Goal: Transaction & Acquisition: Book appointment/travel/reservation

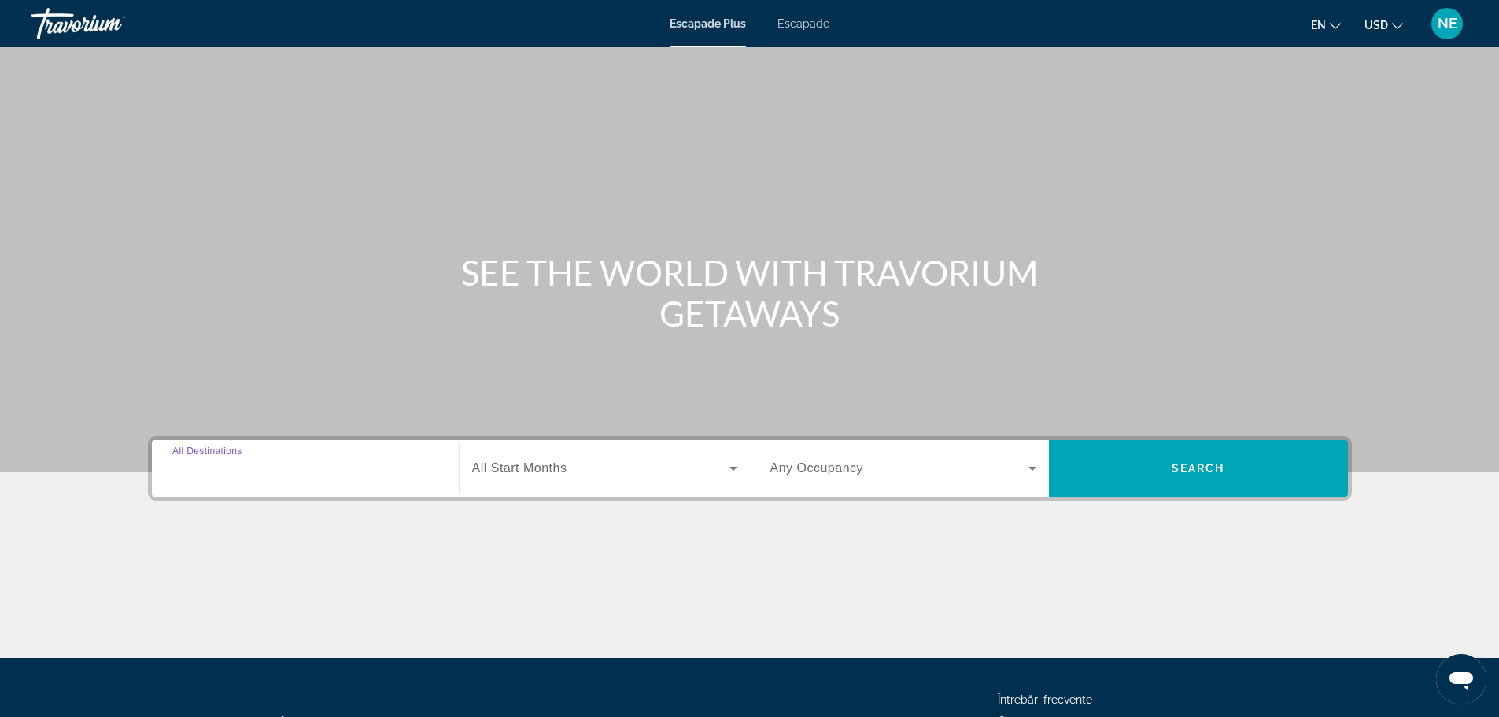
click at [266, 460] on input "Destination All Destinations" at bounding box center [305, 469] width 266 height 19
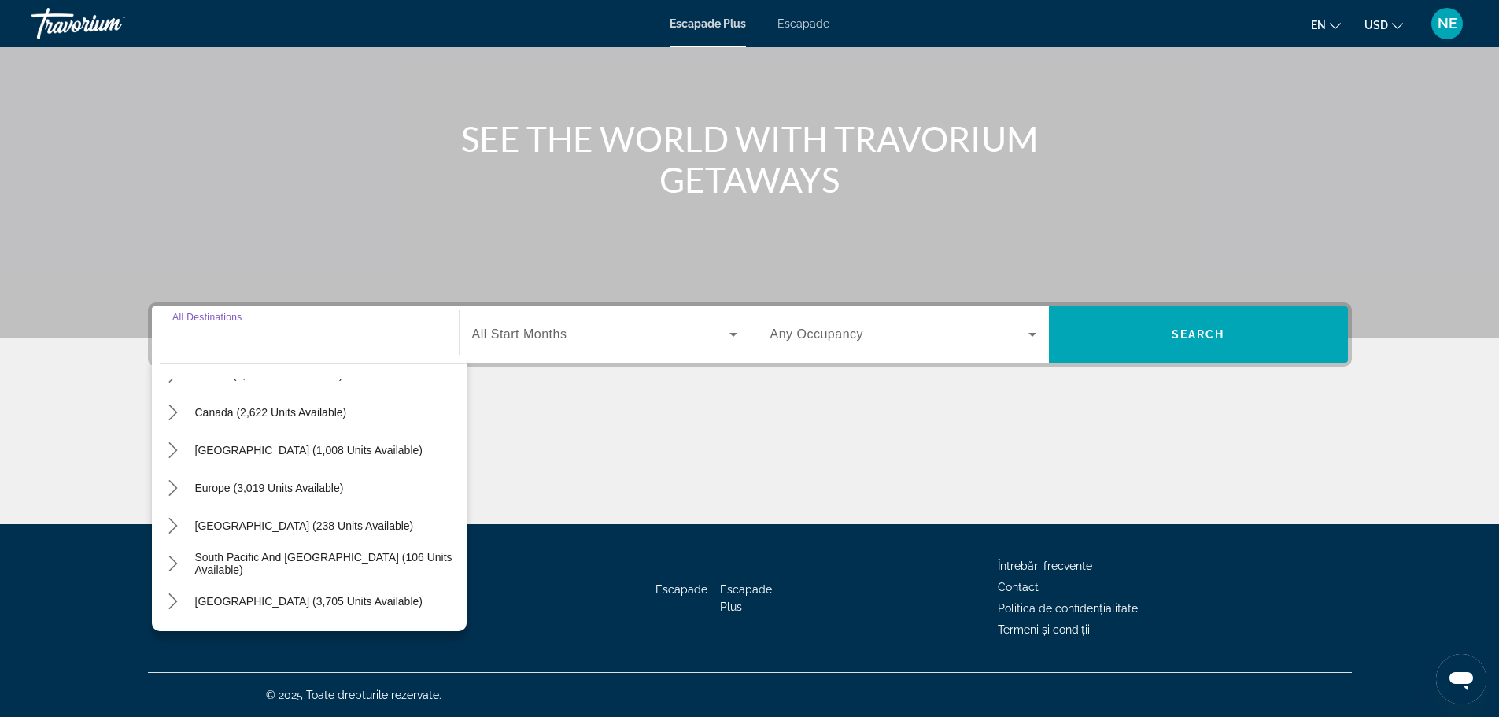
scroll to position [108, 0]
click at [176, 484] on icon "Toggle Europe (3,019 units available) submenu" at bounding box center [173, 487] width 16 height 16
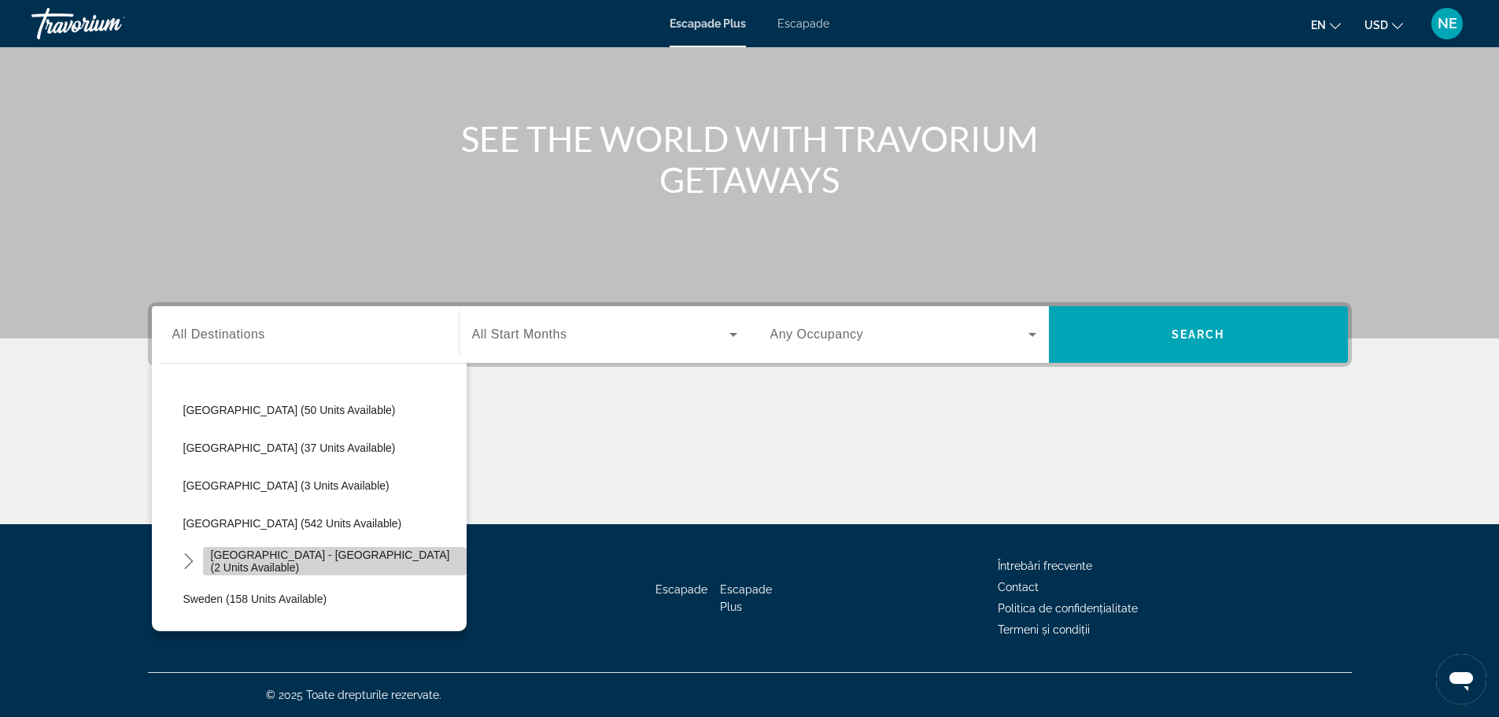
click at [380, 563] on span "[GEOGRAPHIC_DATA] - [GEOGRAPHIC_DATA] (2 units available)" at bounding box center [335, 561] width 248 height 25
type input "**********"
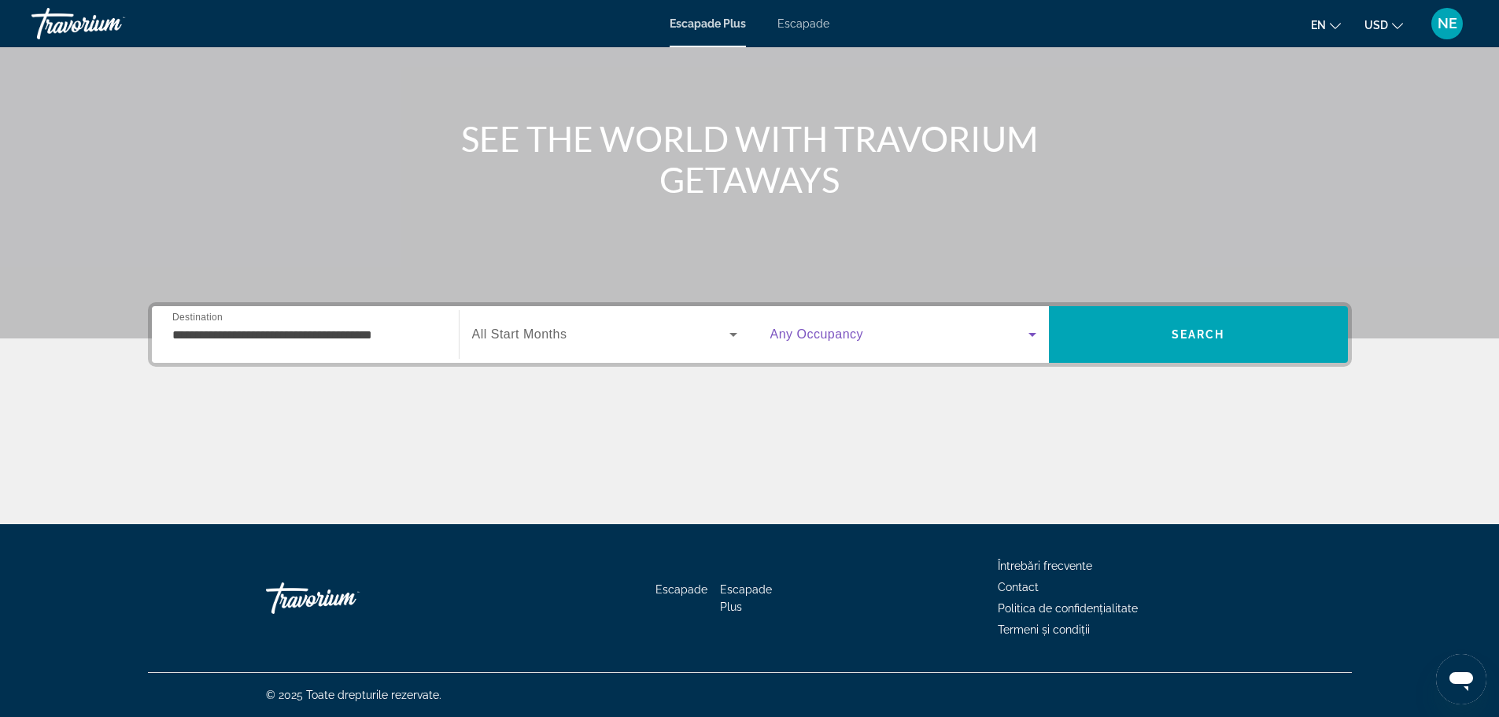
click at [1036, 328] on icon "Widget de căutare" at bounding box center [1032, 334] width 19 height 19
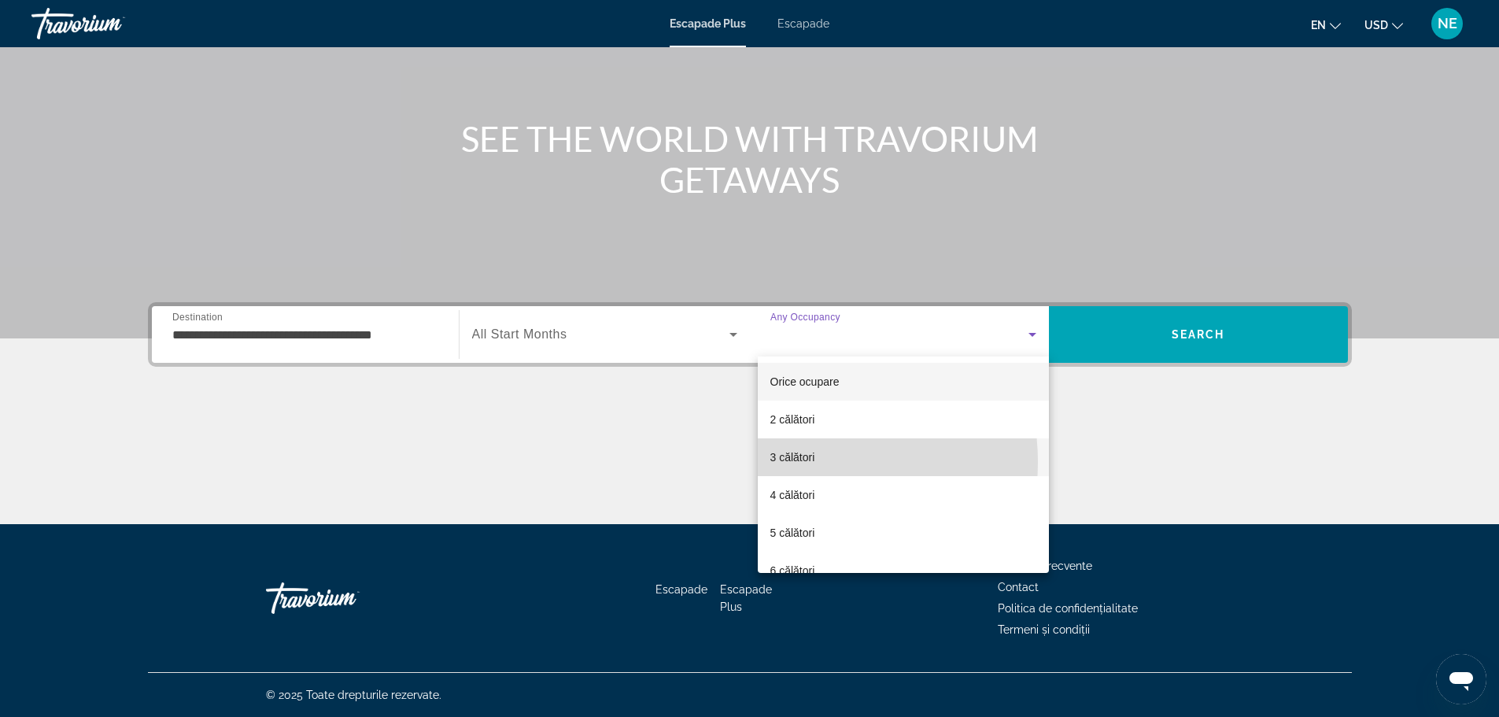
click at [792, 462] on font "3 călători" at bounding box center [793, 457] width 45 height 13
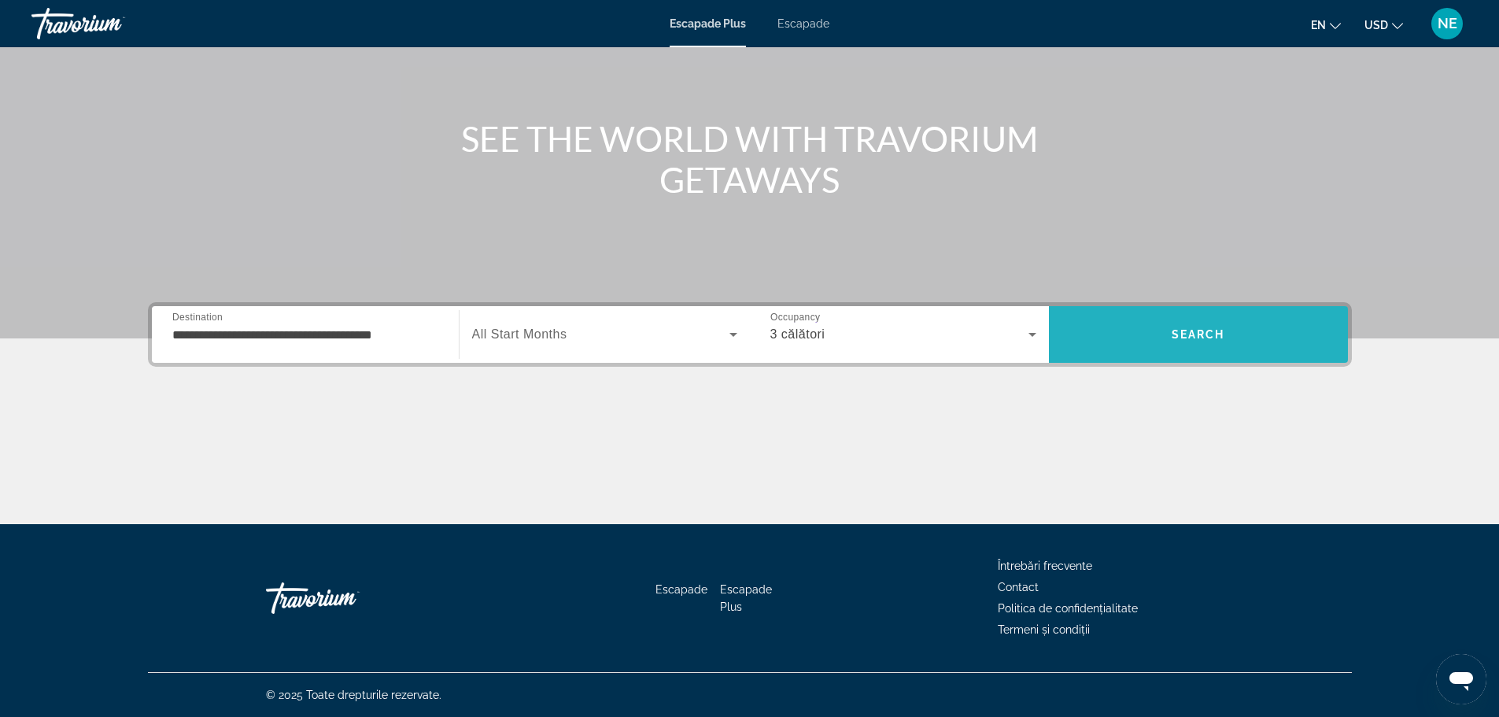
click at [1119, 349] on span "Căutare" at bounding box center [1198, 335] width 299 height 38
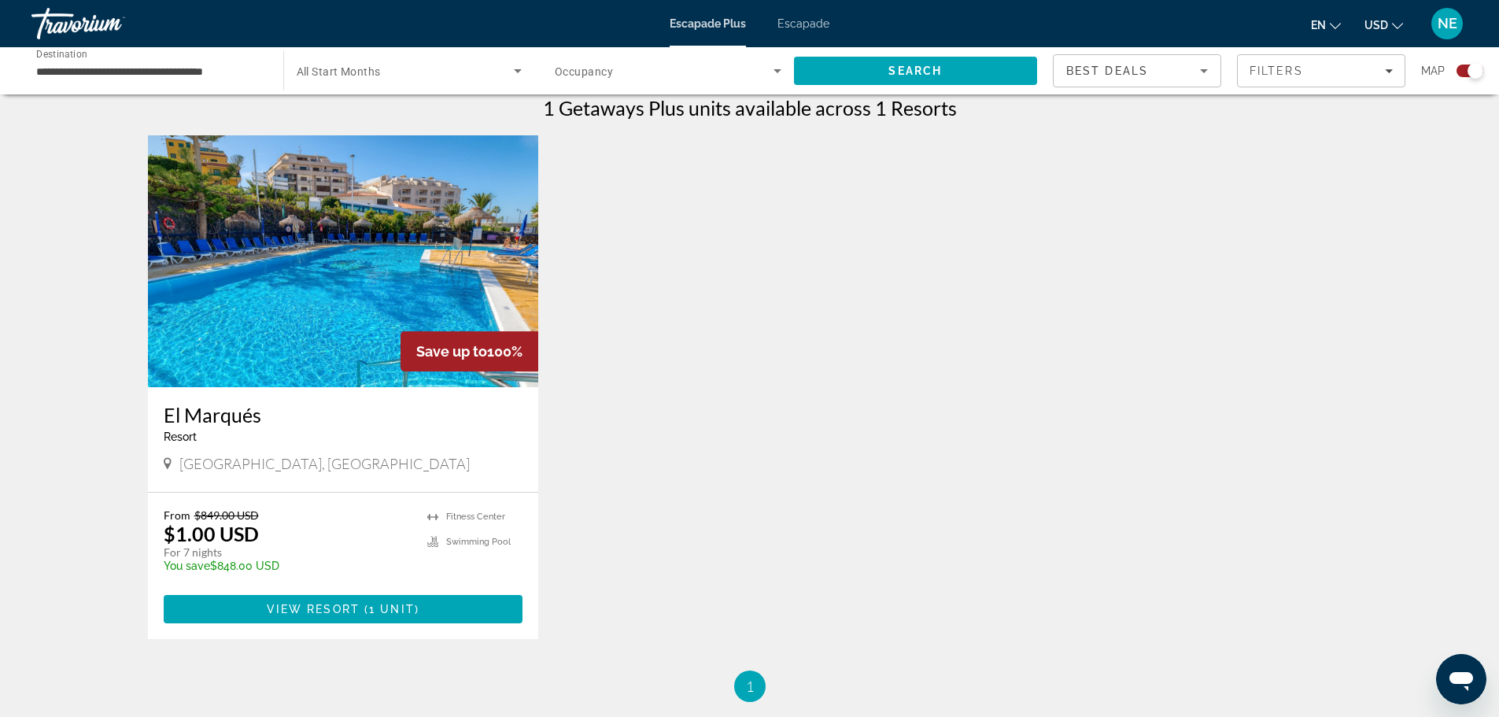
scroll to position [501, 0]
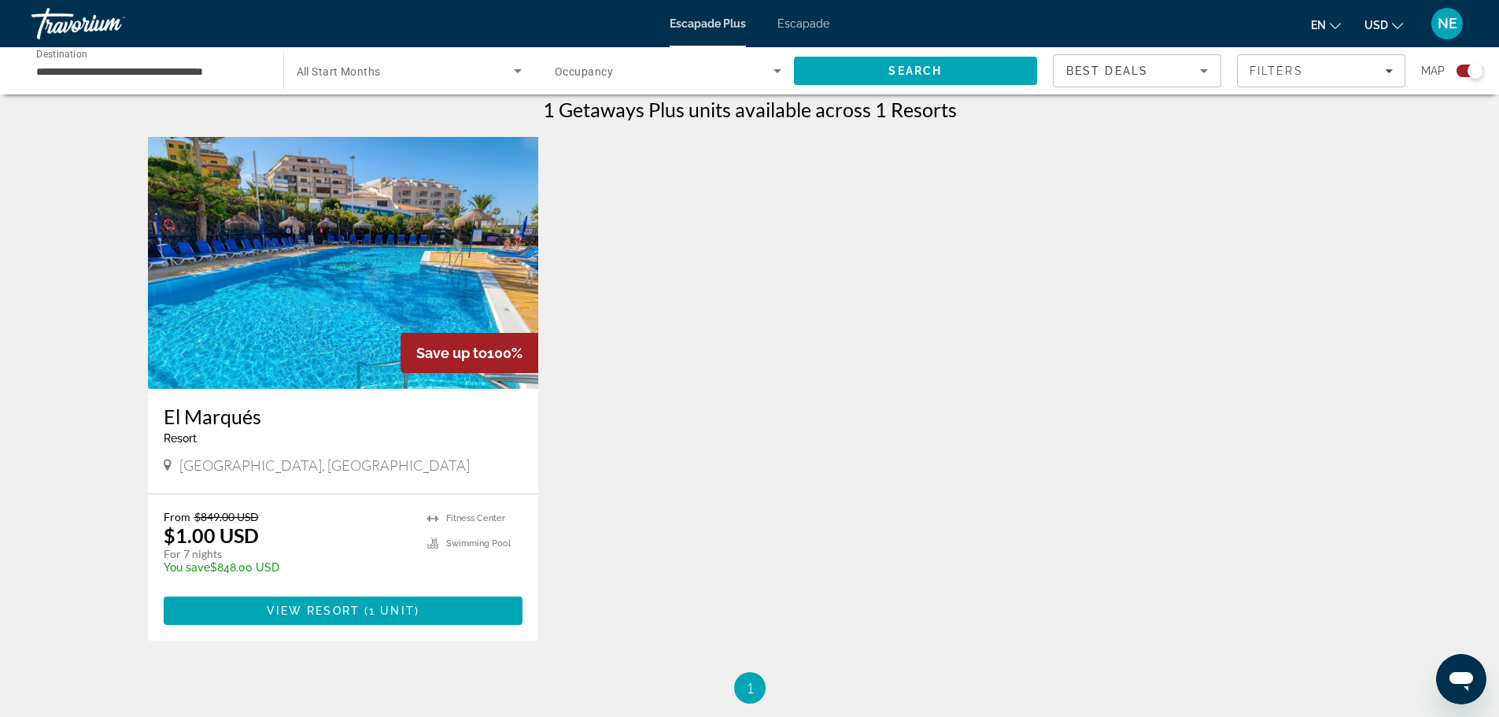
click at [319, 312] on img "Conținut principal" at bounding box center [343, 263] width 391 height 252
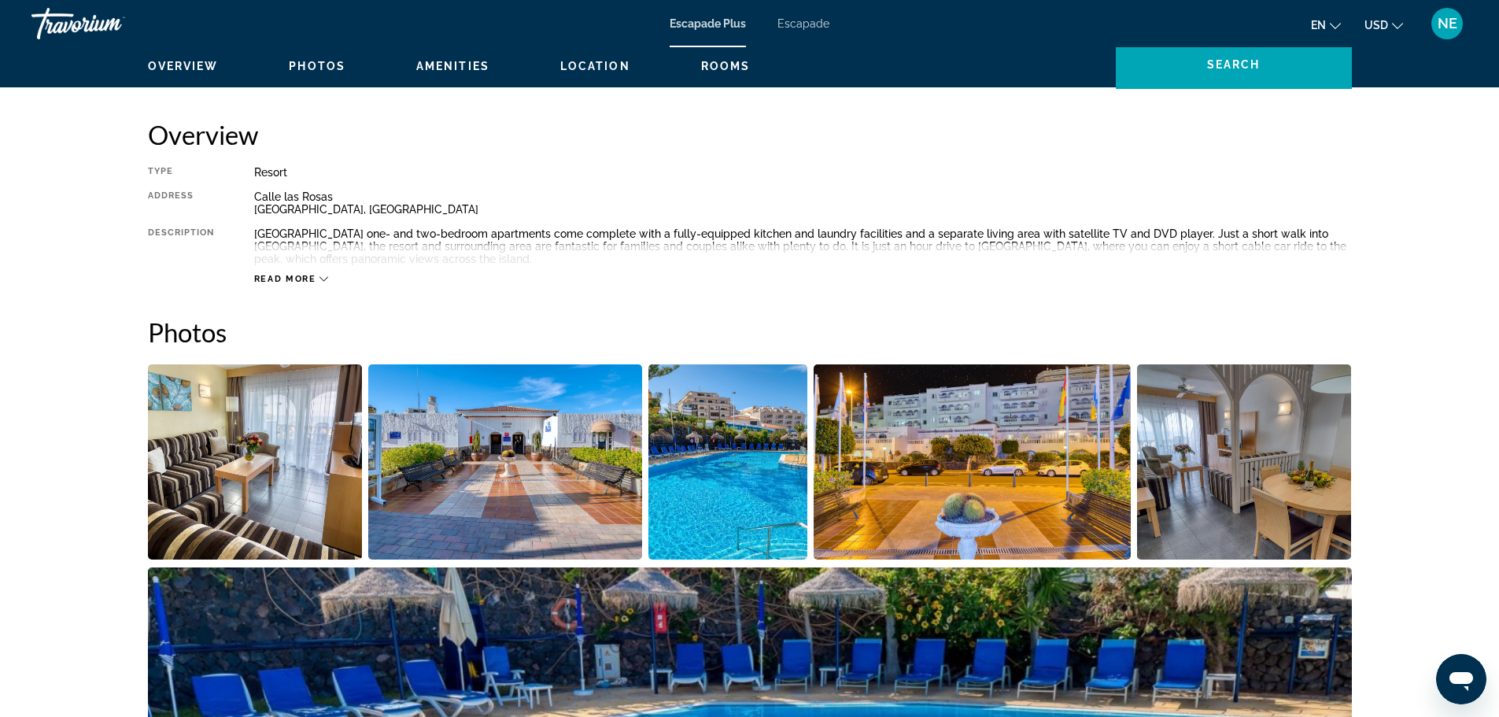
scroll to position [479, 0]
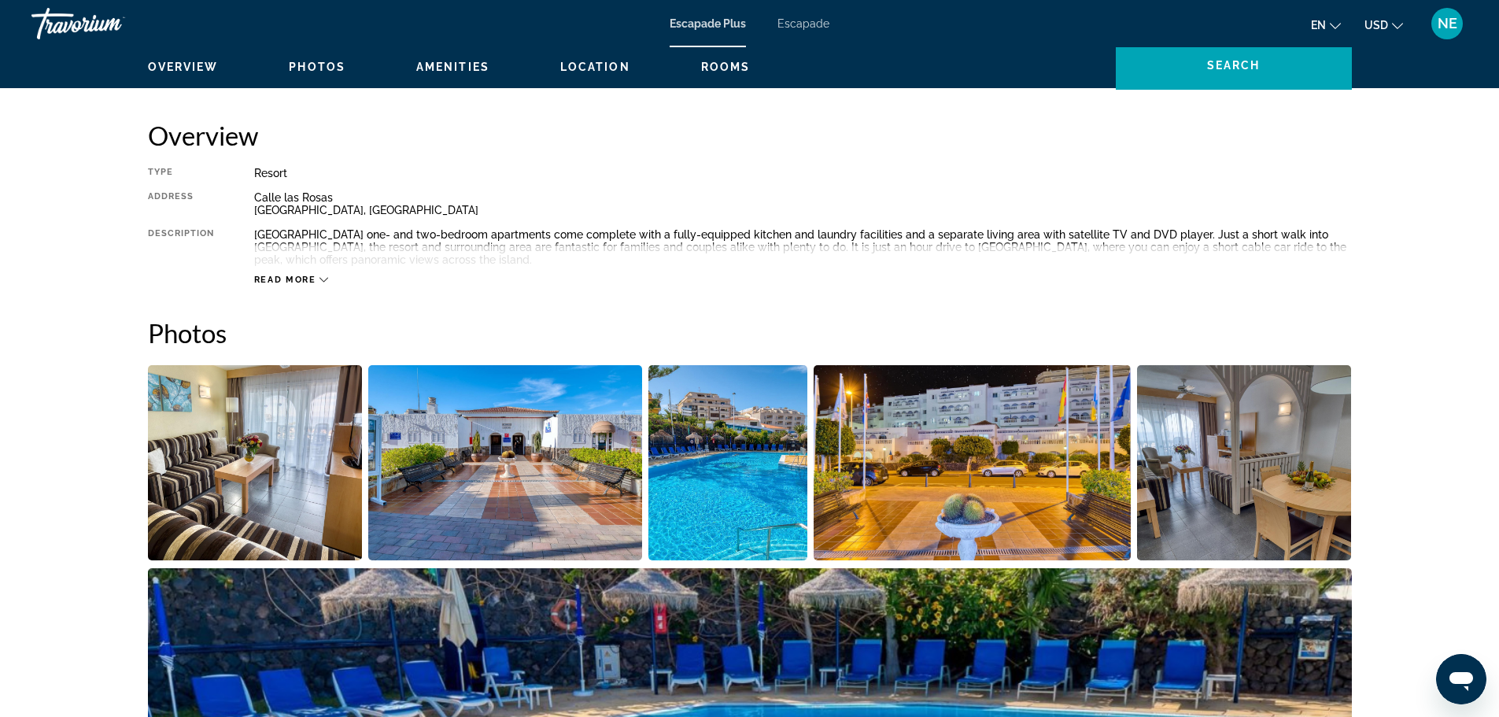
click at [346, 500] on img "Open full-screen image slider" at bounding box center [255, 462] width 215 height 195
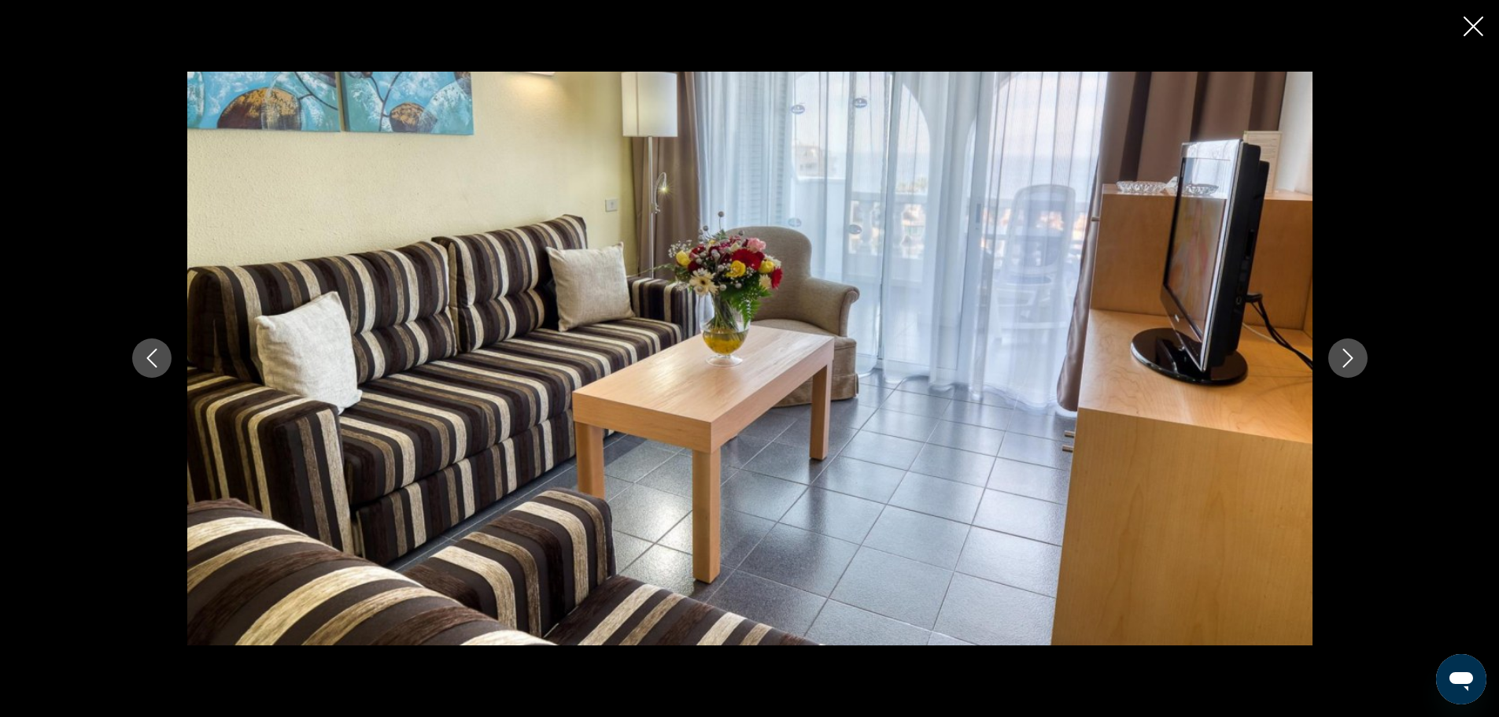
click at [146, 364] on icon "Previous image" at bounding box center [151, 358] width 19 height 19
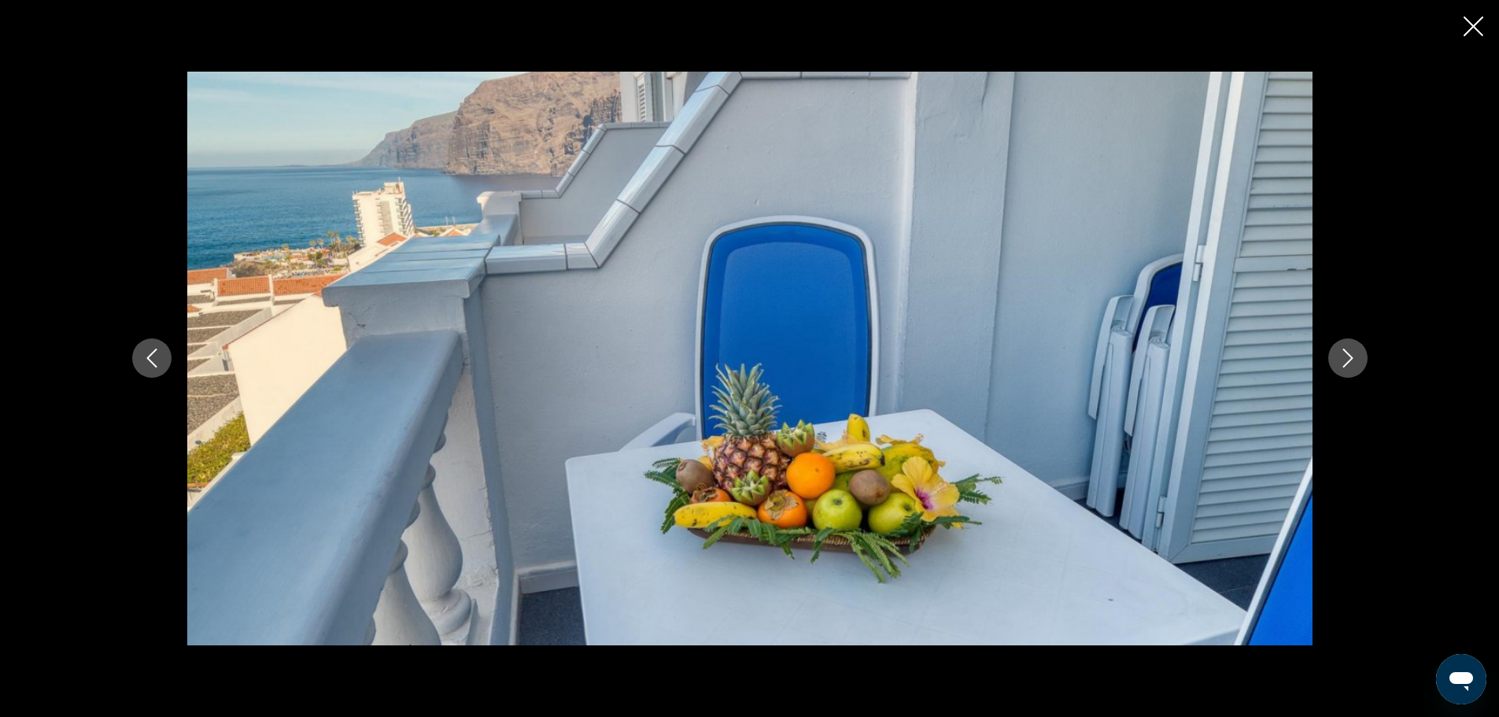
click at [146, 364] on icon "Previous image" at bounding box center [151, 358] width 19 height 19
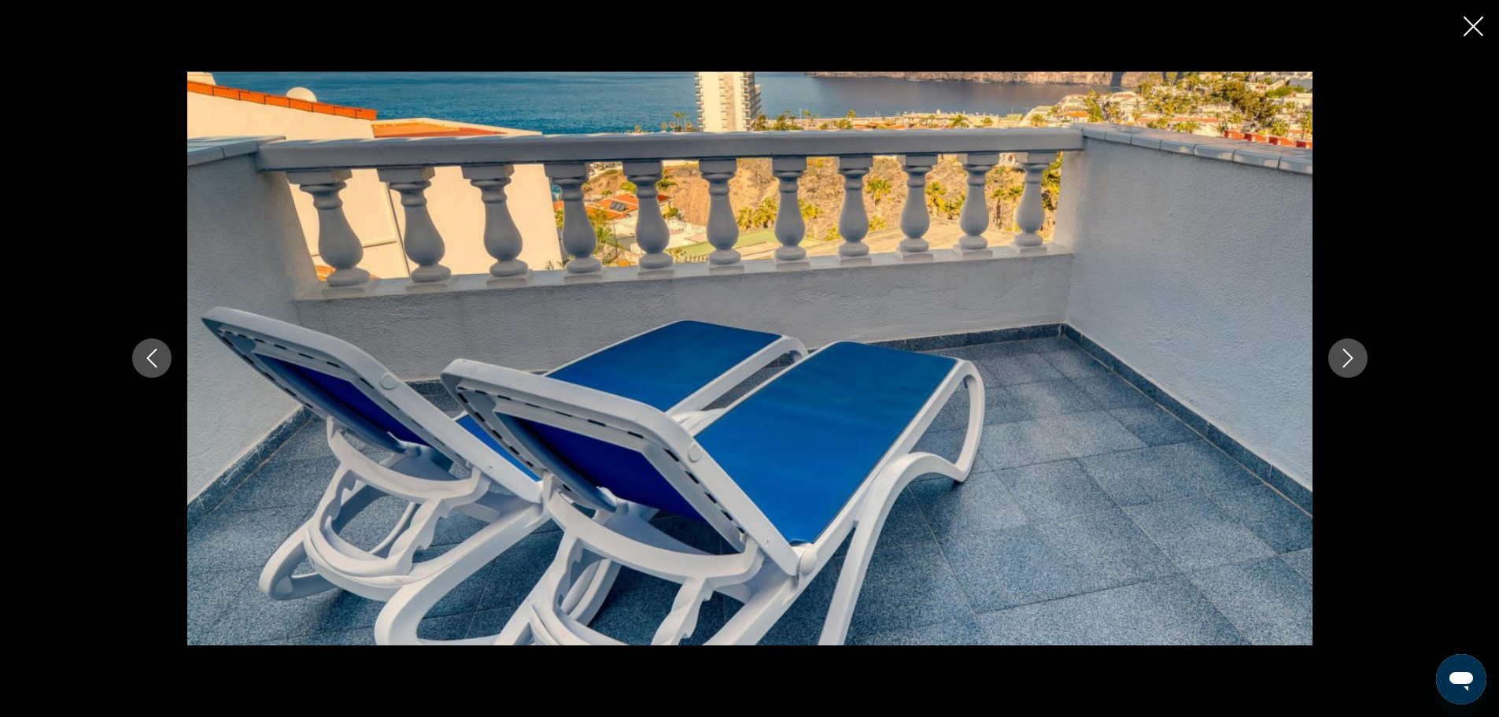
click at [146, 364] on icon "Previous image" at bounding box center [151, 358] width 19 height 19
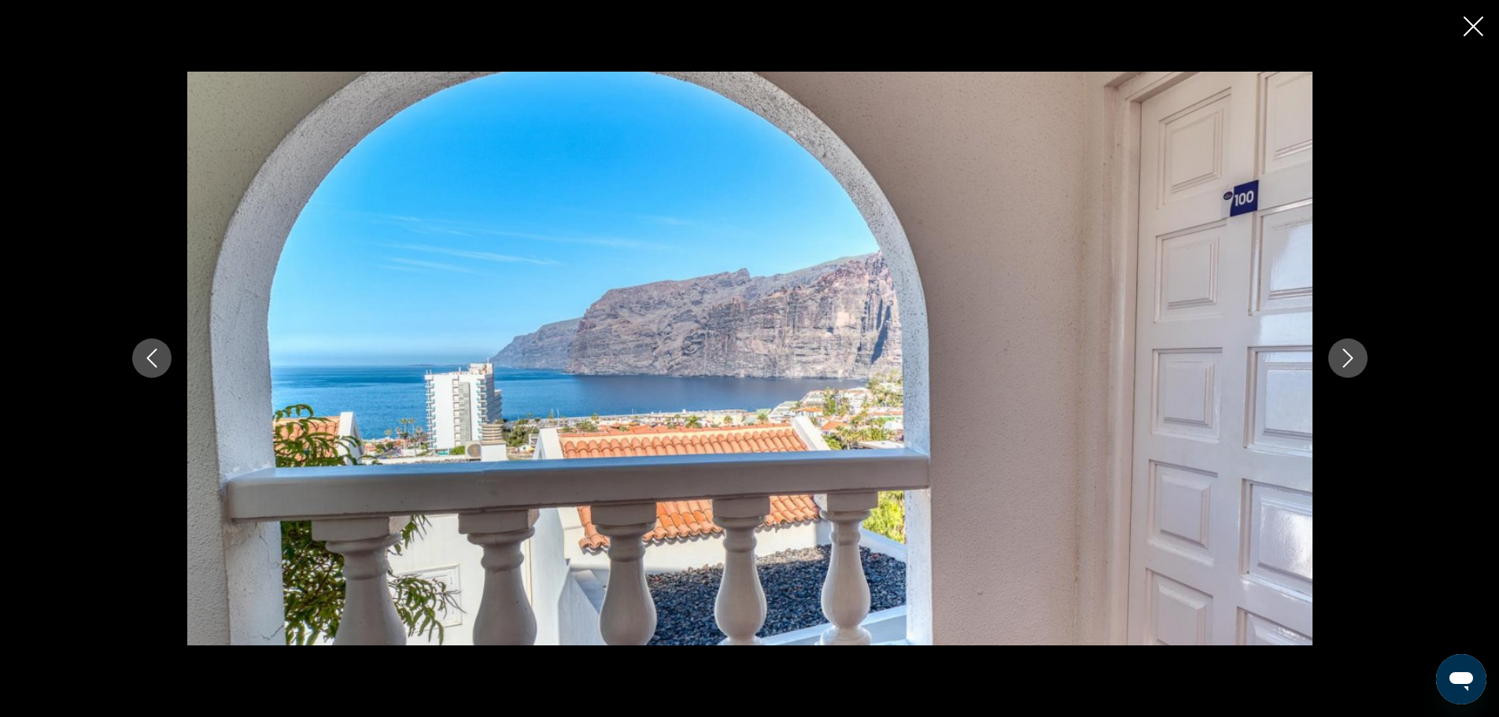
click at [146, 364] on icon "Previous image" at bounding box center [151, 358] width 19 height 19
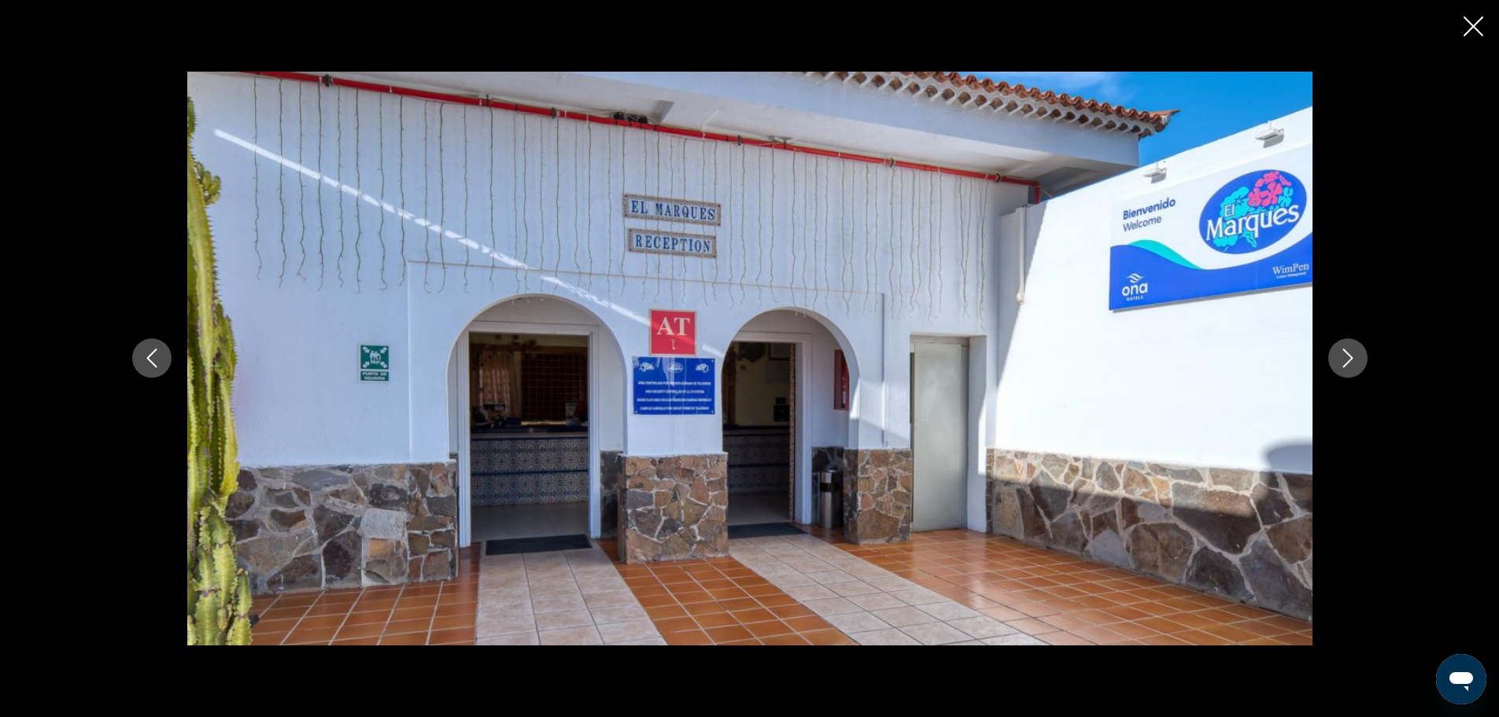
click at [146, 364] on icon "Previous image" at bounding box center [151, 358] width 19 height 19
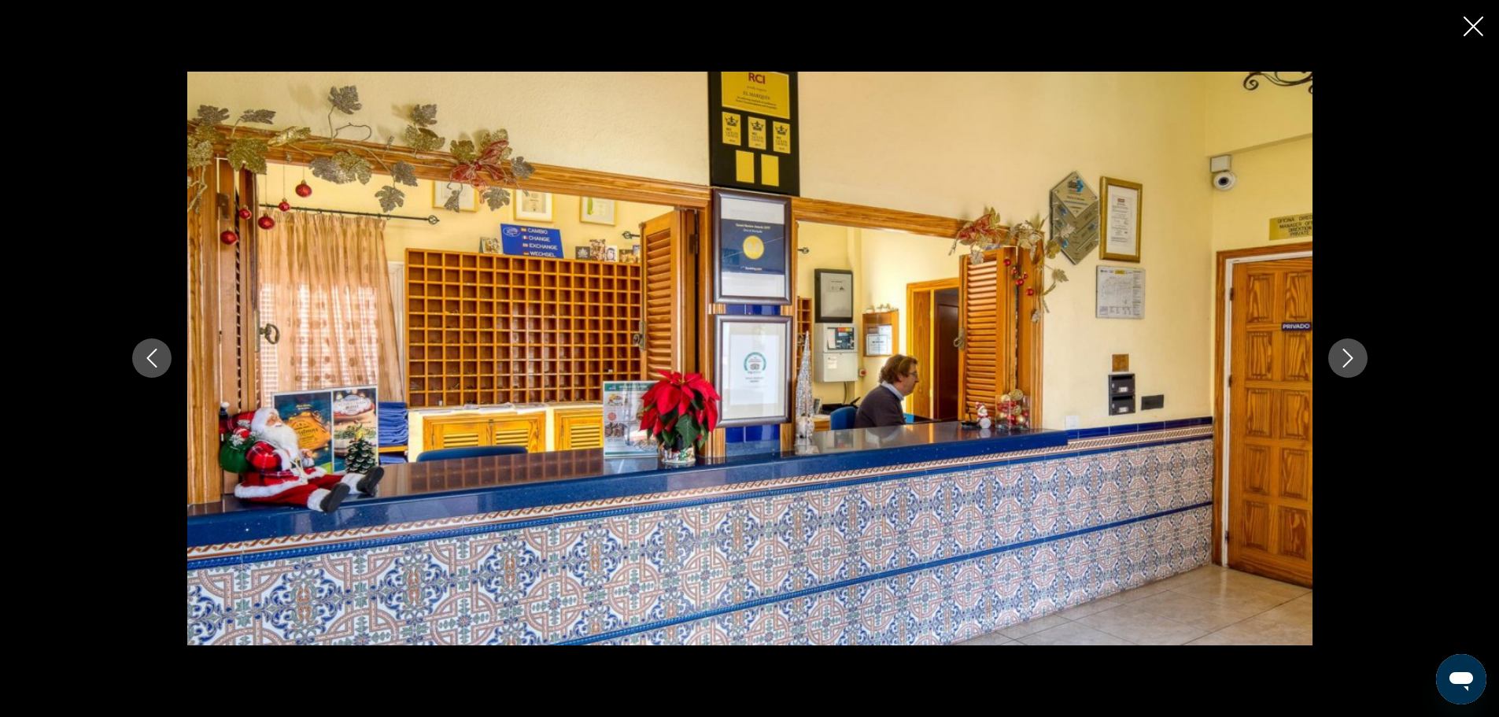
click at [146, 364] on icon "Previous image" at bounding box center [151, 358] width 19 height 19
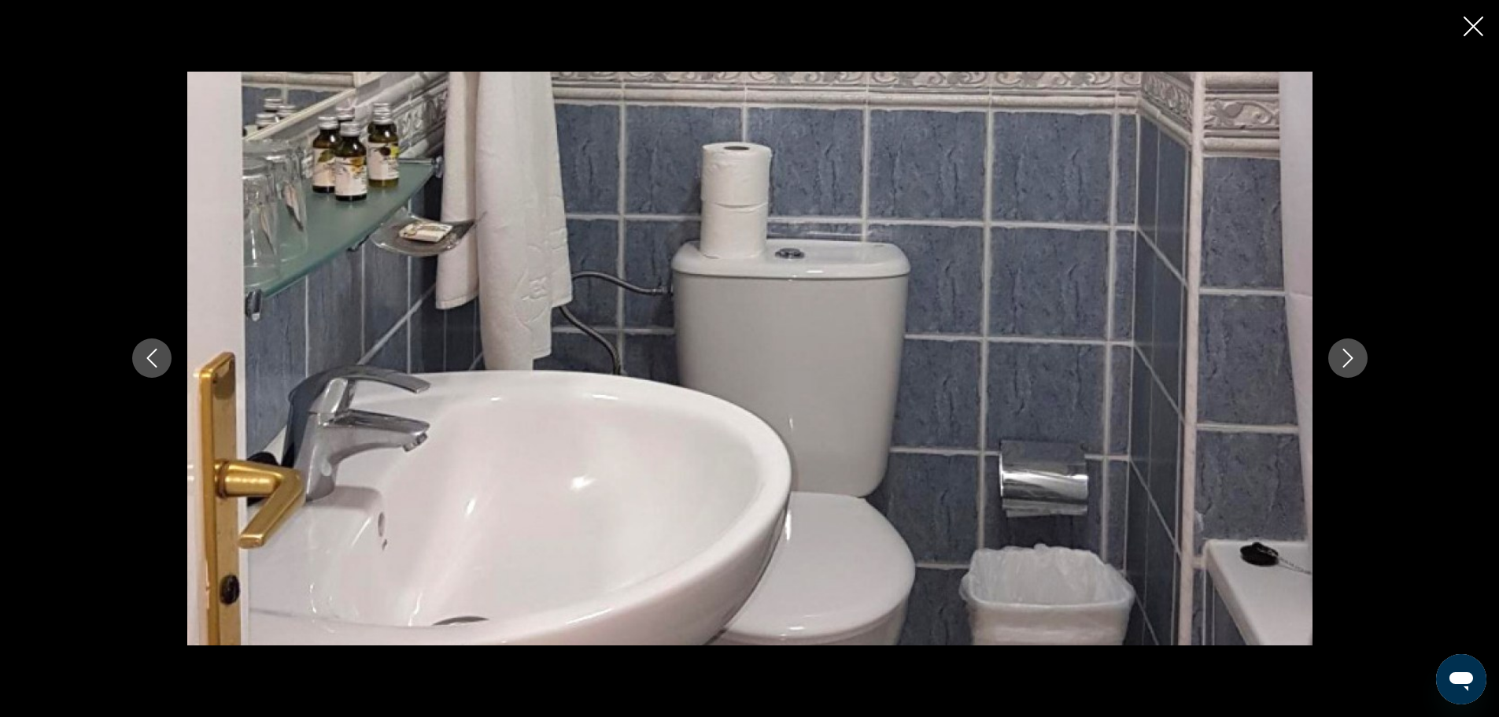
click at [146, 364] on icon "Previous image" at bounding box center [151, 358] width 19 height 19
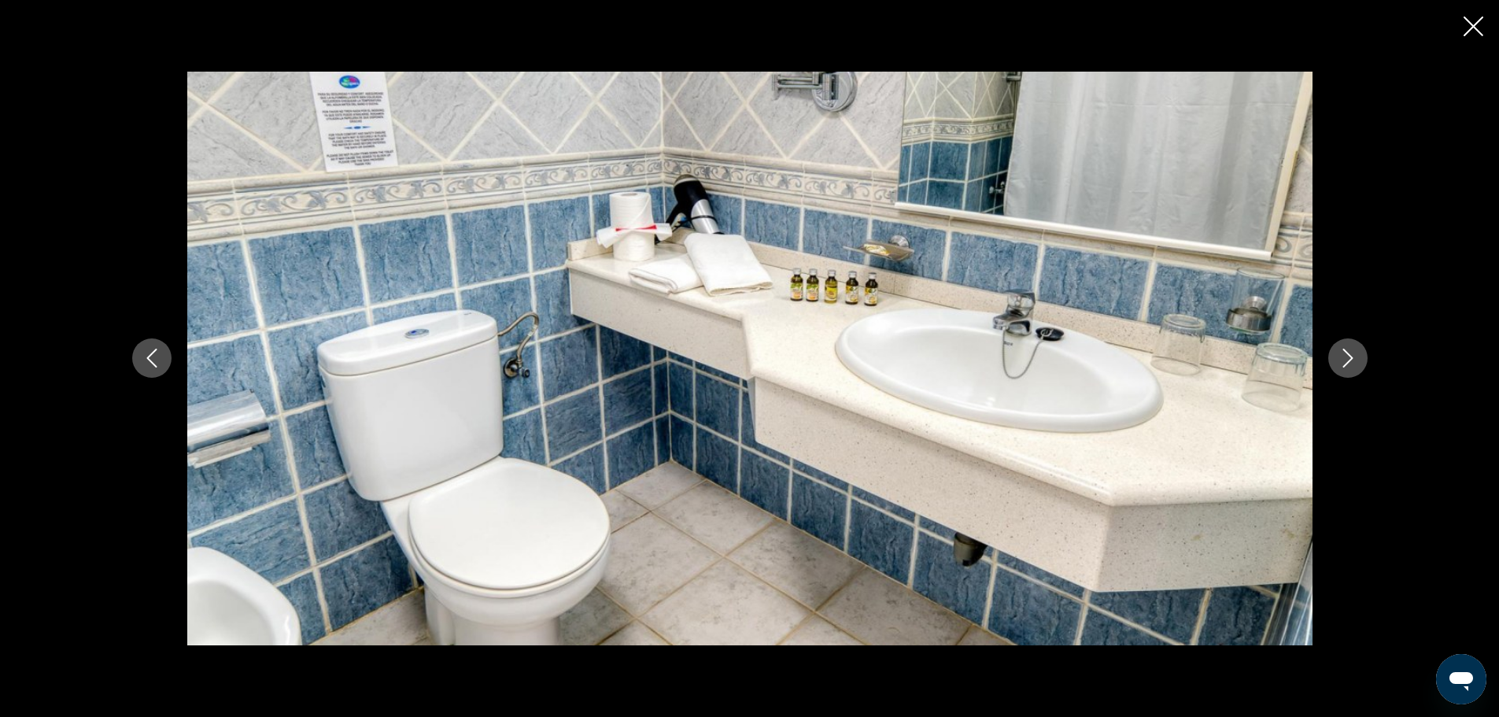
click at [146, 364] on icon "Previous image" at bounding box center [151, 358] width 19 height 19
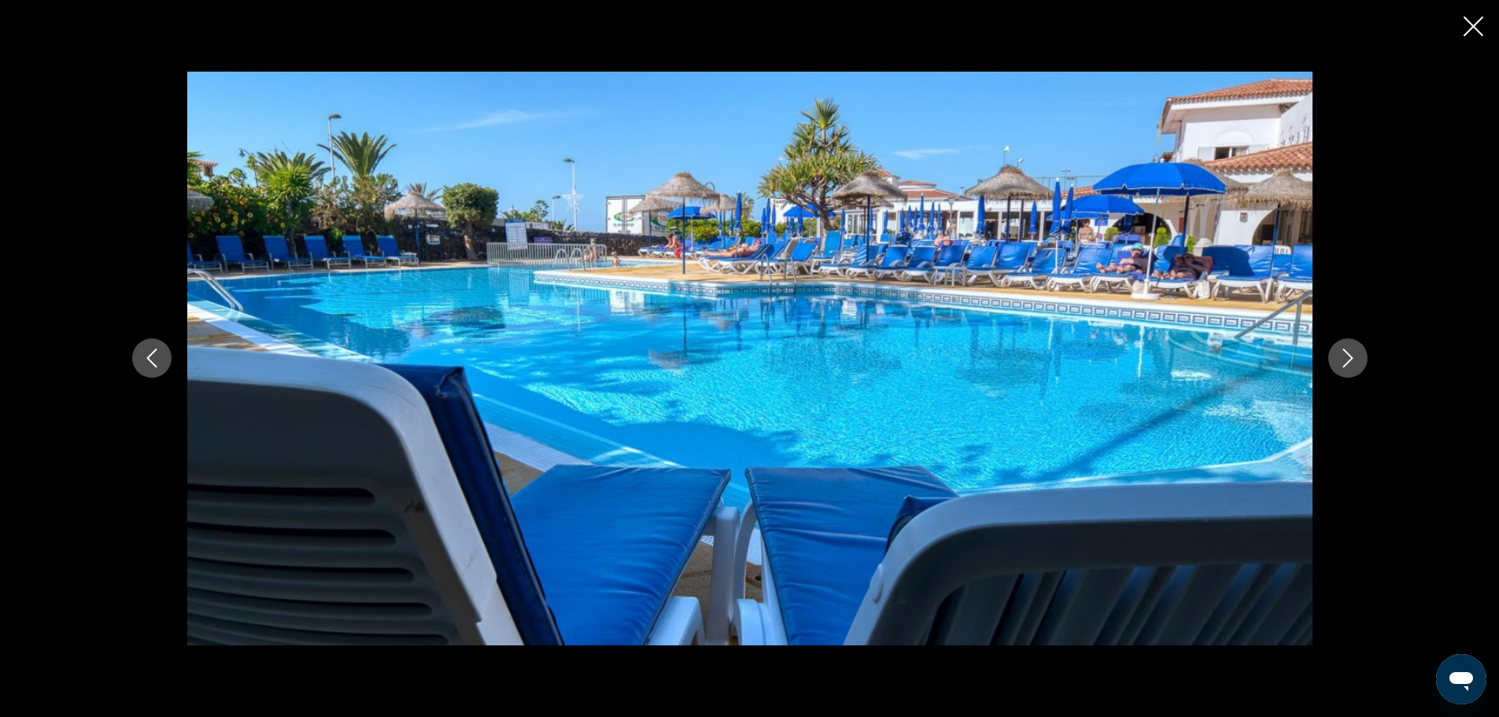
click at [146, 364] on icon "Previous image" at bounding box center [151, 358] width 19 height 19
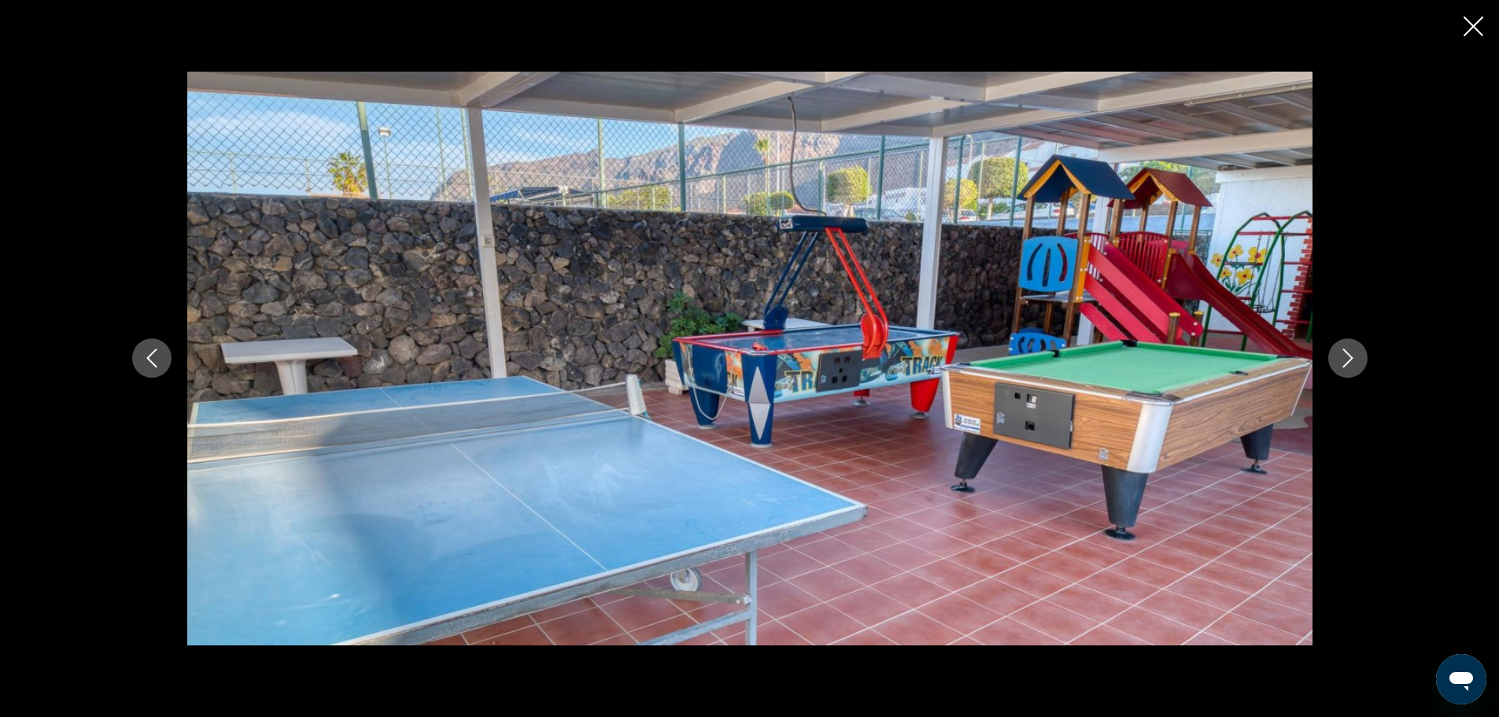
click at [146, 364] on icon "Previous image" at bounding box center [151, 358] width 19 height 19
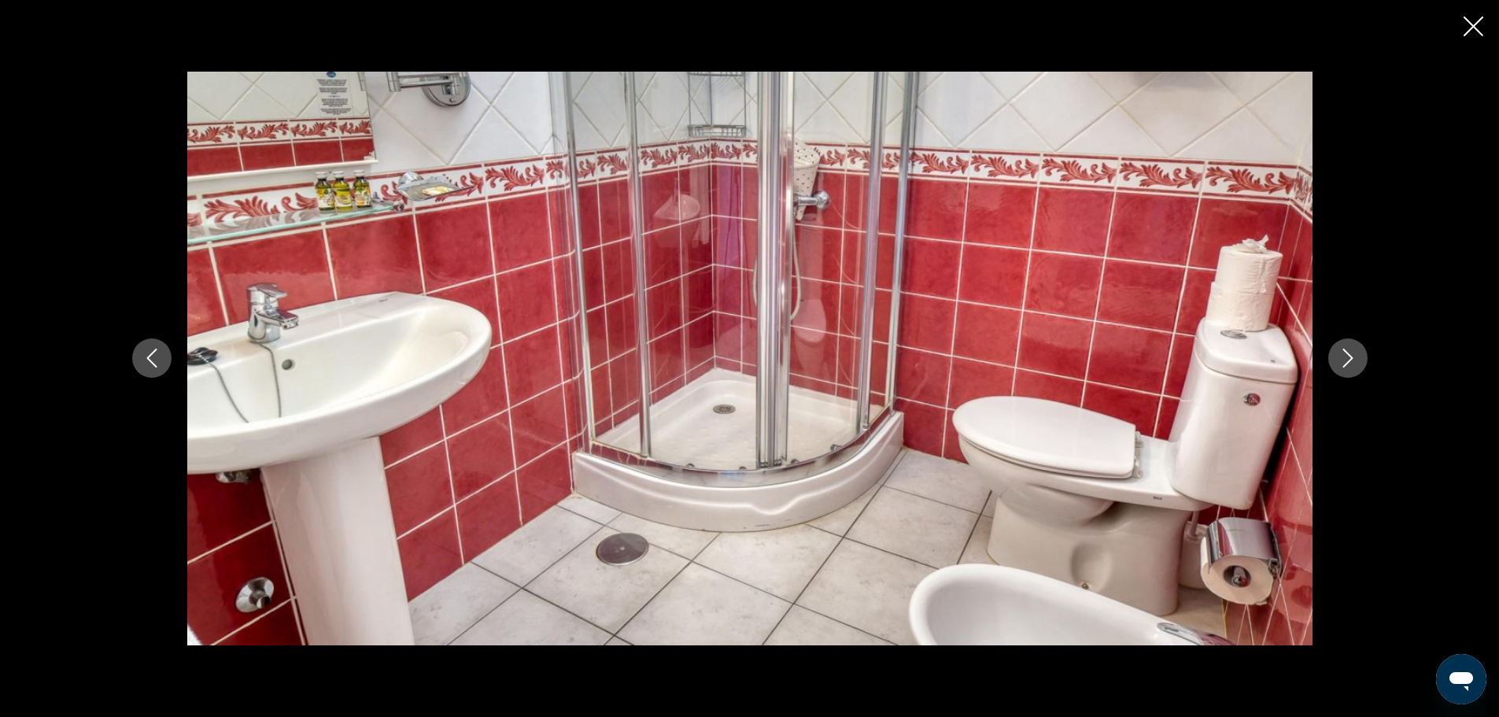
click at [146, 364] on icon "Previous image" at bounding box center [151, 358] width 19 height 19
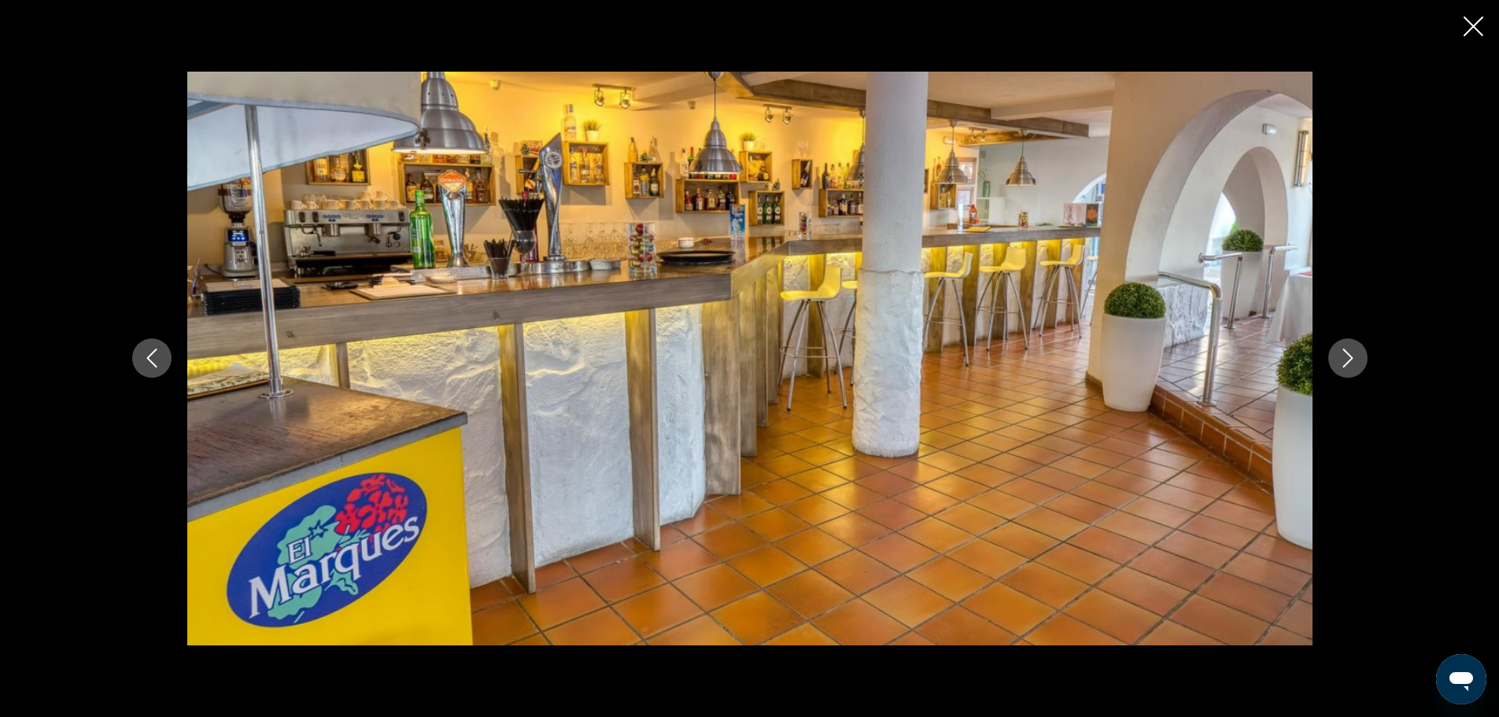
click at [1476, 20] on icon "Close slideshow" at bounding box center [1474, 27] width 20 height 20
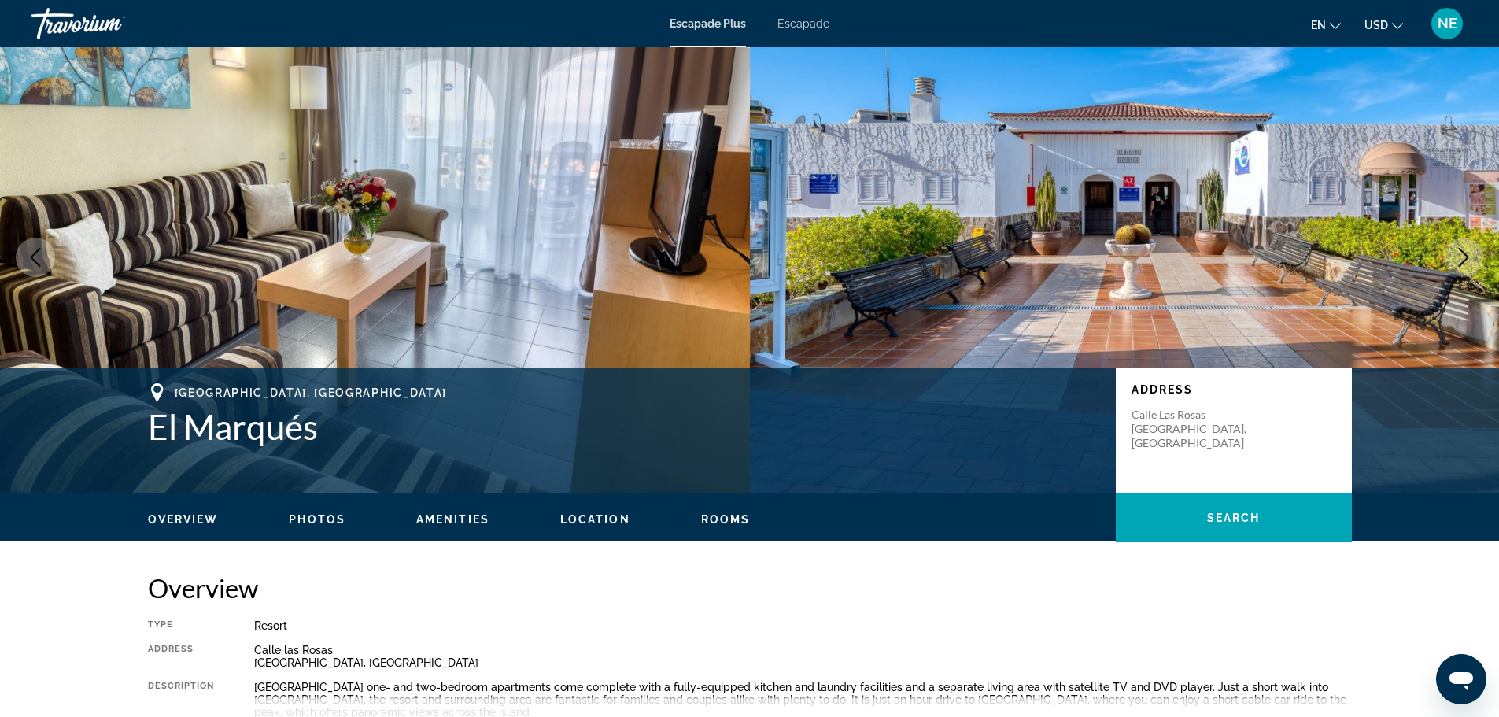
scroll to position [0, 0]
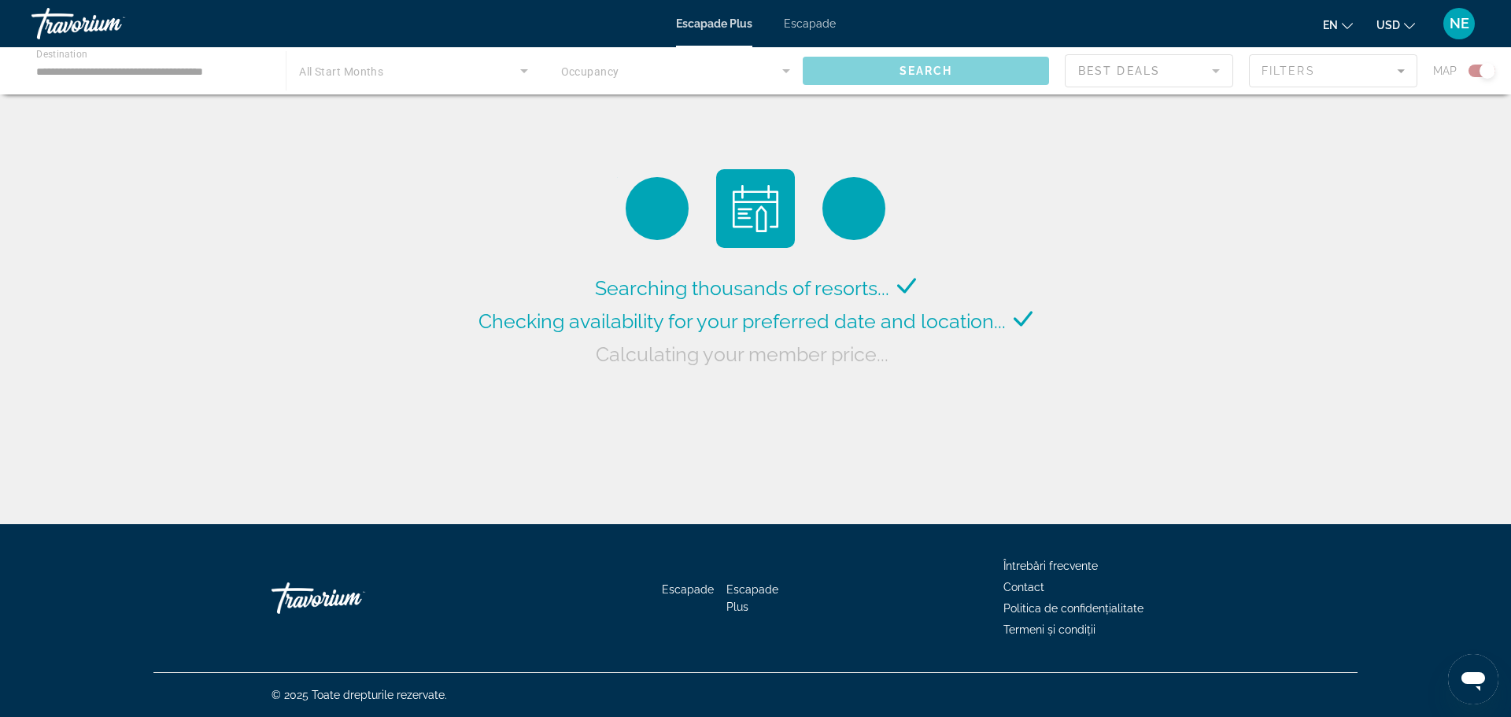
click at [821, 22] on font "Escapade" at bounding box center [810, 23] width 52 height 13
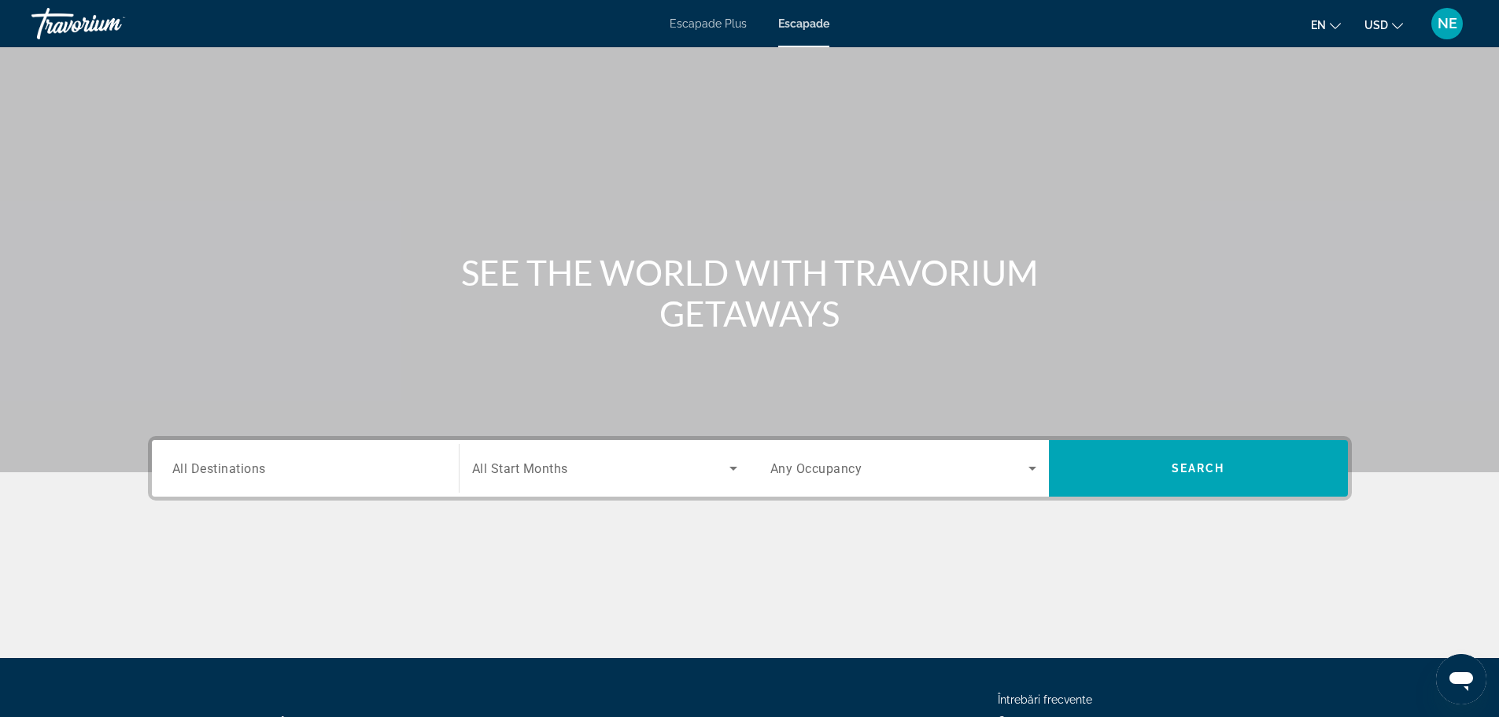
click at [249, 472] on span "All Destinations" at bounding box center [219, 467] width 94 height 15
click at [249, 472] on input "Destination All Destinations" at bounding box center [305, 469] width 266 height 19
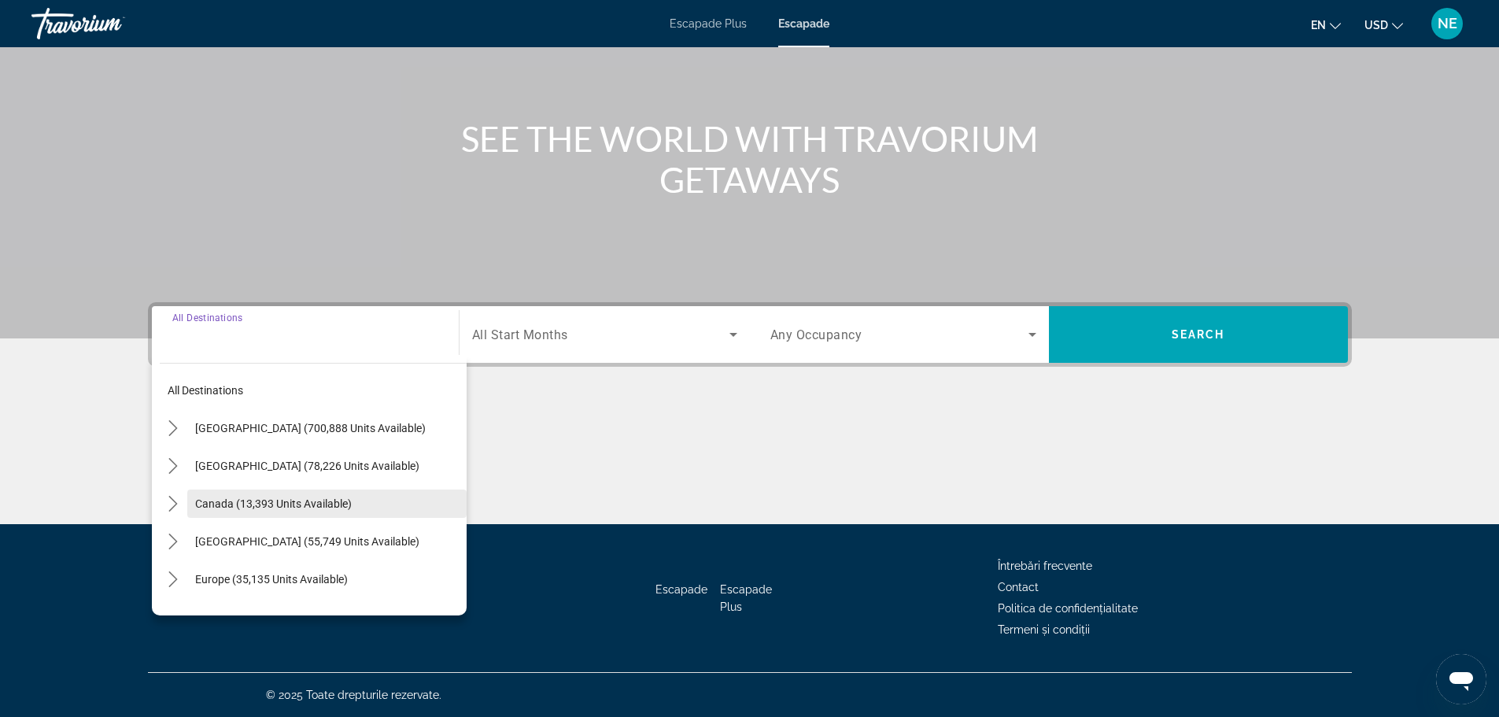
scroll to position [68, 0]
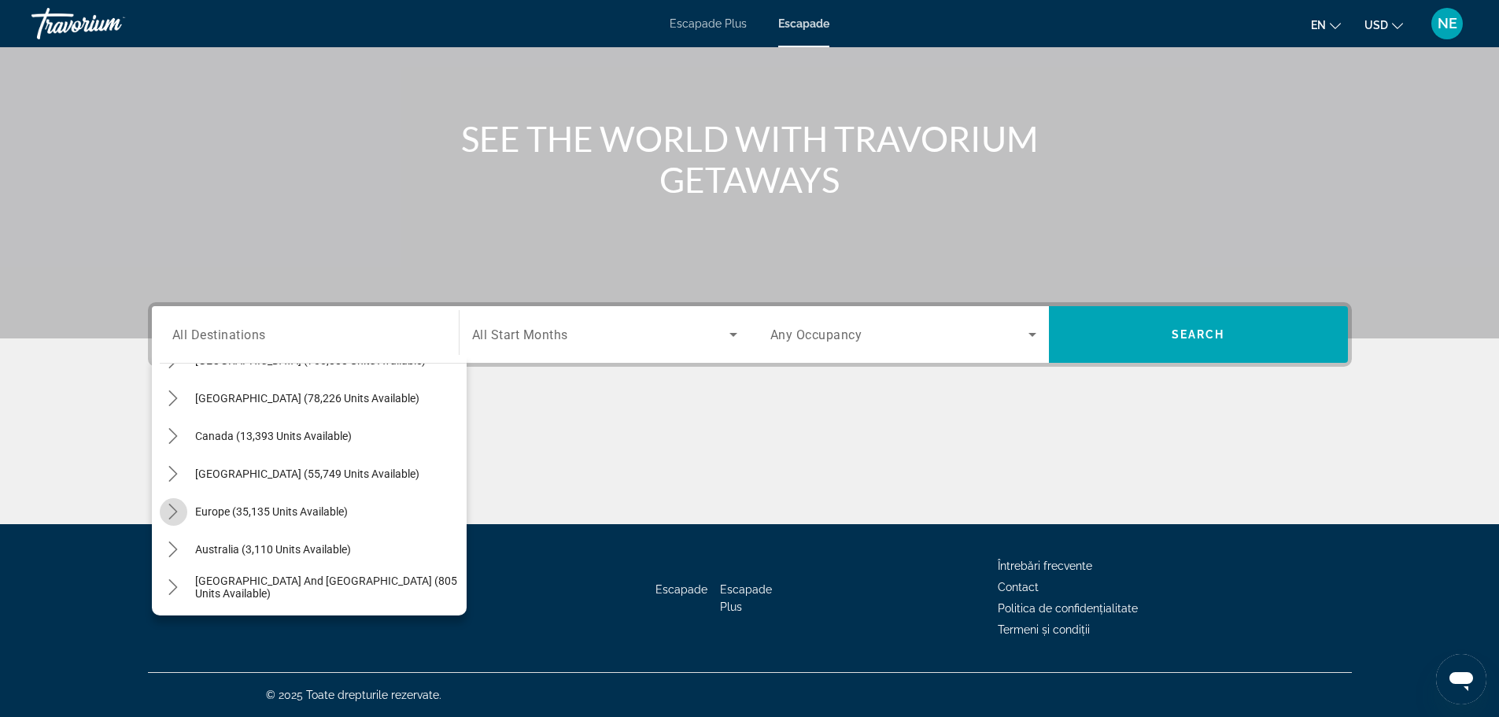
click at [172, 512] on icon "Toggle Europe (35,135 units available) submenu" at bounding box center [173, 512] width 16 height 16
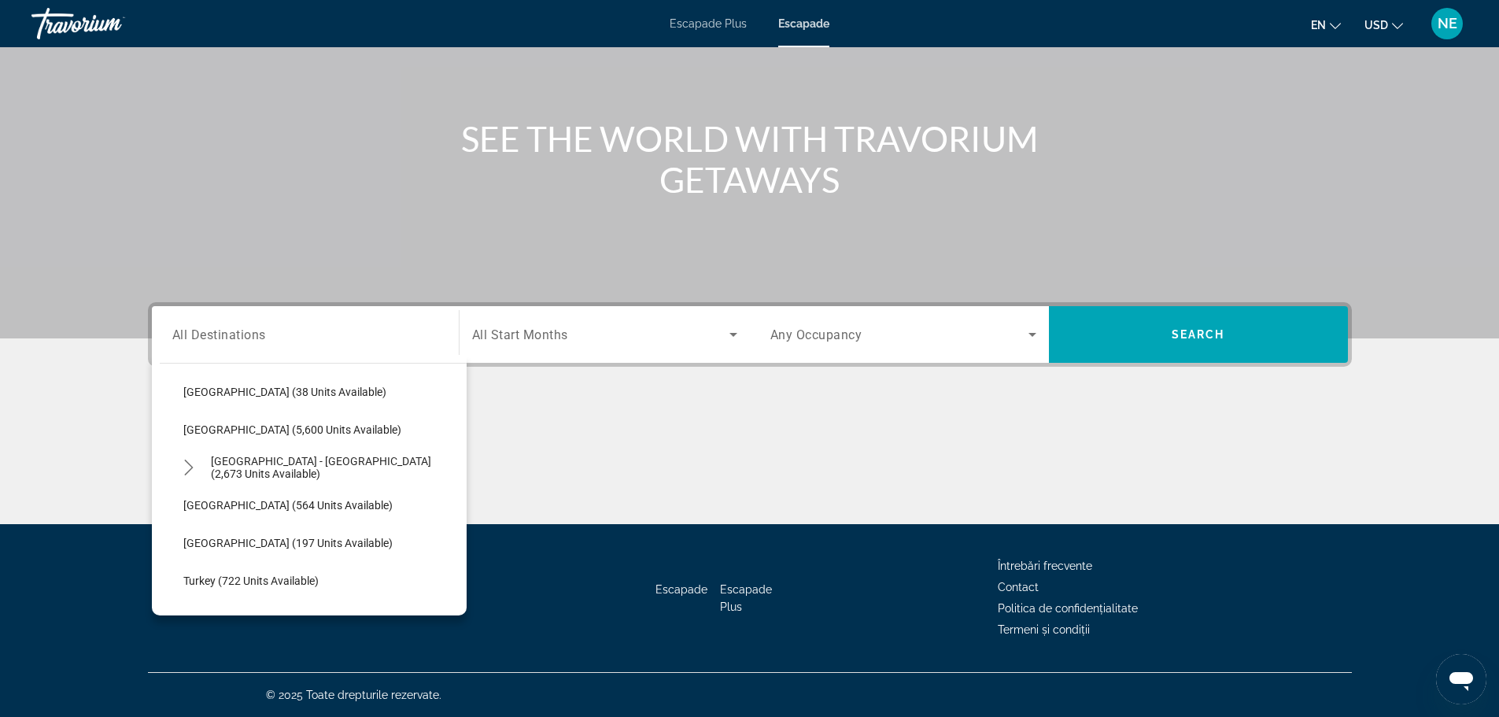
scroll to position [830, 0]
click at [310, 465] on span "[GEOGRAPHIC_DATA] - [GEOGRAPHIC_DATA] (2,673 units available)" at bounding box center [335, 466] width 248 height 25
type input "**********"
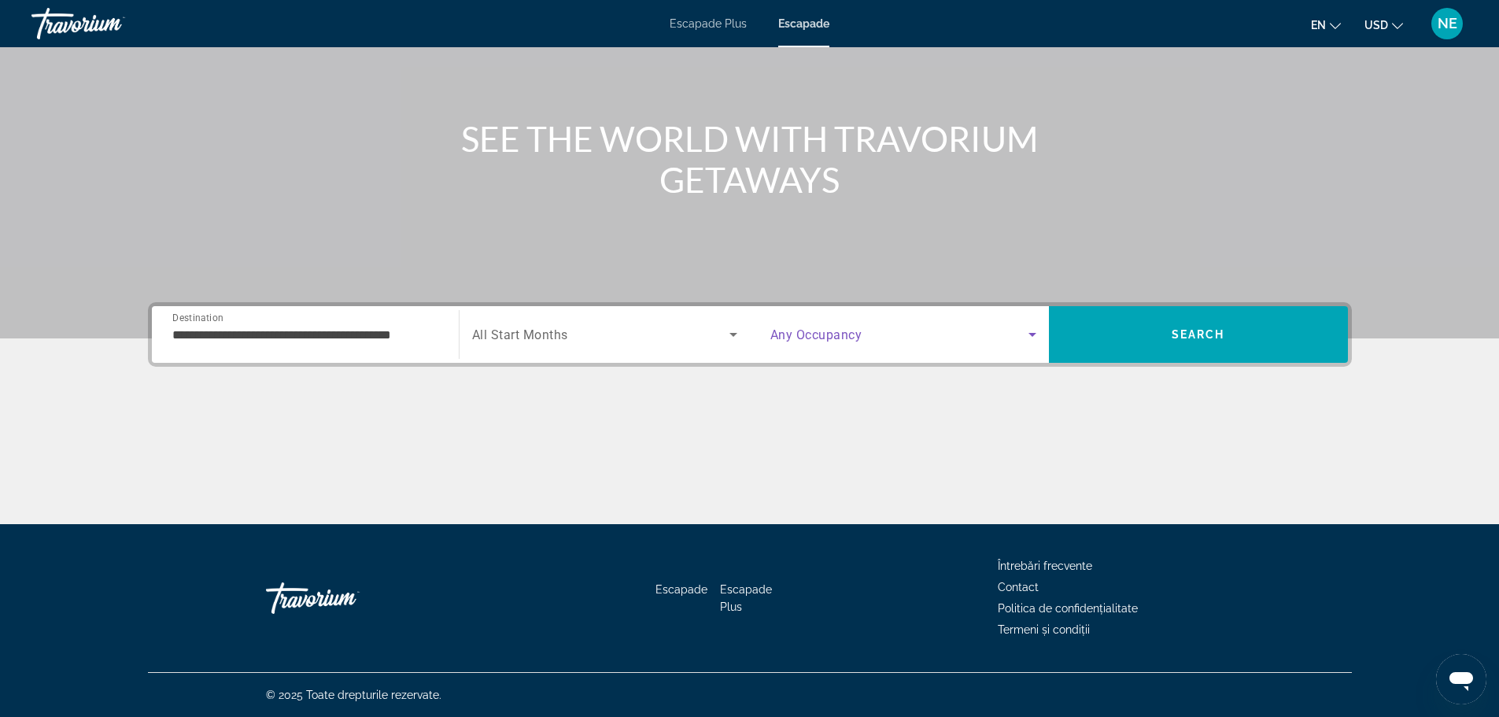
click at [1030, 338] on icon "Search widget" at bounding box center [1032, 334] width 19 height 19
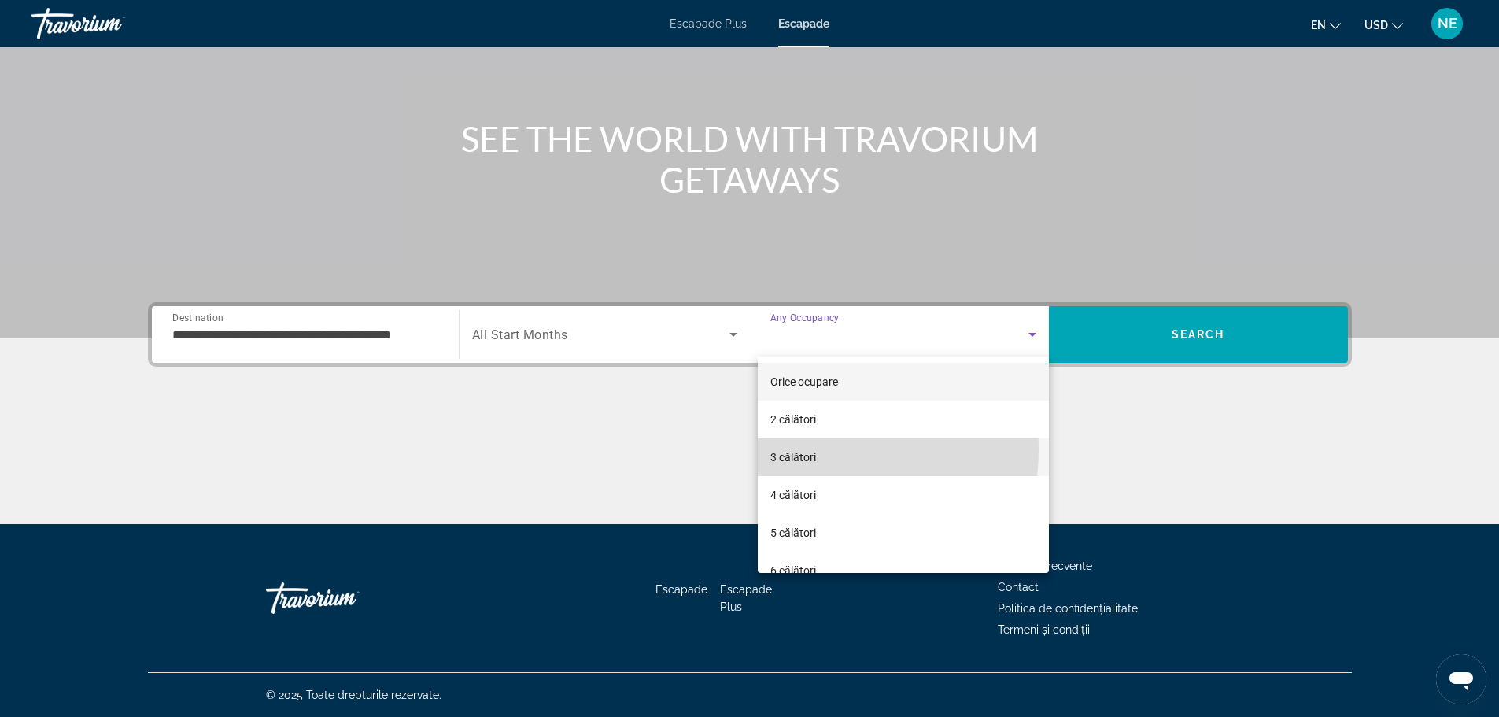
click at [814, 449] on span "3 călători" at bounding box center [794, 457] width 46 height 19
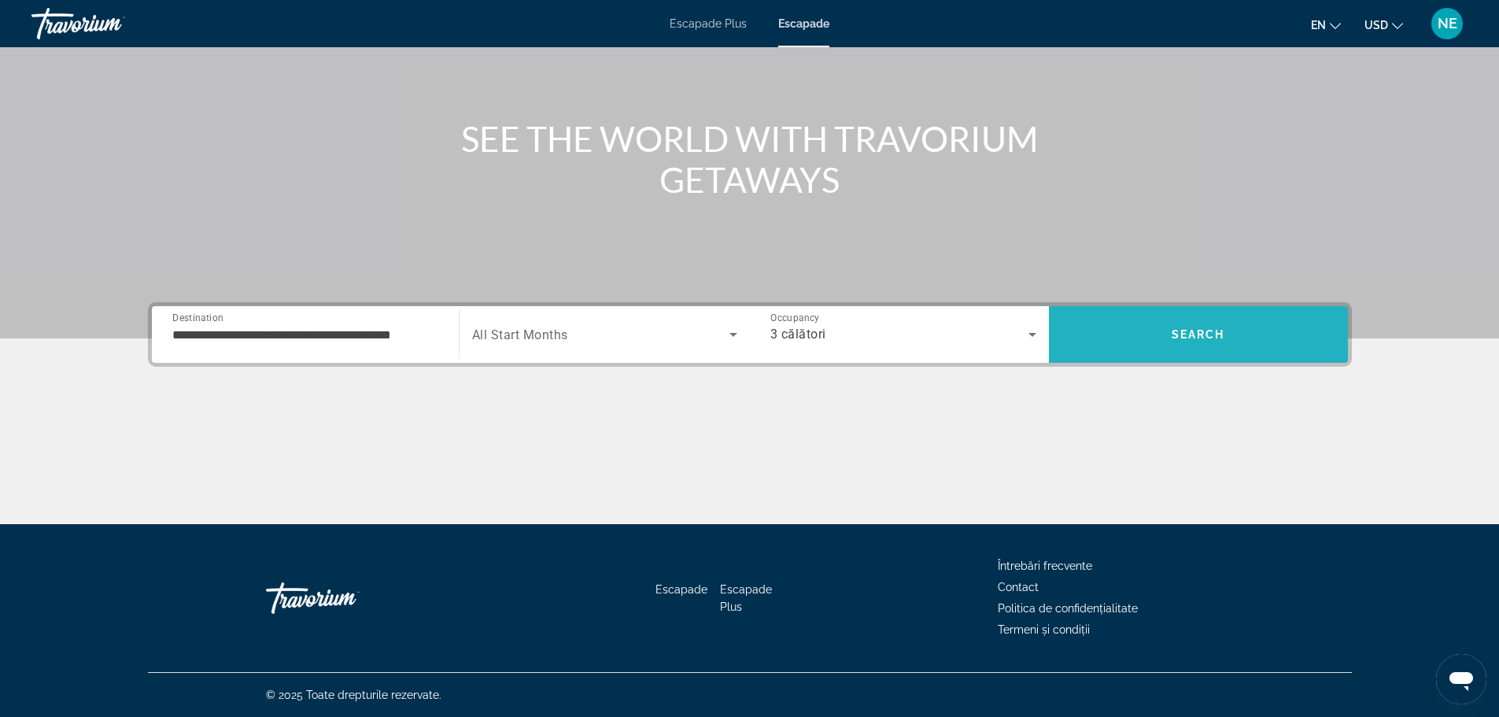
click at [1199, 332] on span "Search" at bounding box center [1199, 334] width 54 height 13
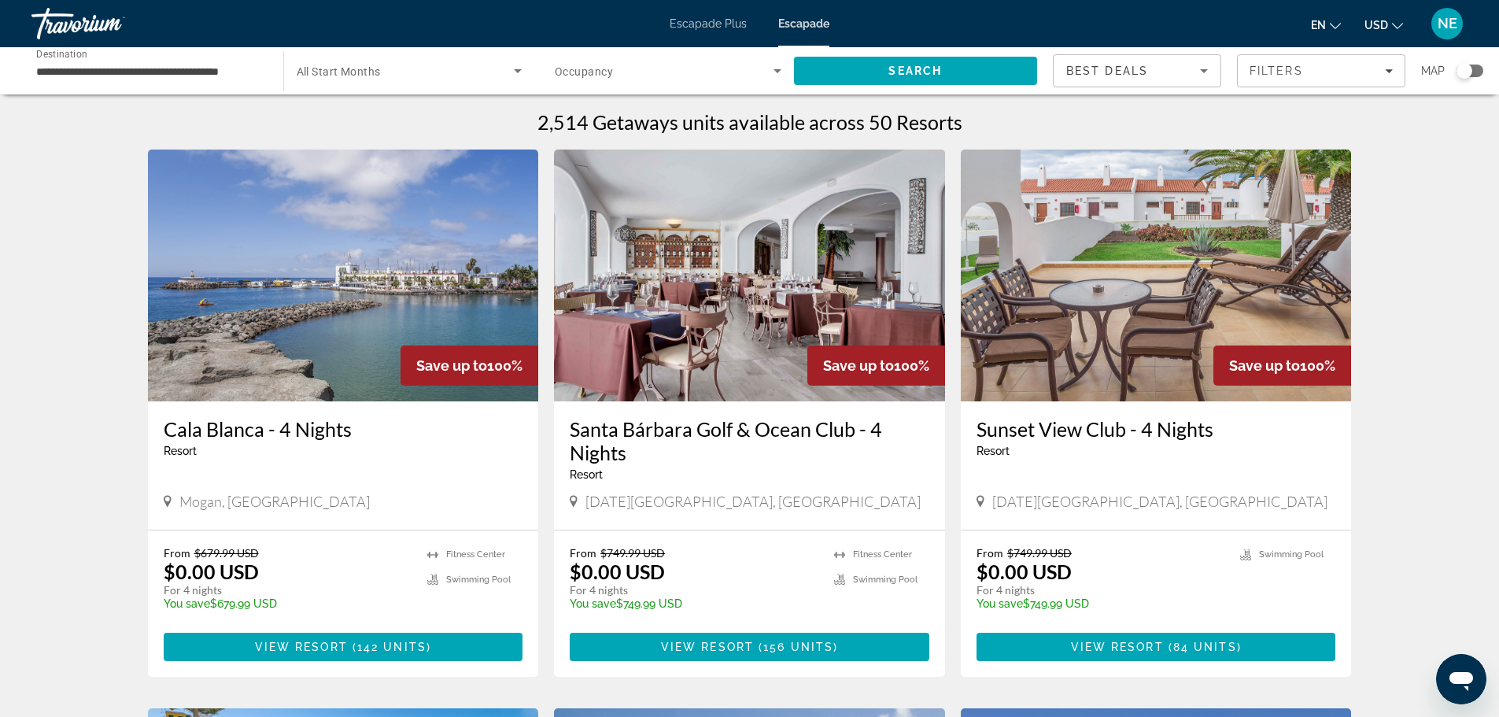
click at [516, 66] on icon "Search widget" at bounding box center [517, 70] width 19 height 19
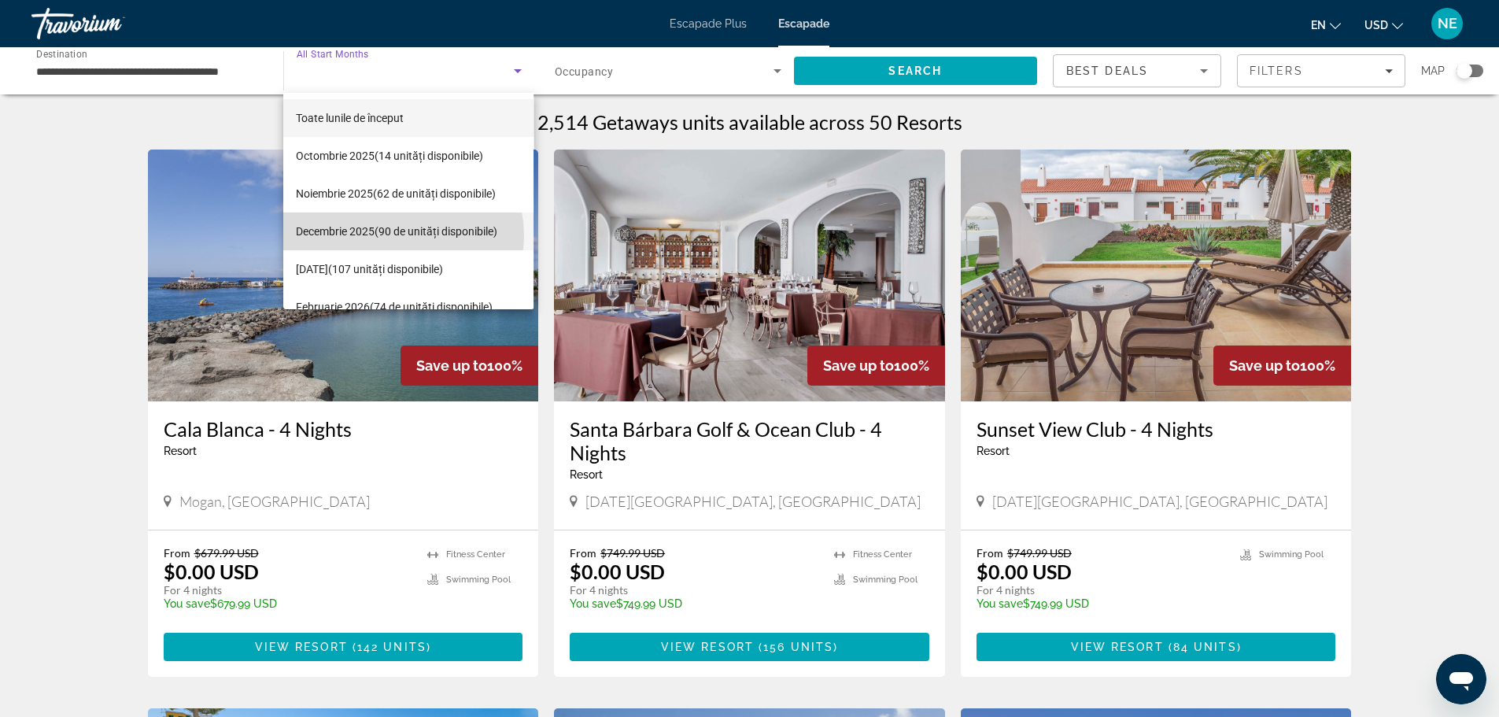
click at [397, 235] on font "(90 de unități disponibile)" at bounding box center [436, 231] width 123 height 13
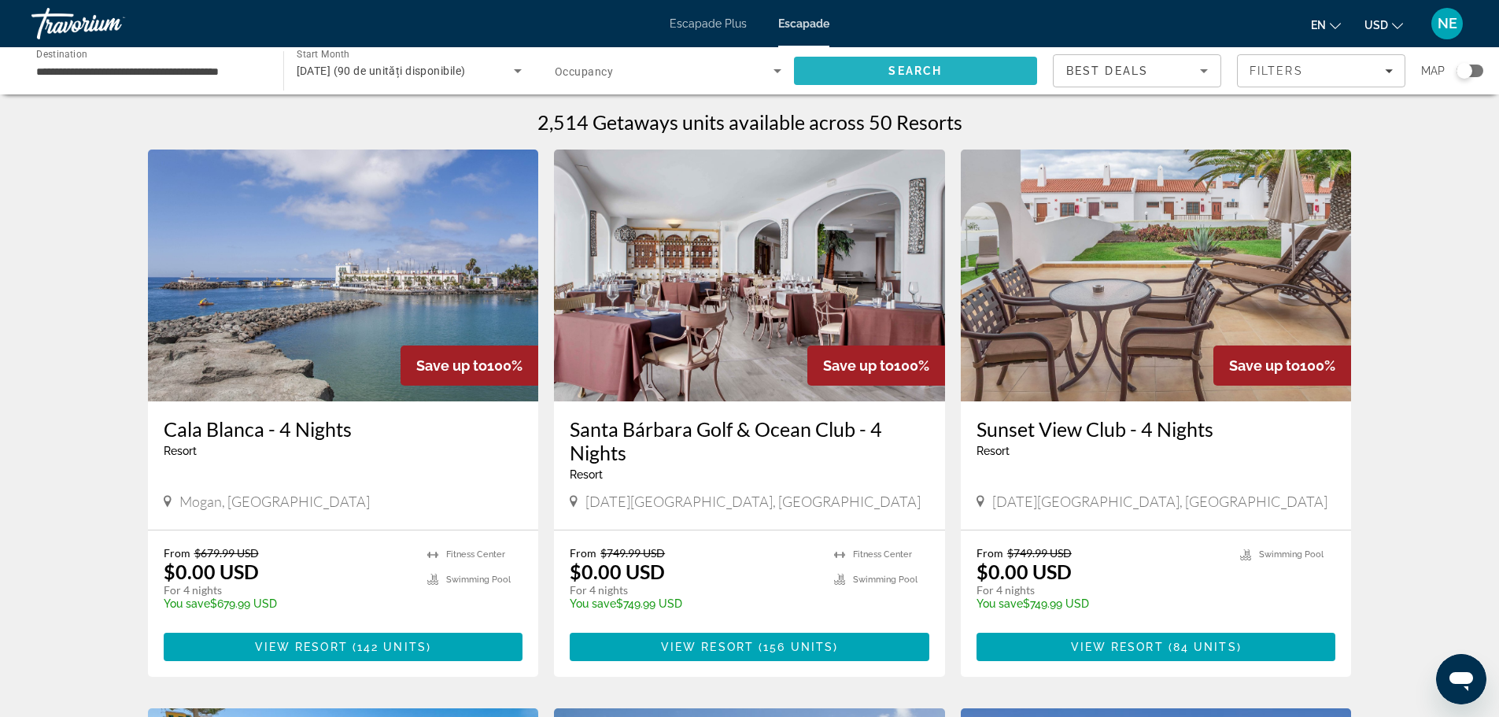
click at [923, 69] on span "Search" at bounding box center [916, 71] width 54 height 13
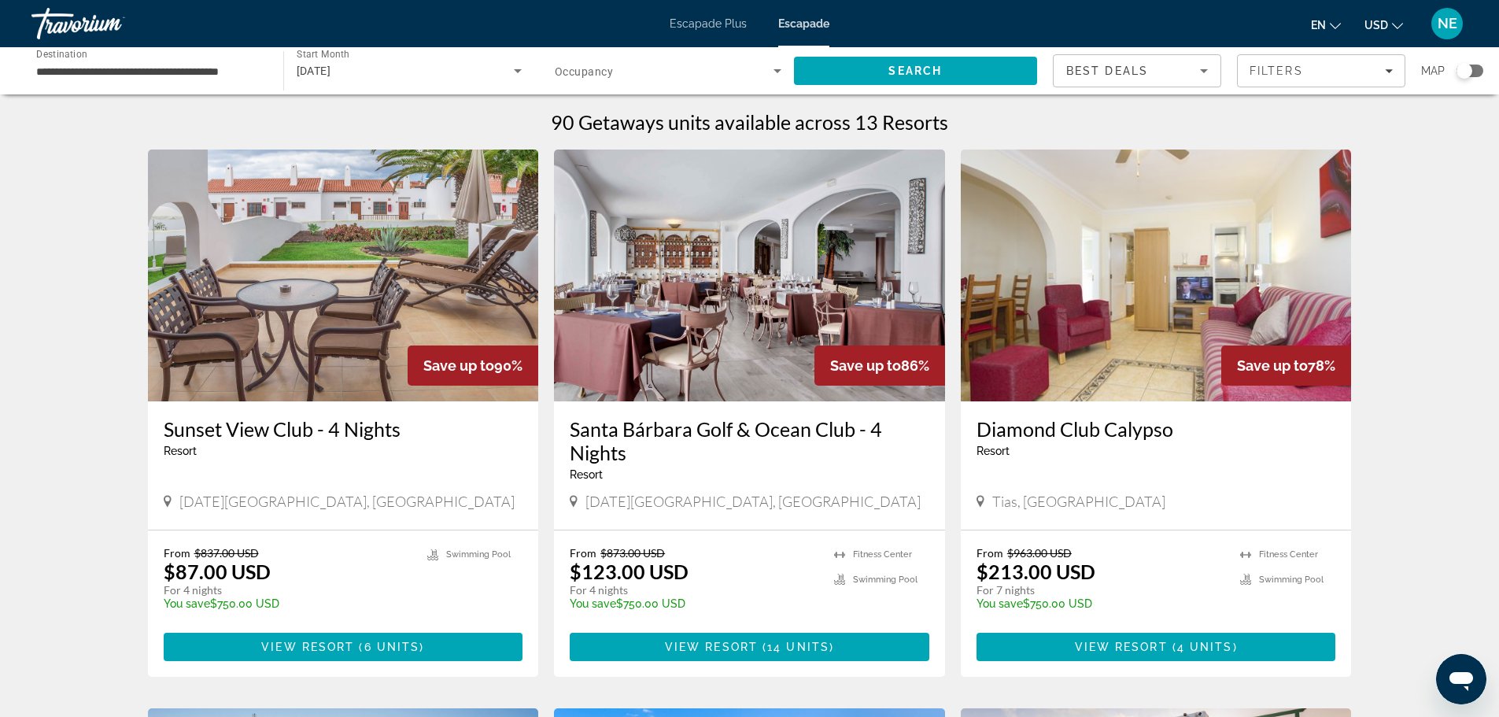
click at [380, 309] on img "Conținut principal" at bounding box center [343, 276] width 391 height 252
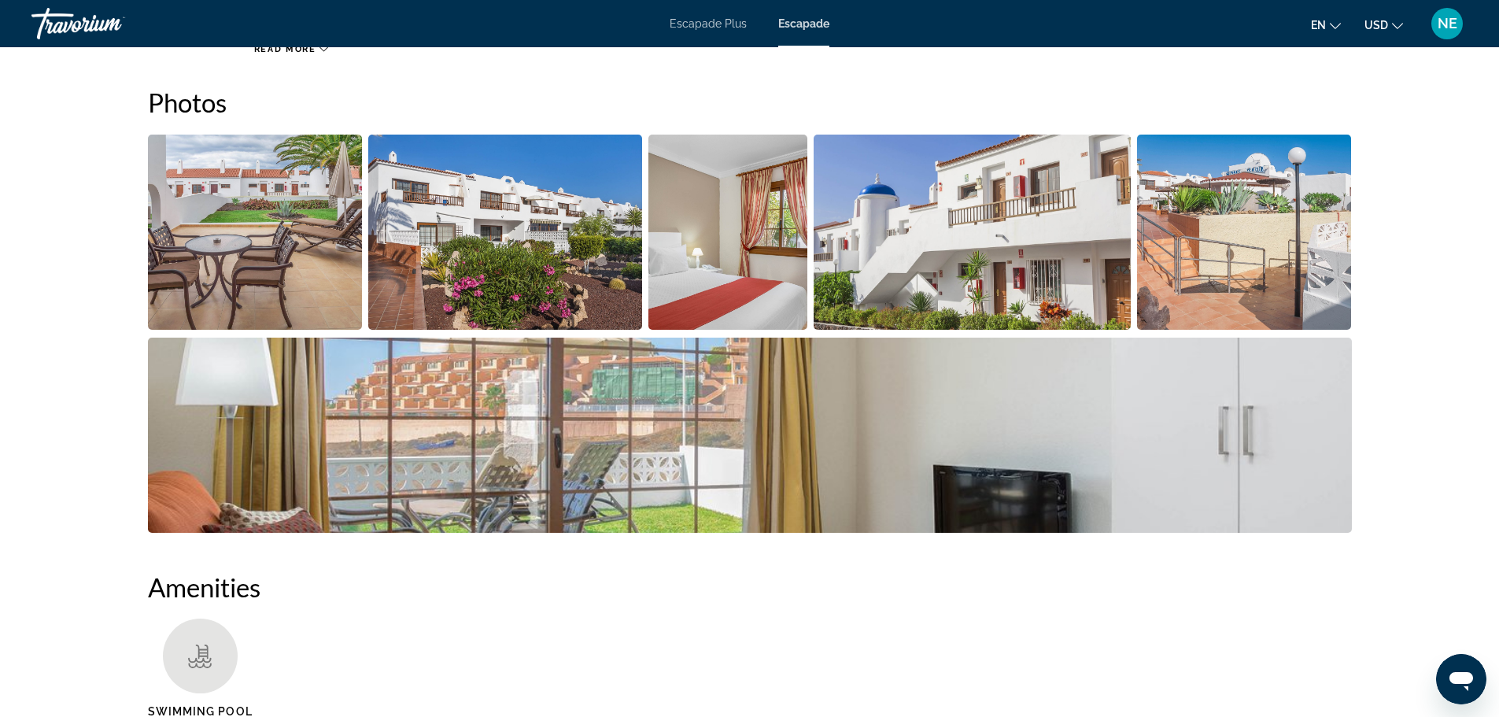
scroll to position [723, 0]
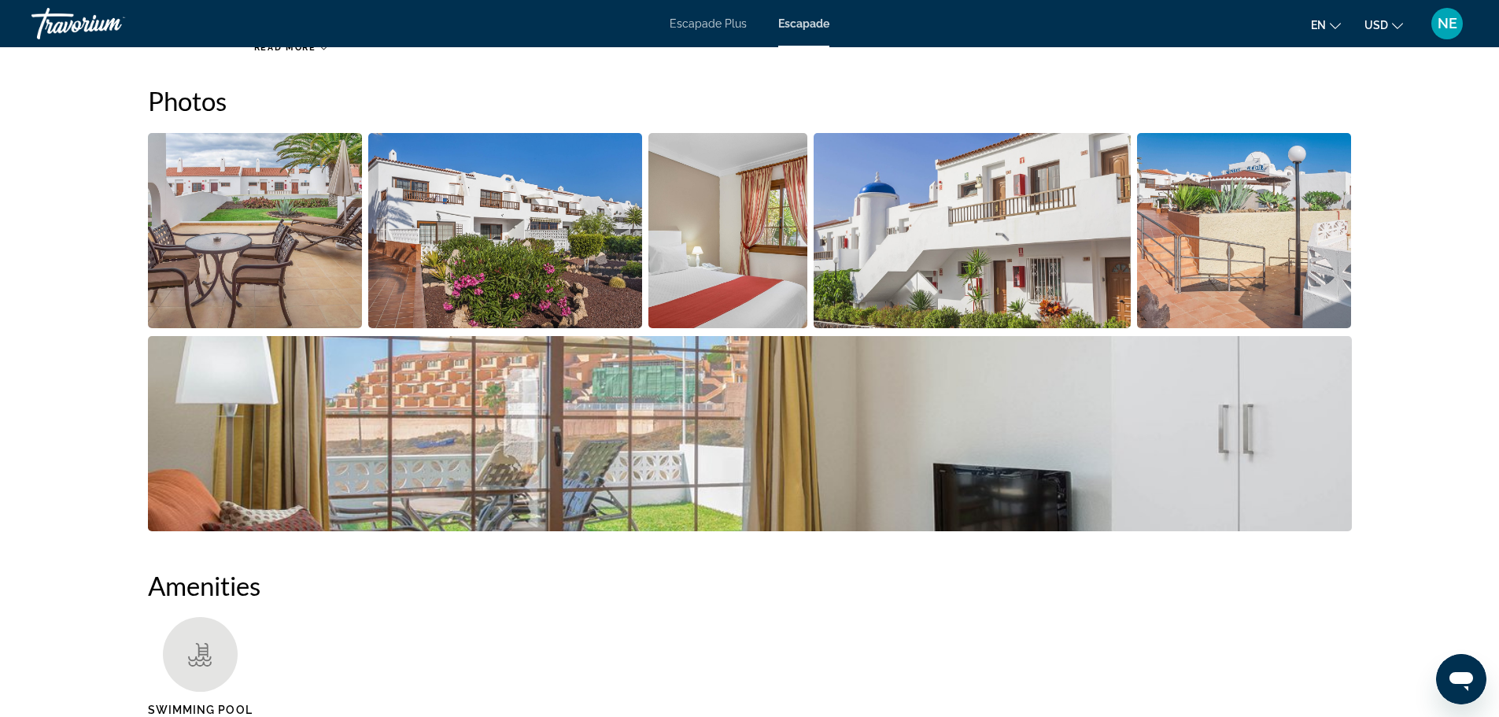
click at [262, 242] on img "Open full-screen image slider" at bounding box center [255, 230] width 215 height 195
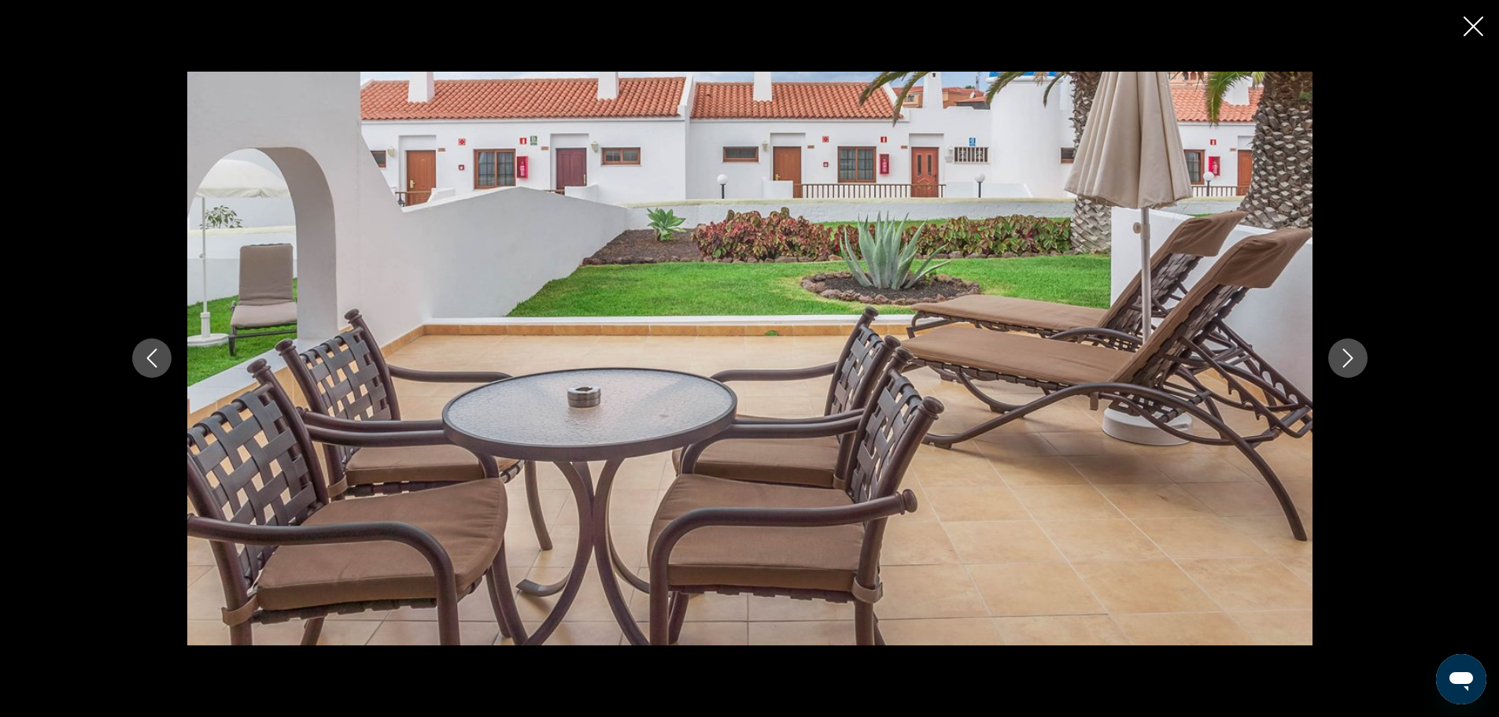
click at [1346, 363] on icon "Next image" at bounding box center [1348, 358] width 19 height 19
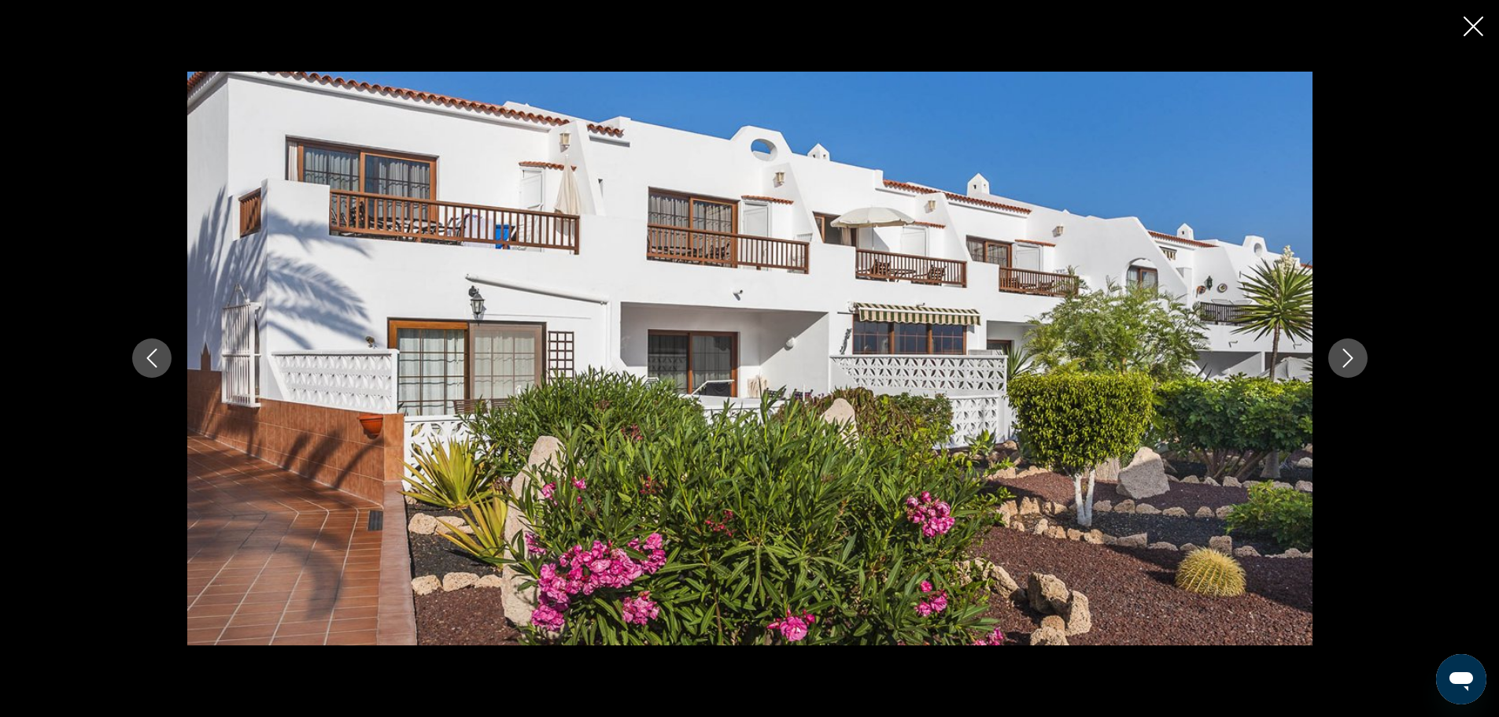
click at [1346, 363] on icon "Next image" at bounding box center [1348, 358] width 19 height 19
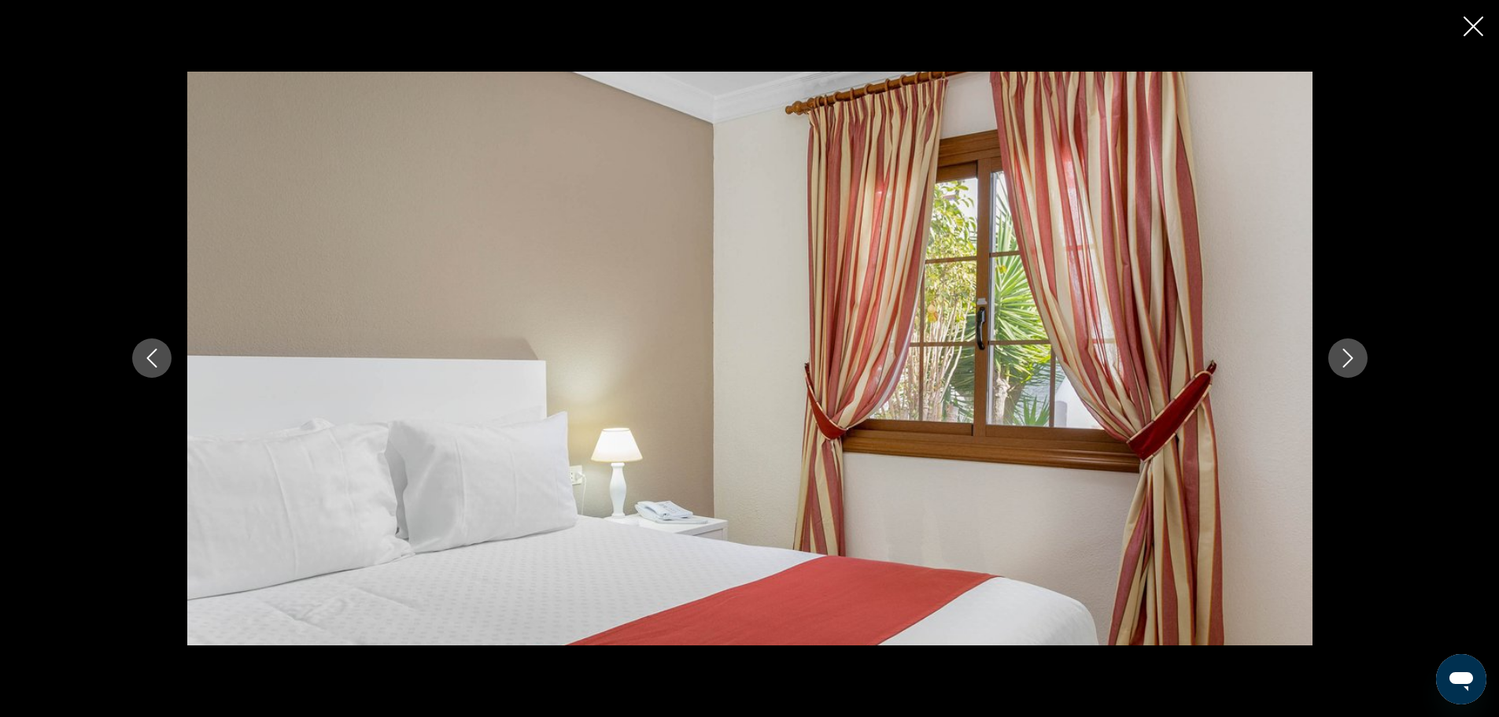
click at [1346, 363] on icon "Next image" at bounding box center [1348, 358] width 19 height 19
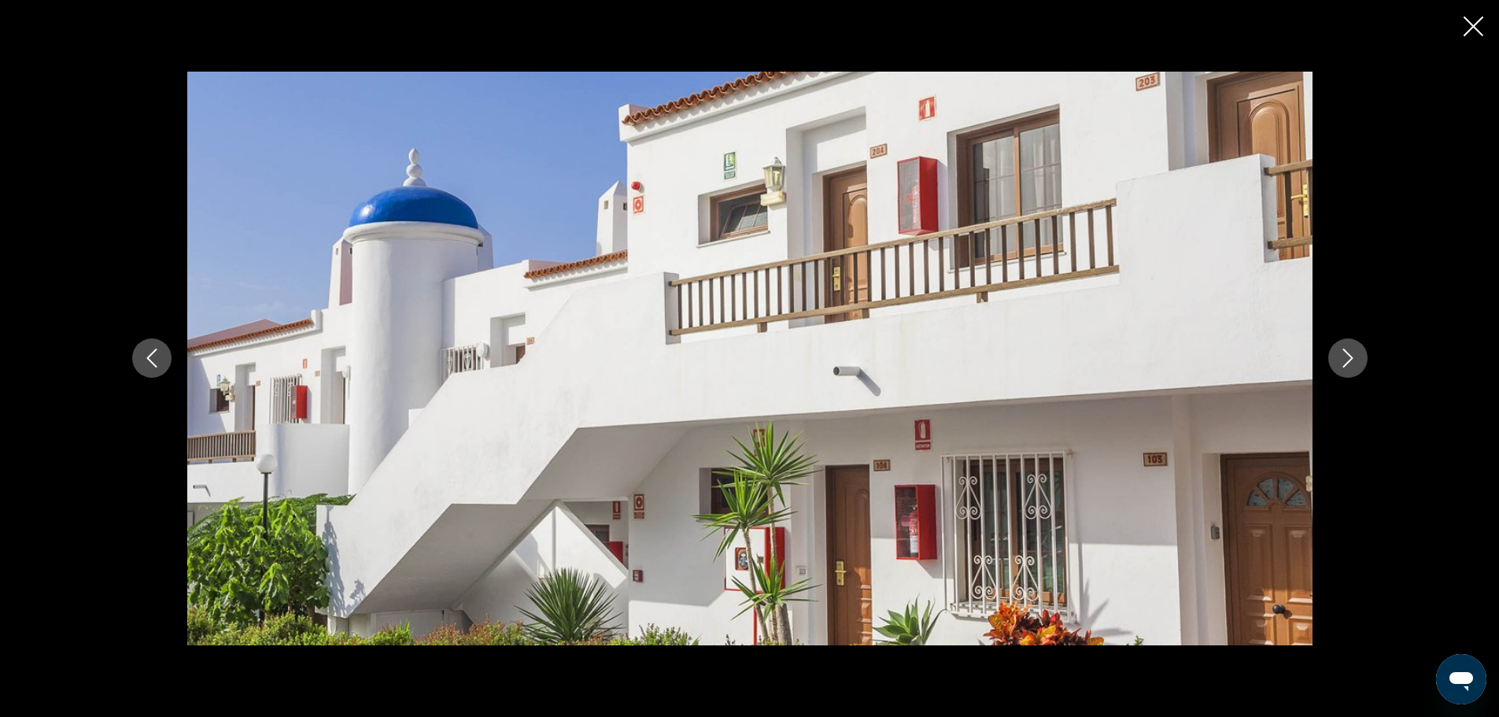
click at [1346, 363] on icon "Next image" at bounding box center [1348, 358] width 19 height 19
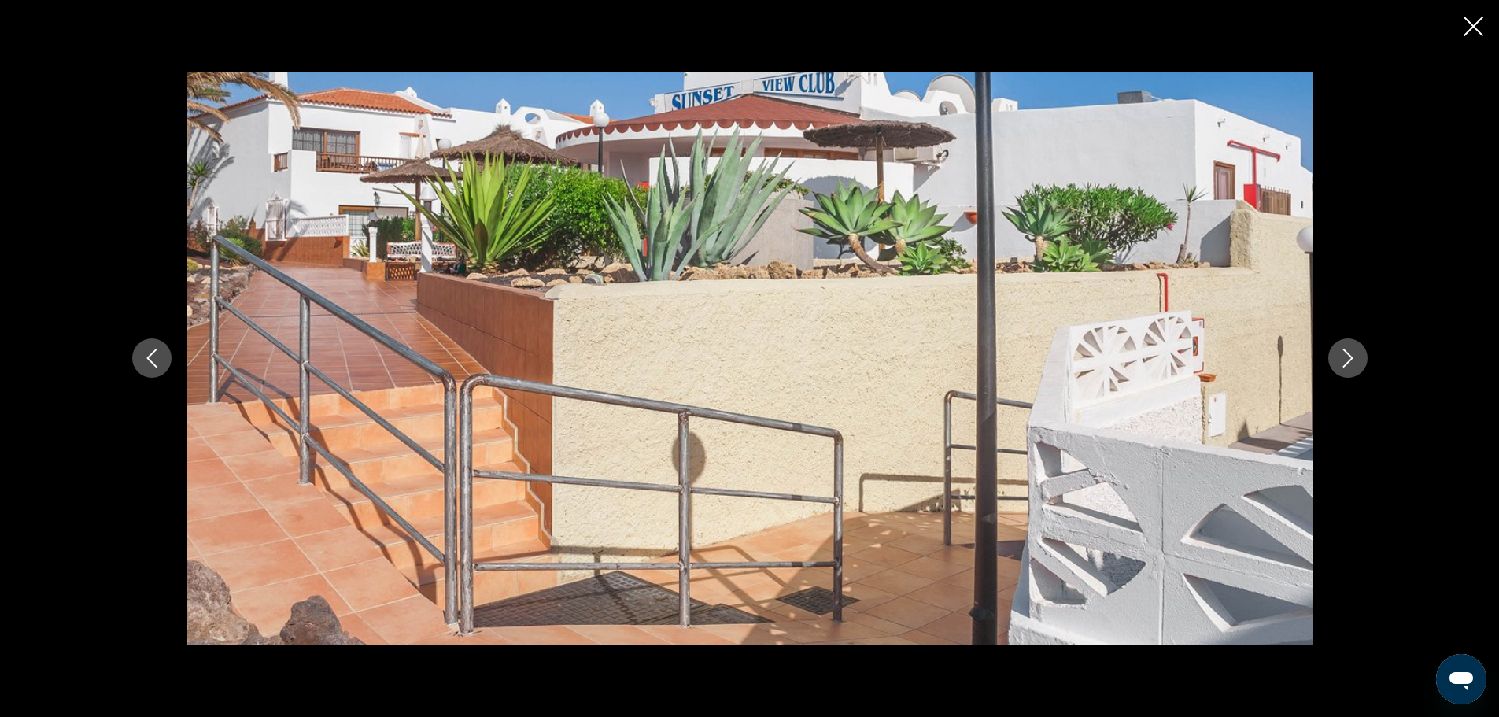
click at [1346, 363] on icon "Next image" at bounding box center [1348, 358] width 19 height 19
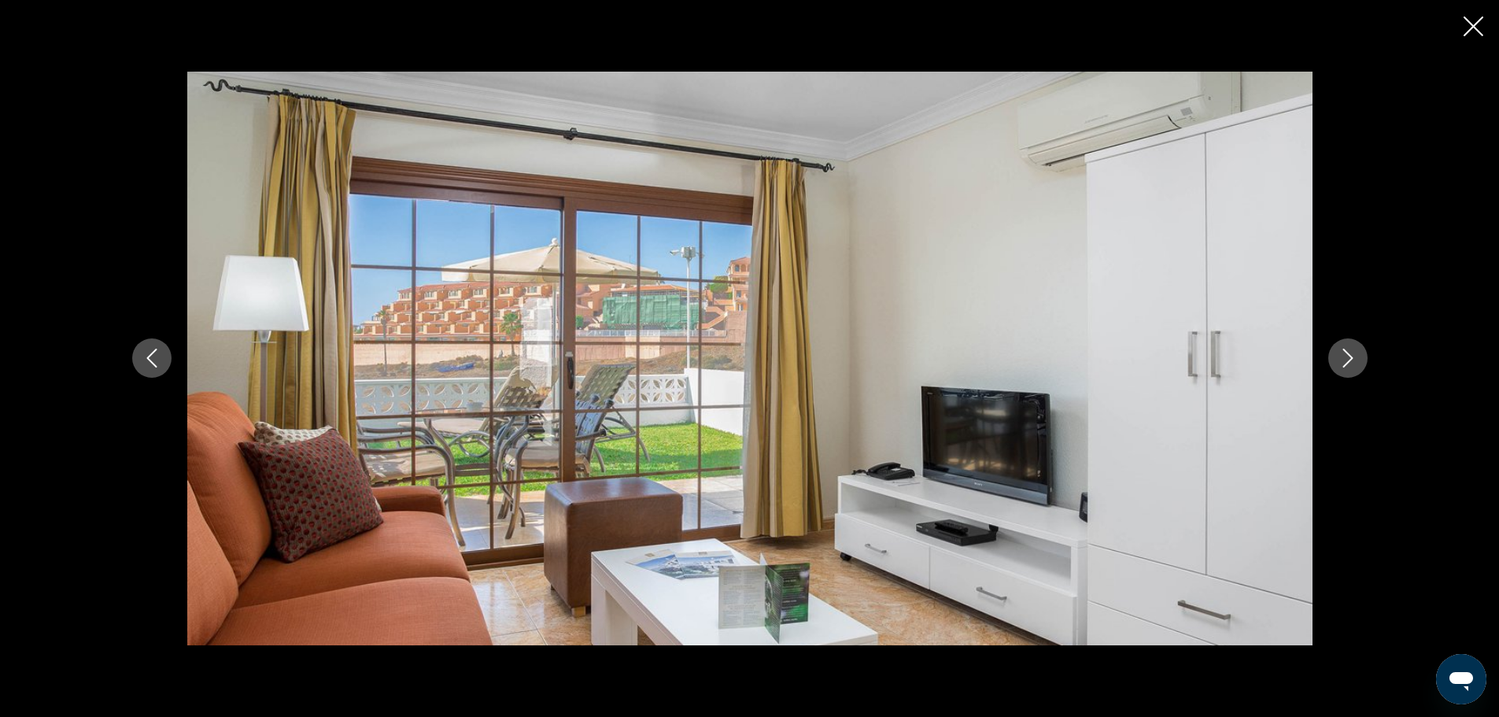
click at [1346, 363] on icon "Next image" at bounding box center [1348, 358] width 19 height 19
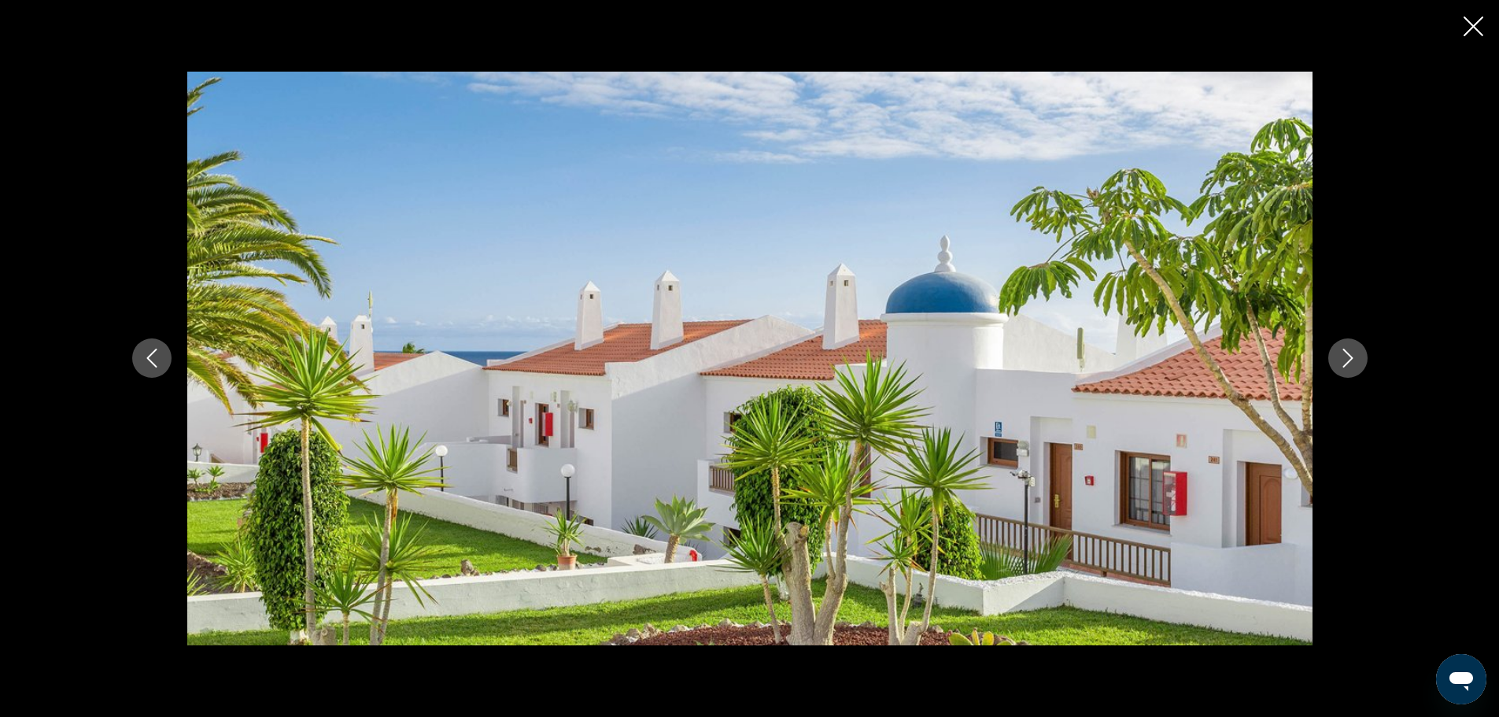
click at [1346, 363] on icon "Next image" at bounding box center [1348, 358] width 19 height 19
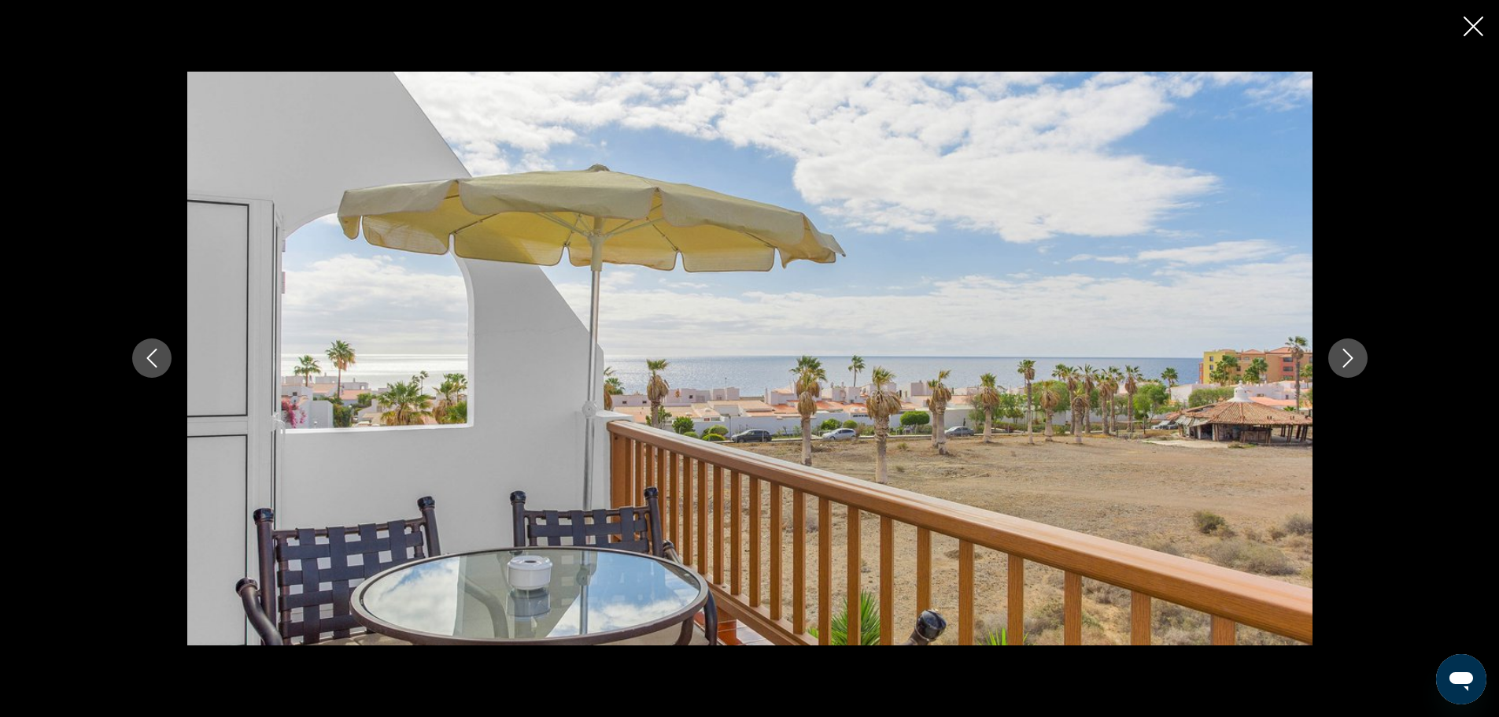
click at [1346, 363] on icon "Next image" at bounding box center [1348, 358] width 19 height 19
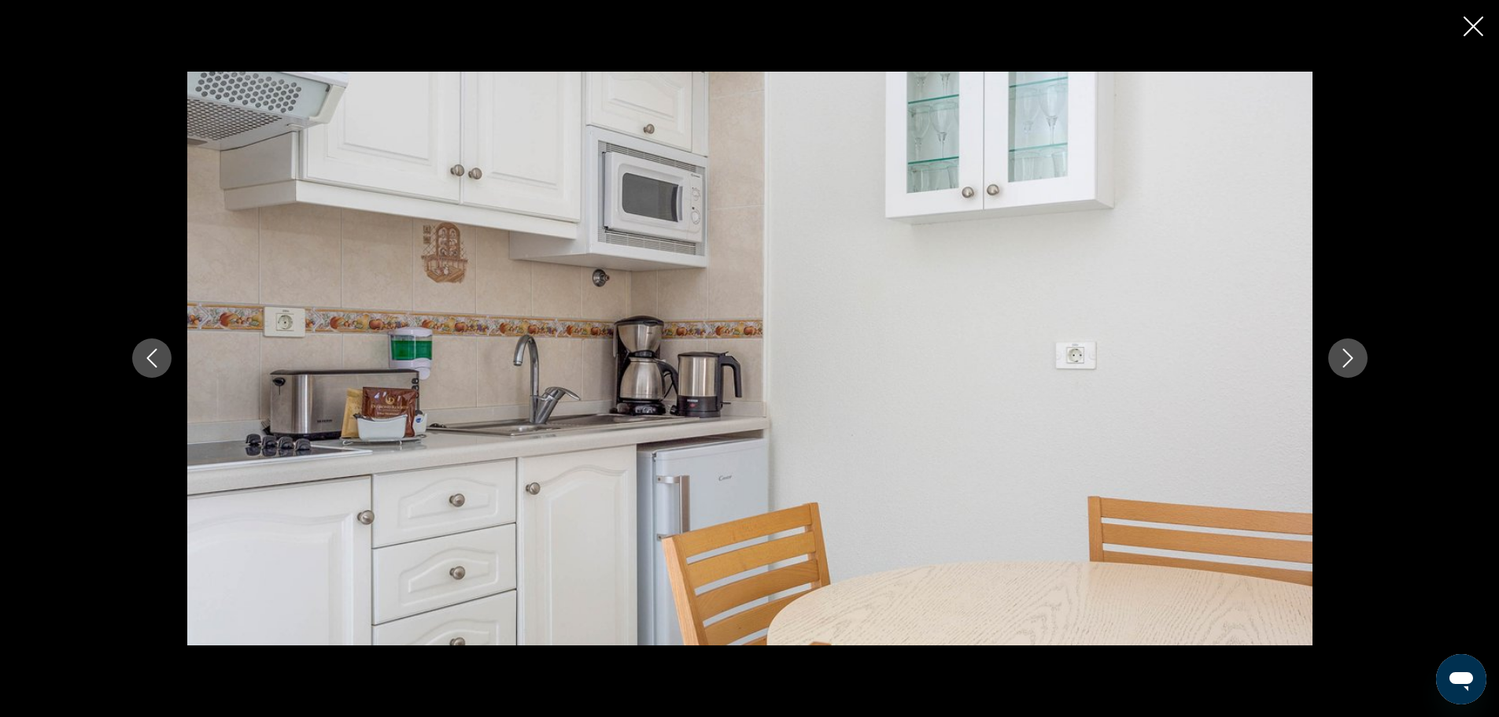
click at [1346, 363] on icon "Next image" at bounding box center [1348, 358] width 19 height 19
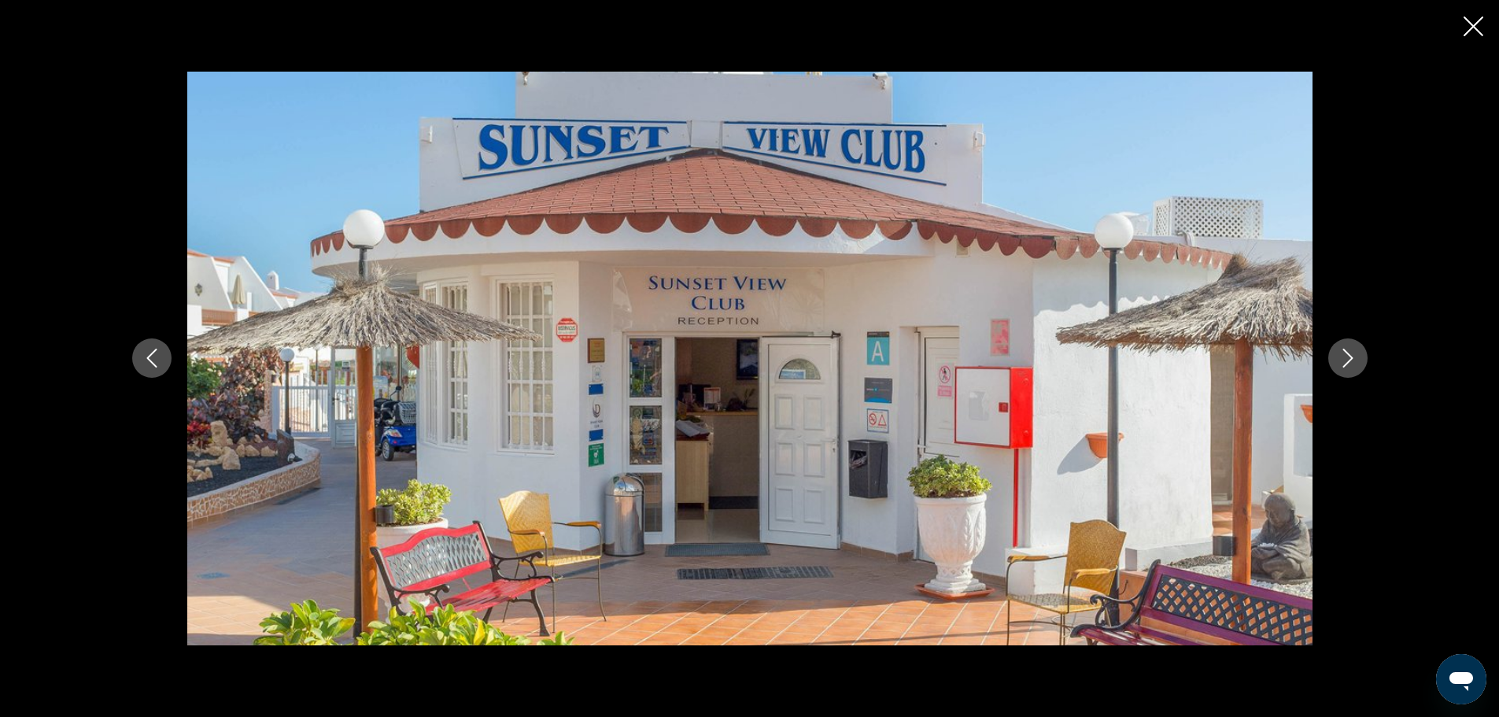
click at [1346, 363] on icon "Next image" at bounding box center [1348, 358] width 19 height 19
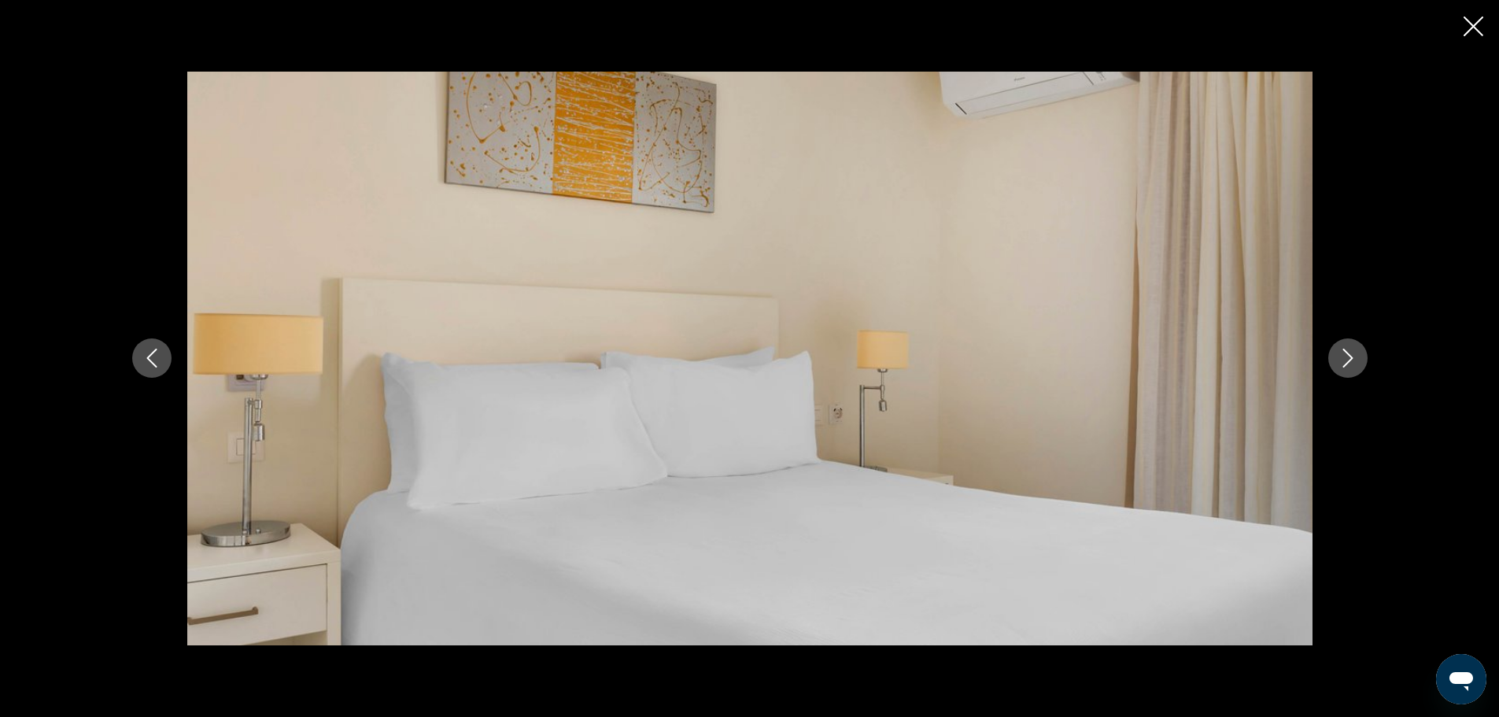
click at [1346, 363] on icon "Next image" at bounding box center [1348, 358] width 19 height 19
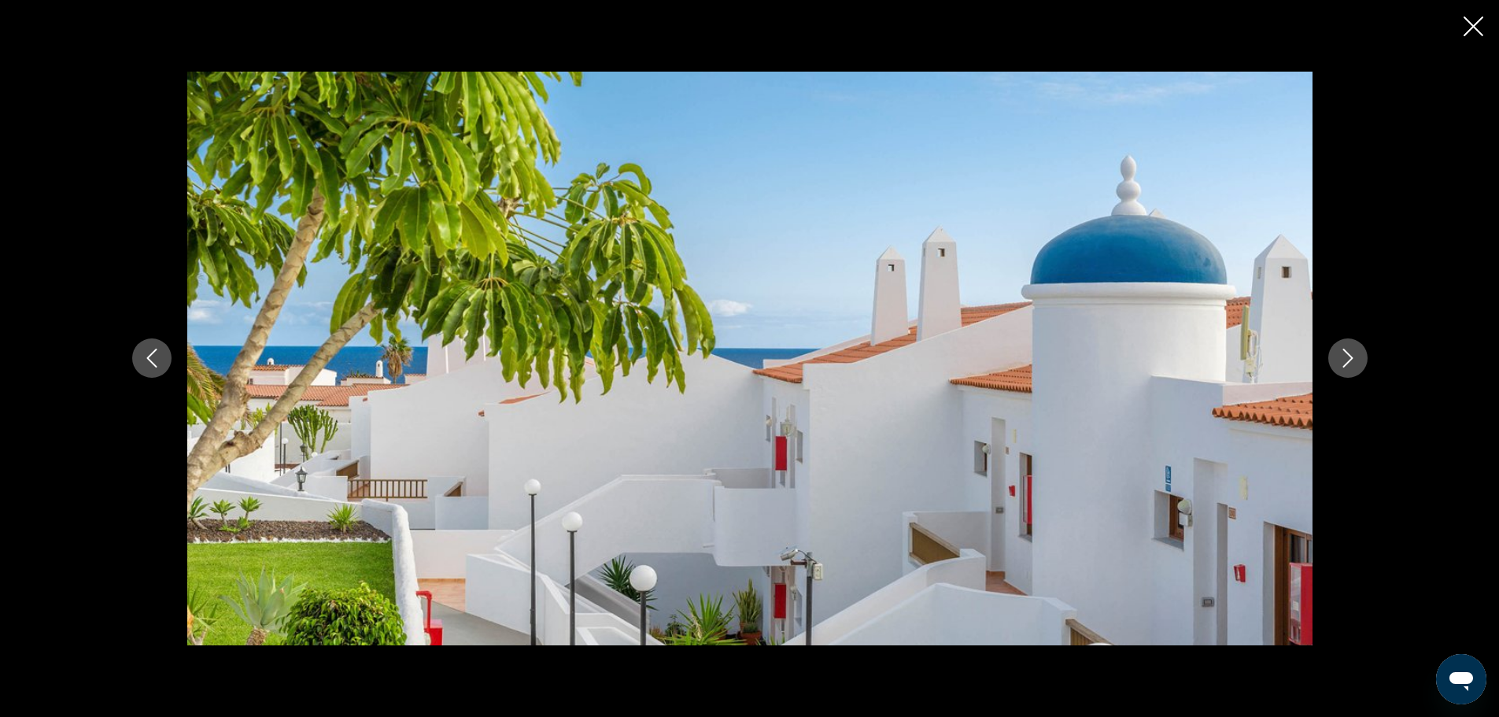
click at [1473, 27] on icon "Close slideshow" at bounding box center [1474, 27] width 20 height 20
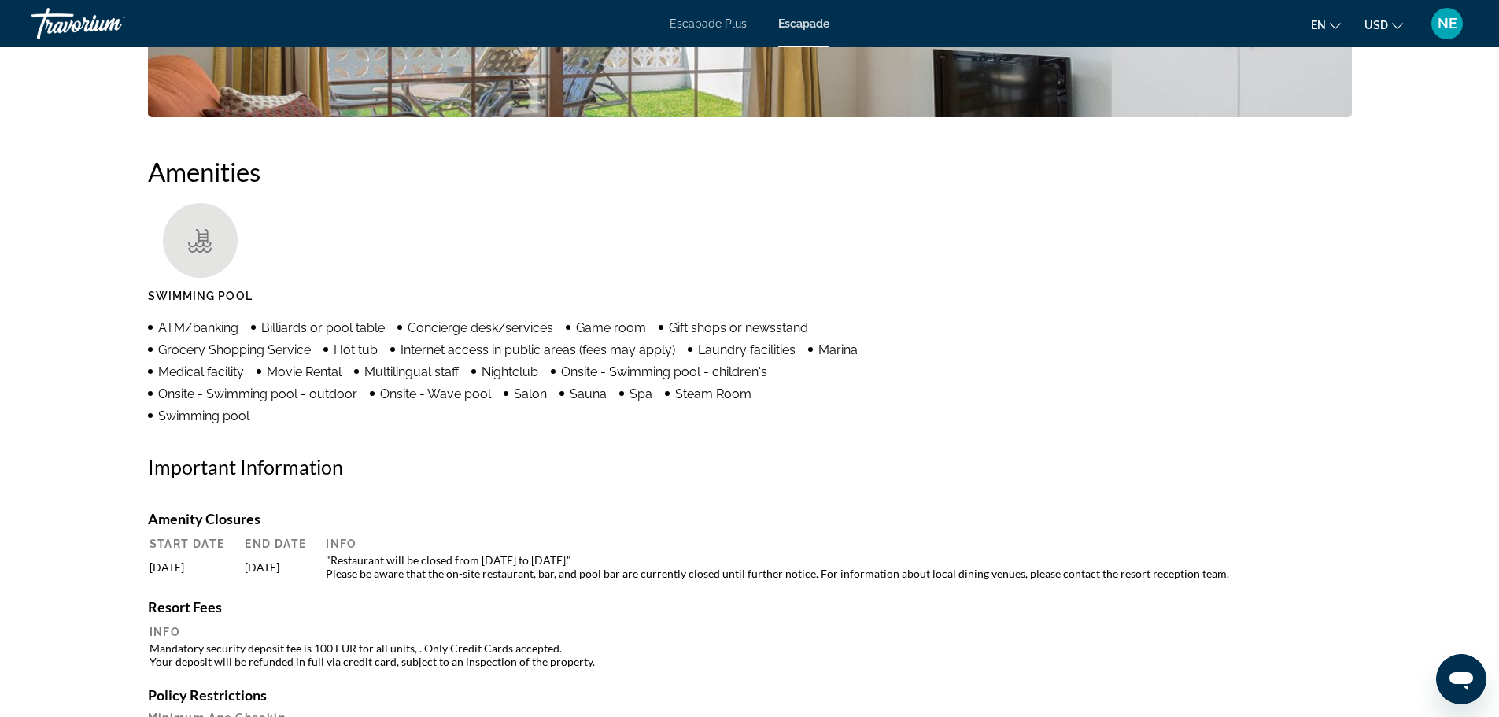
scroll to position [1122, 0]
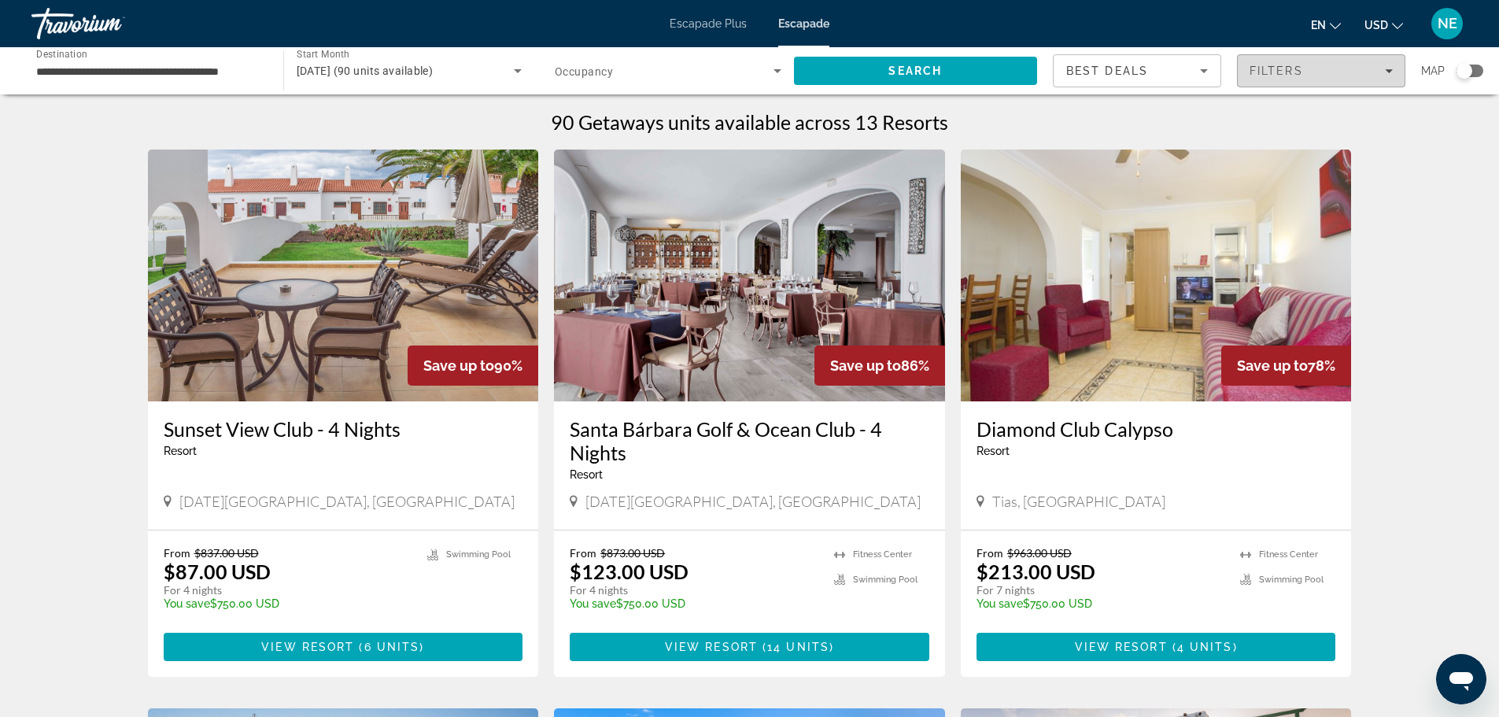
click at [1391, 66] on div "Filters" at bounding box center [1321, 71] width 143 height 13
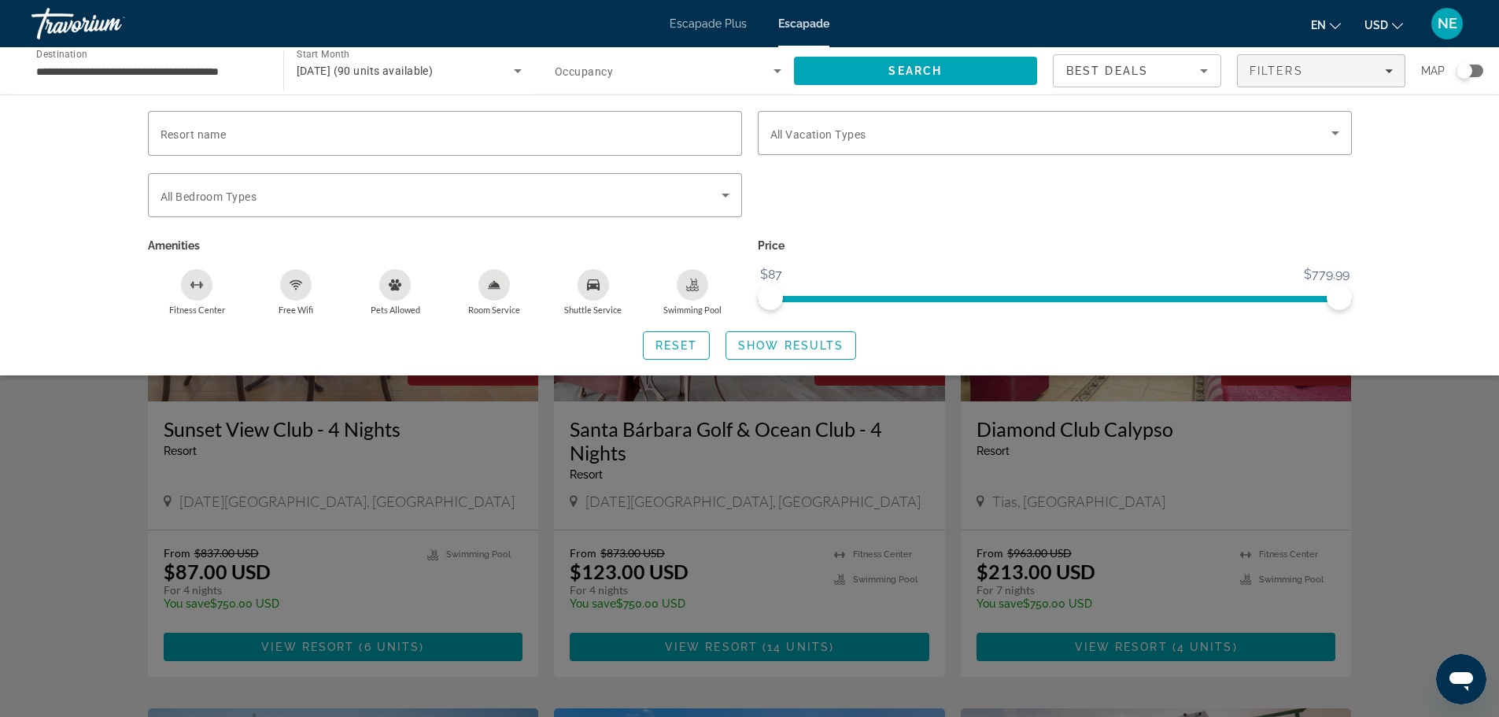
click at [61, 490] on div "Search widget" at bounding box center [749, 476] width 1499 height 481
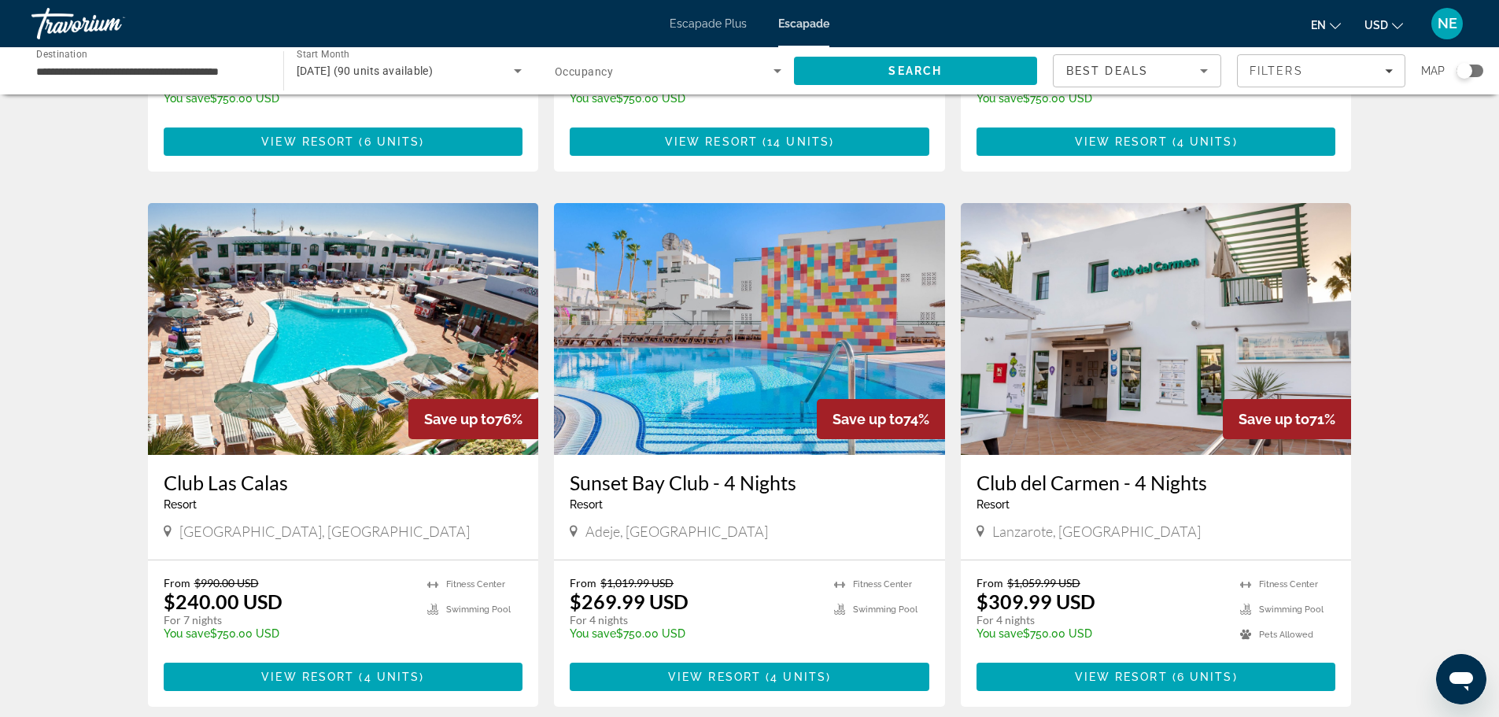
scroll to position [506, 0]
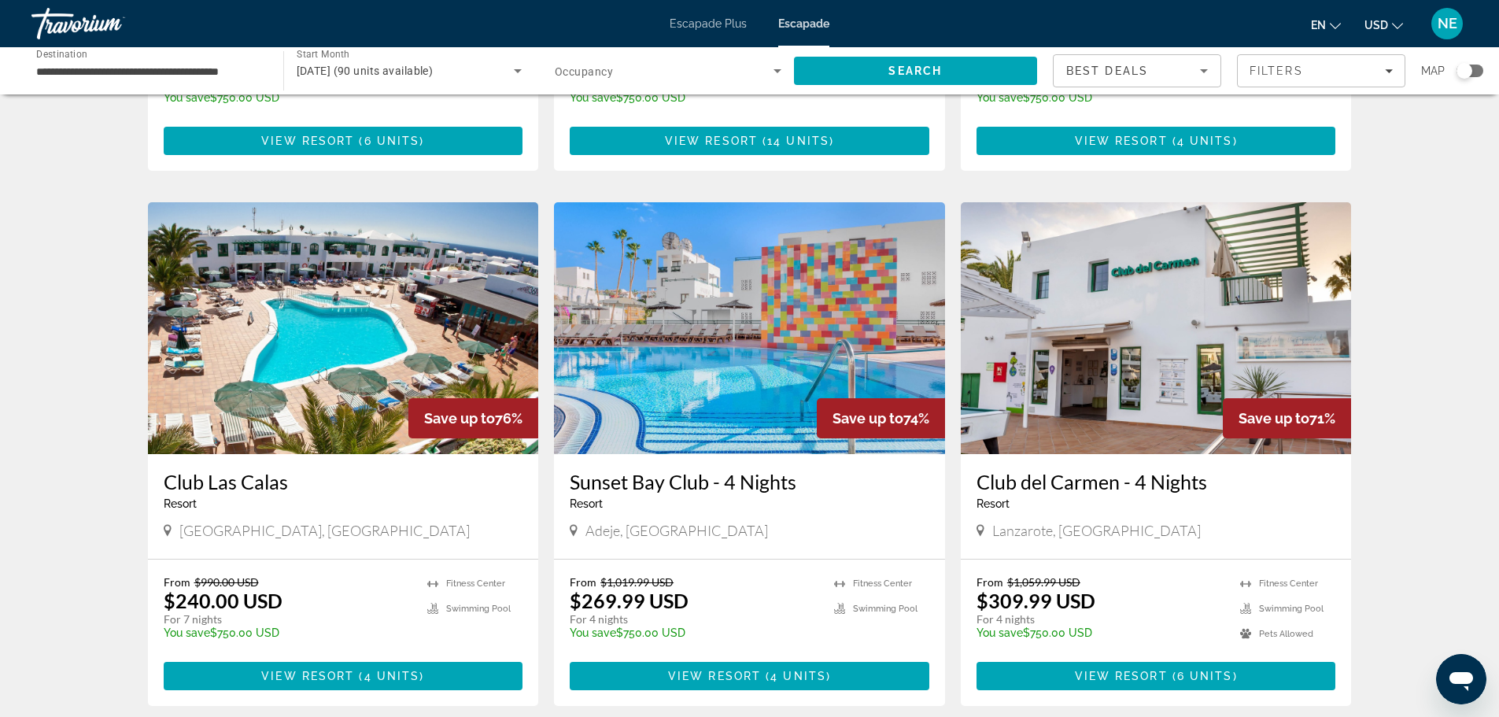
click at [675, 325] on img "Conținut principal" at bounding box center [749, 328] width 391 height 252
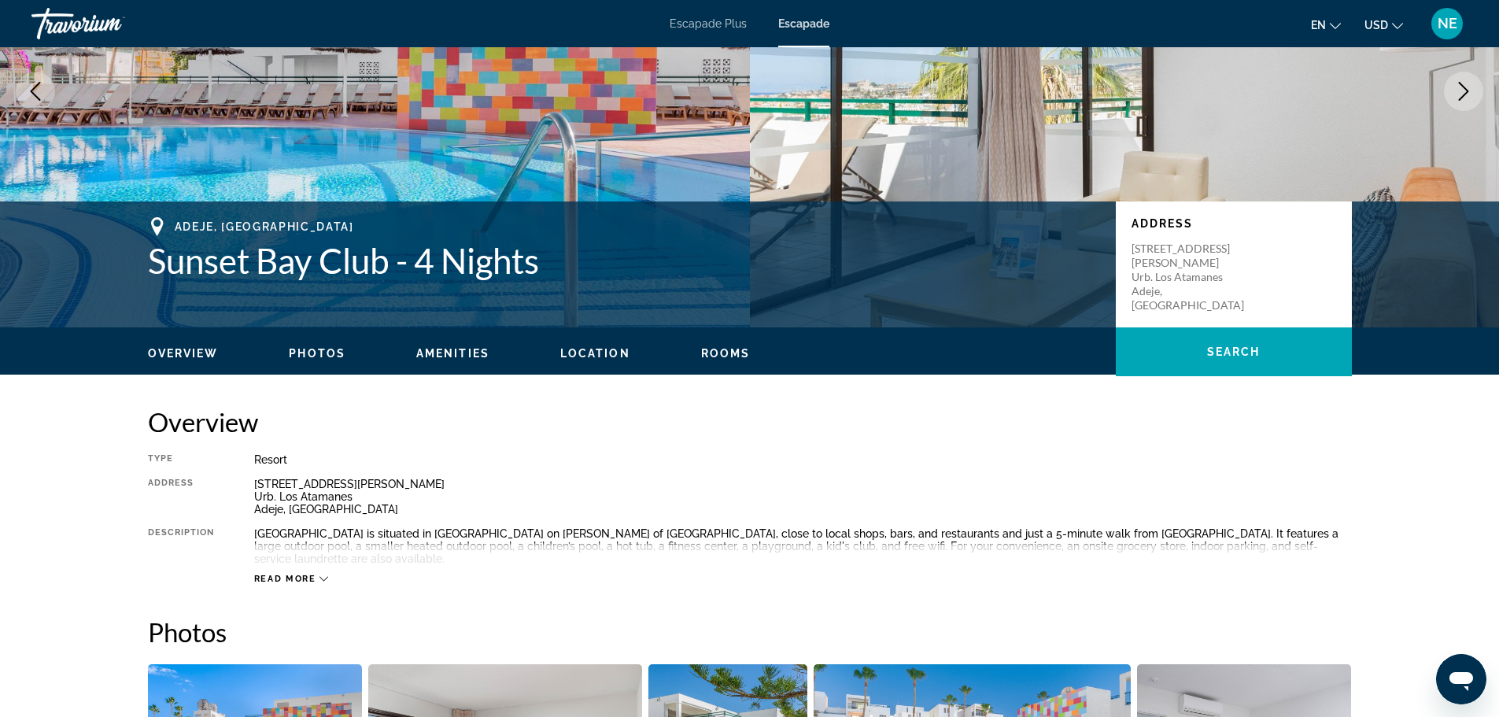
scroll to position [217, 0]
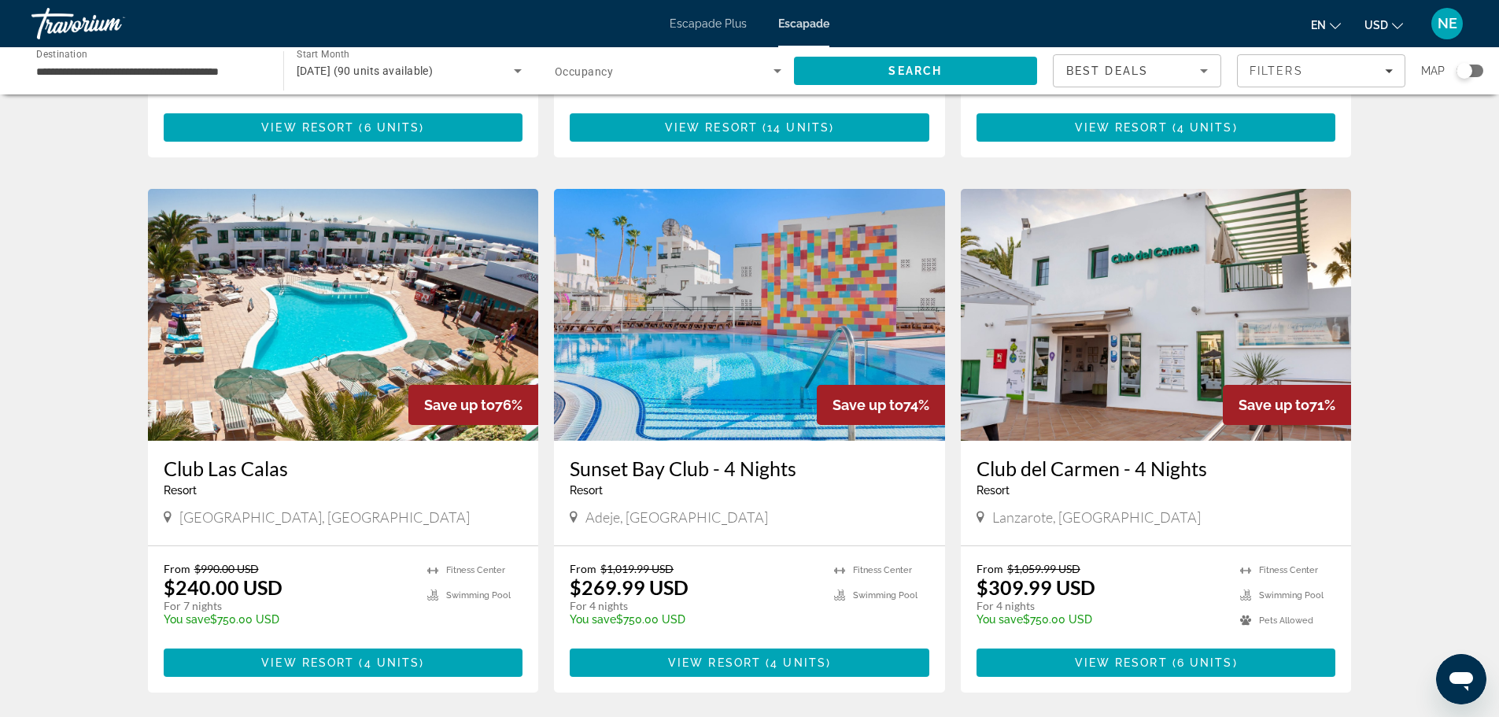
scroll to position [520, 0]
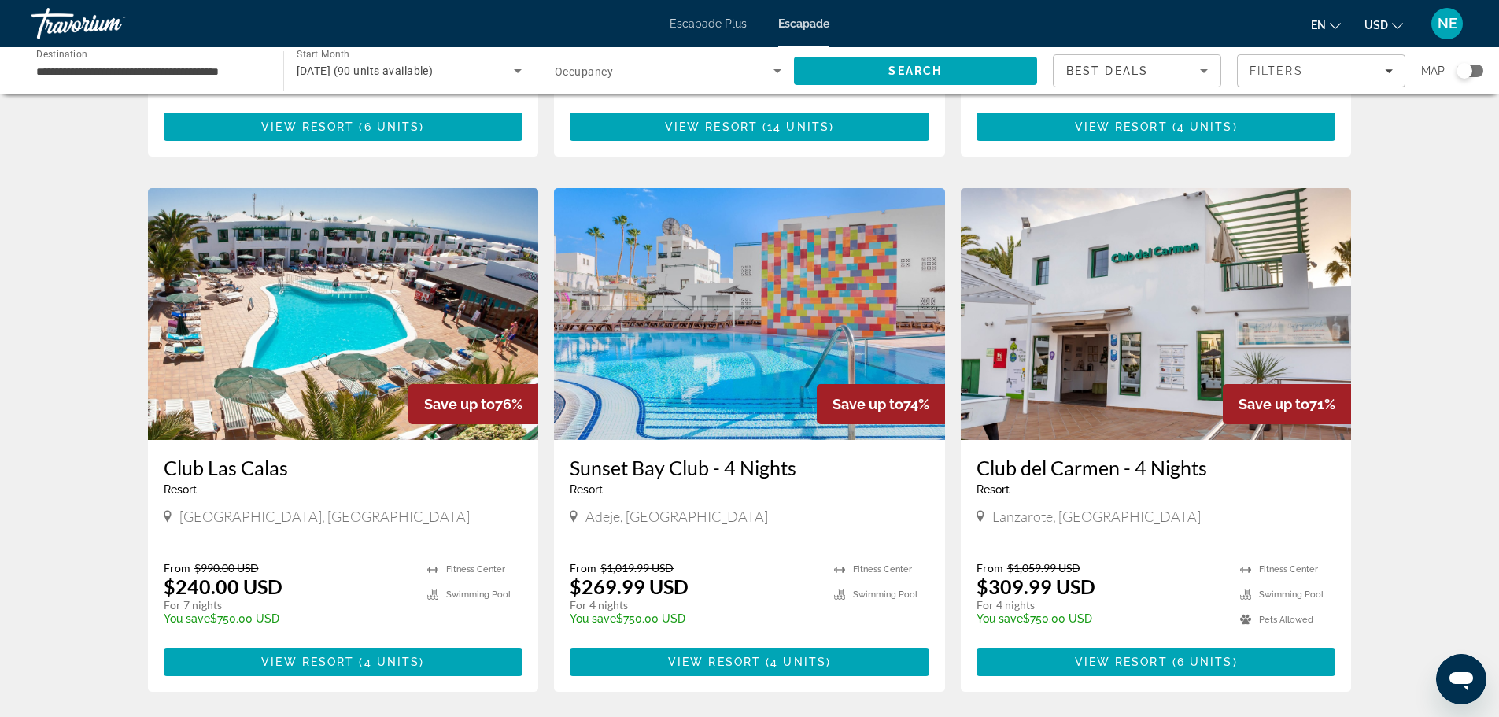
click at [297, 295] on img "Conținut principal" at bounding box center [343, 314] width 391 height 252
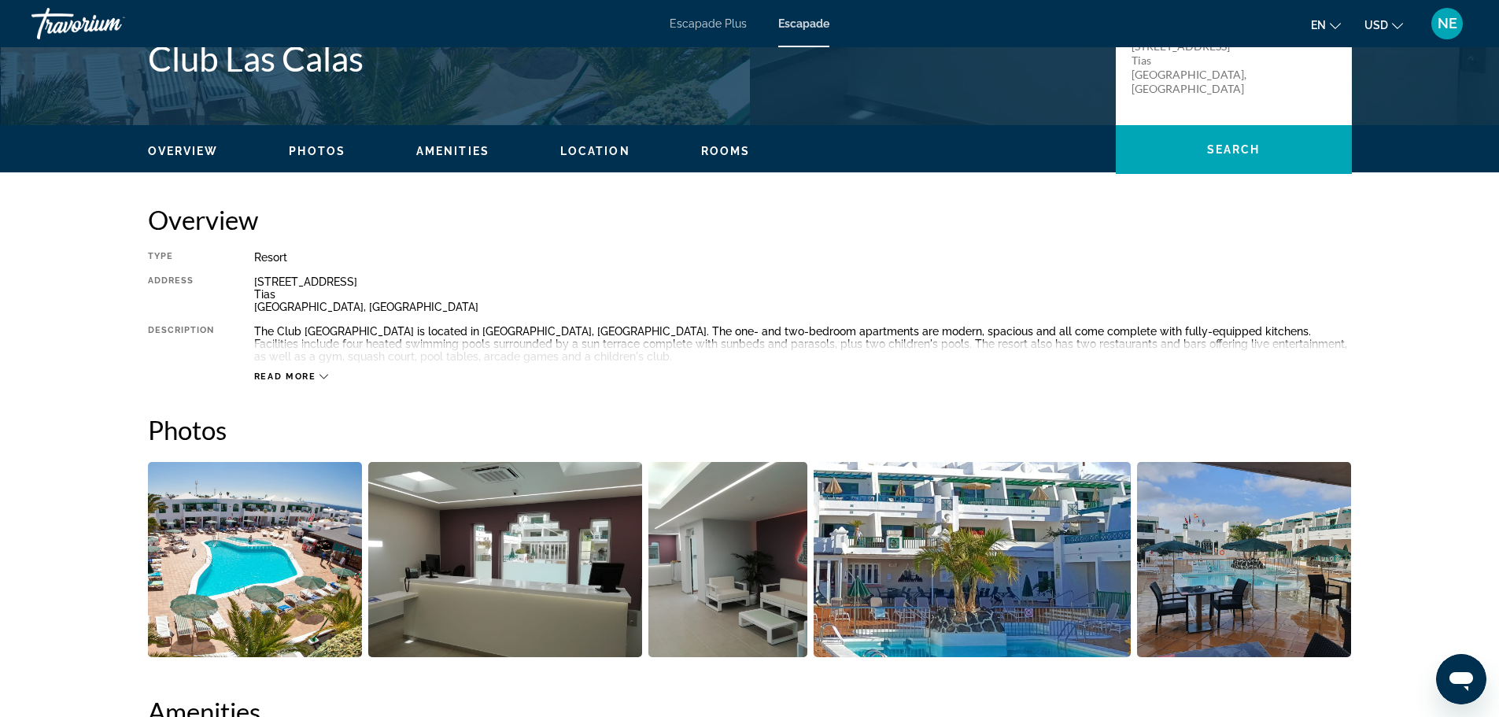
scroll to position [556, 0]
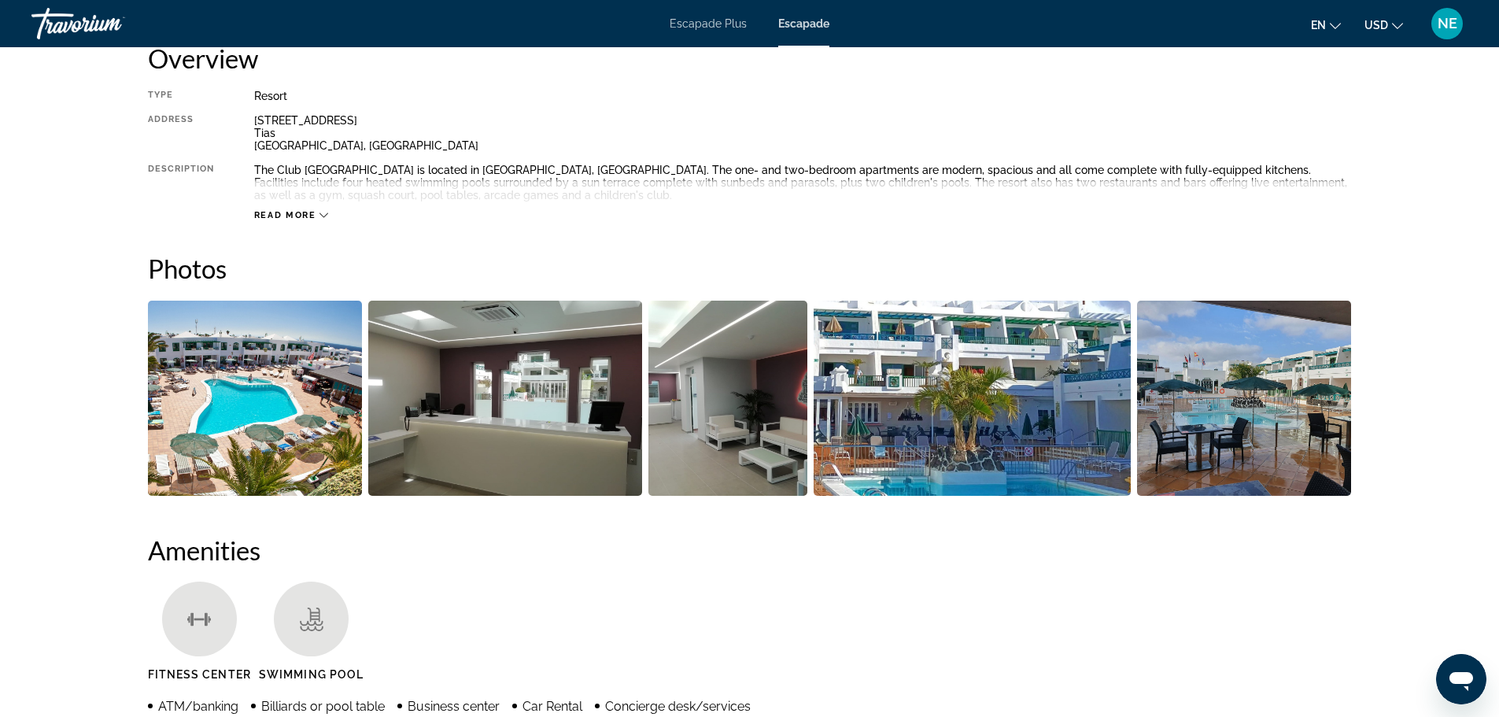
click at [250, 401] on img "Open full-screen image slider" at bounding box center [255, 398] width 215 height 195
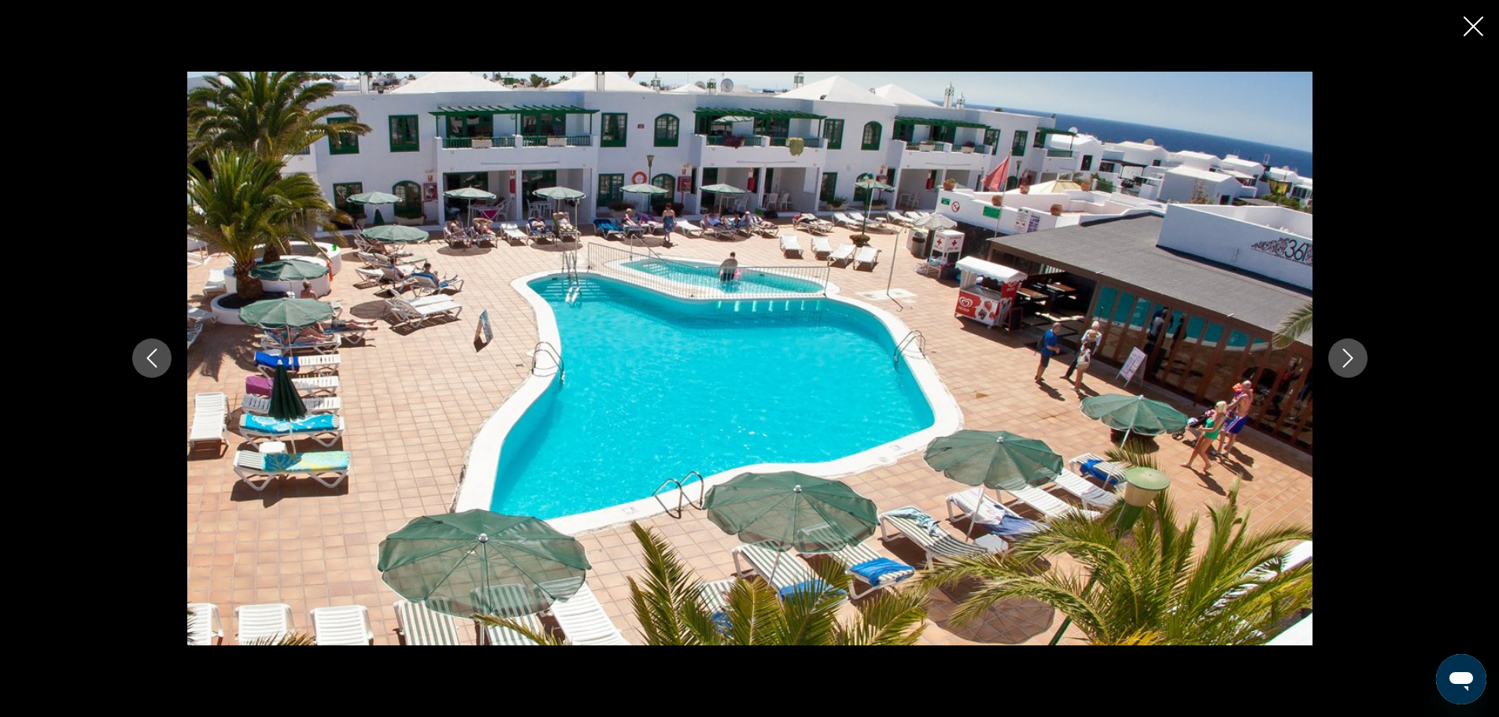
click at [1358, 362] on button "Next image" at bounding box center [1348, 357] width 39 height 39
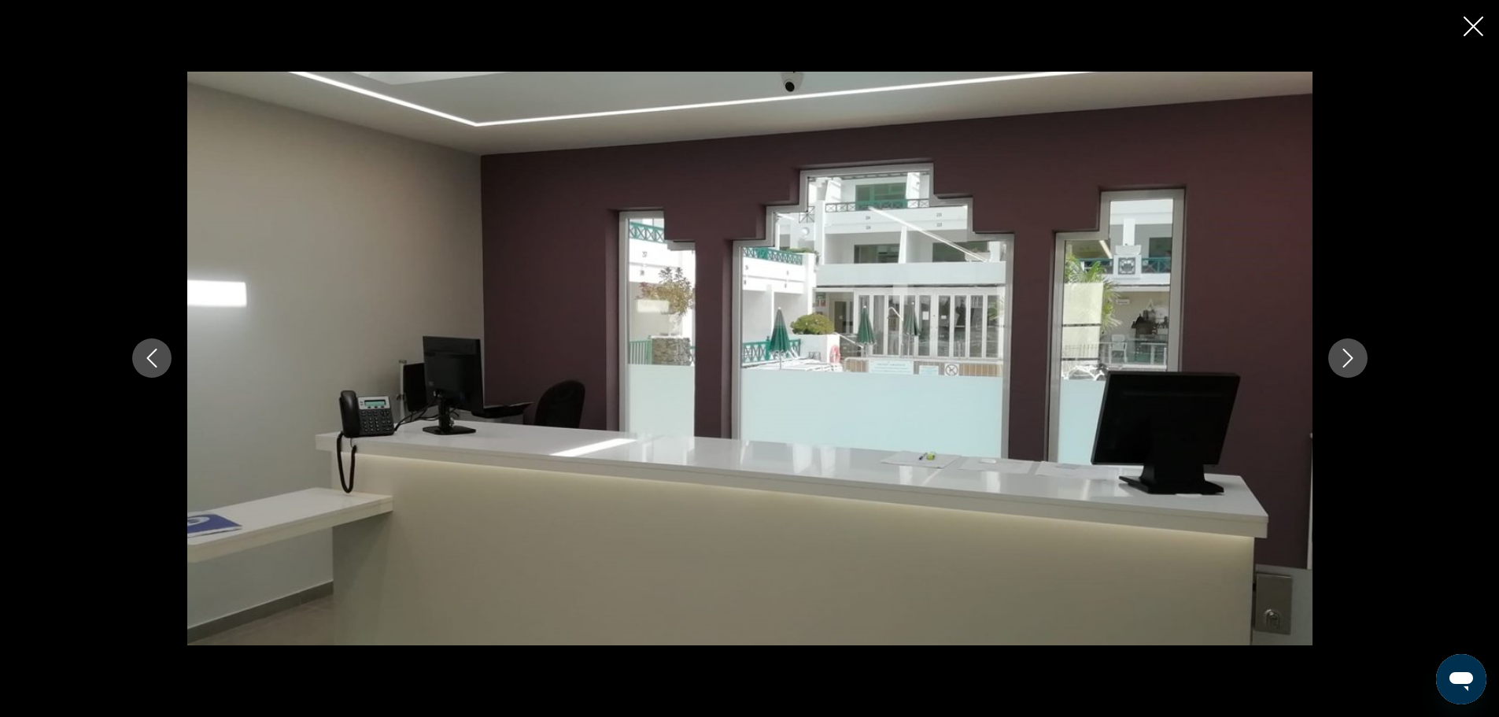
click at [1358, 362] on button "Next image" at bounding box center [1348, 357] width 39 height 39
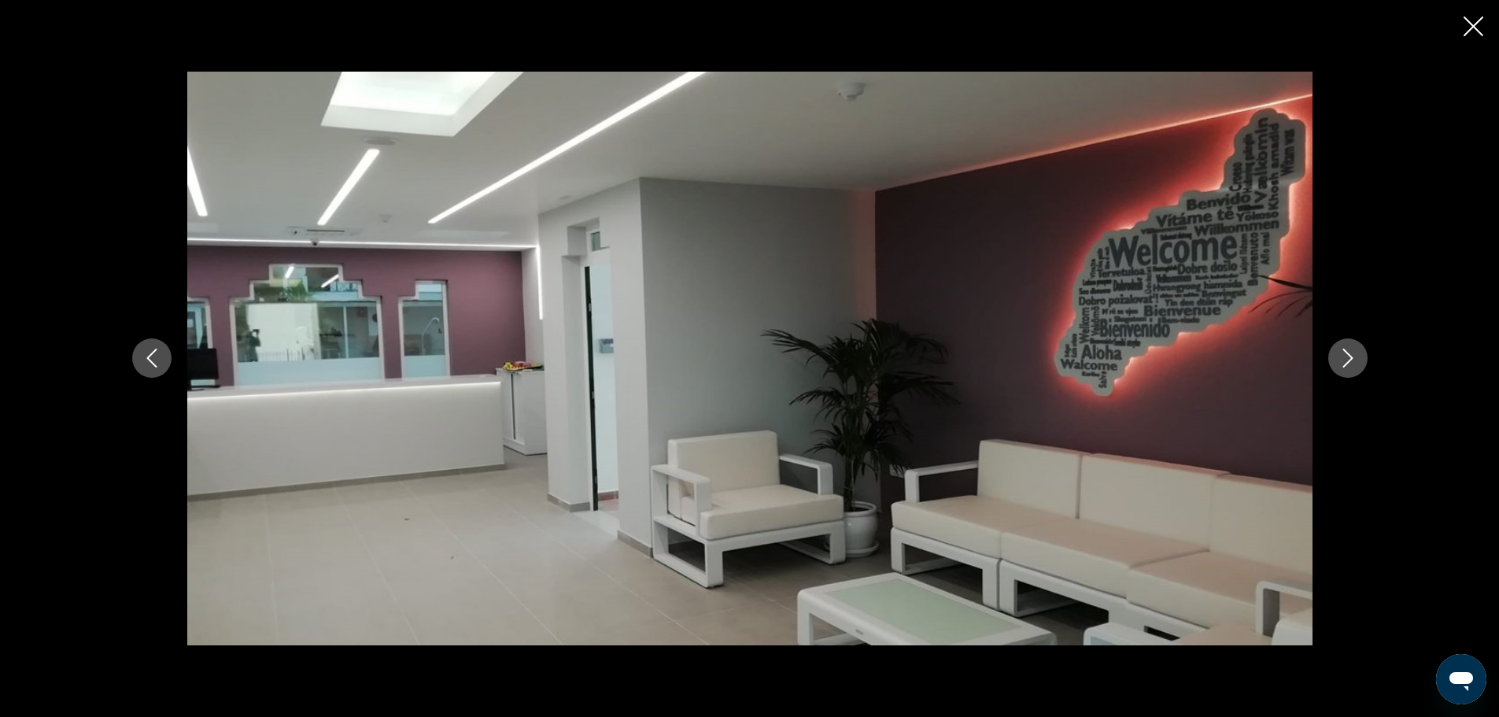
click at [1358, 362] on button "Next image" at bounding box center [1348, 357] width 39 height 39
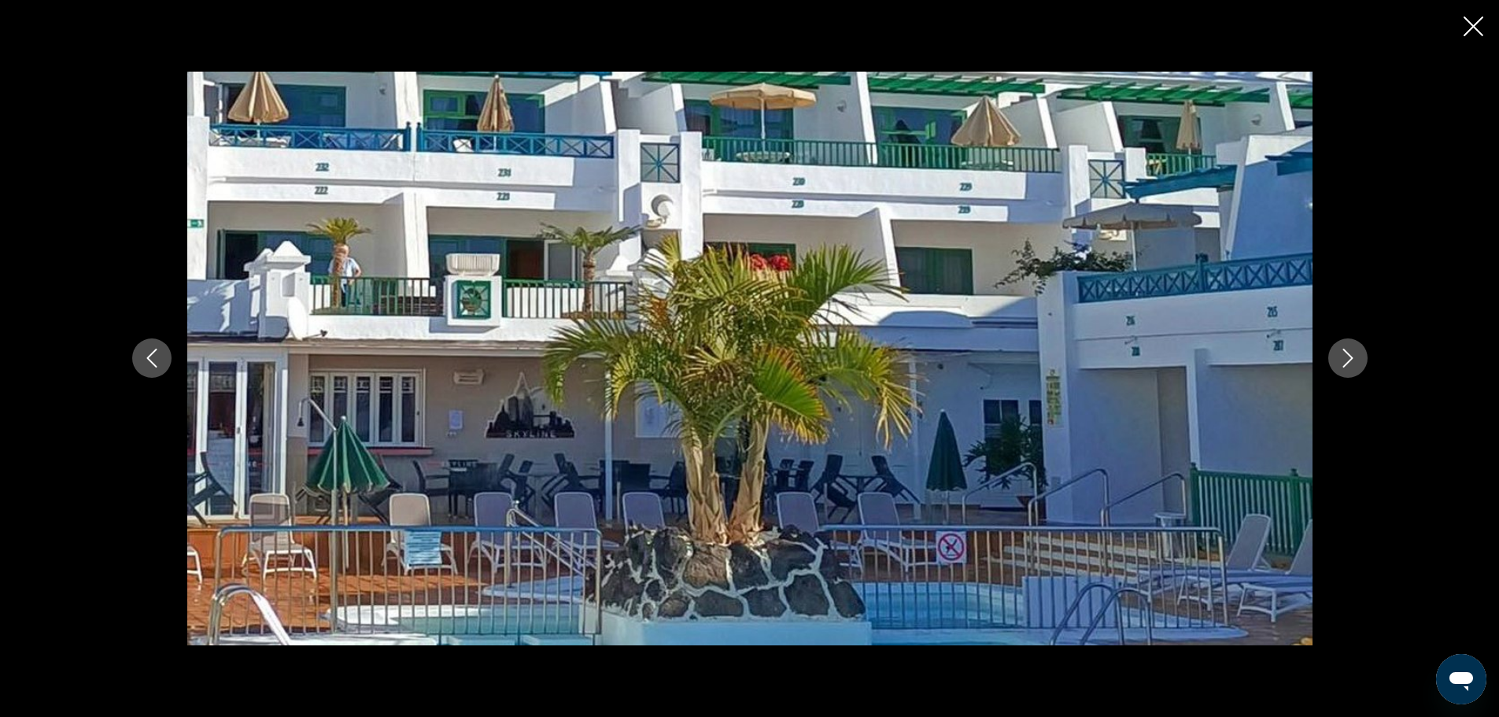
click at [1358, 362] on button "Next image" at bounding box center [1348, 357] width 39 height 39
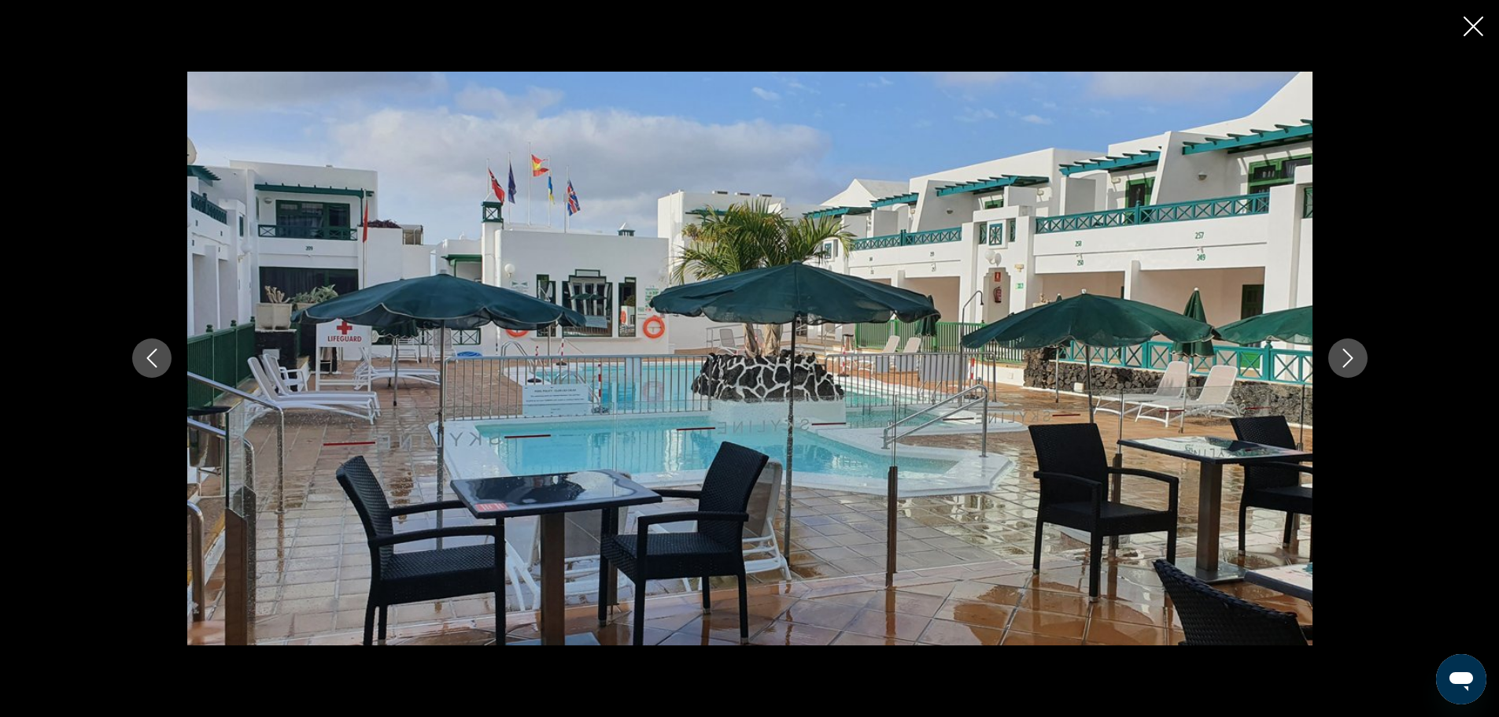
click at [1358, 362] on button "Next image" at bounding box center [1348, 357] width 39 height 39
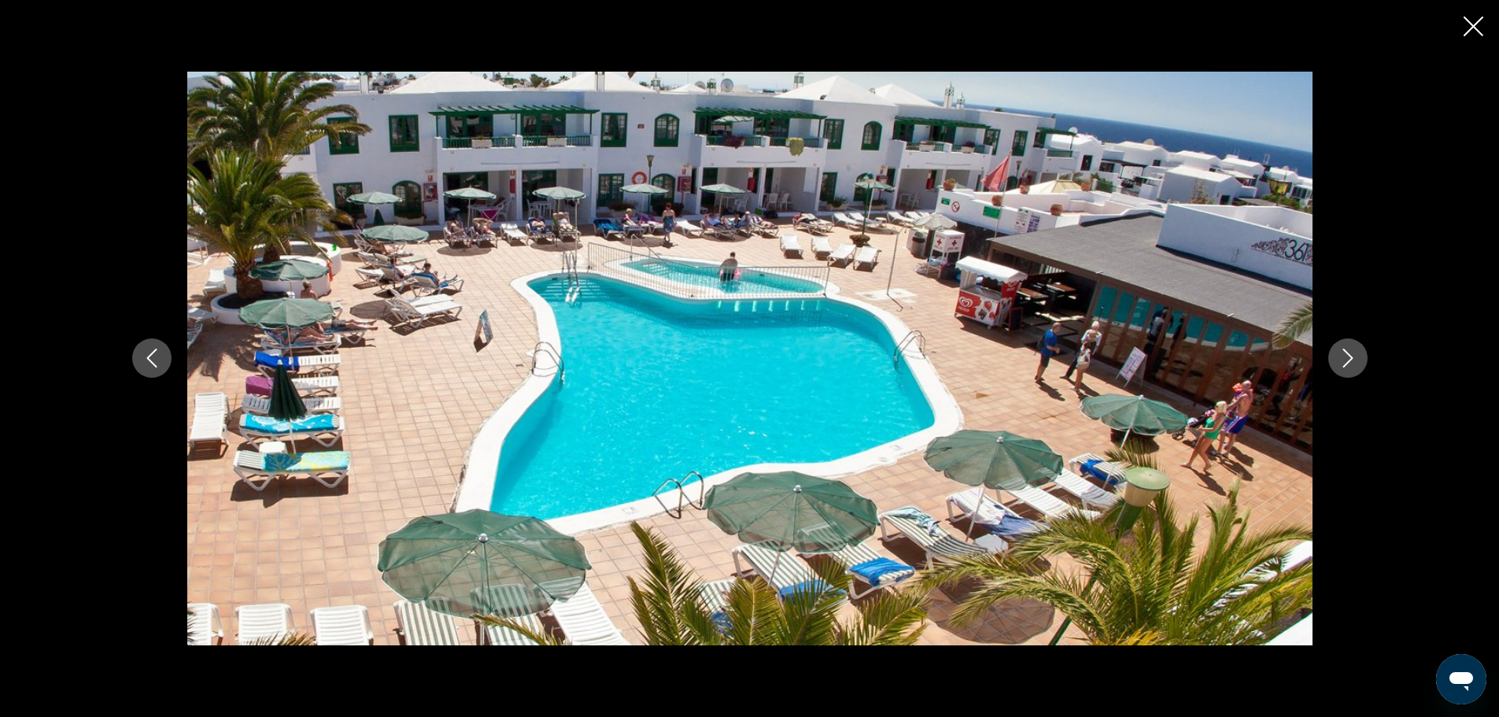
click at [1358, 362] on button "Next image" at bounding box center [1348, 357] width 39 height 39
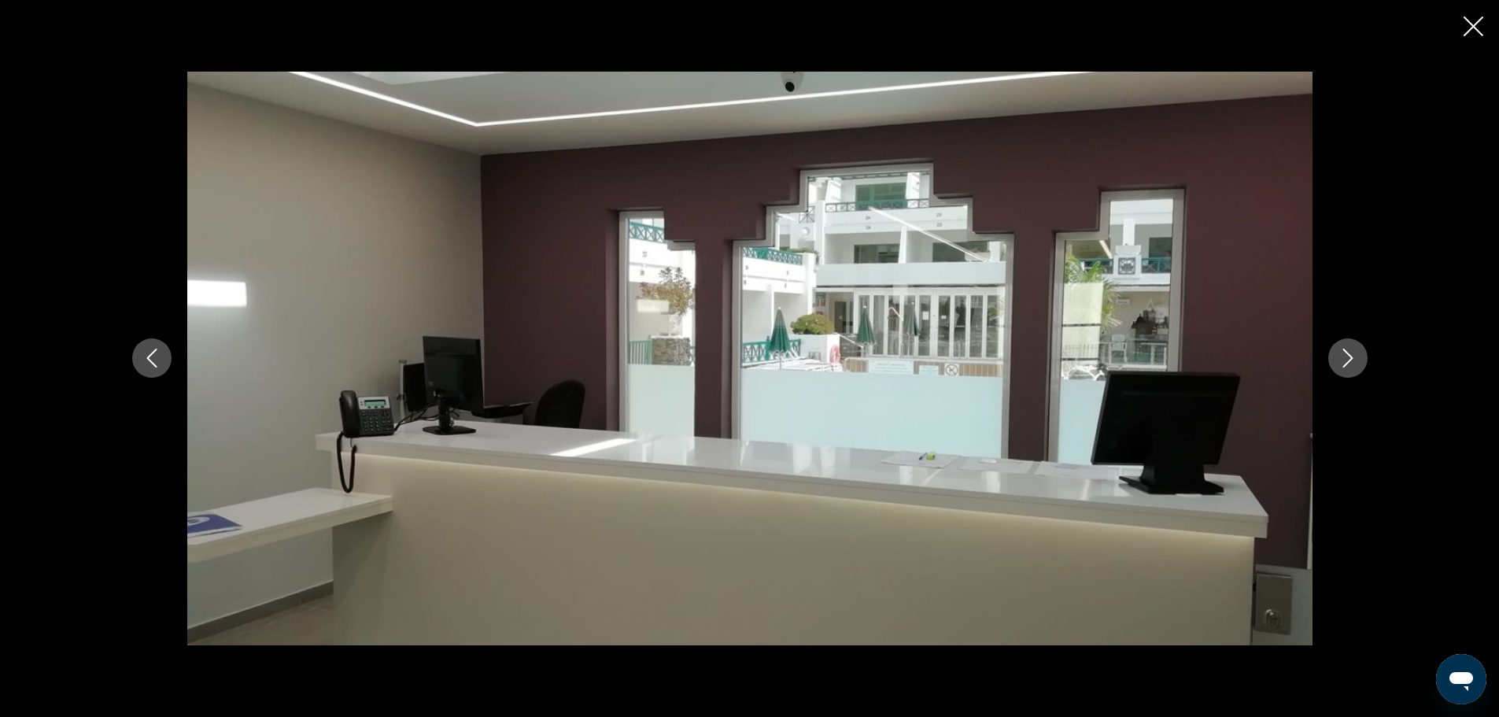
click at [1358, 362] on button "Next image" at bounding box center [1348, 357] width 39 height 39
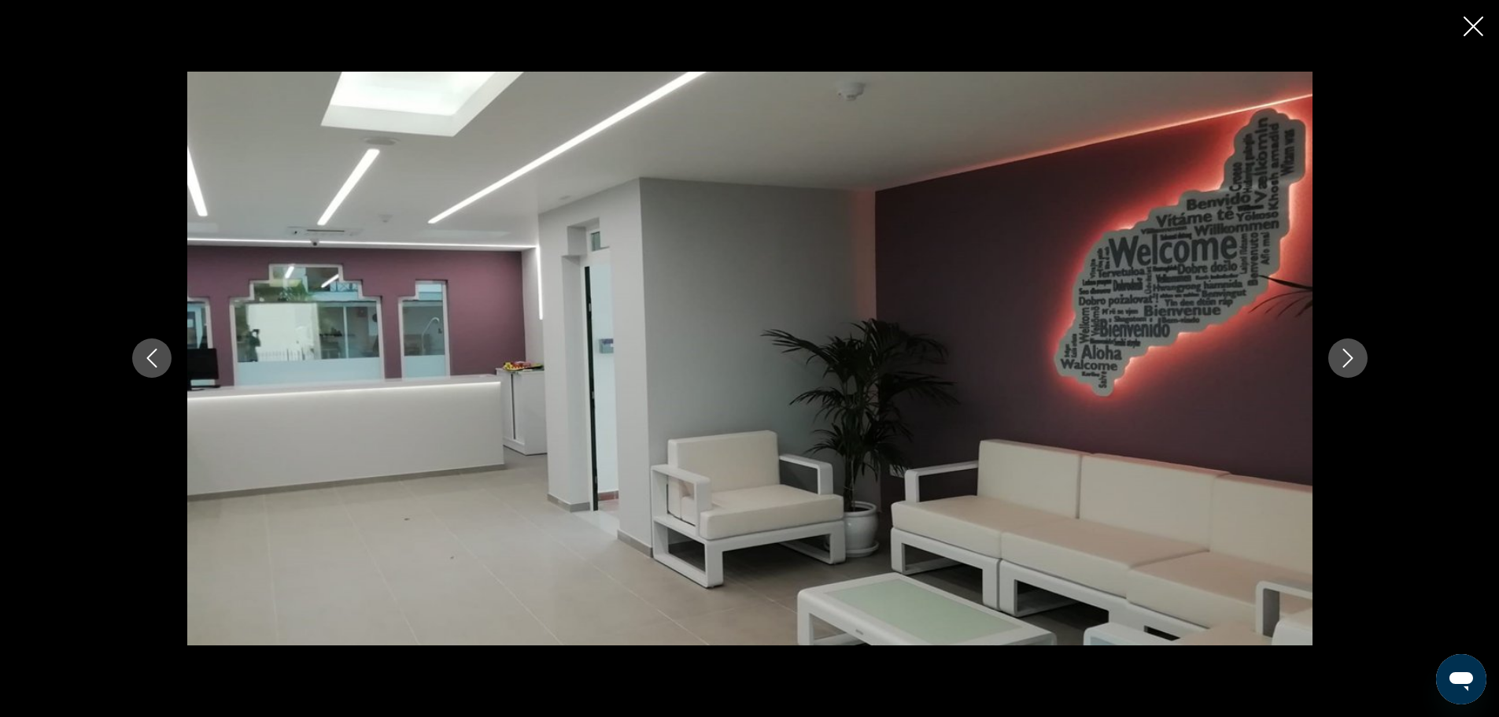
click at [1358, 362] on button "Next image" at bounding box center [1348, 357] width 39 height 39
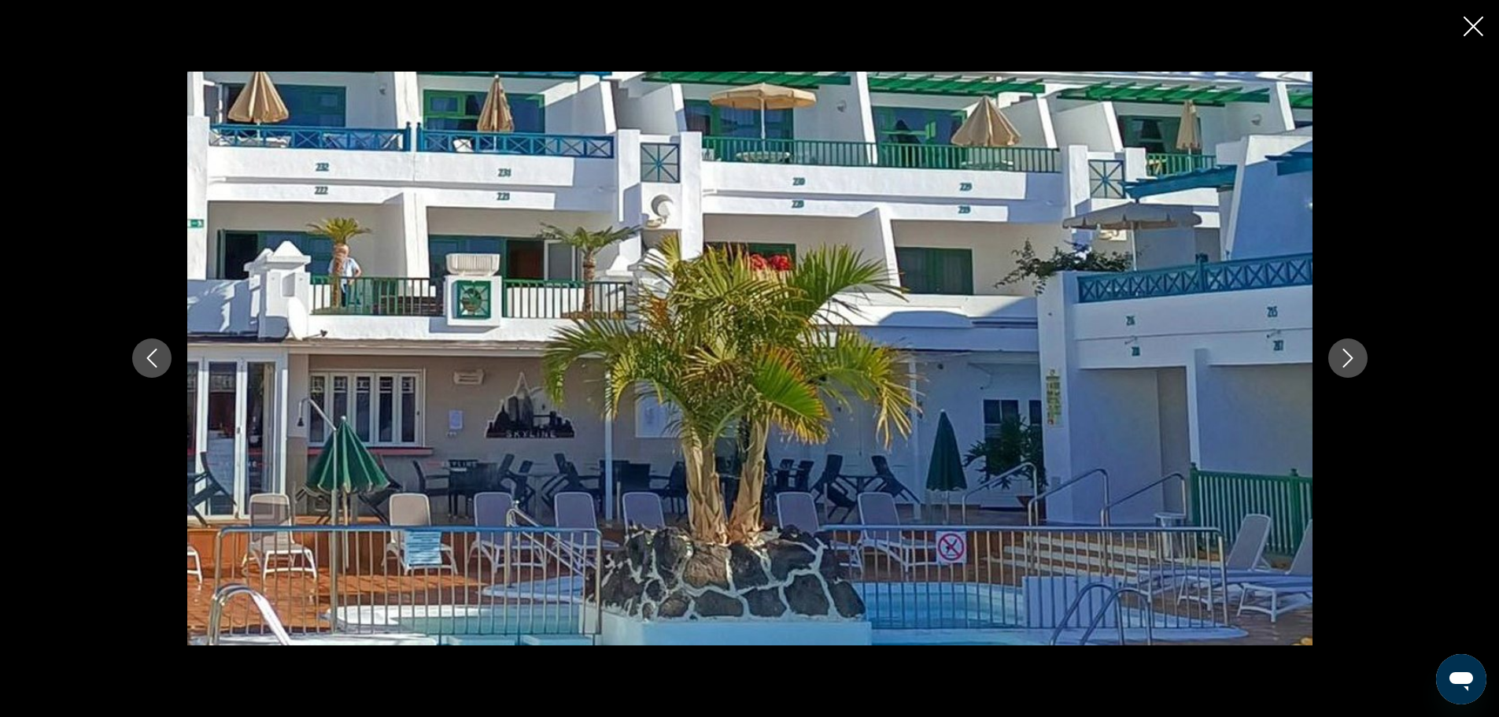
click at [1470, 28] on icon "Close slideshow" at bounding box center [1474, 27] width 20 height 20
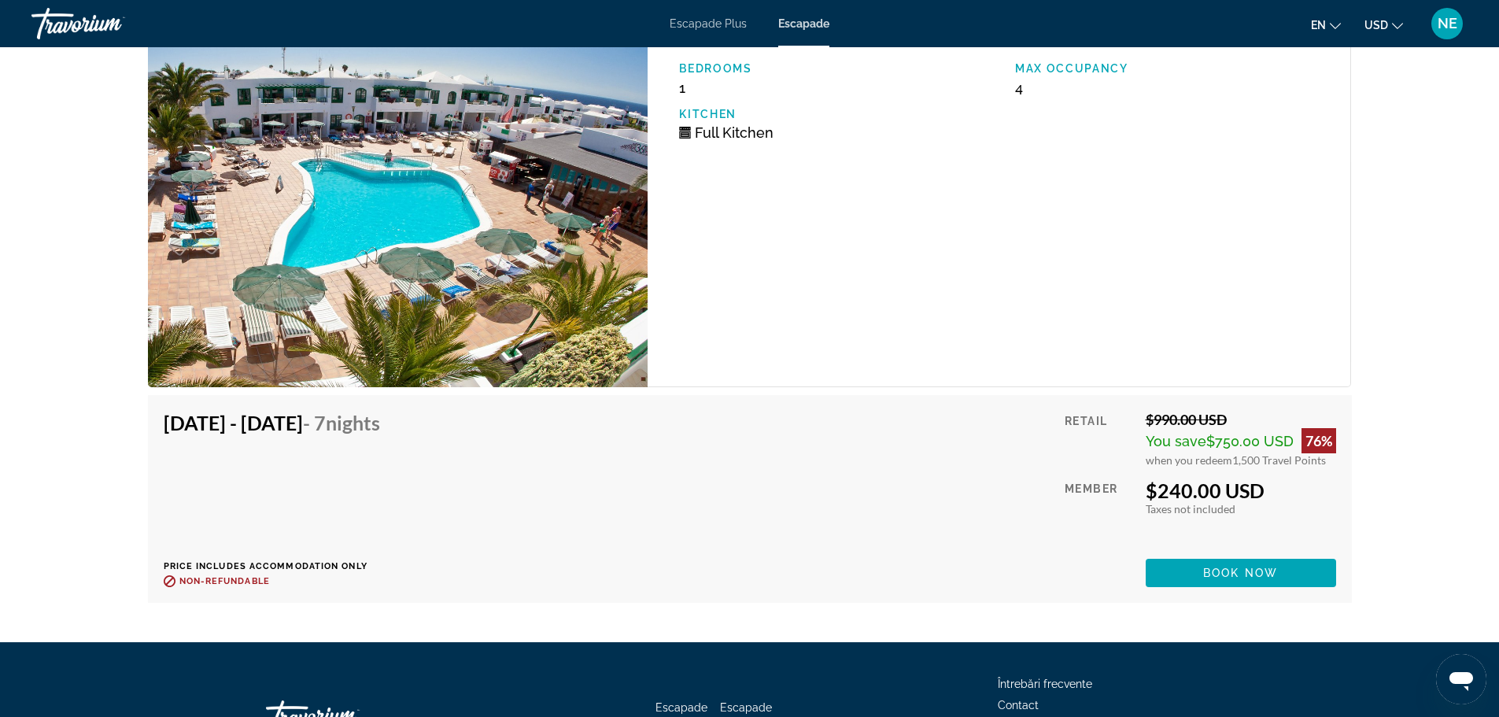
scroll to position [2837, 0]
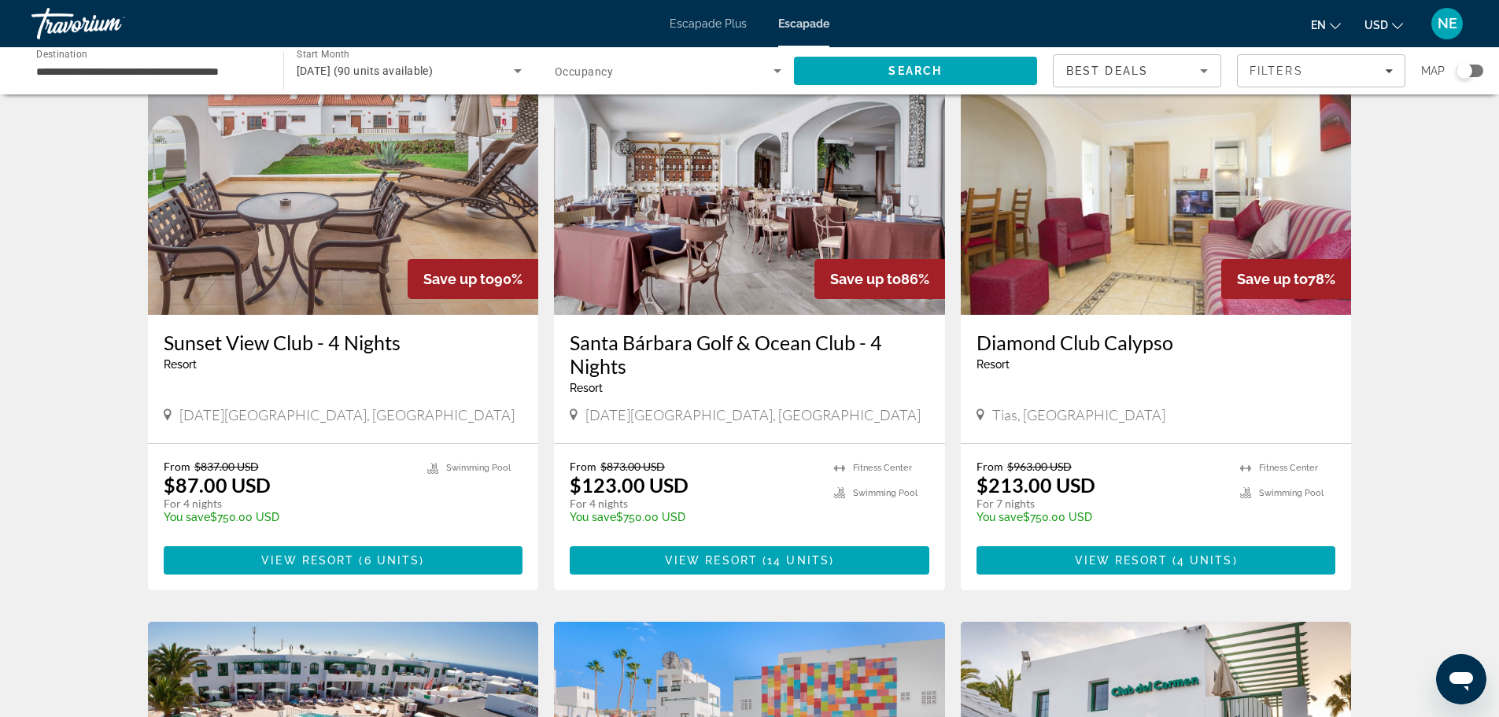
scroll to position [81, 0]
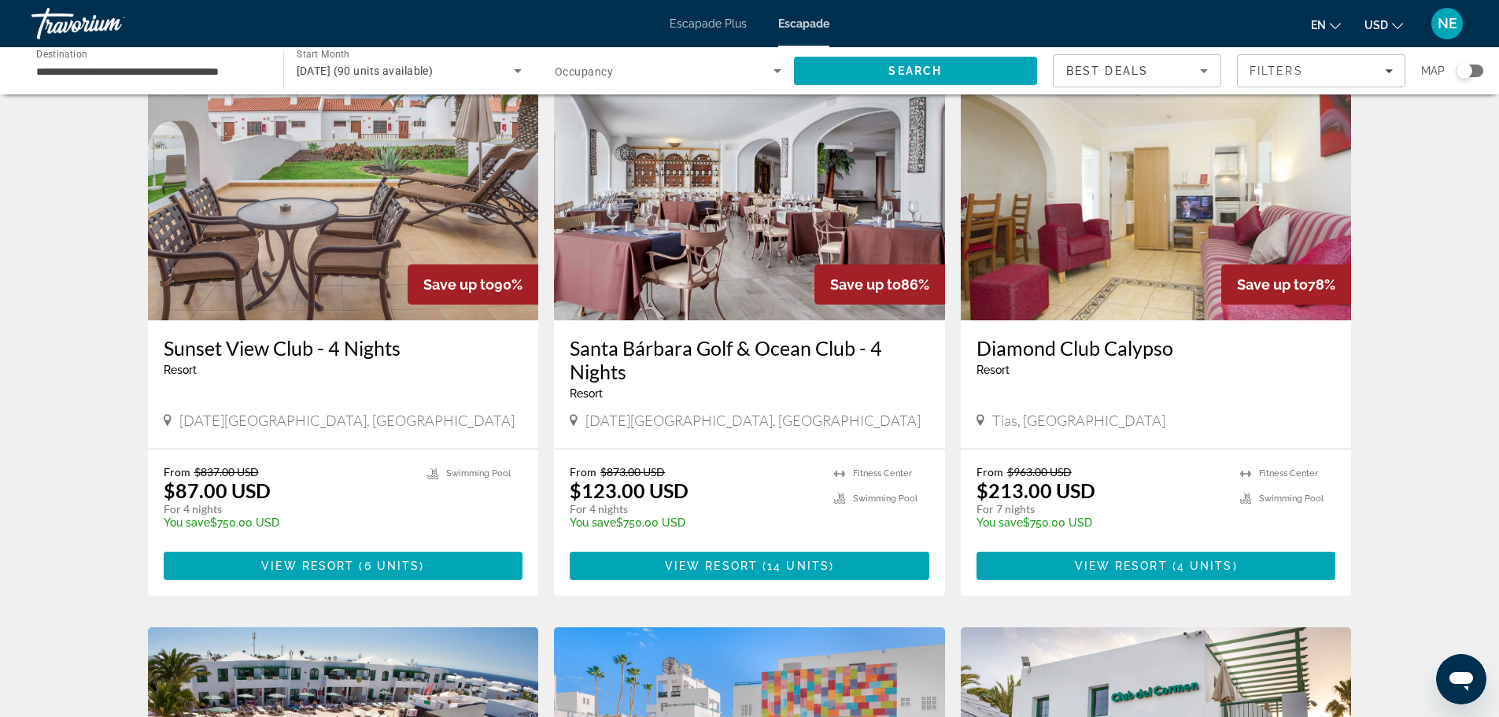
click at [1138, 249] on img "Conținut principal" at bounding box center [1156, 194] width 391 height 252
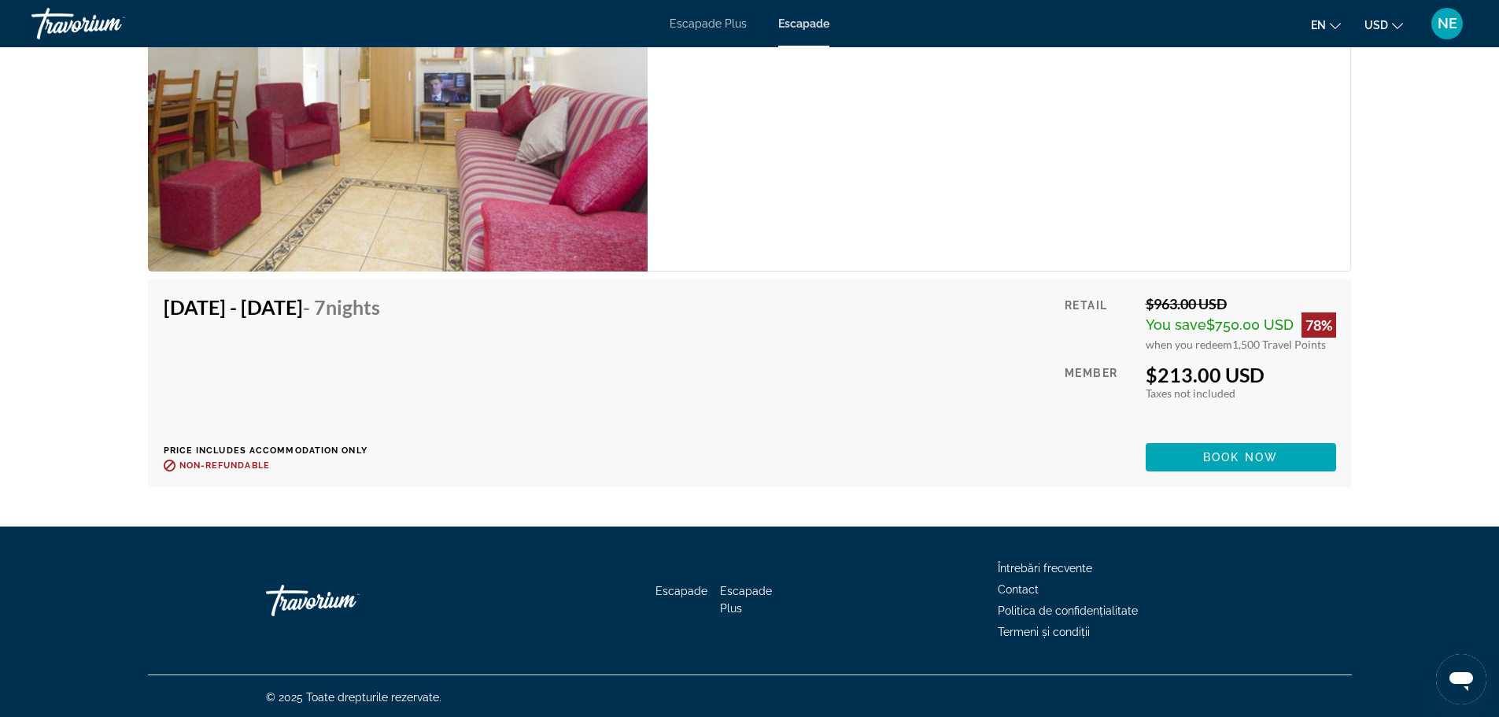
scroll to position [3161, 0]
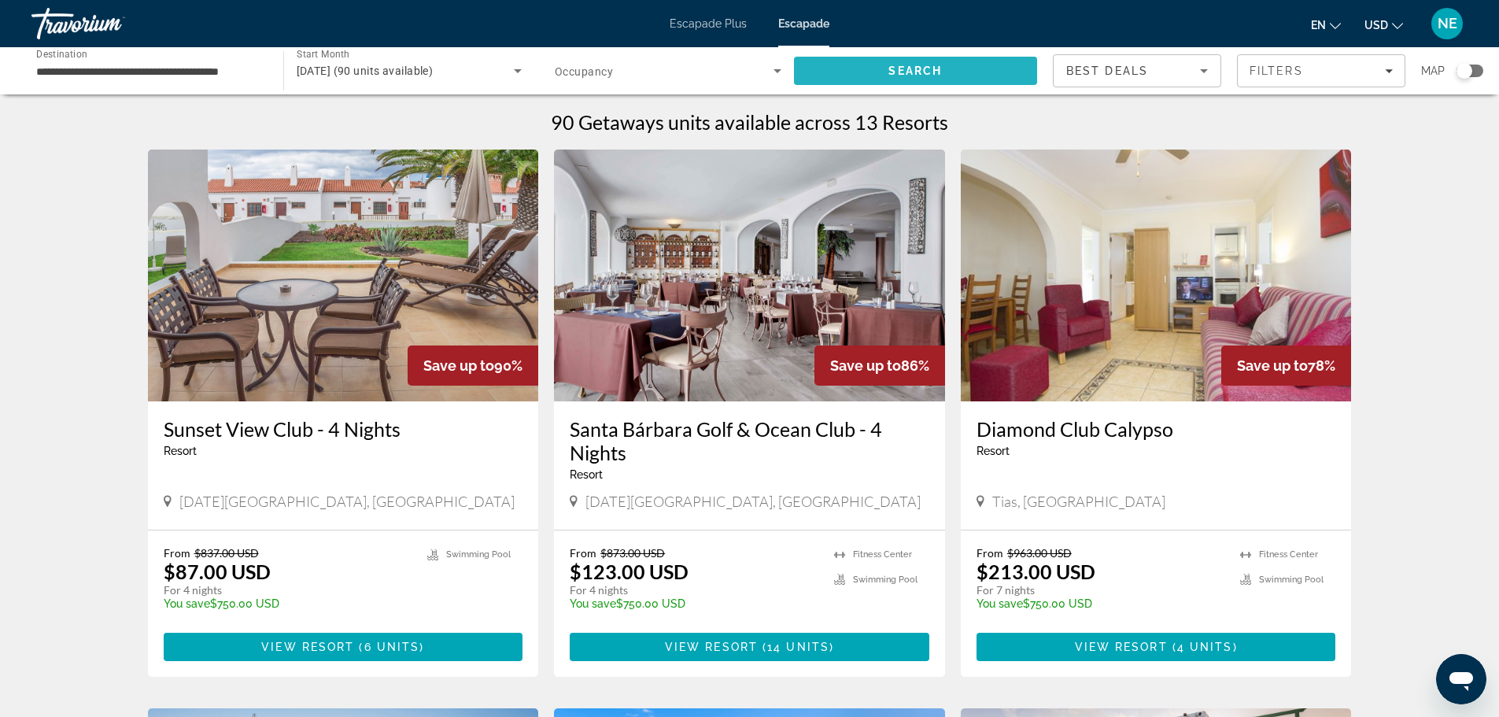
click at [918, 66] on span "Search" at bounding box center [916, 71] width 54 height 13
click at [607, 72] on span "Occupancy" at bounding box center [584, 71] width 58 height 13
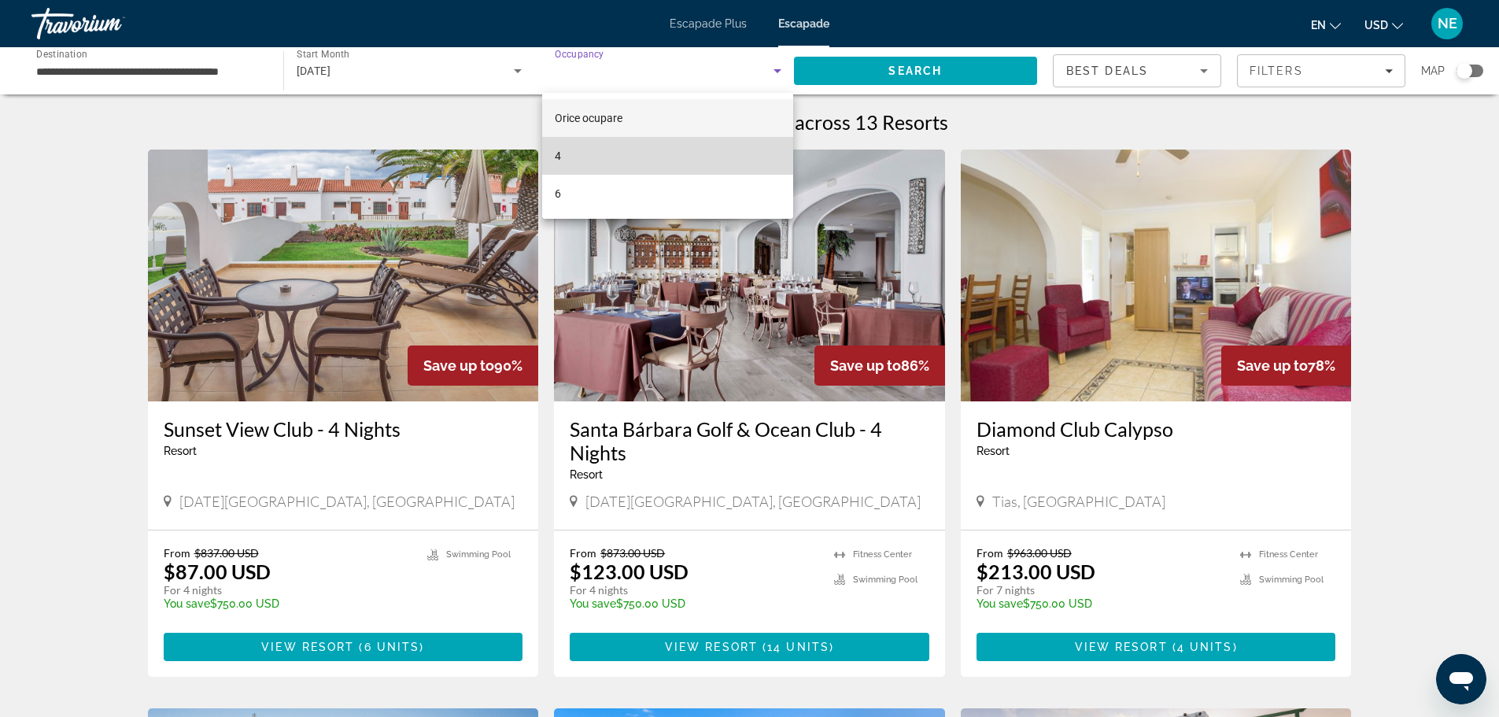
click at [566, 154] on mat-option "4" at bounding box center [667, 156] width 251 height 38
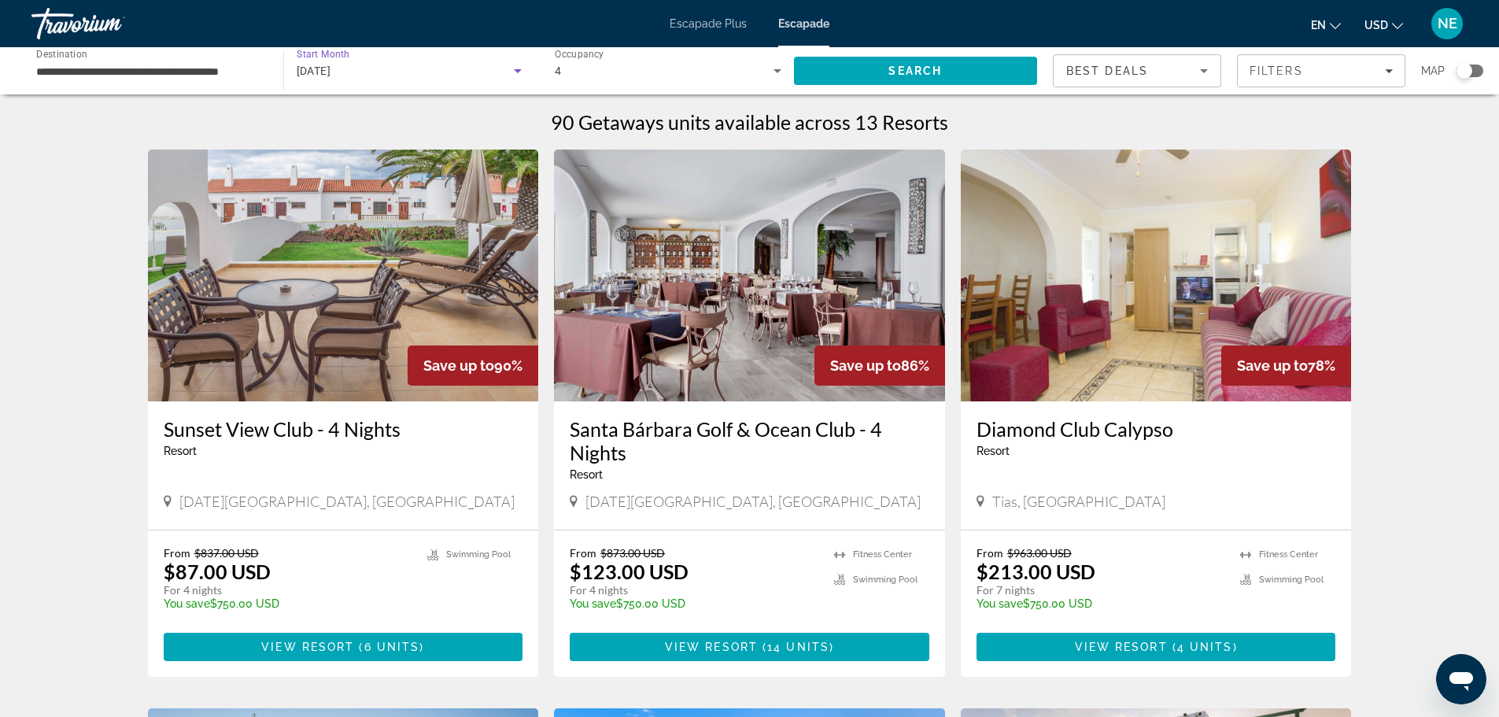
click at [517, 70] on icon "Search widget" at bounding box center [518, 71] width 8 height 4
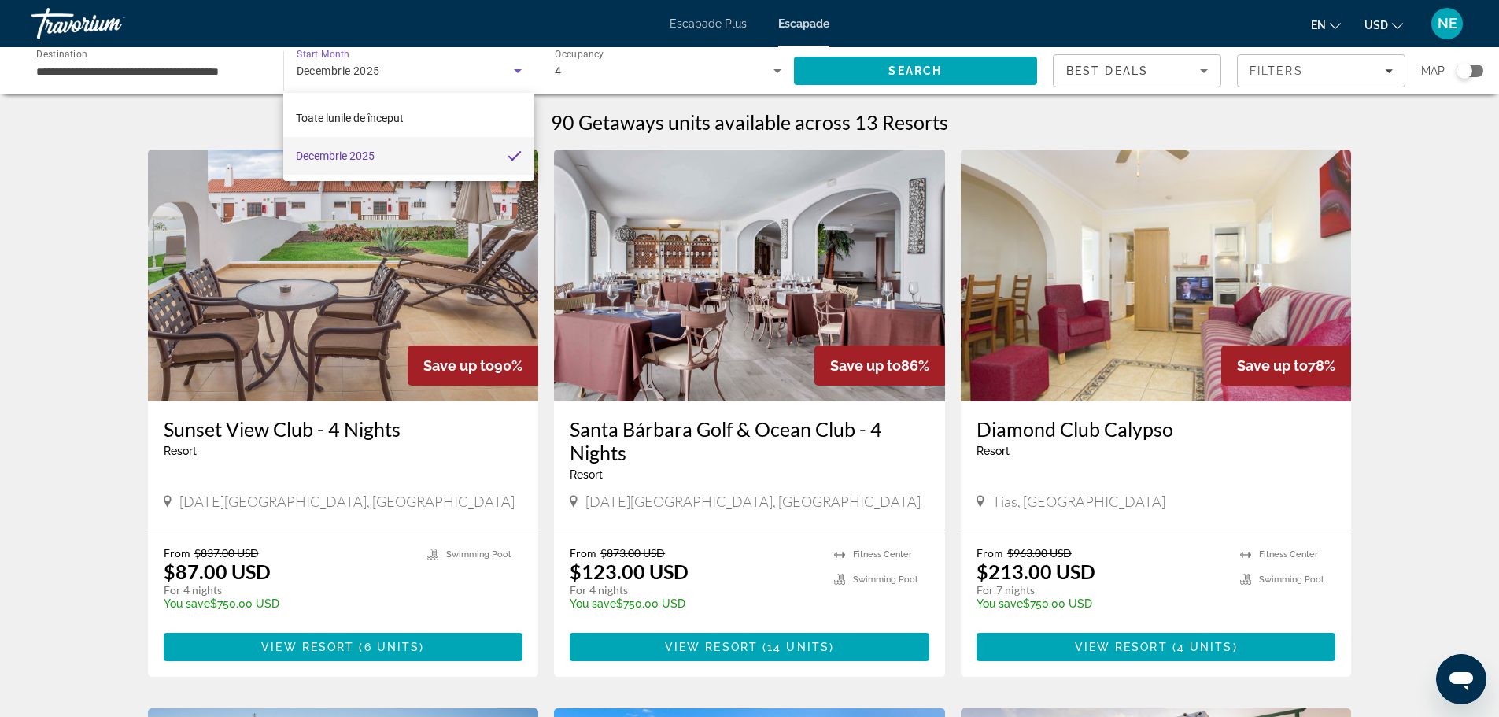
click at [400, 157] on mat-option "Decembrie 2025" at bounding box center [408, 156] width 250 height 38
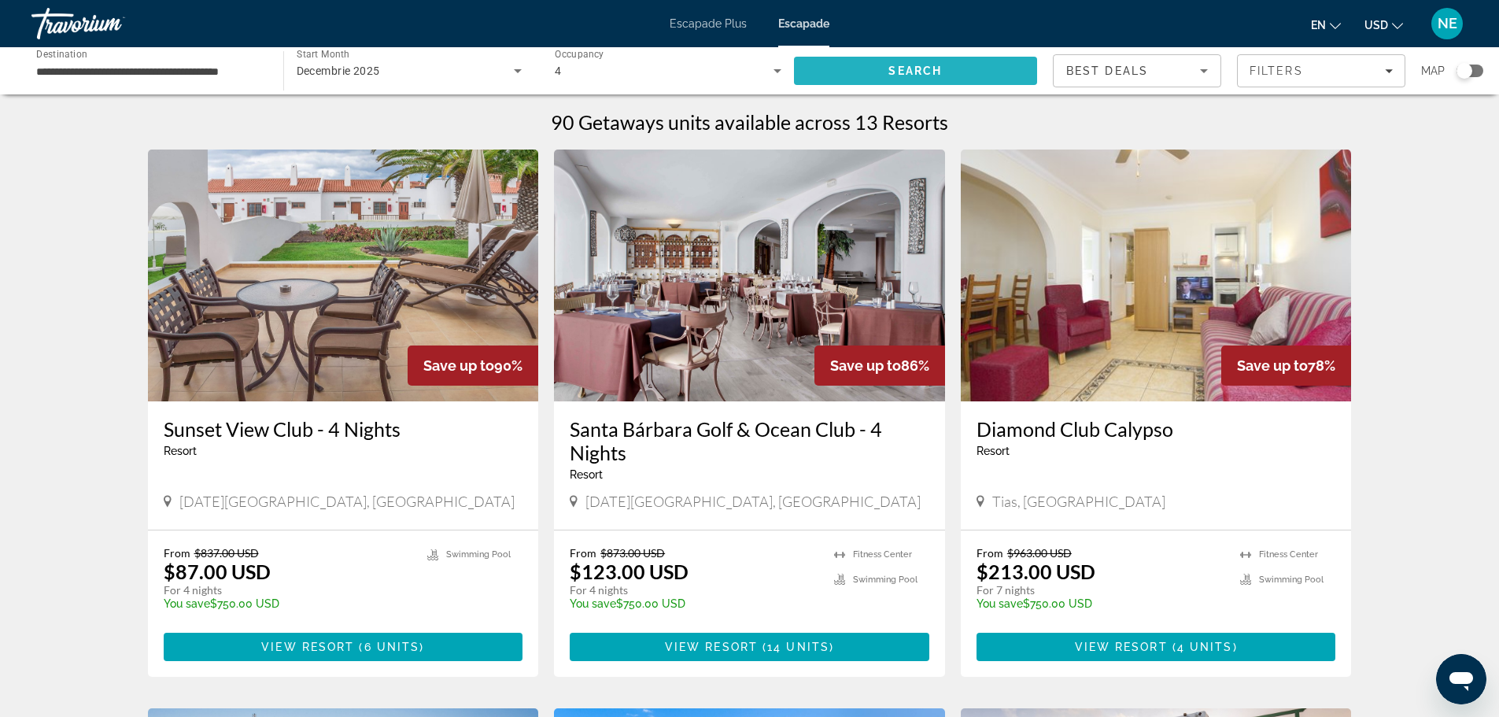
click at [838, 72] on span "Search" at bounding box center [916, 71] width 244 height 38
click at [1478, 72] on div "Search widget" at bounding box center [1470, 71] width 27 height 13
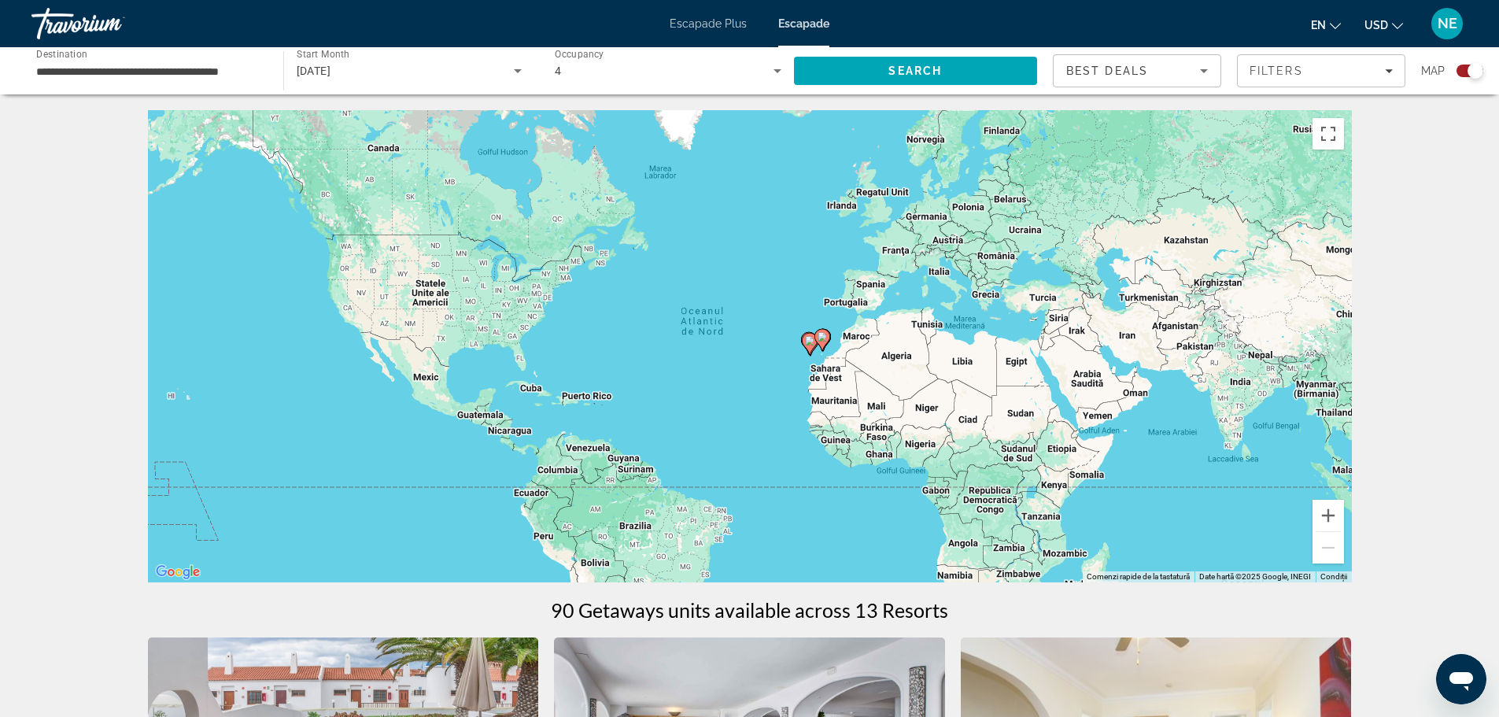
click at [812, 353] on gmp-advanced-marker "Conținut principal" at bounding box center [810, 344] width 16 height 24
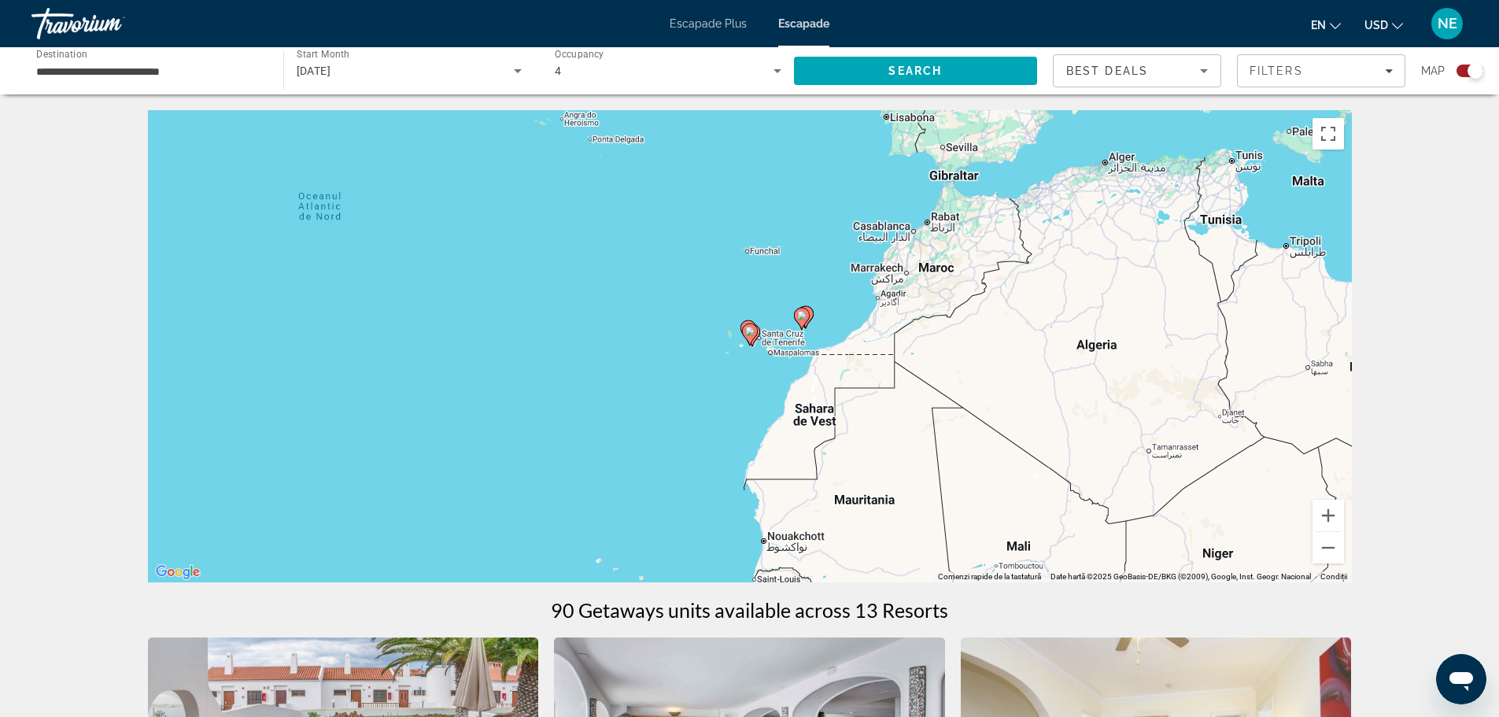
click at [748, 338] on icon "Conținut principal" at bounding box center [749, 334] width 14 height 20
type input "**********"
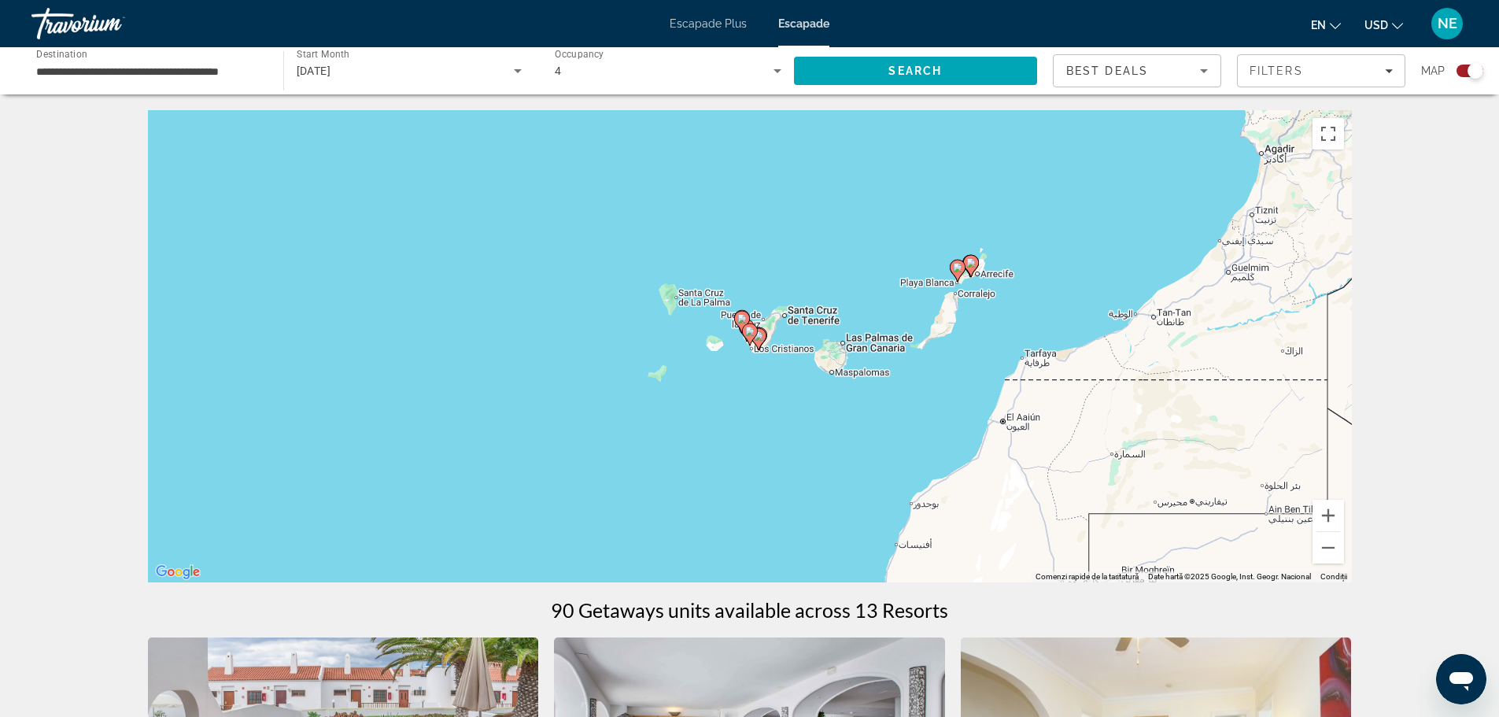
click at [742, 319] on image "Conținut principal" at bounding box center [741, 318] width 9 height 9
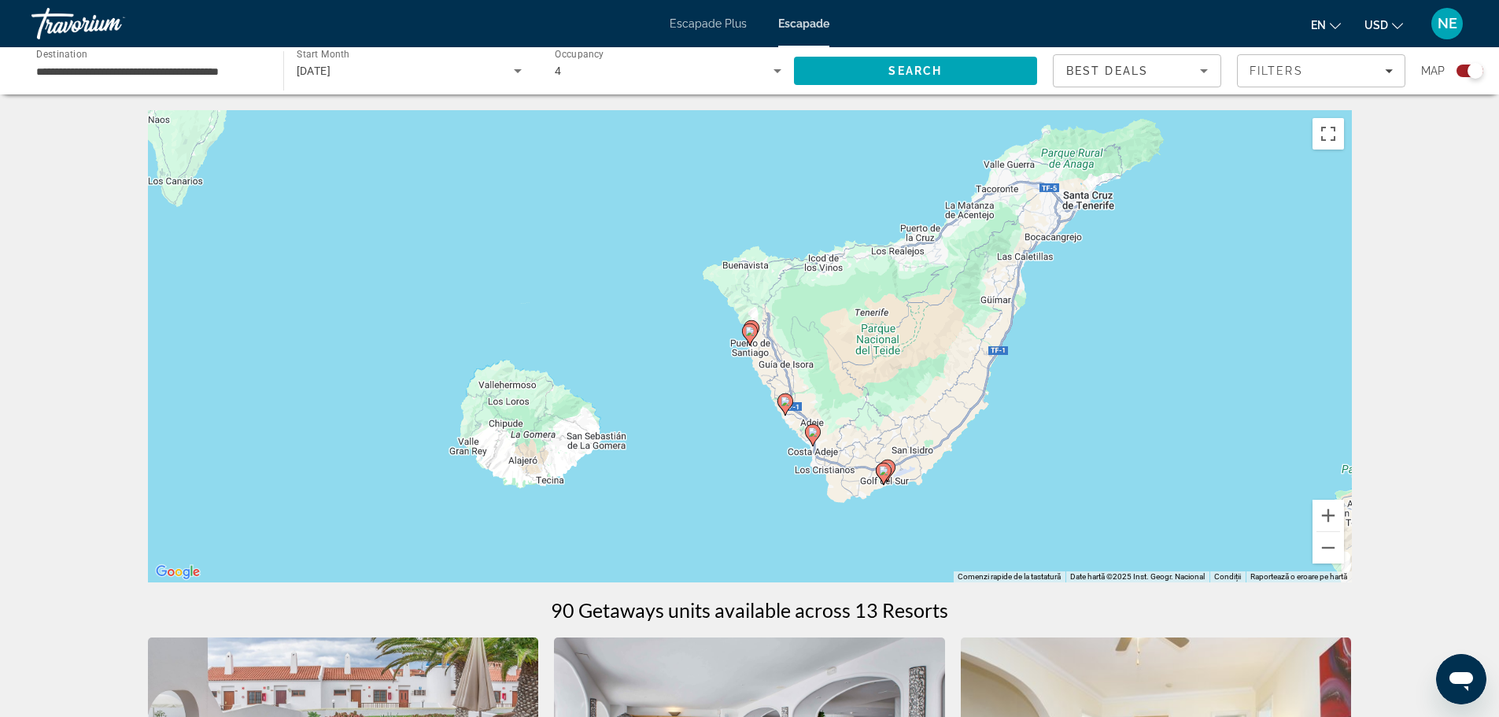
click at [753, 338] on icon "Conținut principal" at bounding box center [749, 334] width 14 height 20
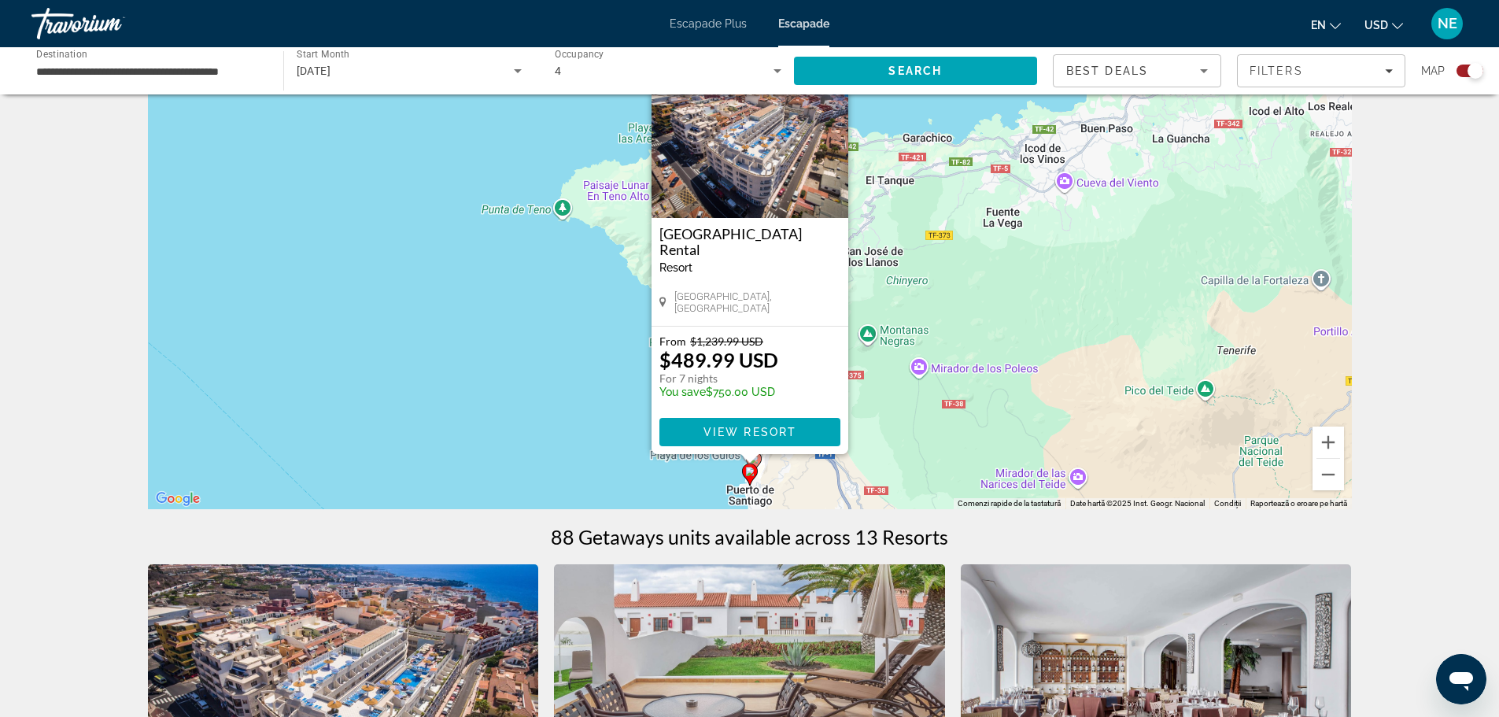
scroll to position [36, 0]
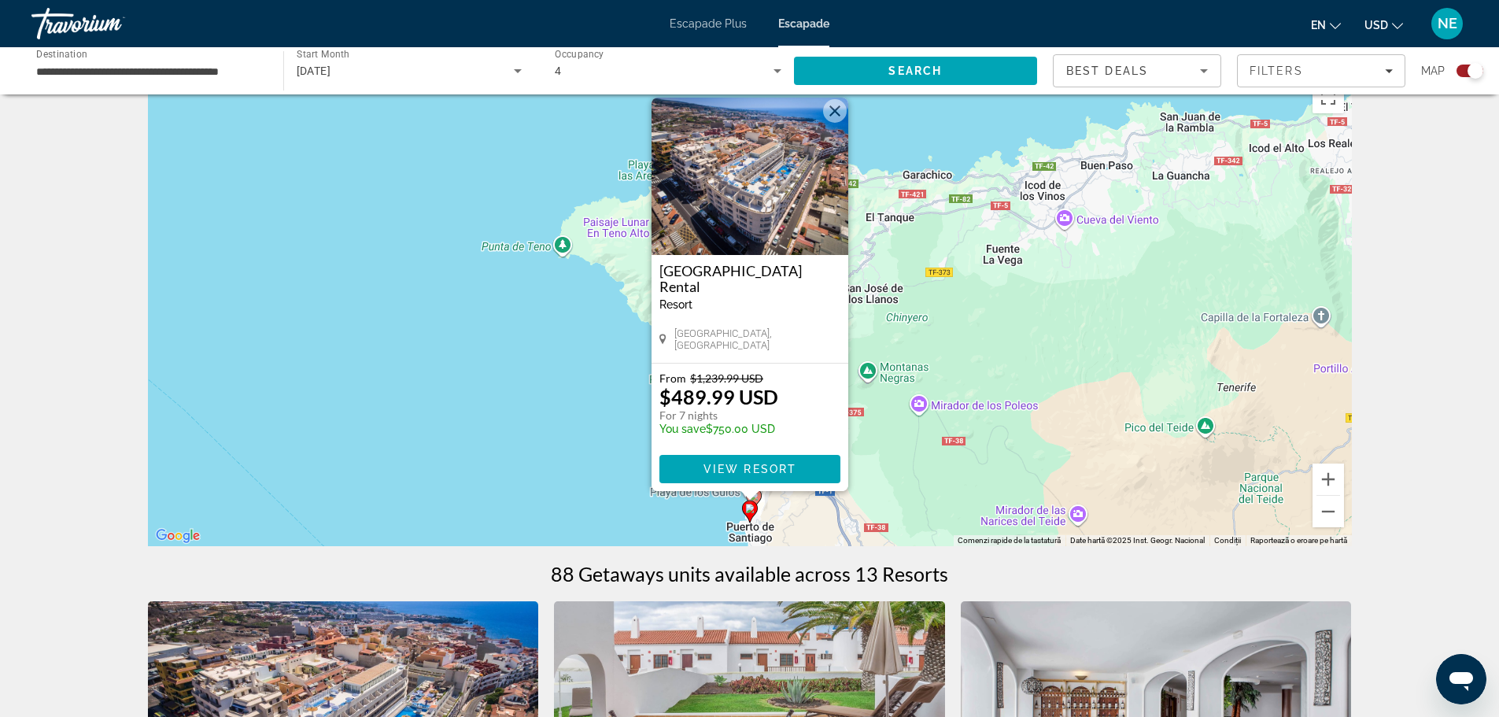
click at [736, 183] on img "Conținut principal" at bounding box center [750, 176] width 197 height 157
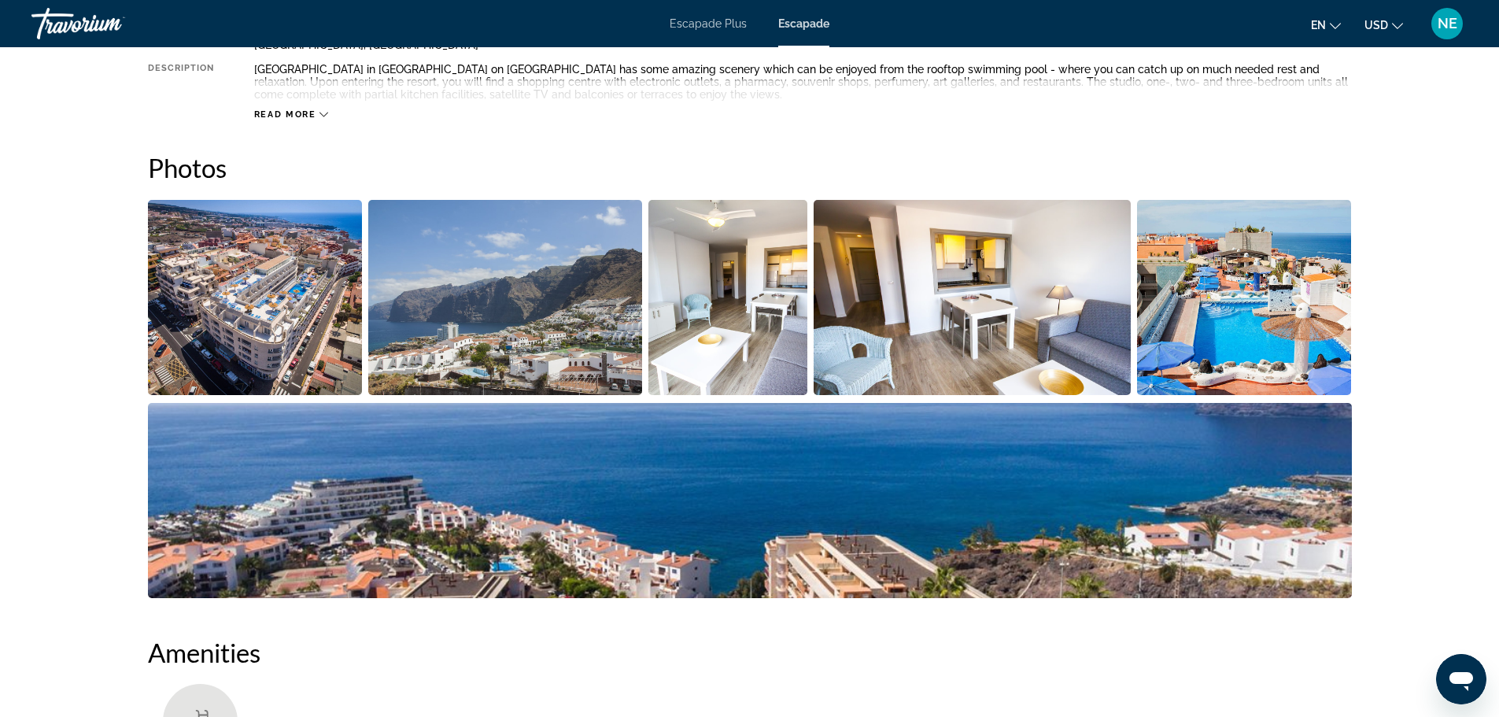
scroll to position [645, 0]
click at [232, 347] on img "Open full-screen image slider" at bounding box center [255, 296] width 215 height 195
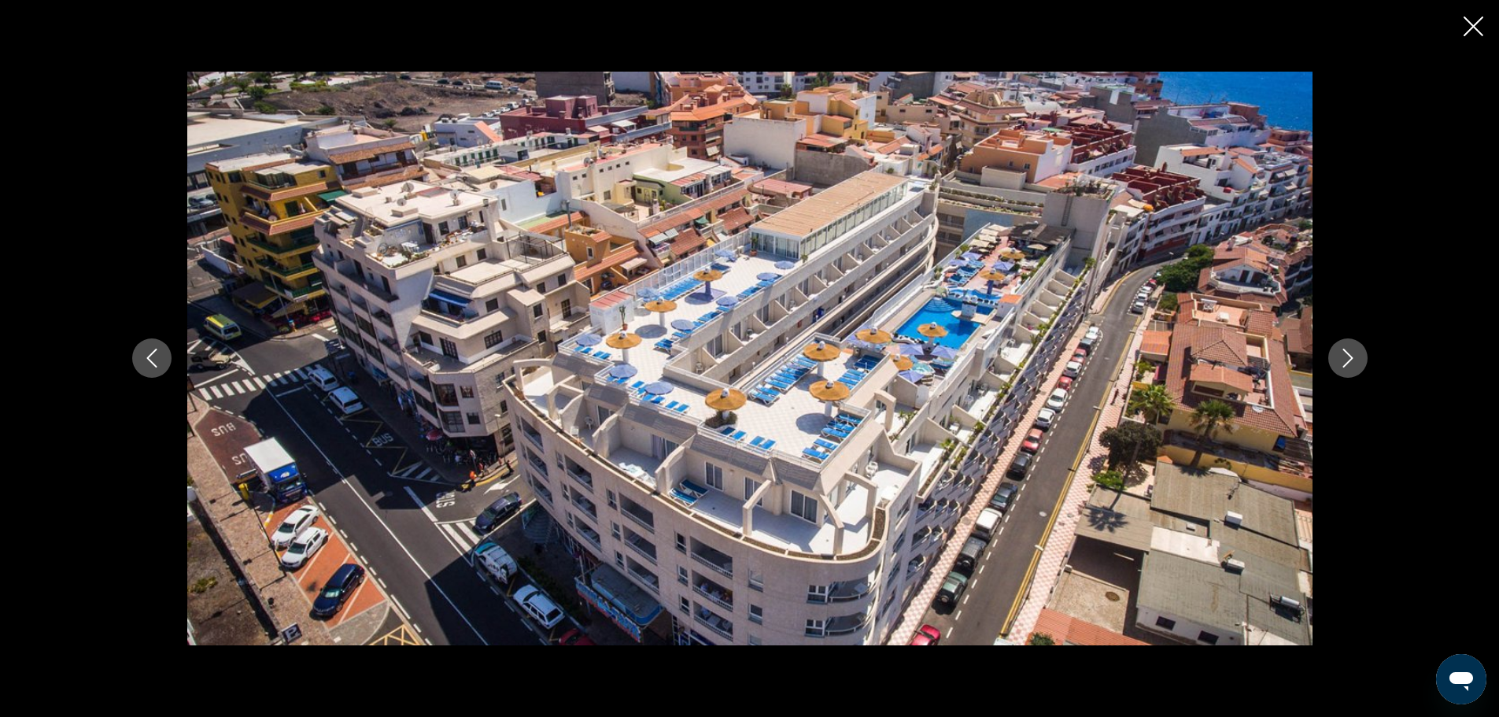
click at [1343, 350] on icon "Next image" at bounding box center [1348, 358] width 19 height 19
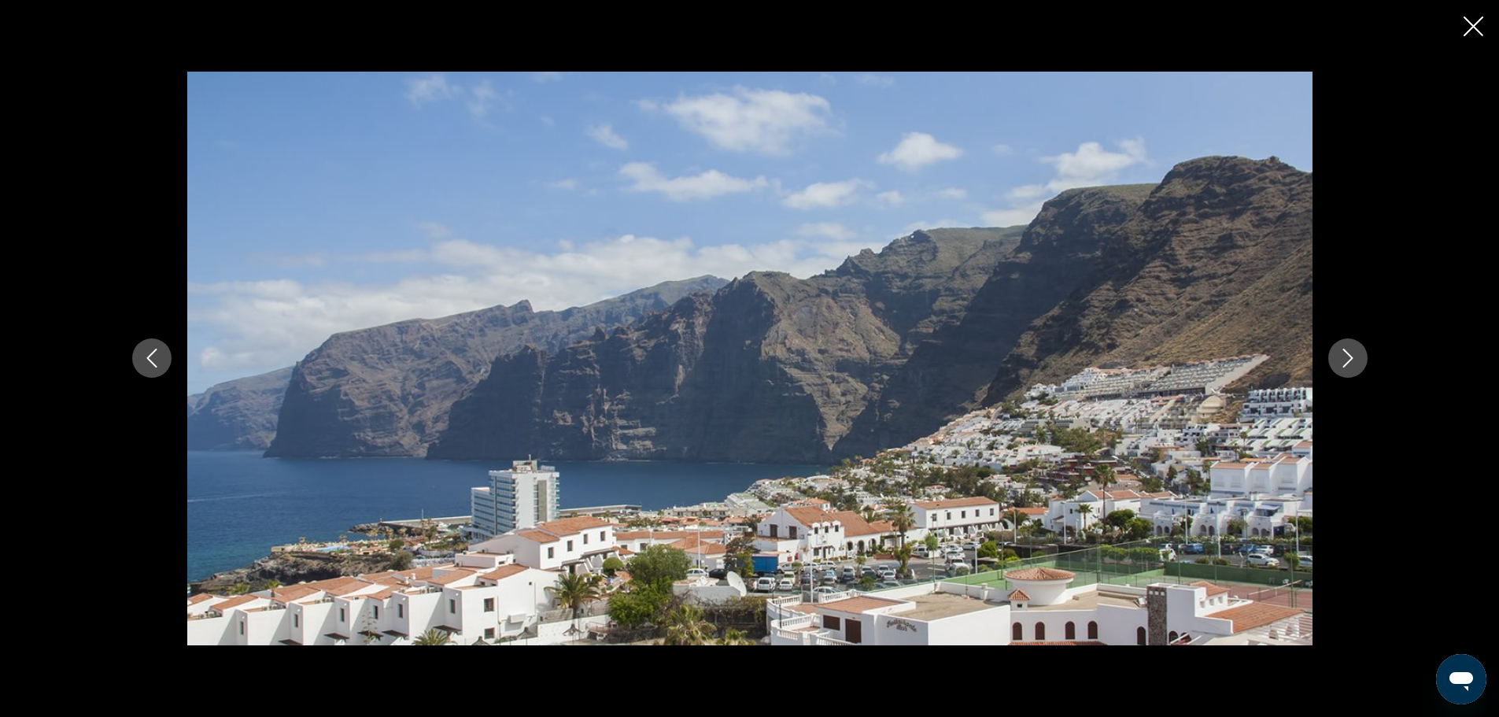
click at [1343, 350] on icon "Next image" at bounding box center [1348, 358] width 19 height 19
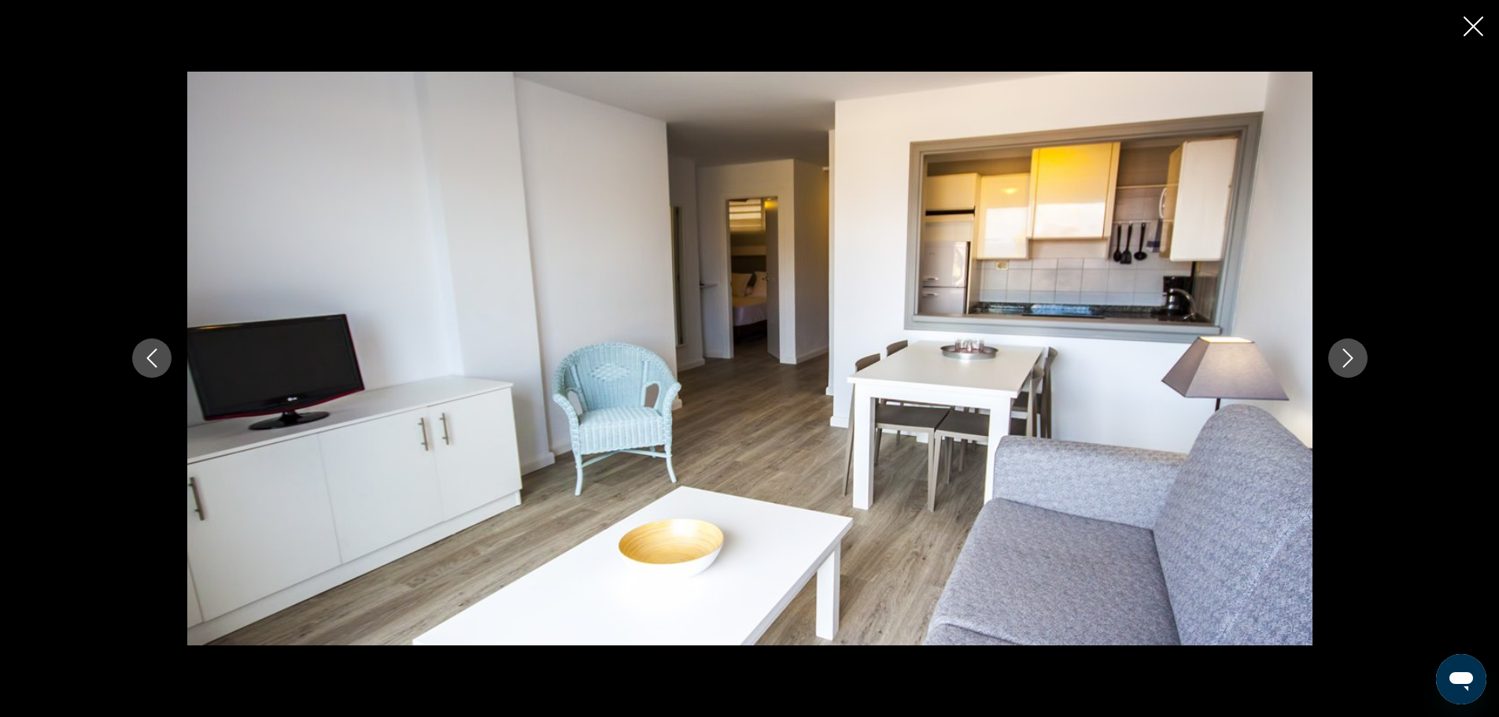
click at [1343, 350] on icon "Next image" at bounding box center [1348, 358] width 19 height 19
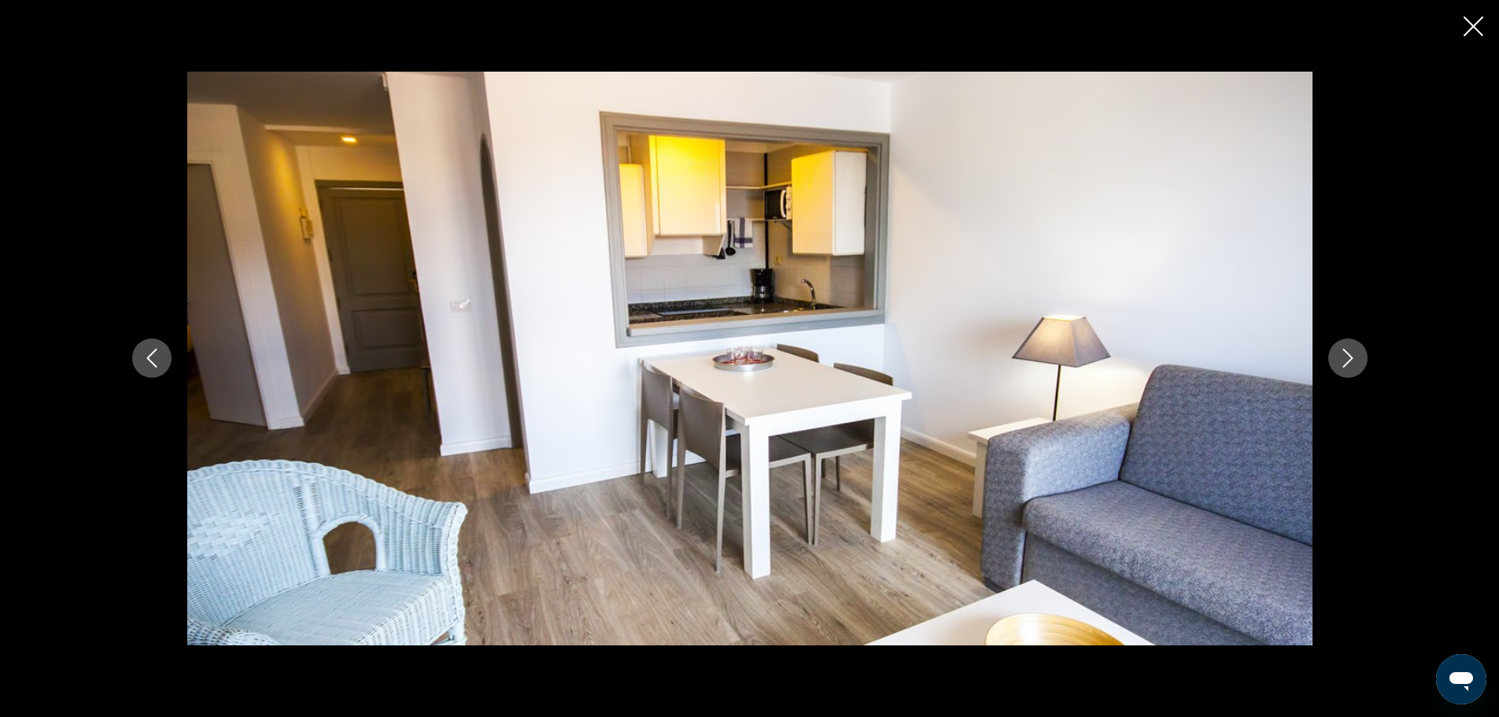
click at [1343, 350] on icon "Next image" at bounding box center [1348, 358] width 19 height 19
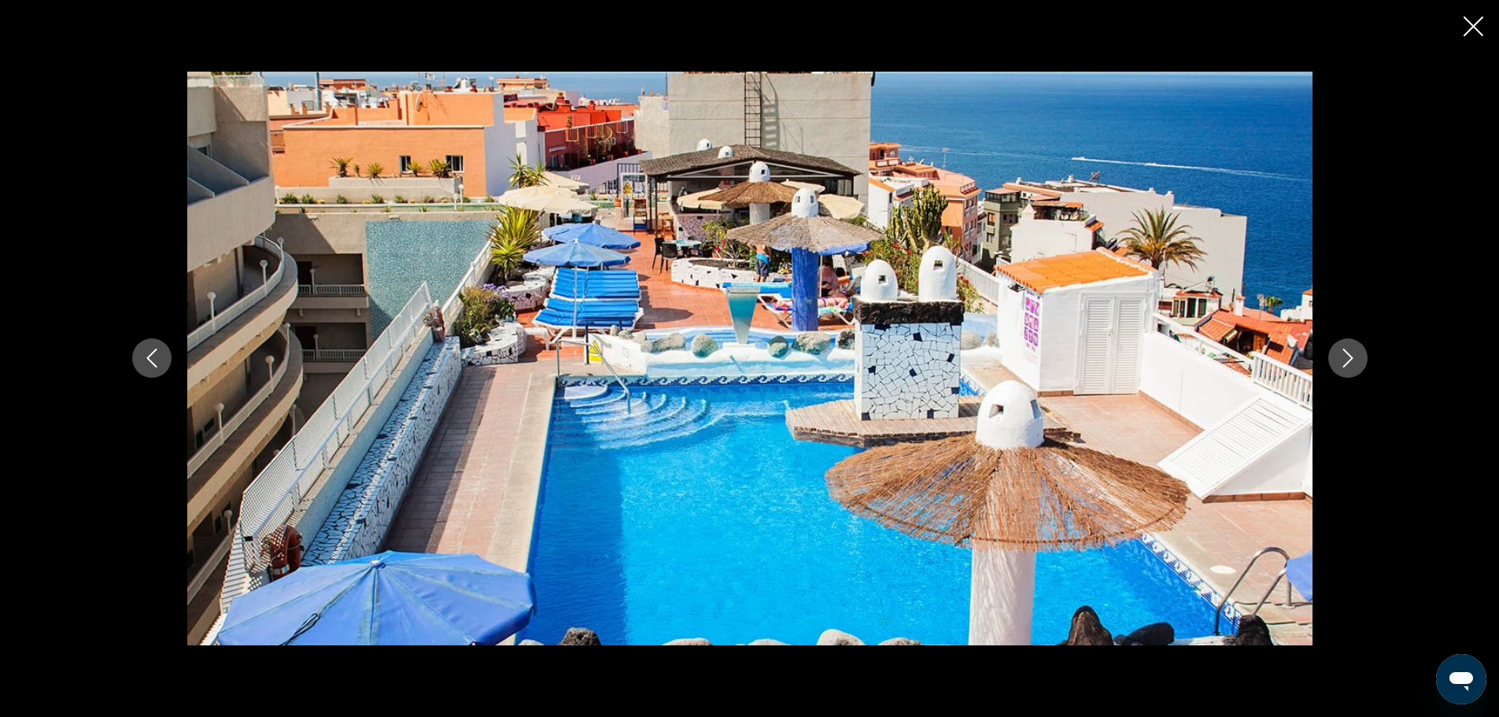
click at [1343, 350] on icon "Next image" at bounding box center [1348, 358] width 19 height 19
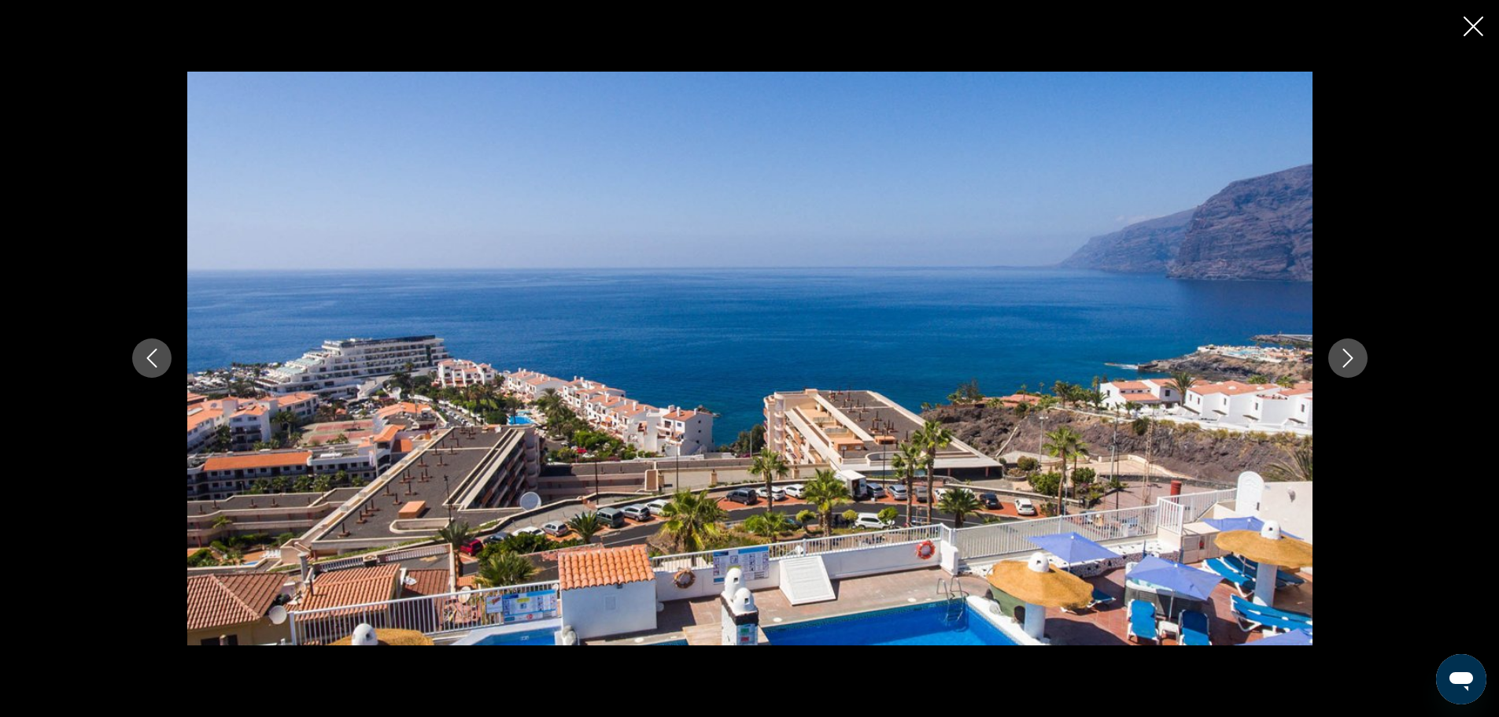
click at [1343, 350] on icon "Next image" at bounding box center [1348, 358] width 19 height 19
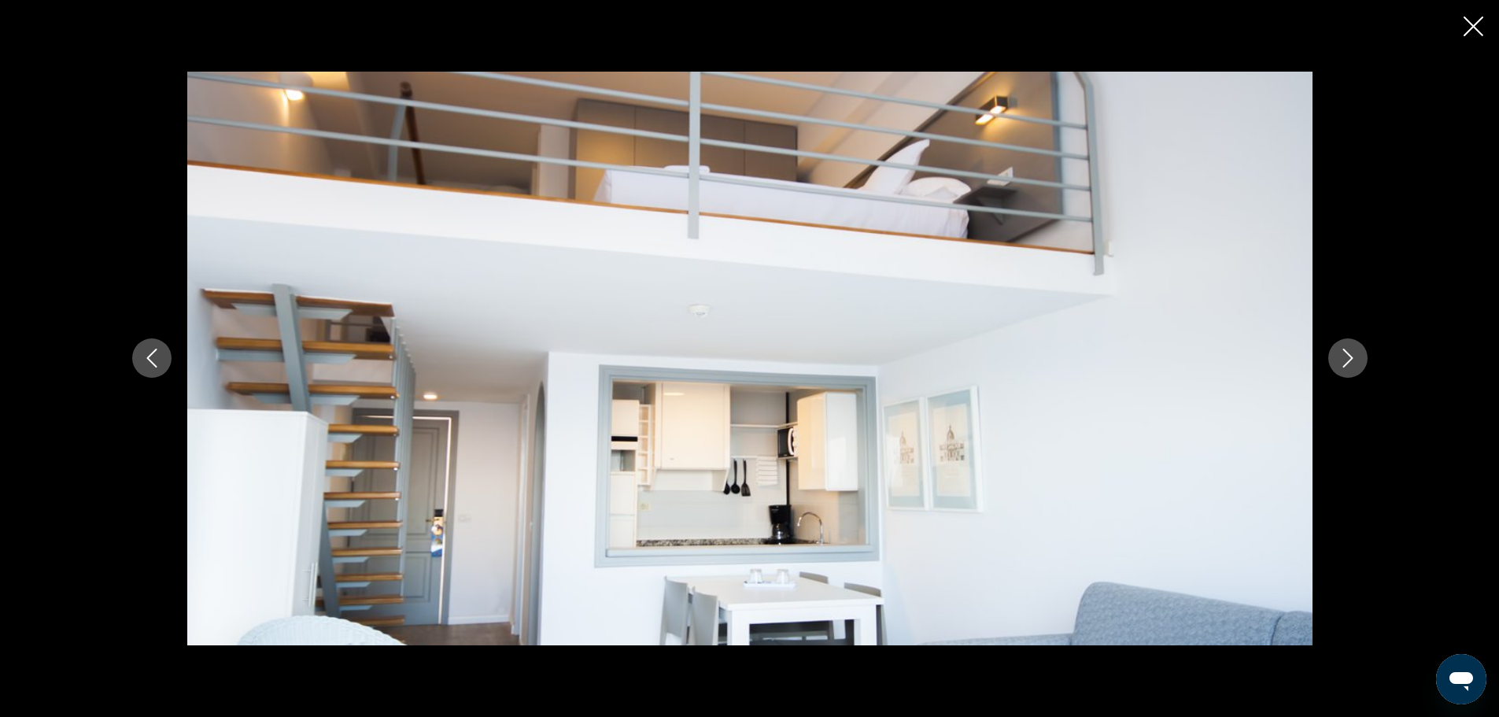
click at [1343, 350] on icon "Next image" at bounding box center [1348, 358] width 19 height 19
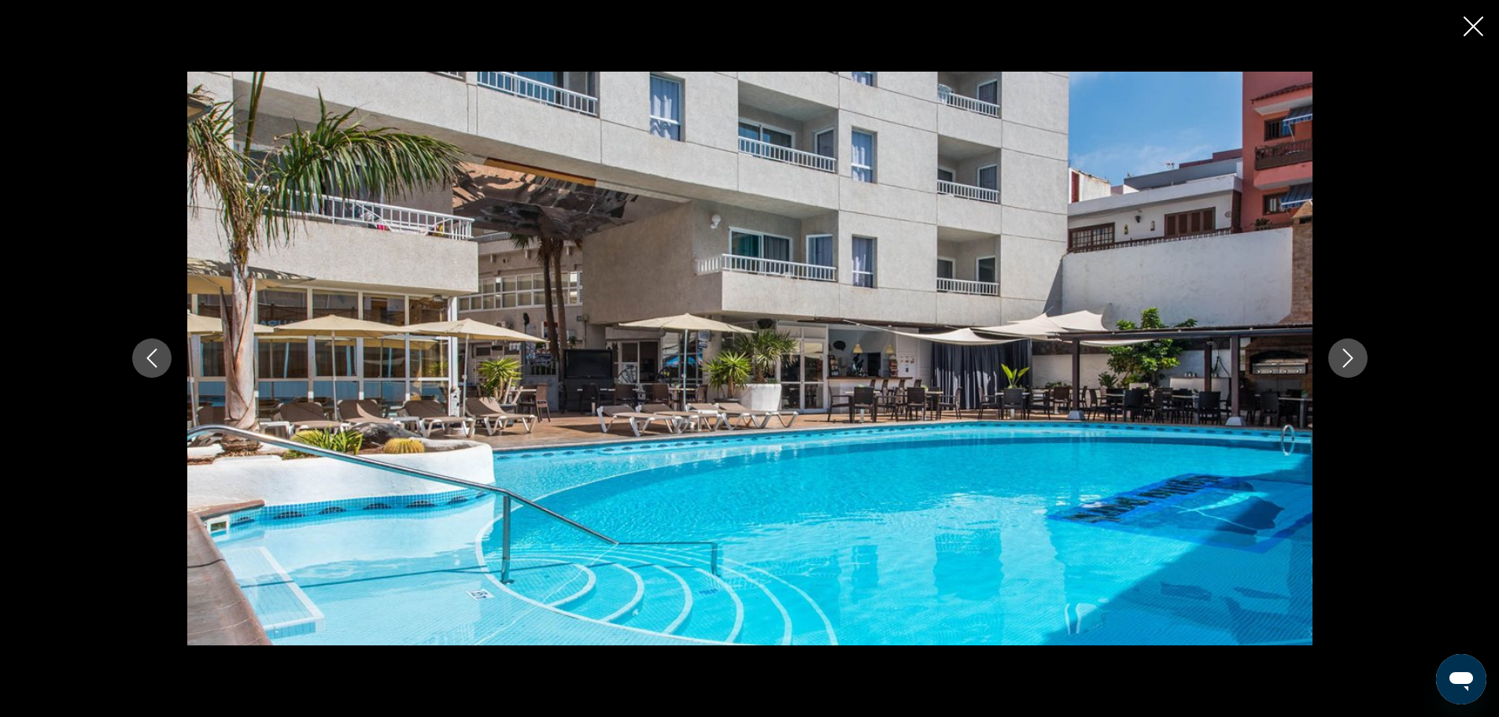
click at [1343, 350] on icon "Next image" at bounding box center [1348, 358] width 19 height 19
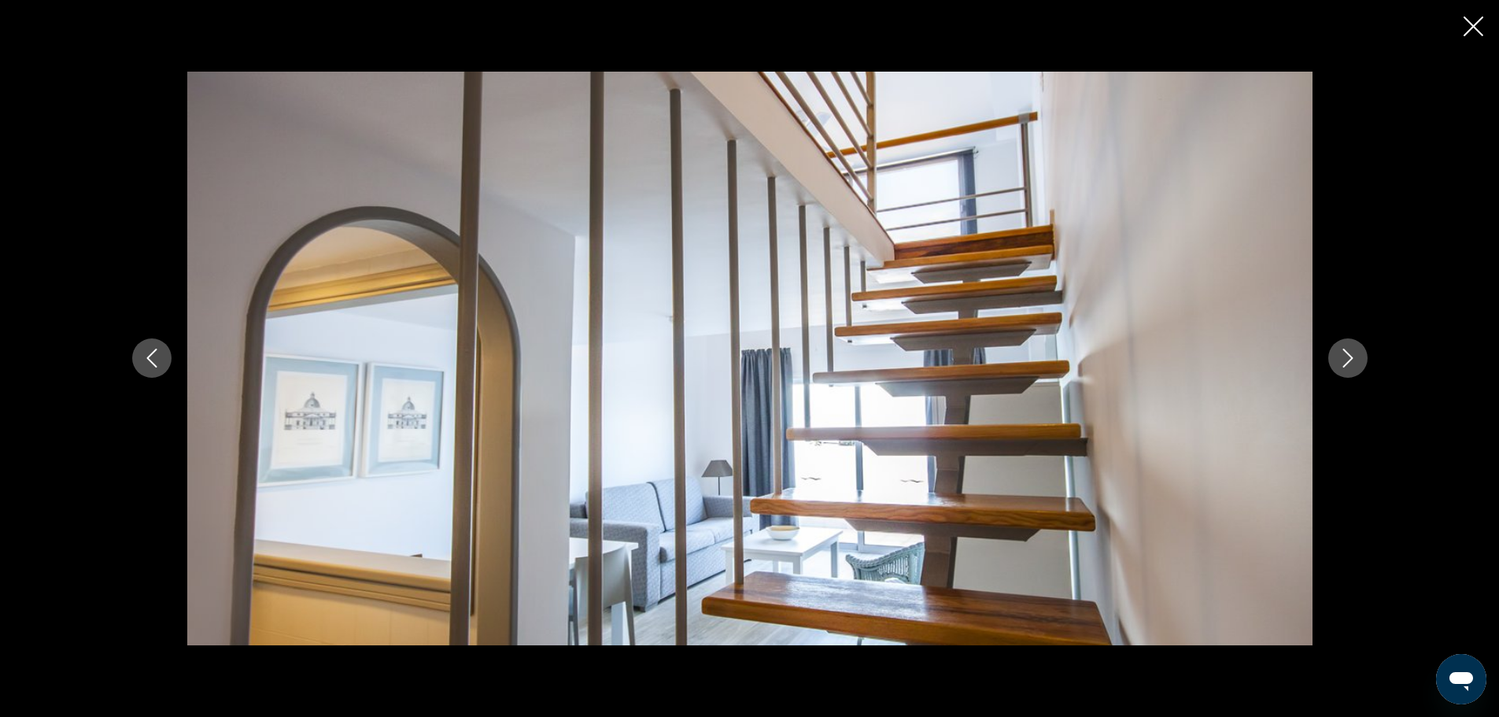
click at [1343, 350] on icon "Next image" at bounding box center [1348, 358] width 19 height 19
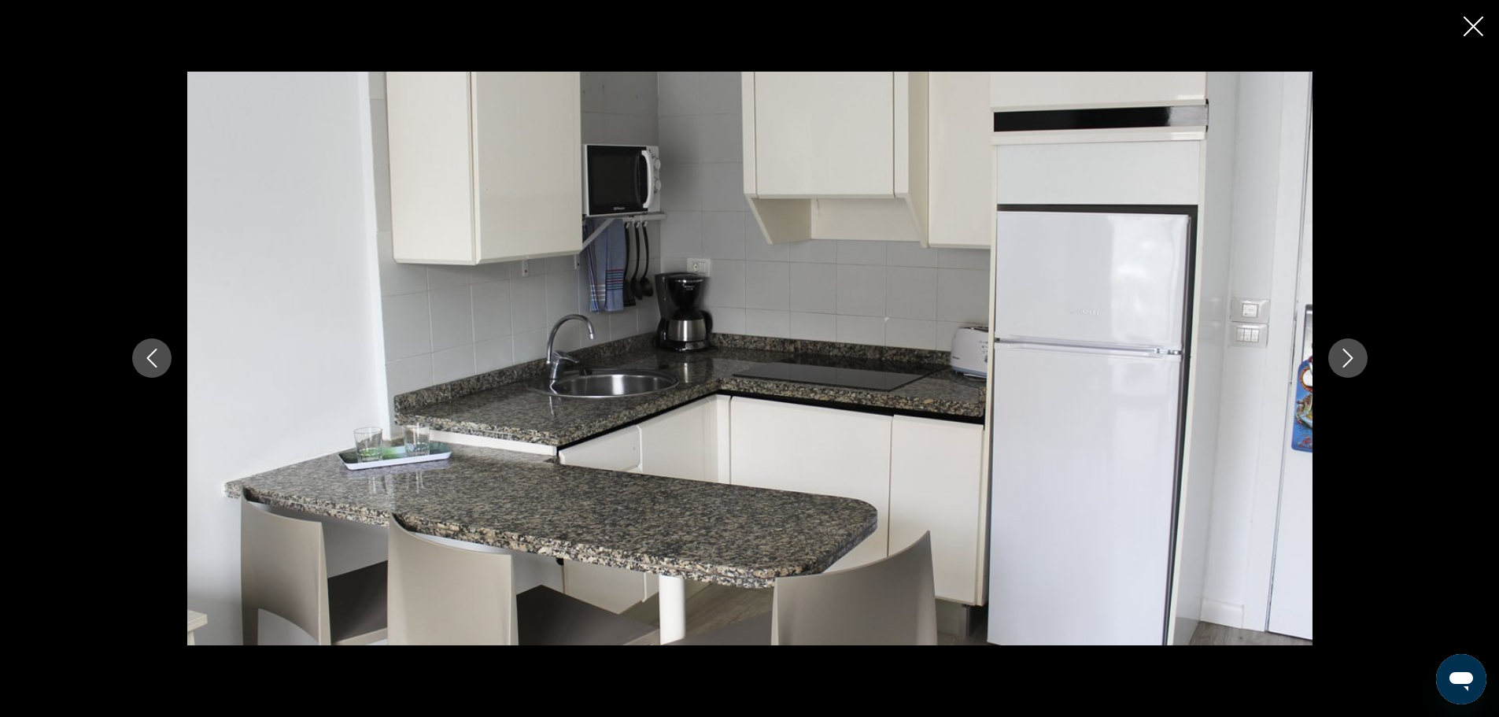
click at [1343, 350] on icon "Next image" at bounding box center [1348, 358] width 19 height 19
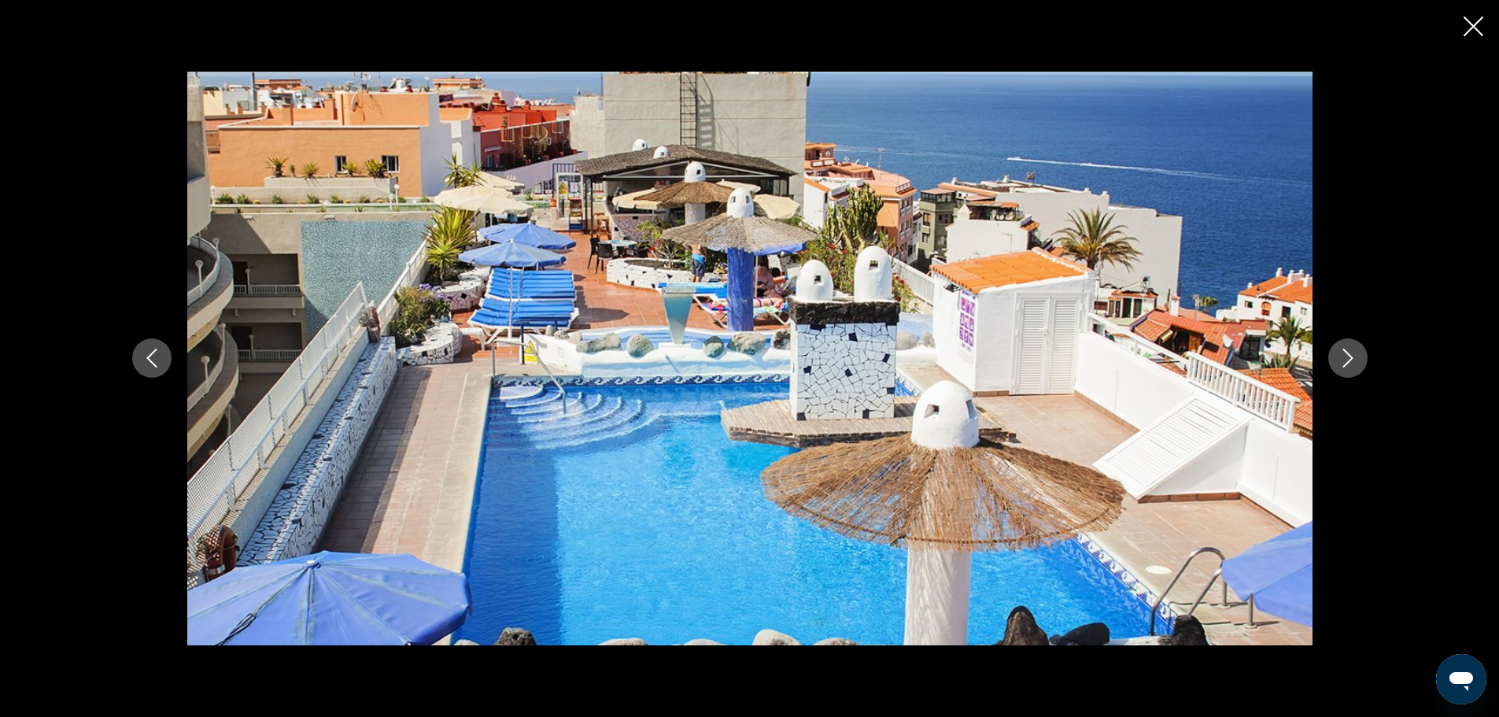
click at [1343, 350] on icon "Next image" at bounding box center [1348, 358] width 19 height 19
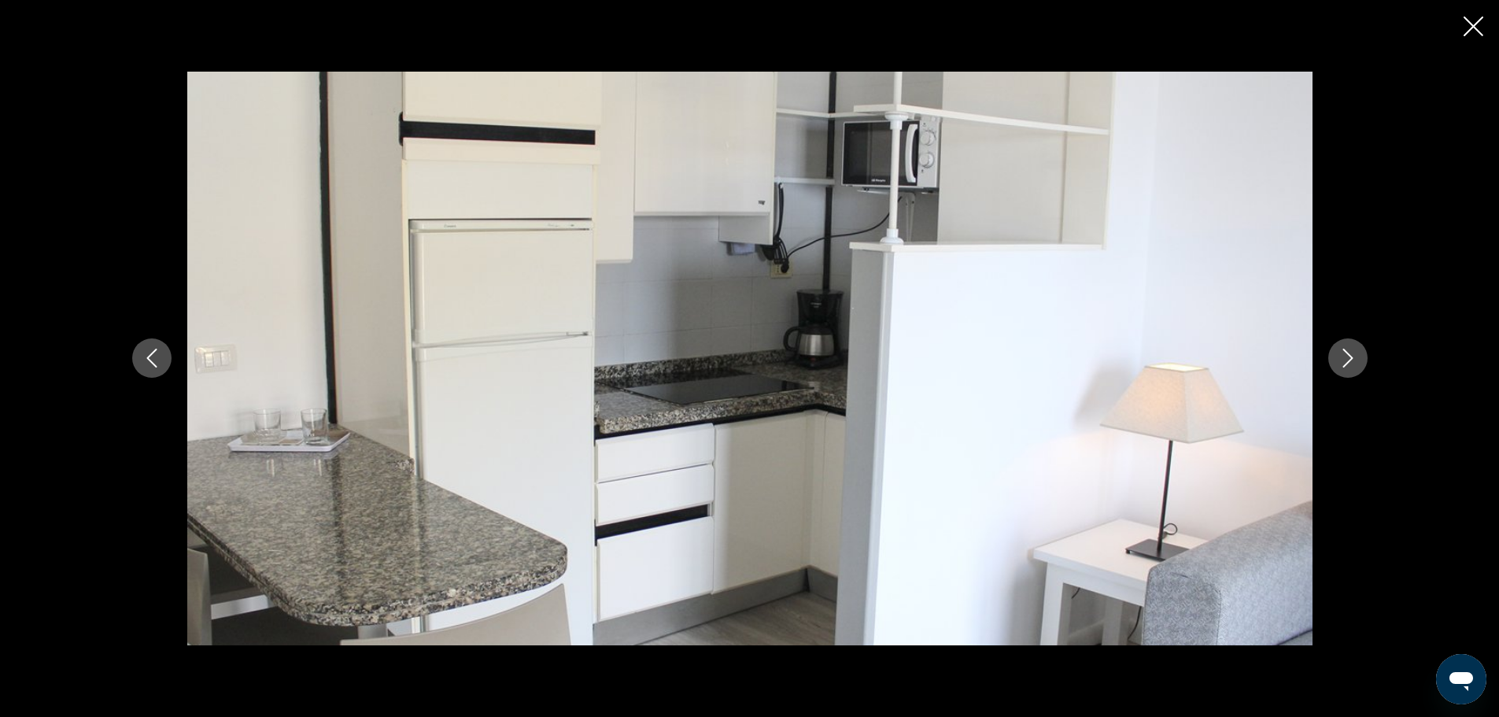
click at [1473, 18] on icon "Close slideshow" at bounding box center [1474, 27] width 20 height 20
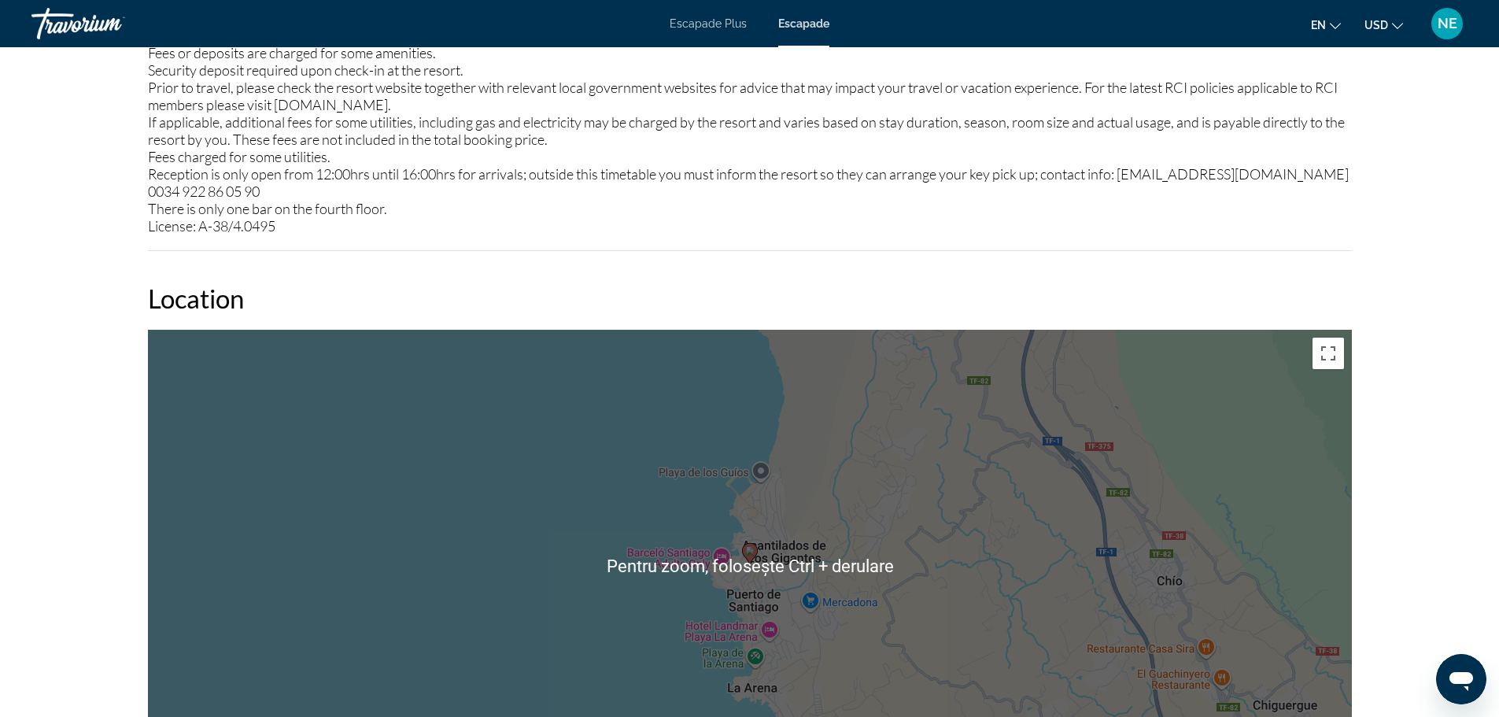
scroll to position [1702, 0]
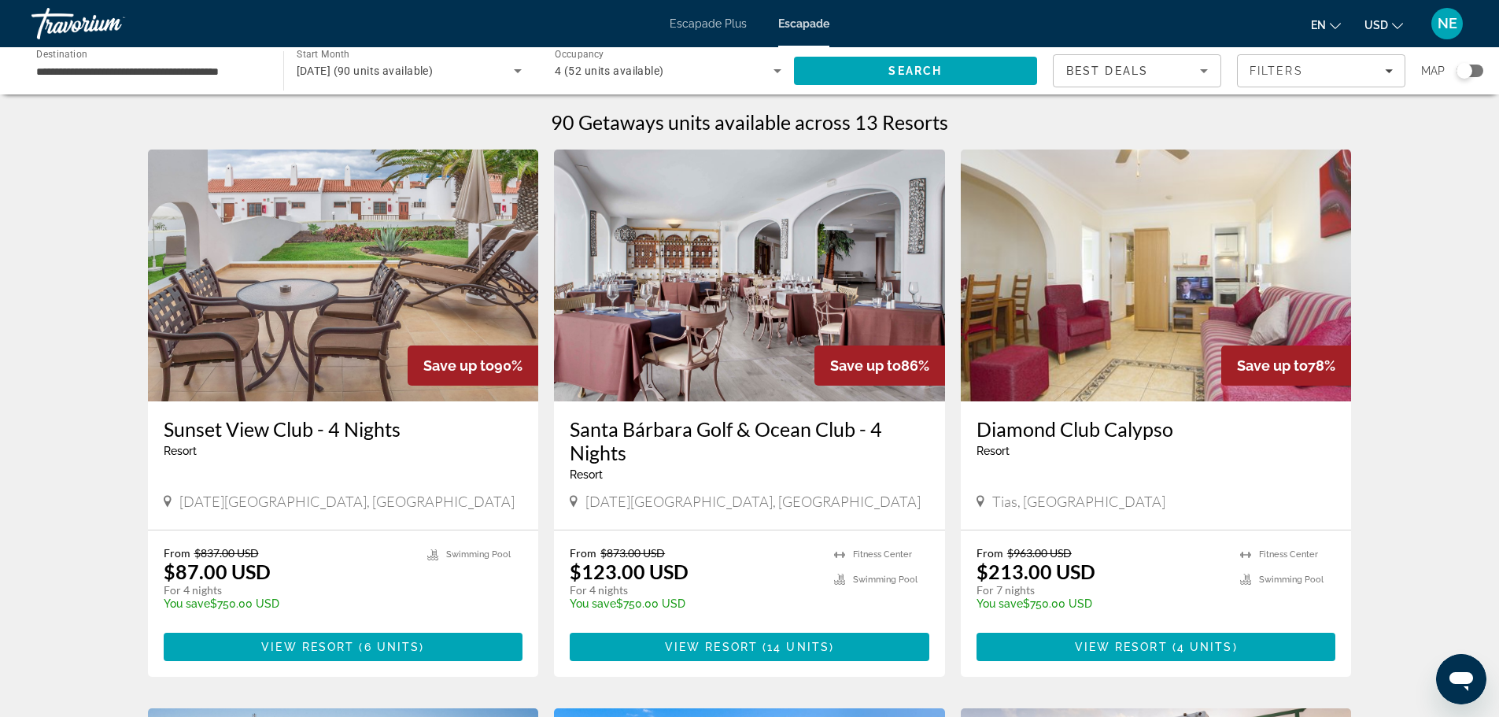
click at [1483, 71] on div "Search widget" at bounding box center [1470, 71] width 27 height 13
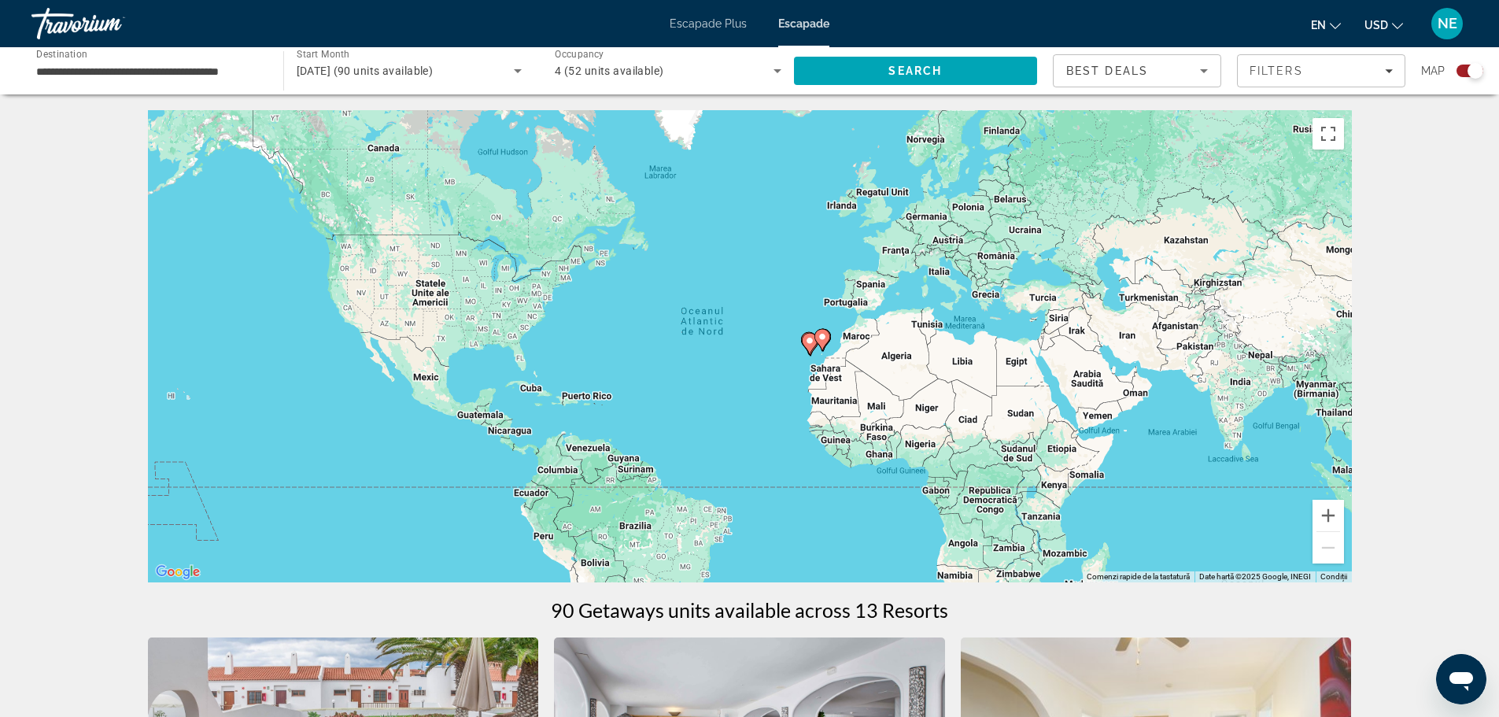
click at [811, 333] on icon "Conținut principal" at bounding box center [810, 344] width 16 height 22
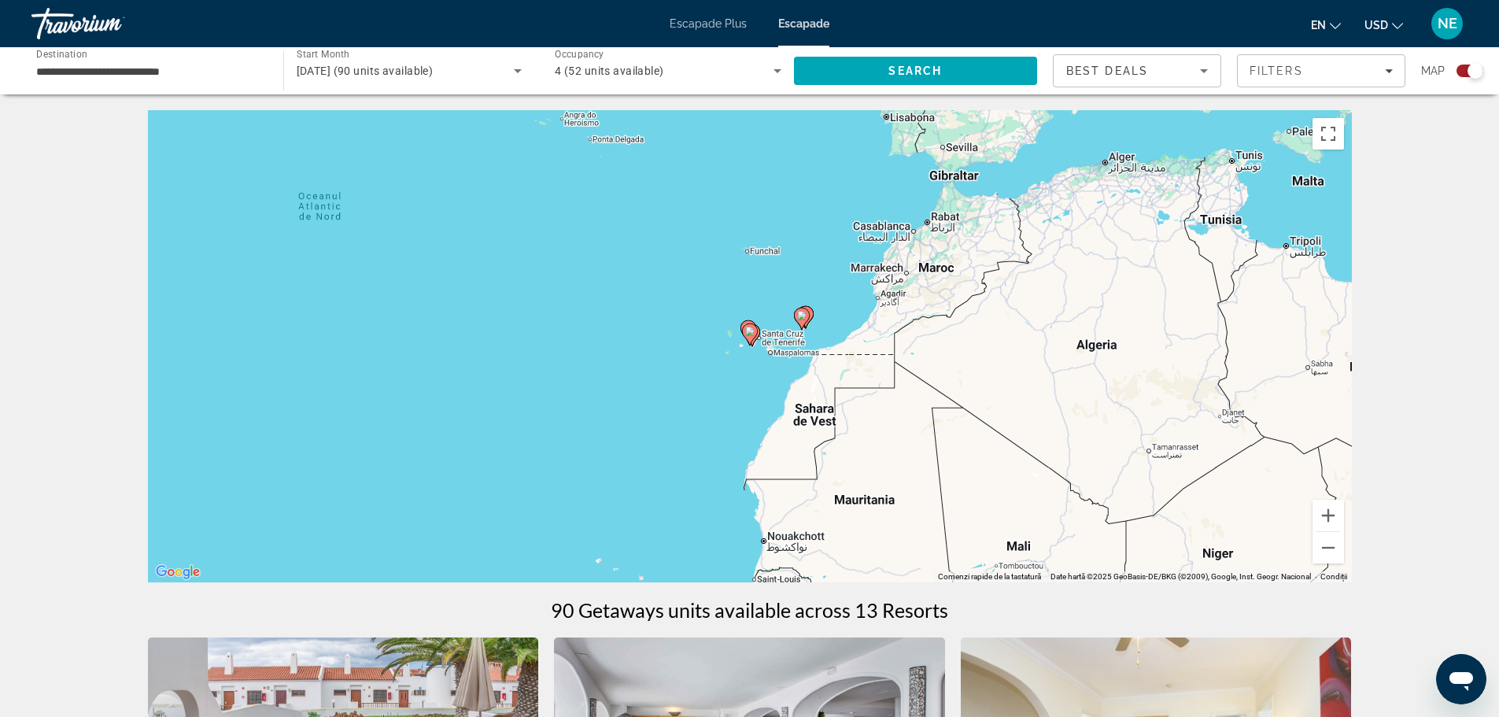
click at [752, 281] on div "Ca să activezi tragerea cu ajutorul tastaturii, apasă Alt + Enter. După activar…" at bounding box center [750, 346] width 1204 height 472
click at [770, 344] on div "Ca să activezi tragerea cu ajutorul tastaturii, apasă Alt + Enter. După activar…" at bounding box center [750, 346] width 1204 height 472
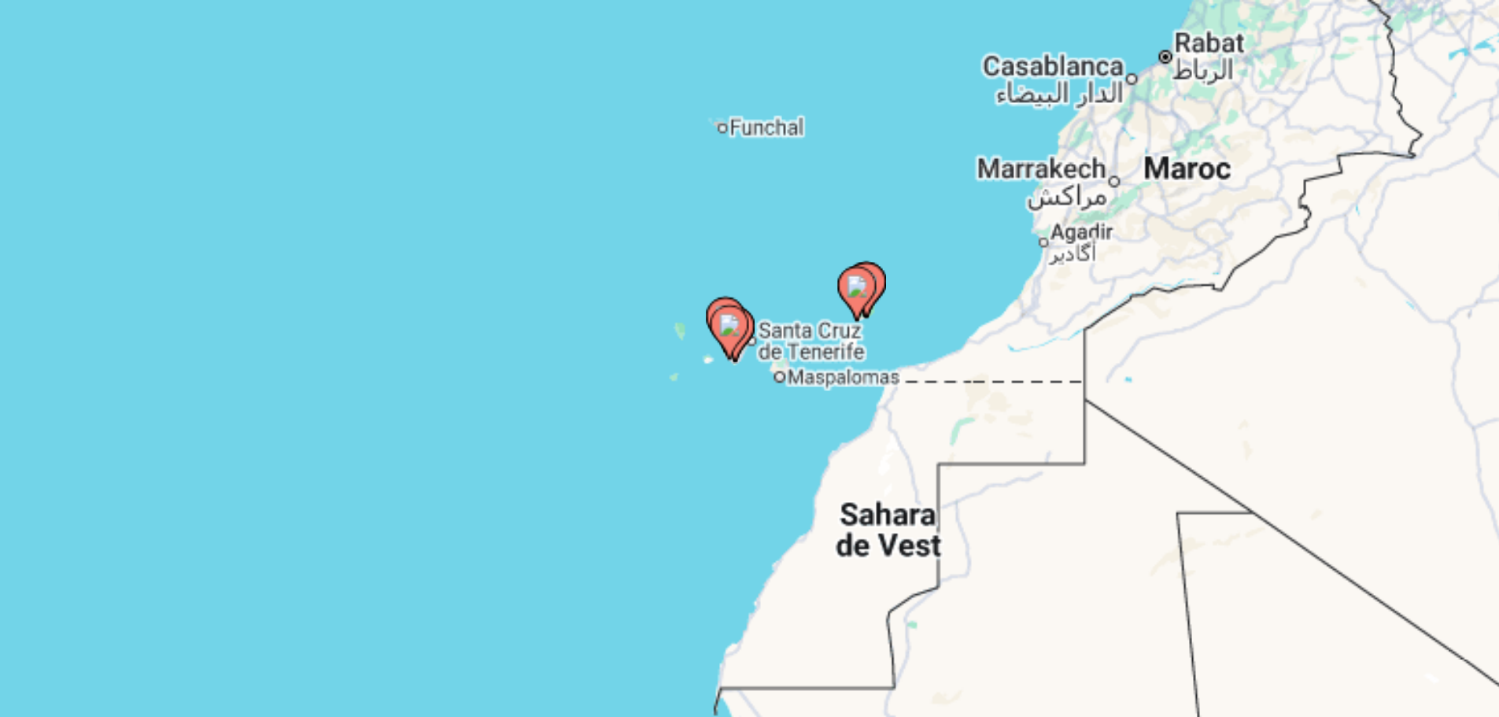
click at [764, 335] on div "Ca să activezi tragerea cu ajutorul tastaturii, apasă Alt + Enter. După activar…" at bounding box center [750, 346] width 1204 height 472
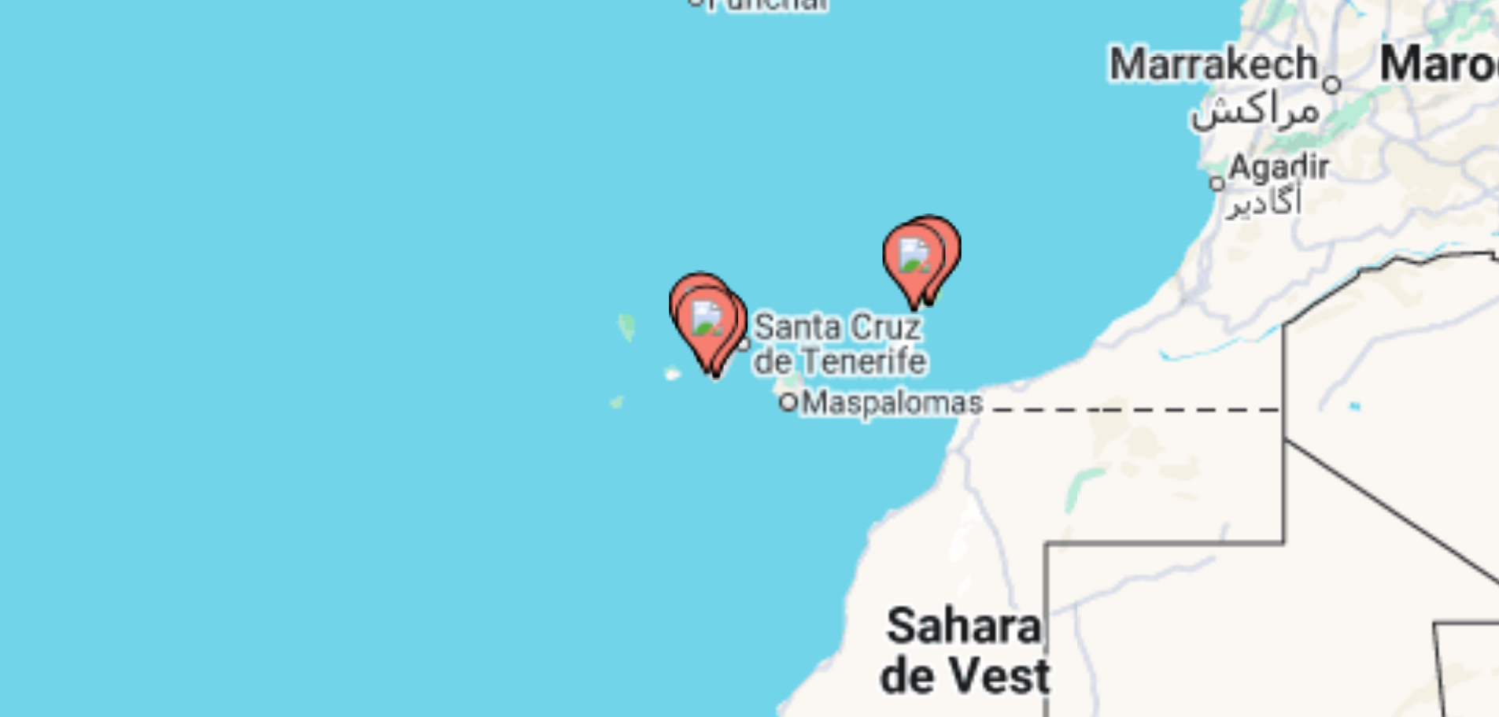
click at [756, 331] on icon "Conținut principal" at bounding box center [749, 334] width 14 height 20
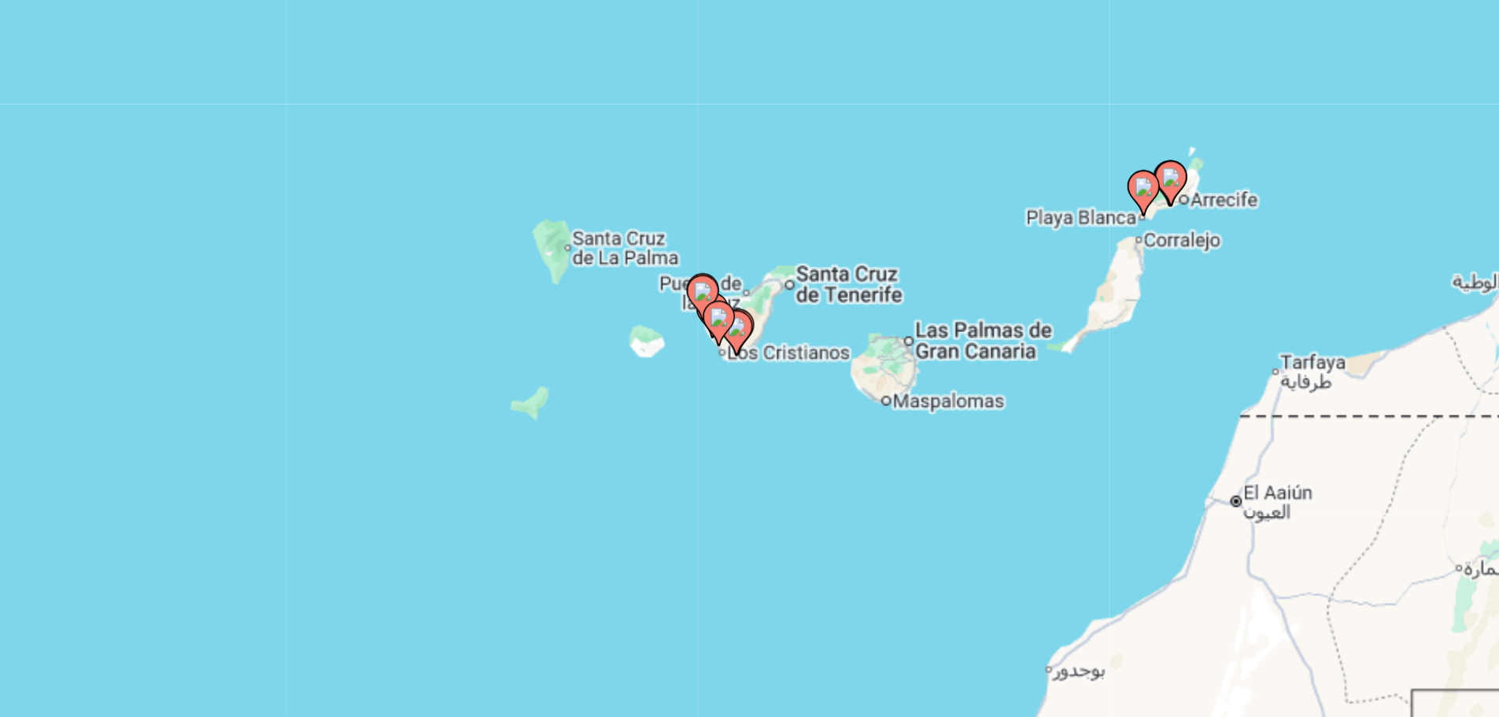
click at [756, 331] on icon "Conținut principal" at bounding box center [749, 334] width 14 height 20
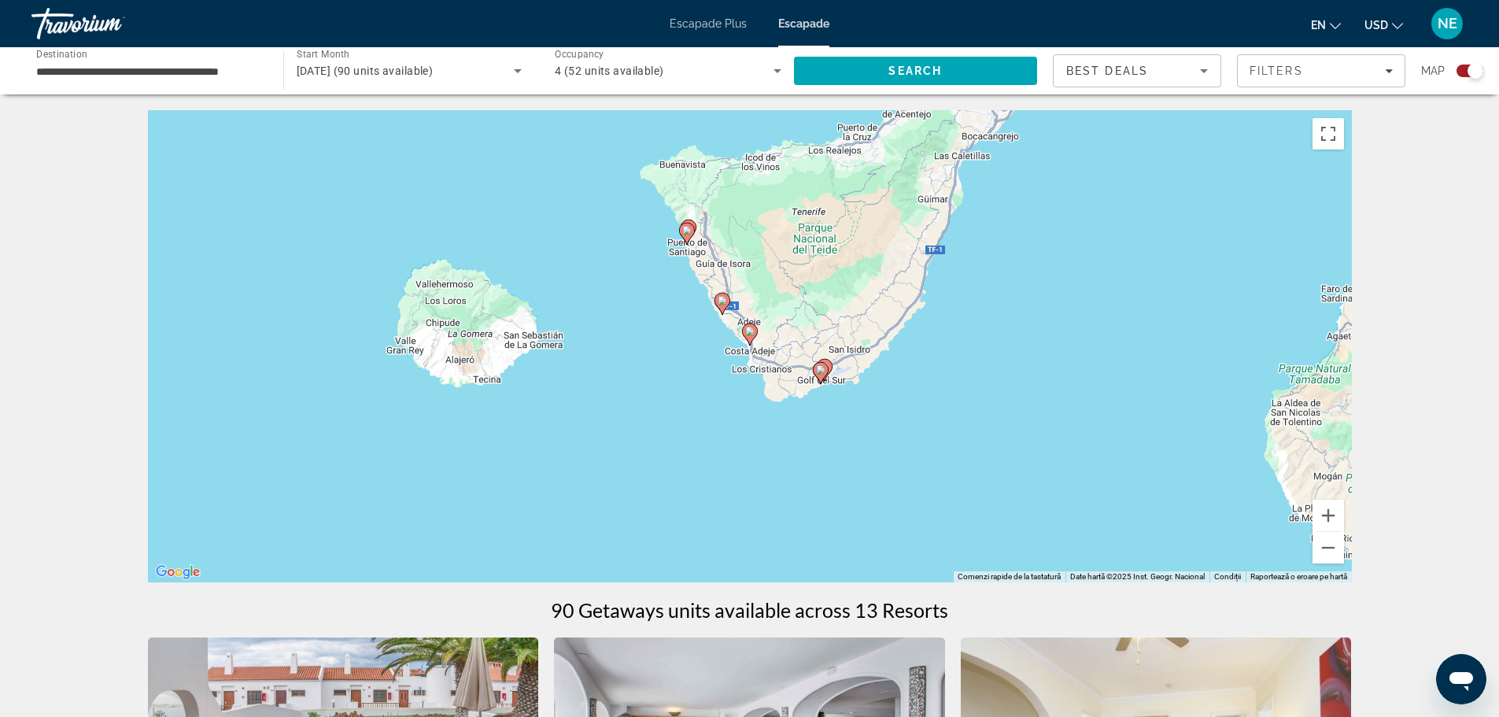
click at [822, 375] on icon "Conținut principal" at bounding box center [820, 373] width 14 height 20
type input "**********"
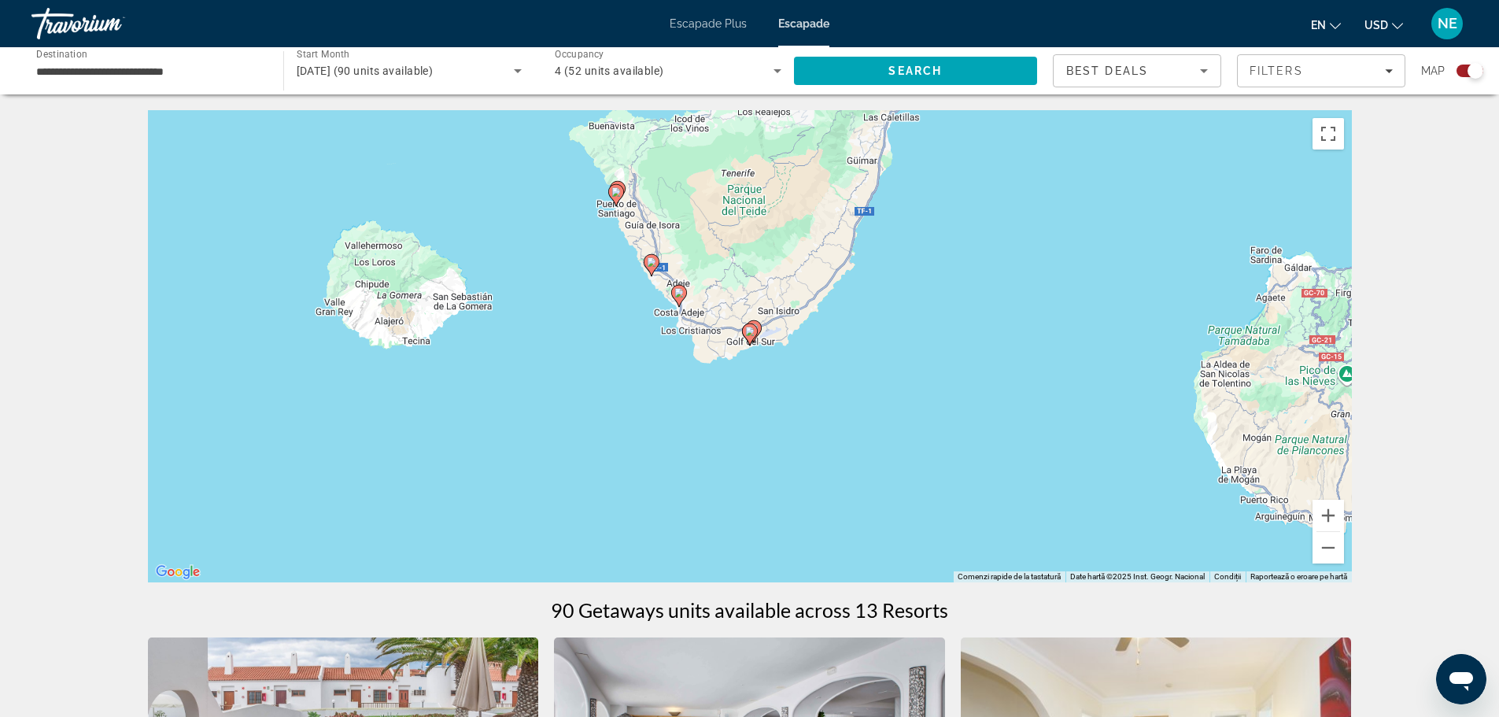
click at [754, 338] on icon "Conținut principal" at bounding box center [750, 334] width 16 height 22
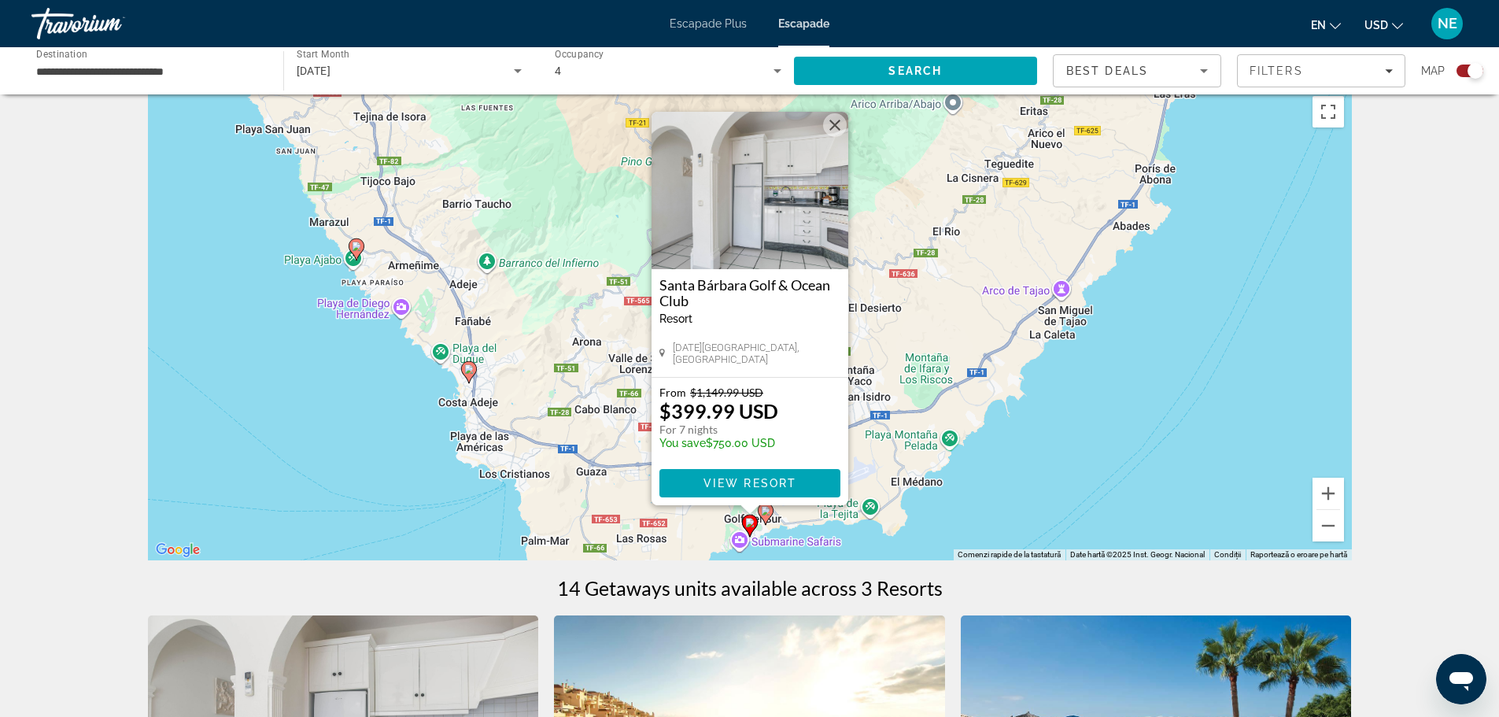
scroll to position [12, 0]
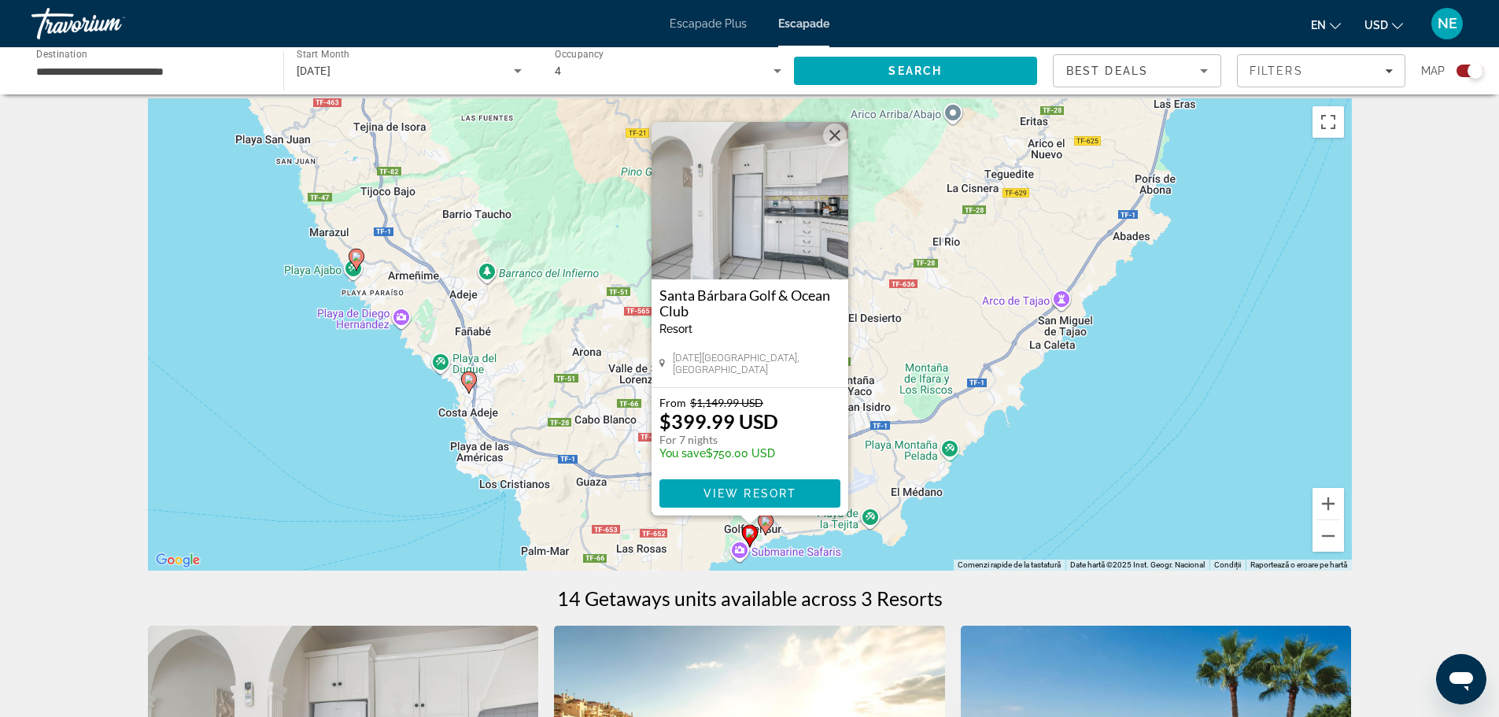
click at [766, 217] on img "Conținut principal" at bounding box center [750, 200] width 197 height 157
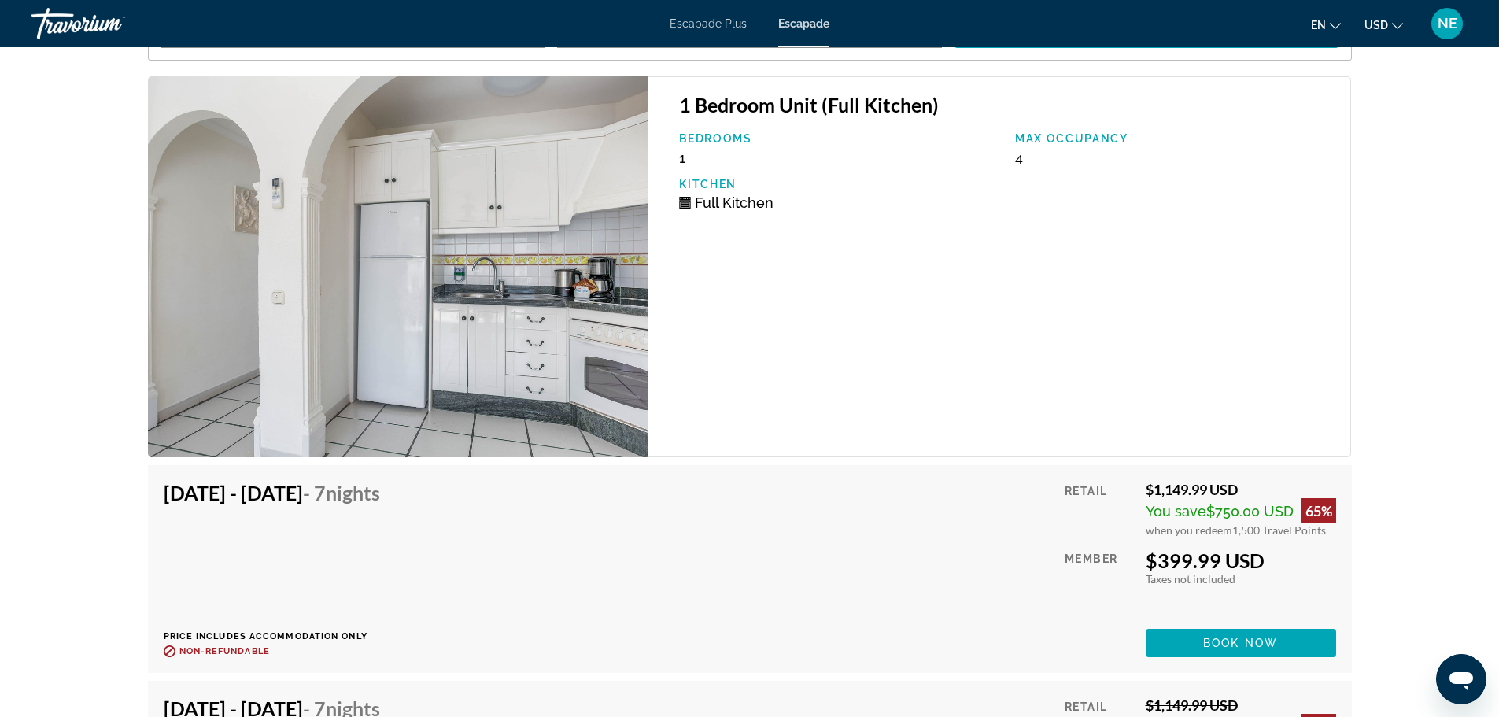
scroll to position [3010, 0]
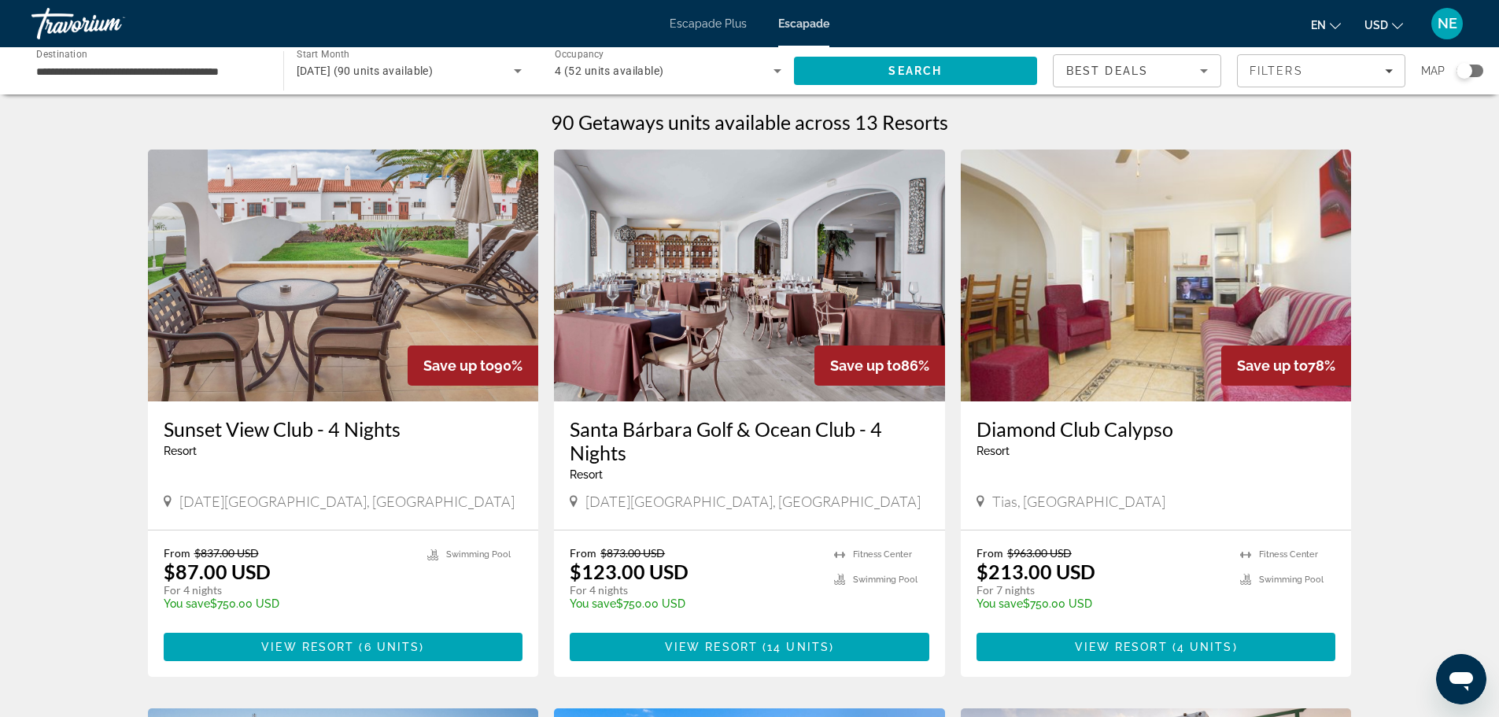
click at [1483, 68] on div "Search widget" at bounding box center [1470, 71] width 27 height 13
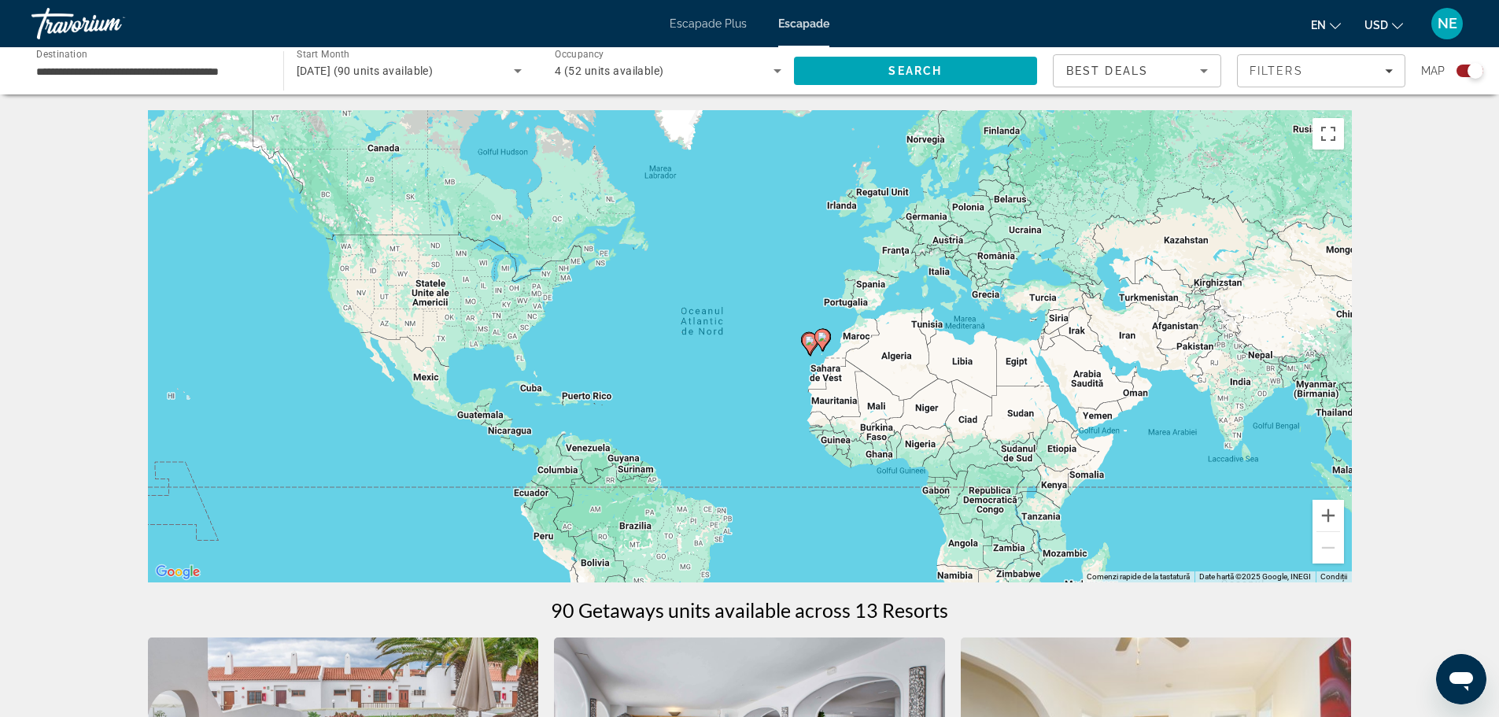
click at [837, 343] on div "Ca să activezi tragerea cu ajutorul tastaturii, apasă Alt + Enter. După activar…" at bounding box center [750, 346] width 1204 height 472
click at [826, 347] on gmp-advanced-marker "Conținut principal" at bounding box center [823, 340] width 16 height 24
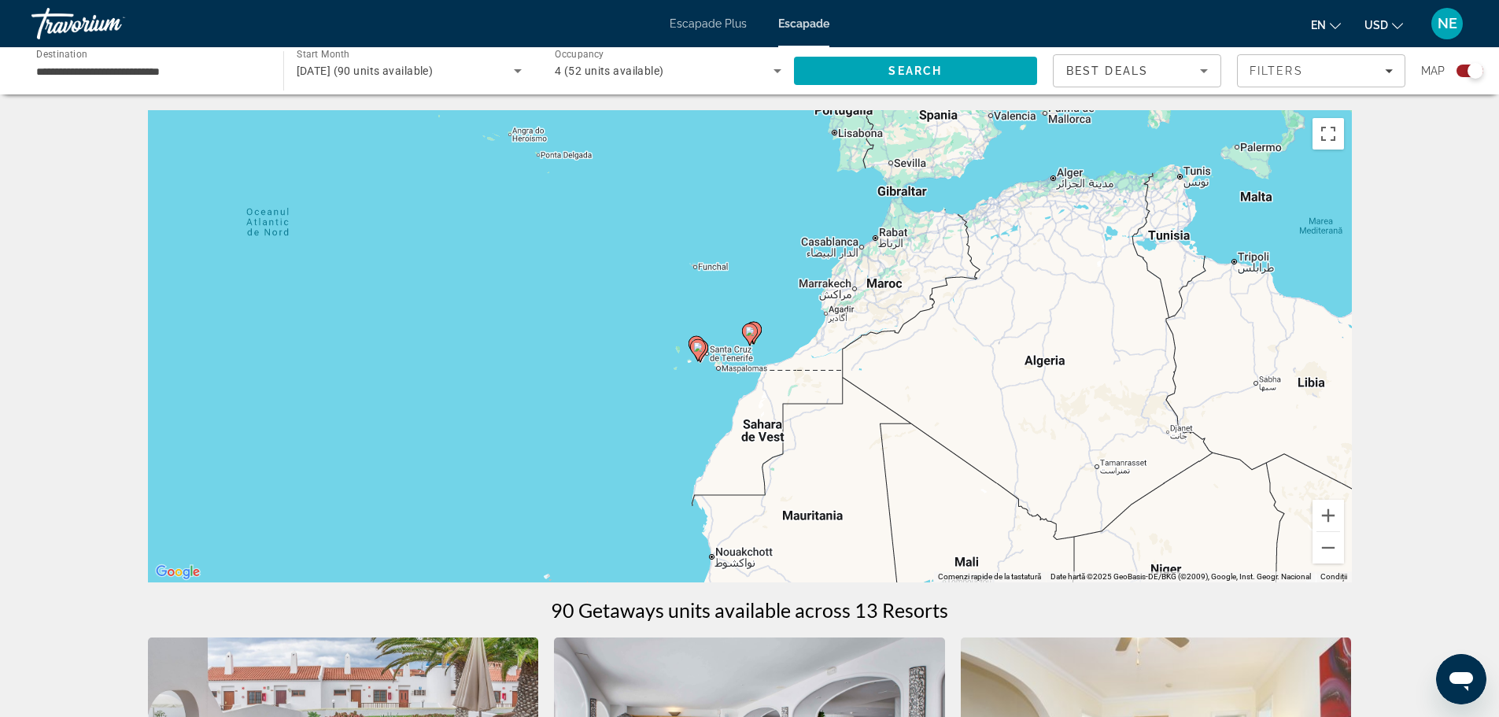
click at [749, 342] on icon "Conținut principal" at bounding box center [749, 334] width 14 height 20
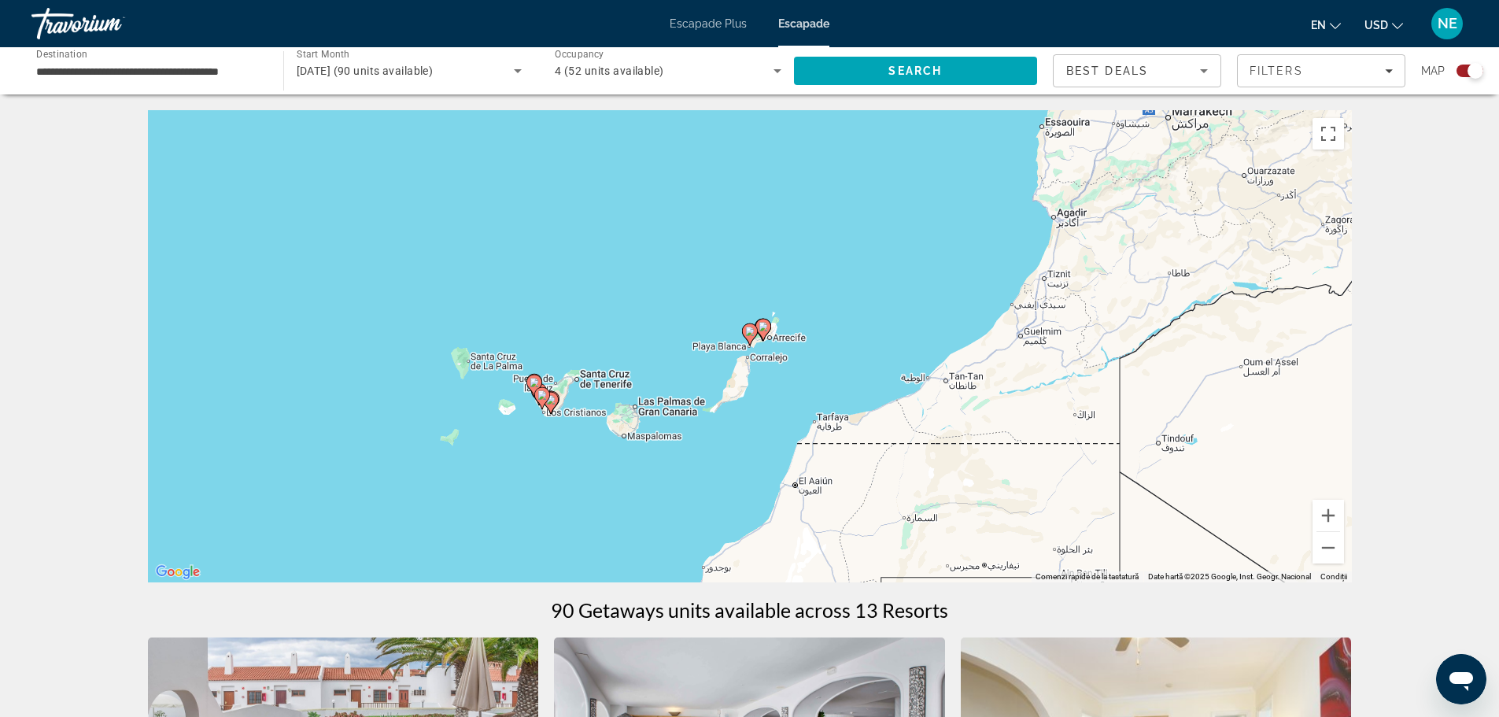
click at [749, 342] on icon "Conținut principal" at bounding box center [749, 334] width 14 height 20
type input "**********"
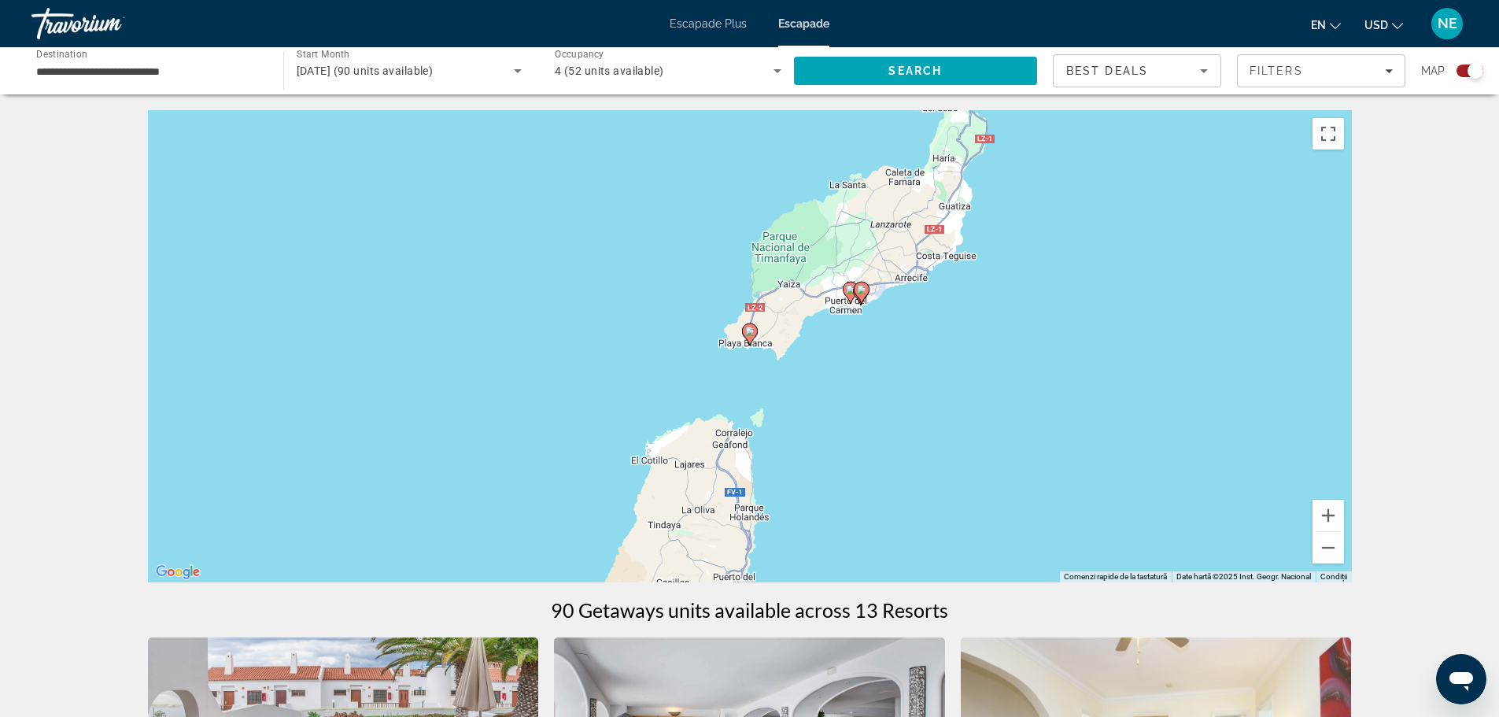
click at [748, 340] on icon "Conținut principal" at bounding box center [750, 334] width 16 height 22
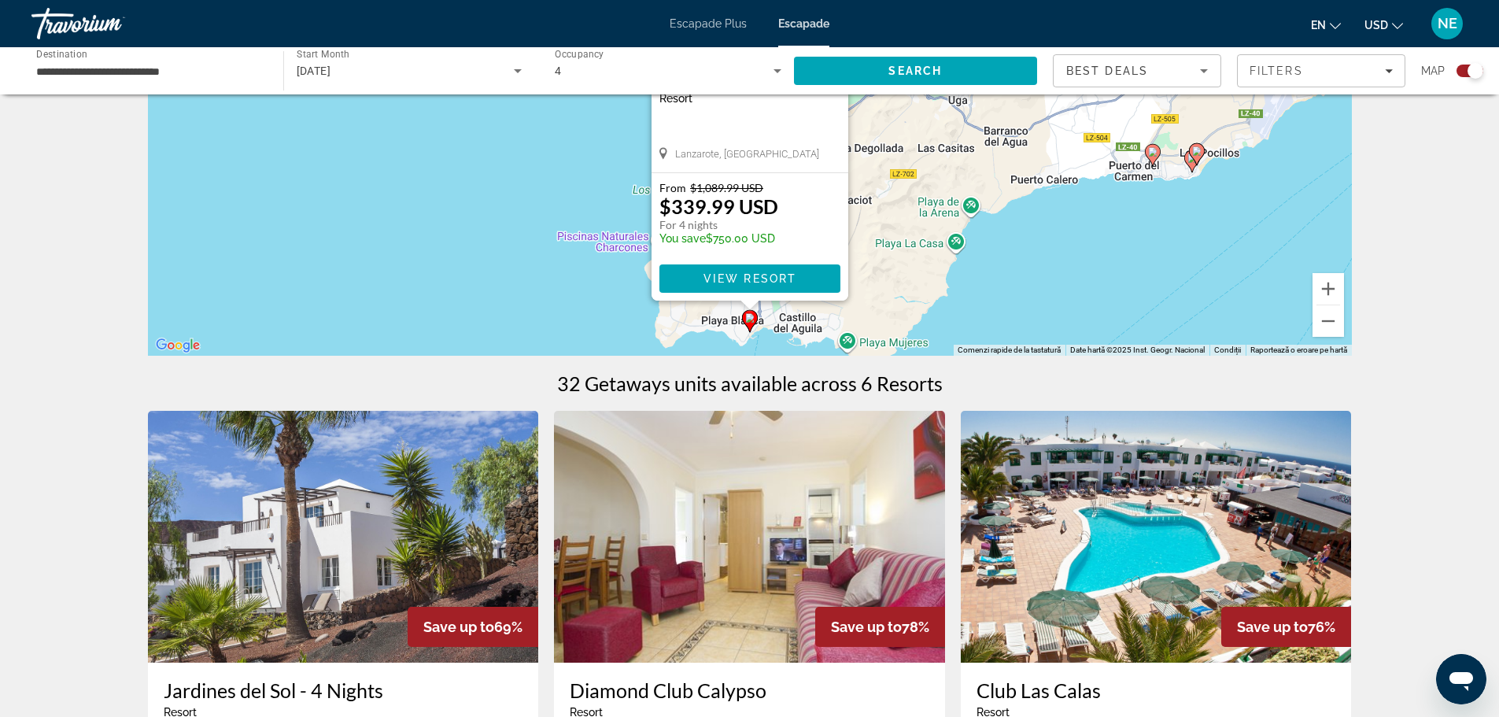
scroll to position [227, 0]
click at [1202, 157] on icon "Conținut principal" at bounding box center [1197, 153] width 16 height 22
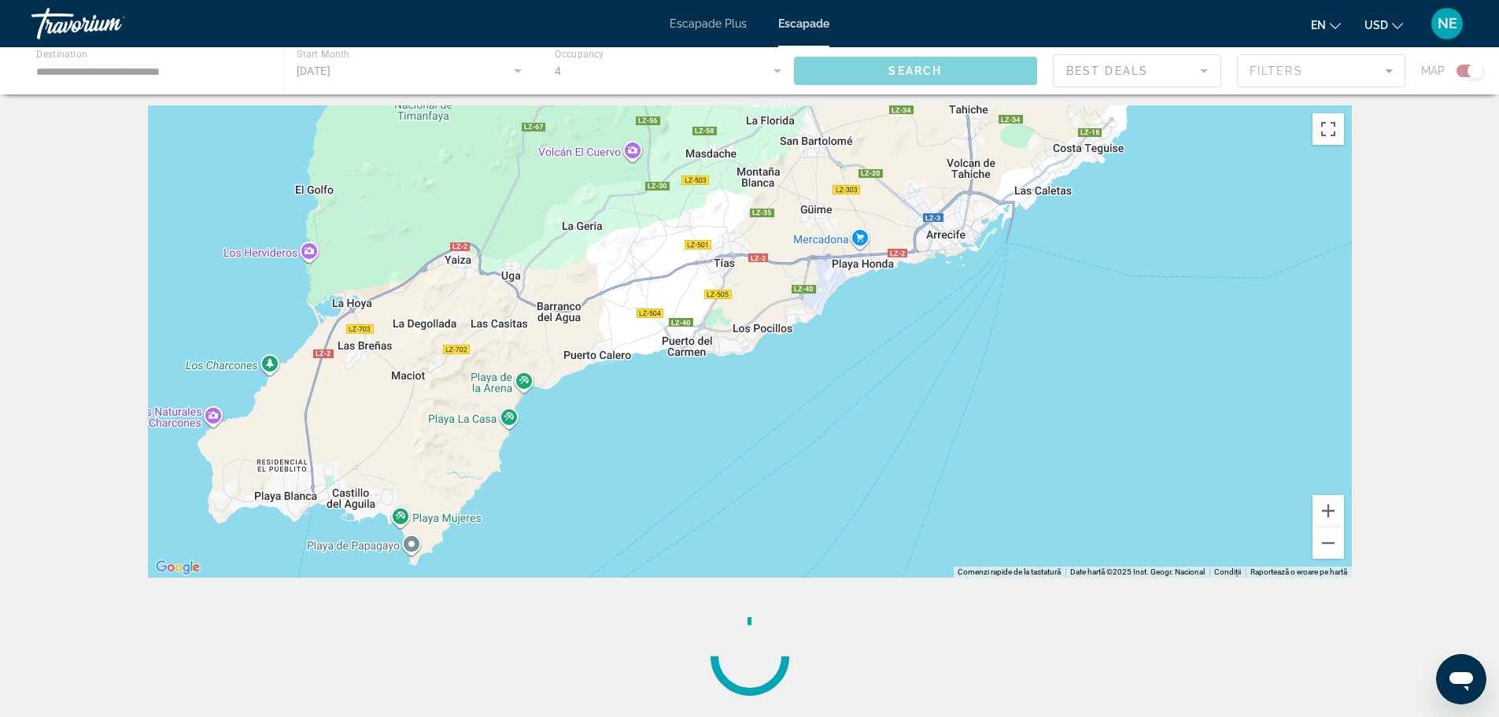
scroll to position [0, 0]
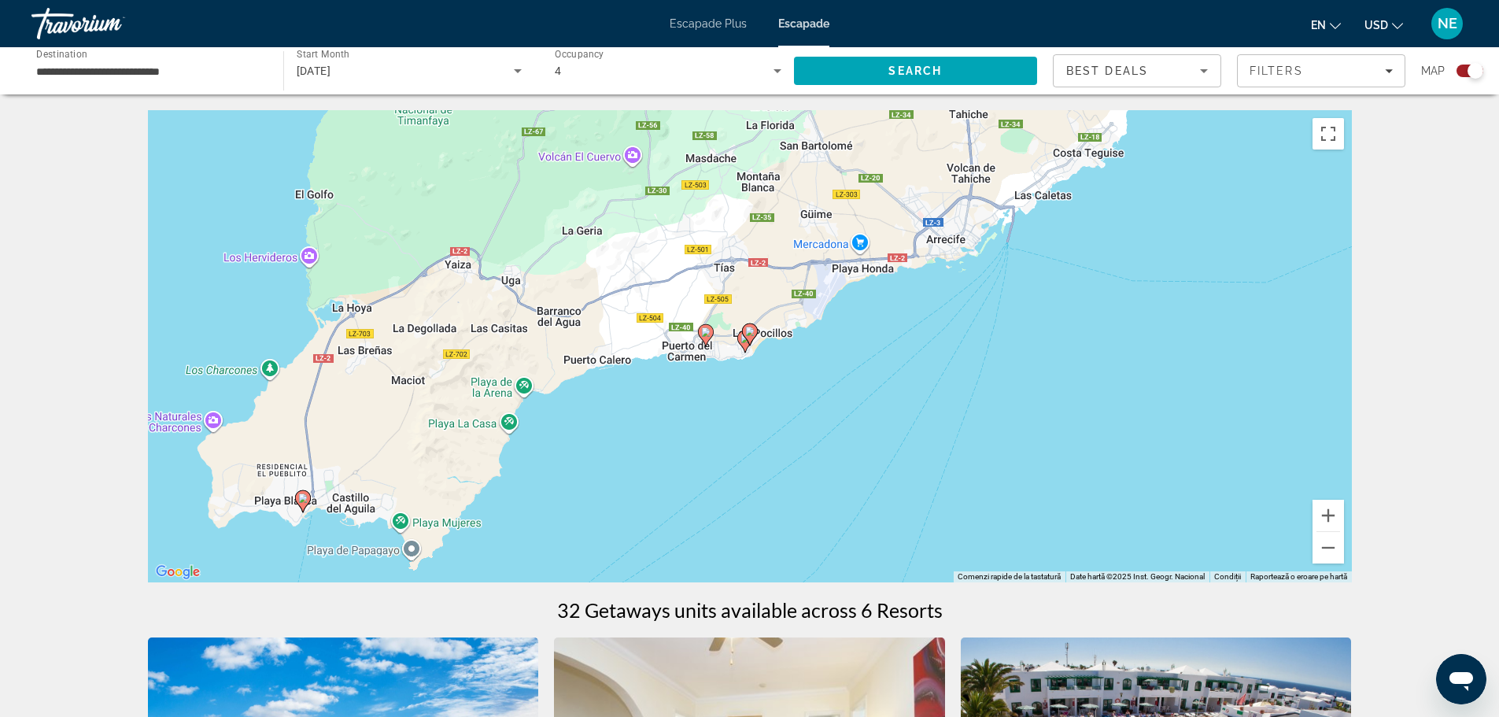
click at [748, 343] on gmp-advanced-marker "Conținut principal" at bounding box center [750, 335] width 16 height 24
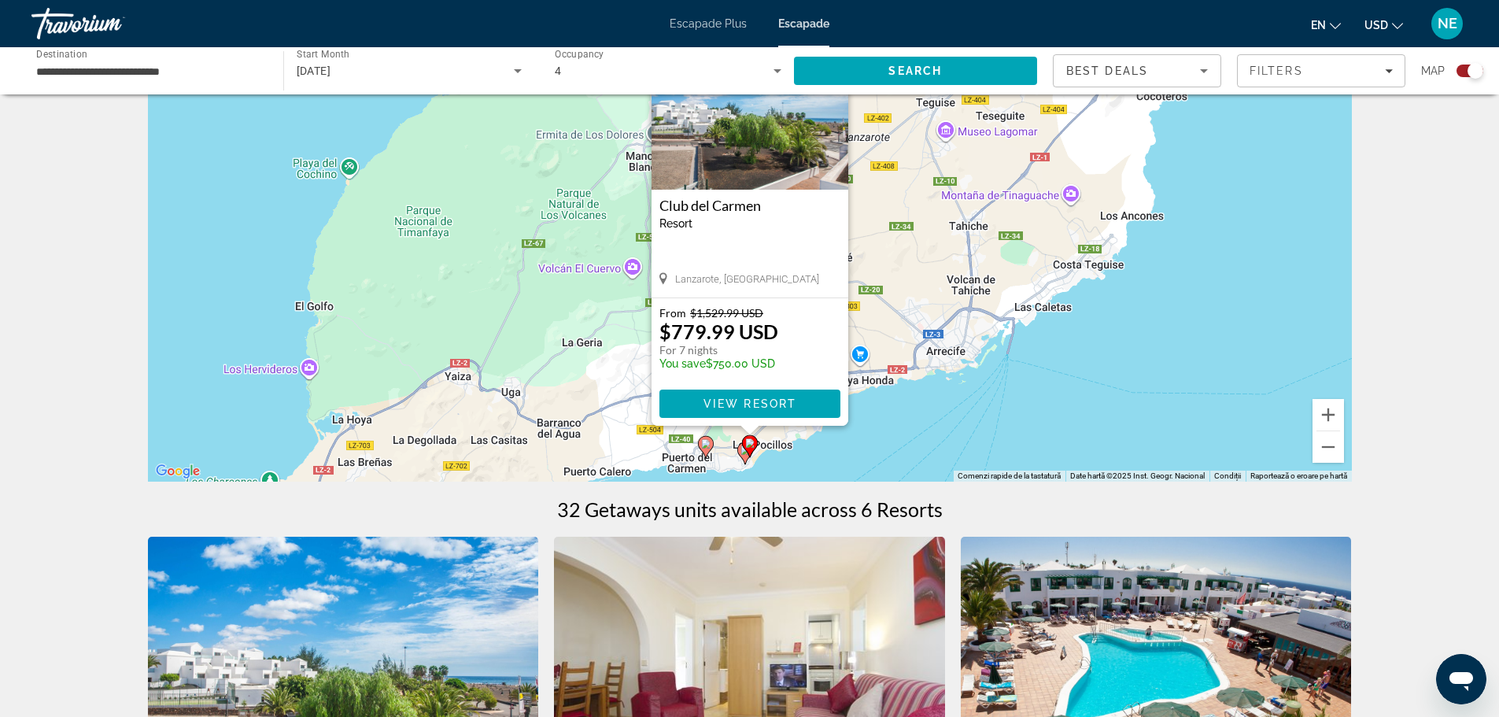
scroll to position [102, 0]
click at [747, 460] on icon "Conținut principal" at bounding box center [745, 453] width 16 height 22
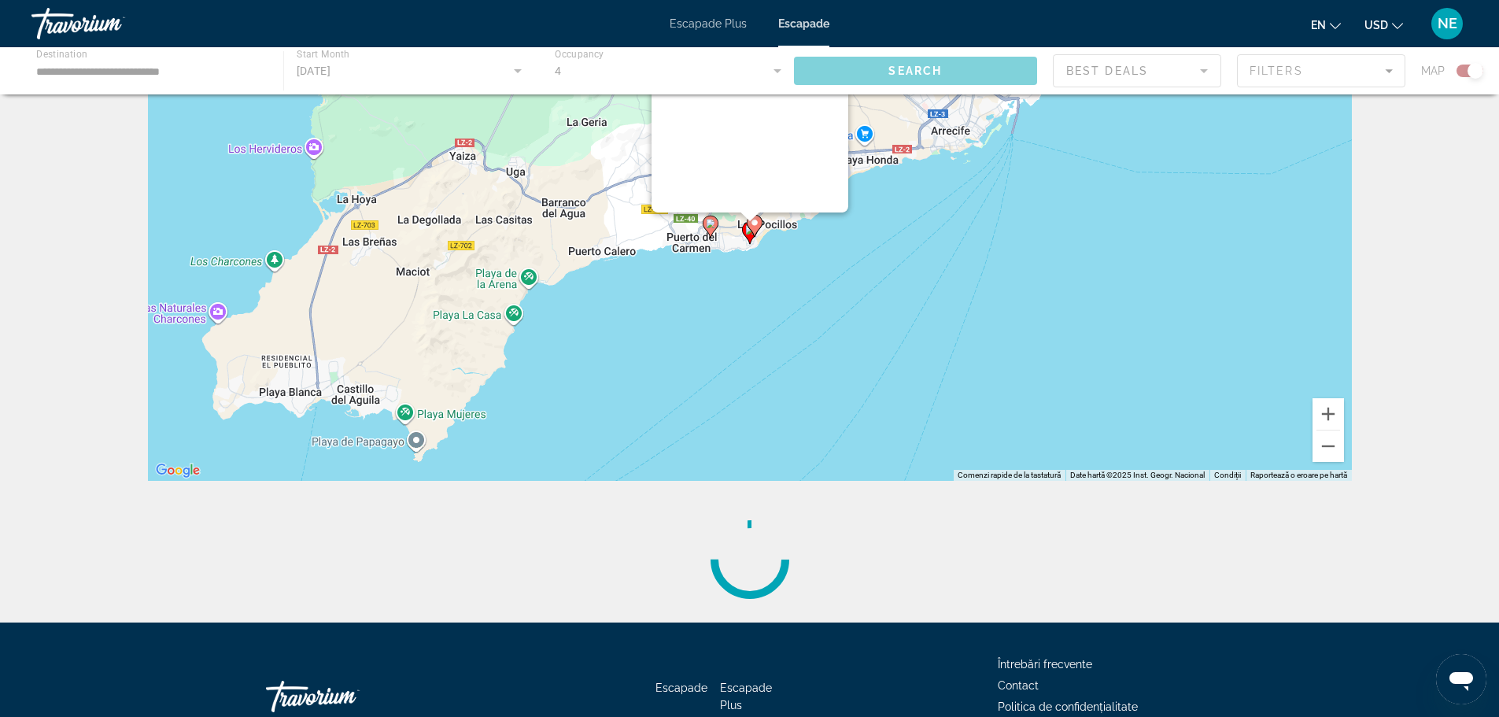
scroll to position [0, 0]
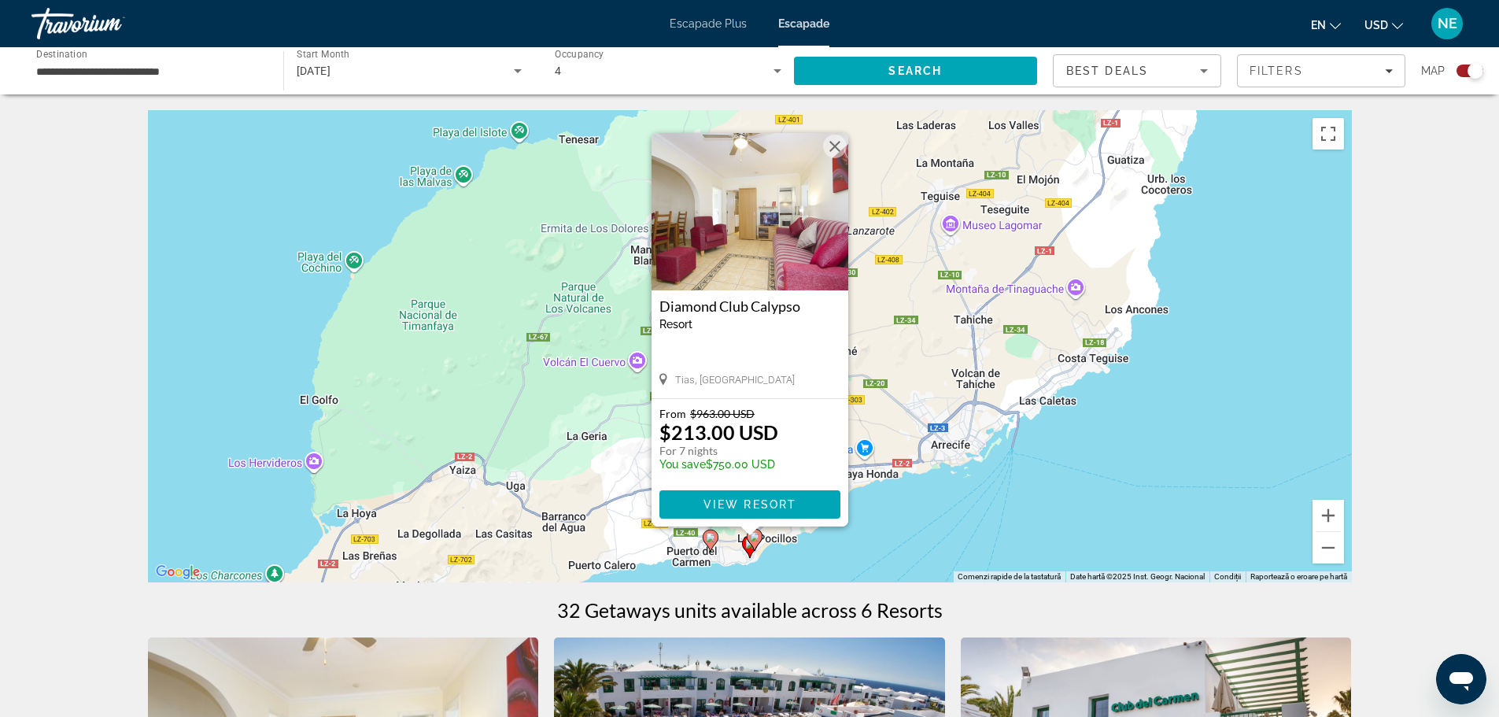
click at [704, 538] on icon "Conținut principal" at bounding box center [710, 540] width 14 height 20
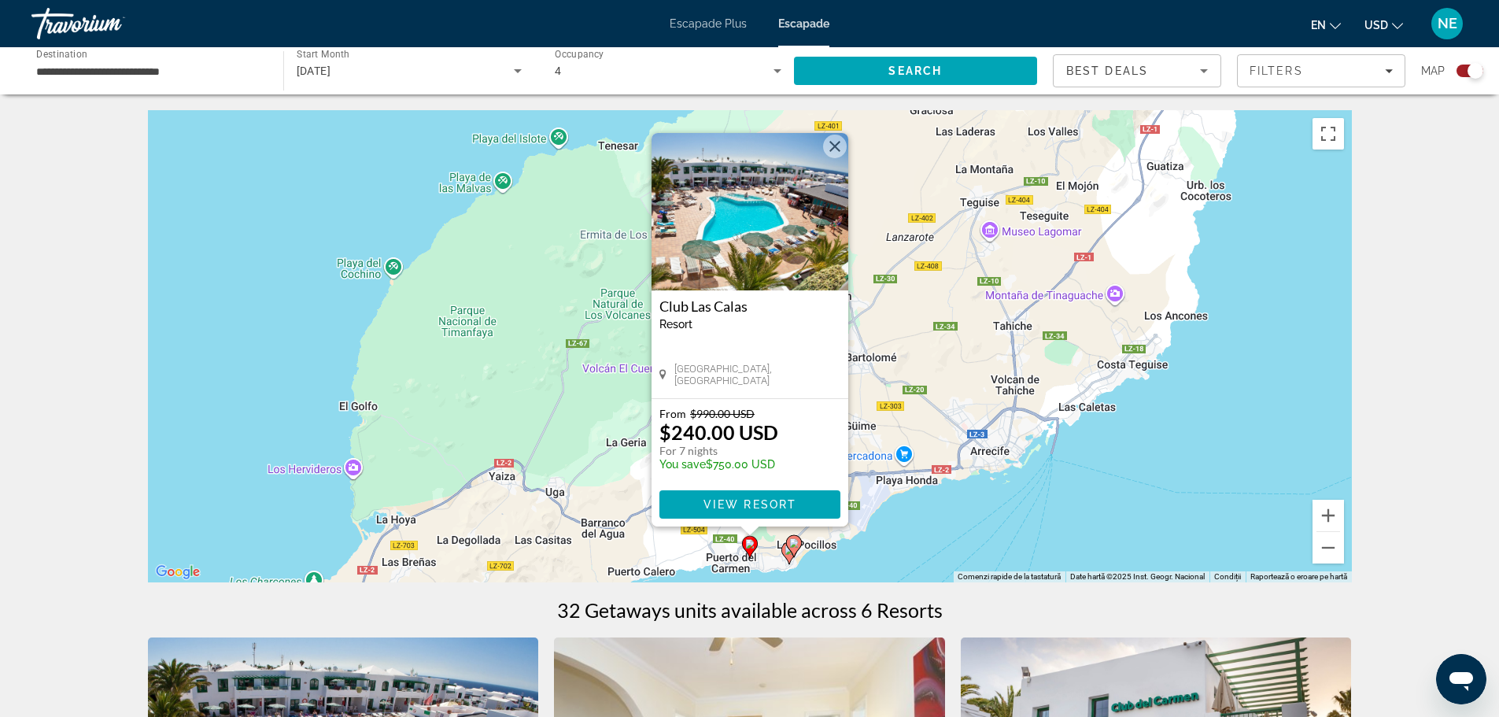
click at [748, 232] on img "Conținut principal" at bounding box center [750, 211] width 197 height 157
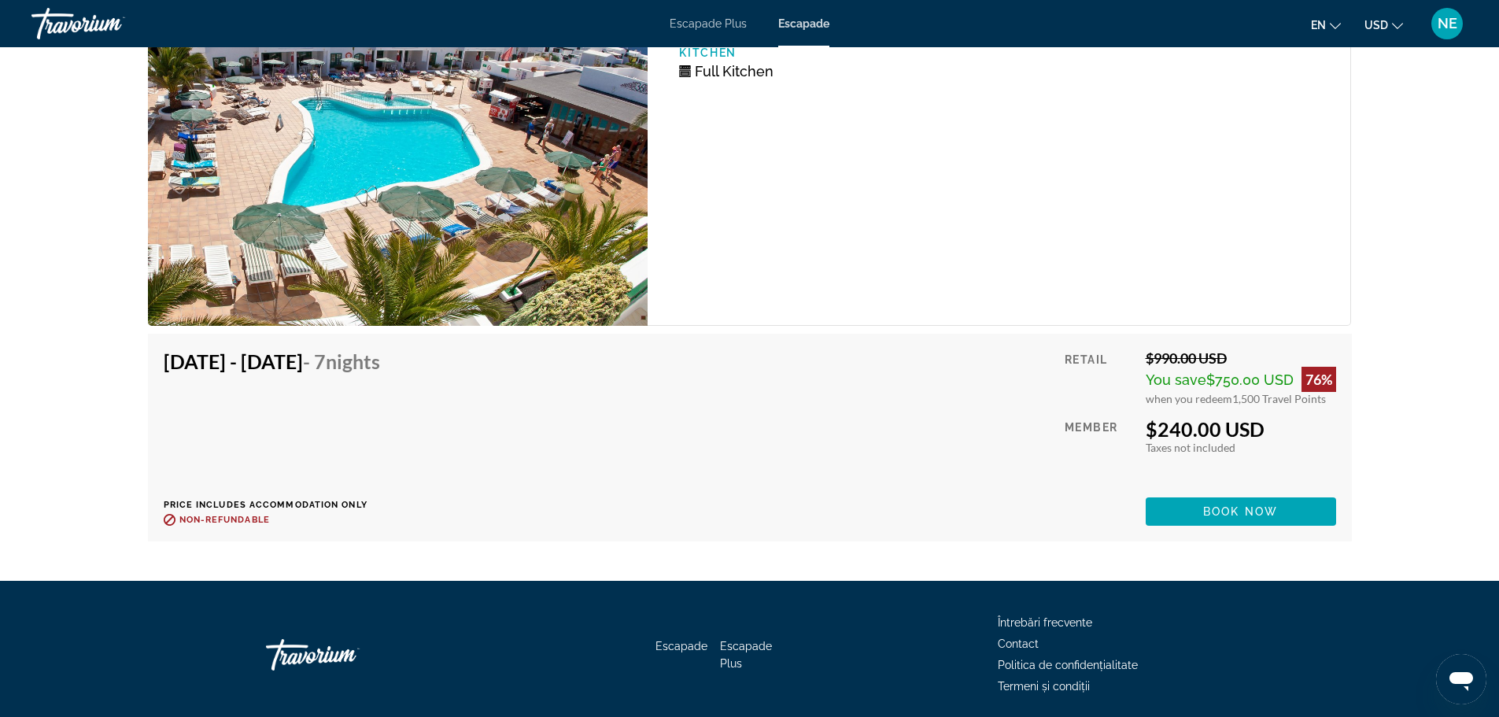
scroll to position [2903, 0]
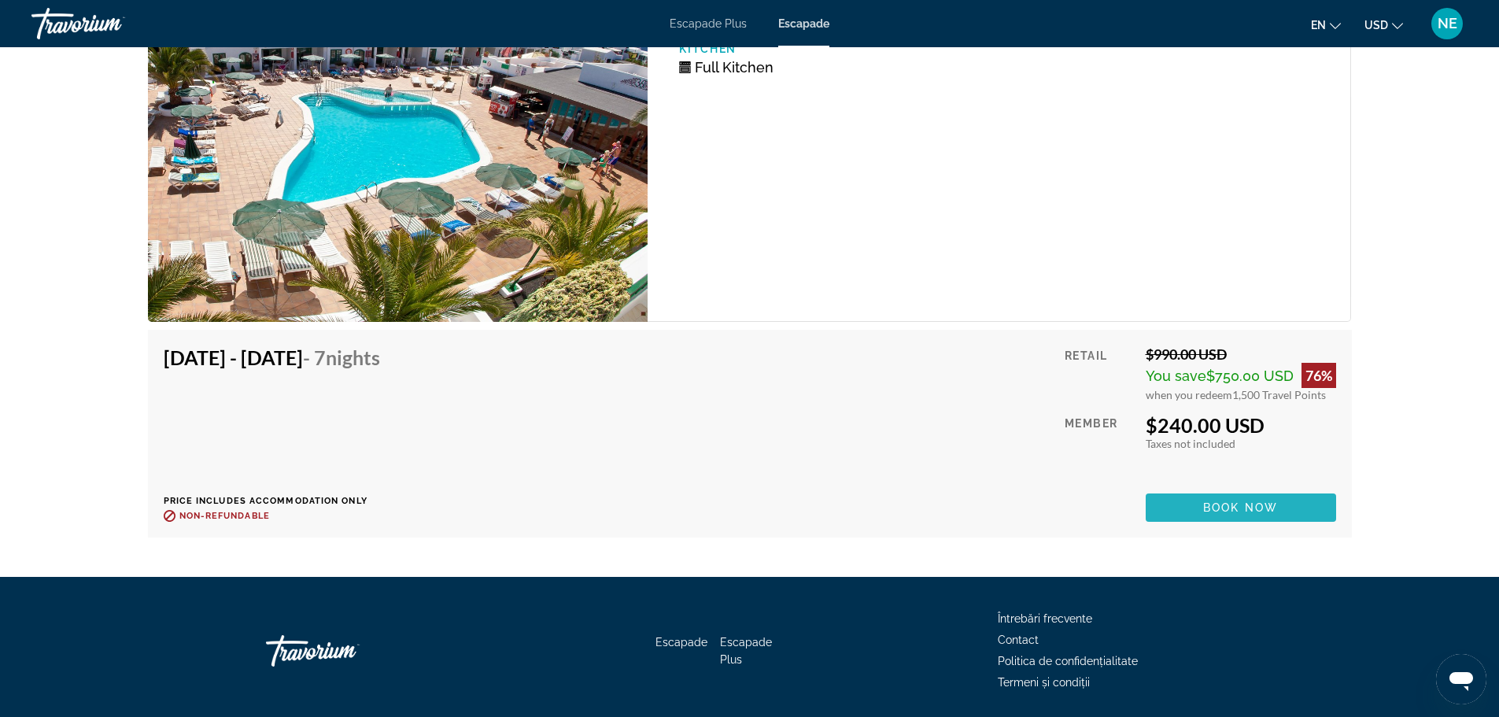
click at [1210, 508] on span "Book now" at bounding box center [1240, 507] width 75 height 13
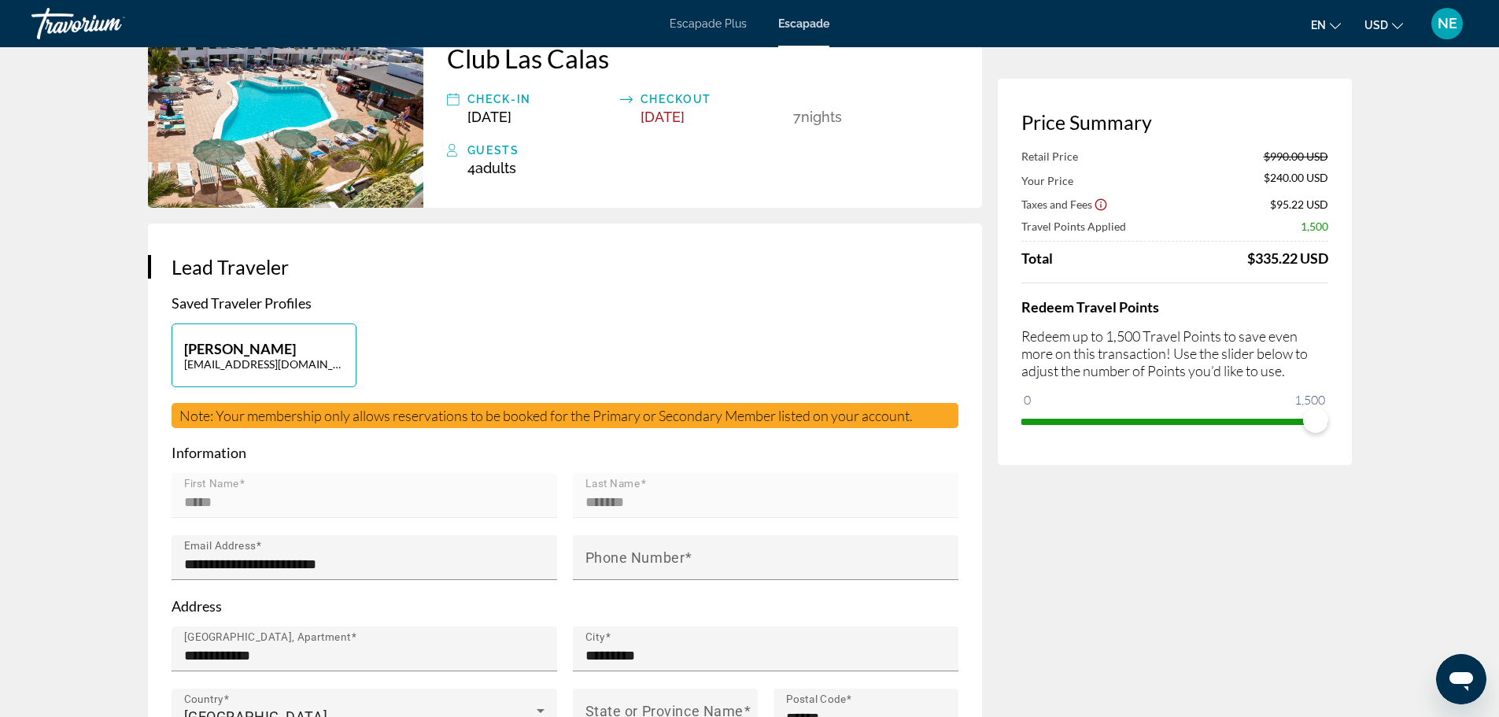
scroll to position [123, 0]
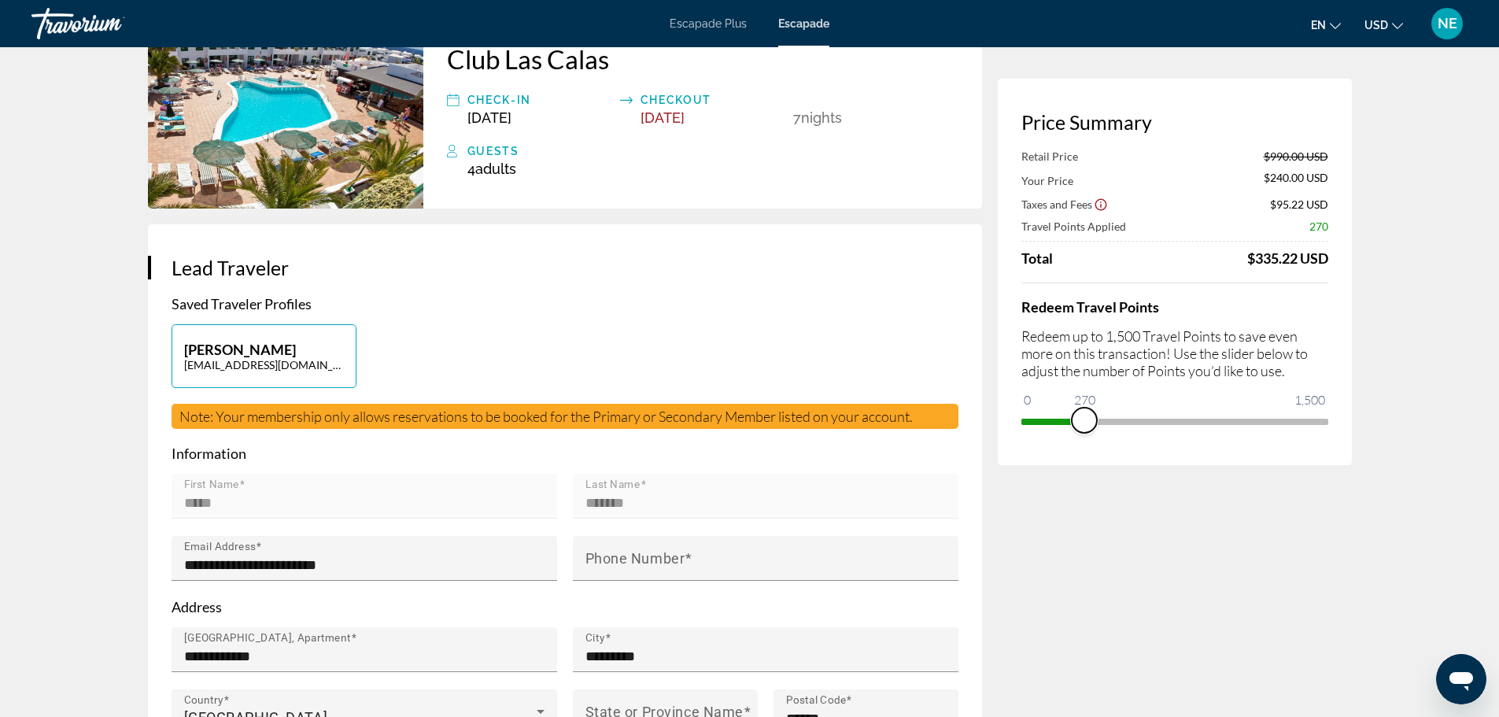
drag, startPoint x: 1314, startPoint y: 424, endPoint x: 1085, endPoint y: 441, distance: 230.4
click at [1085, 441] on div "Price Summary Retail Price $990.00 USD Your Price $240.00 USD Taxes and Fees $9…" at bounding box center [1175, 272] width 354 height 386
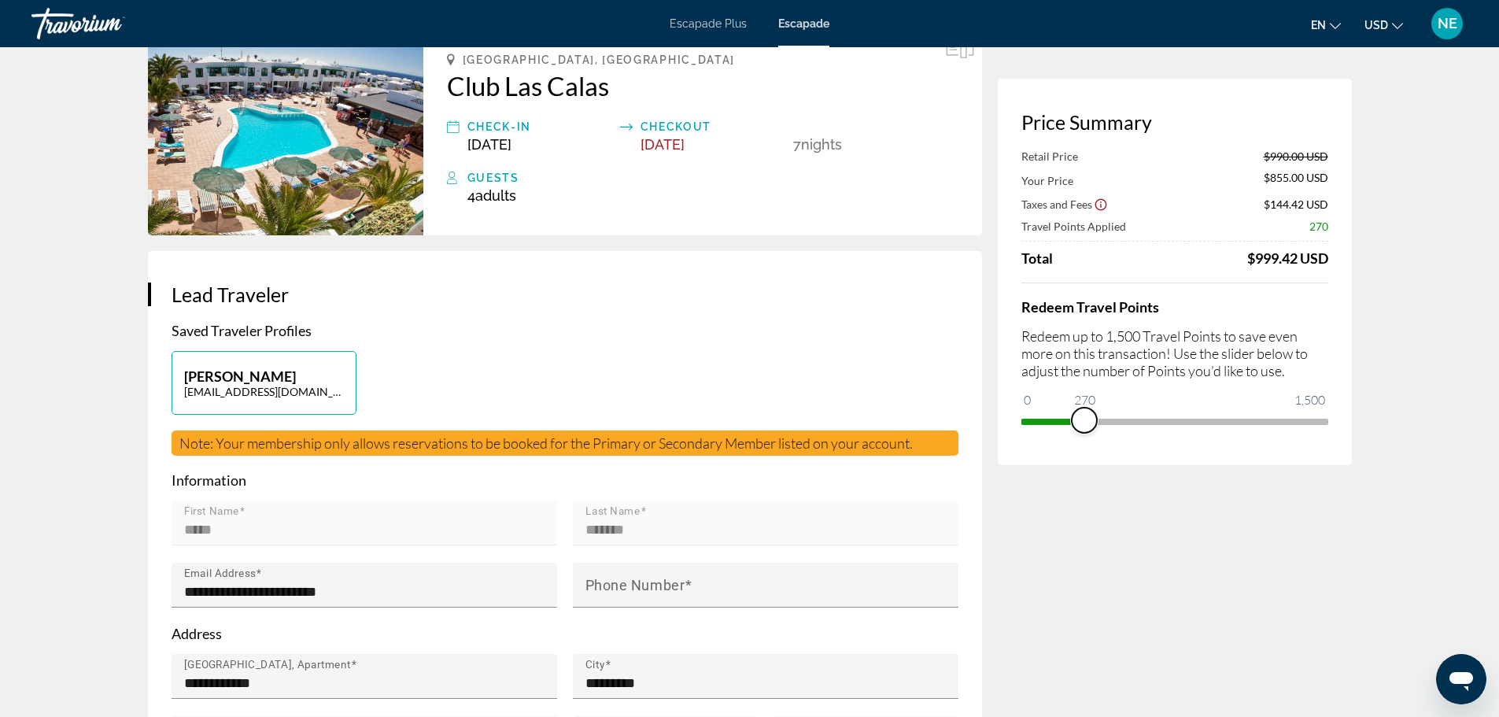
scroll to position [0, 0]
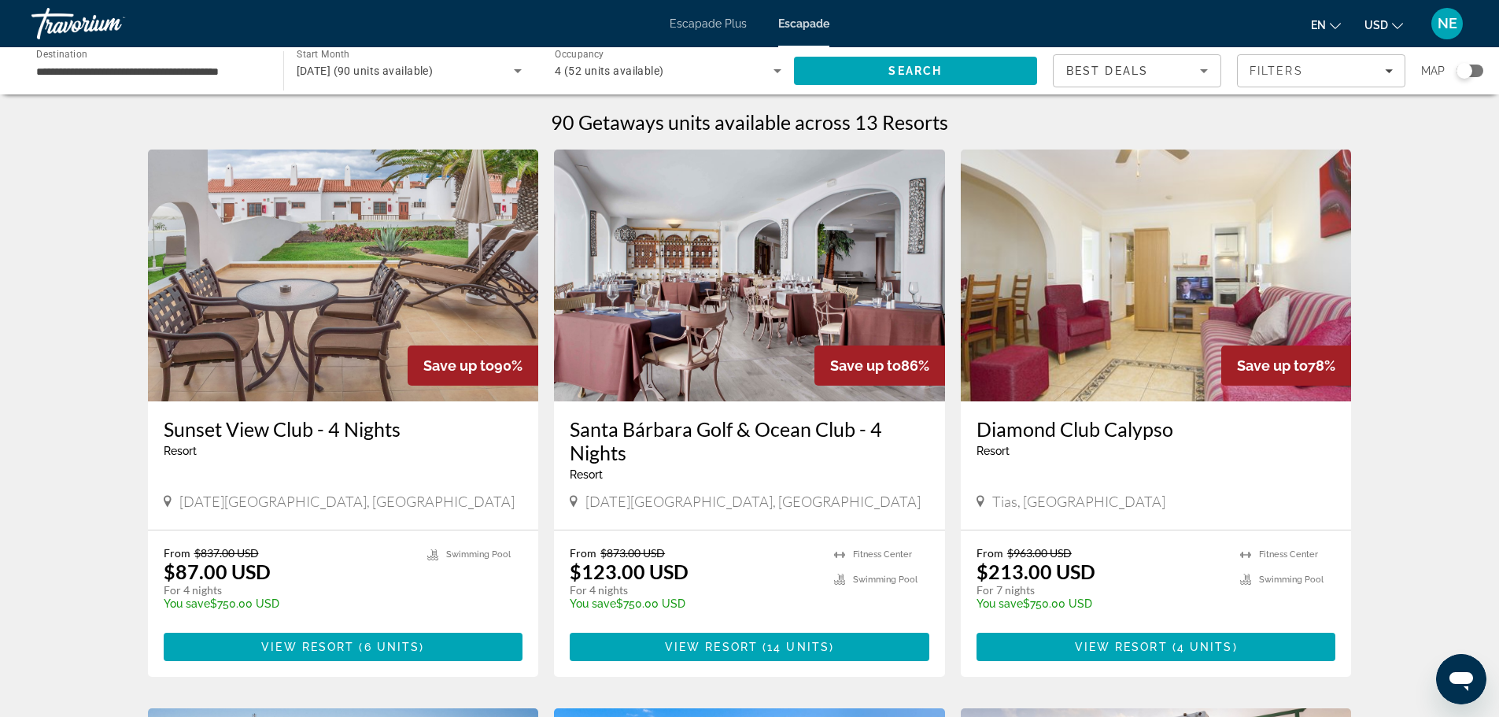
click at [1475, 72] on div "Search widget" at bounding box center [1470, 71] width 27 height 13
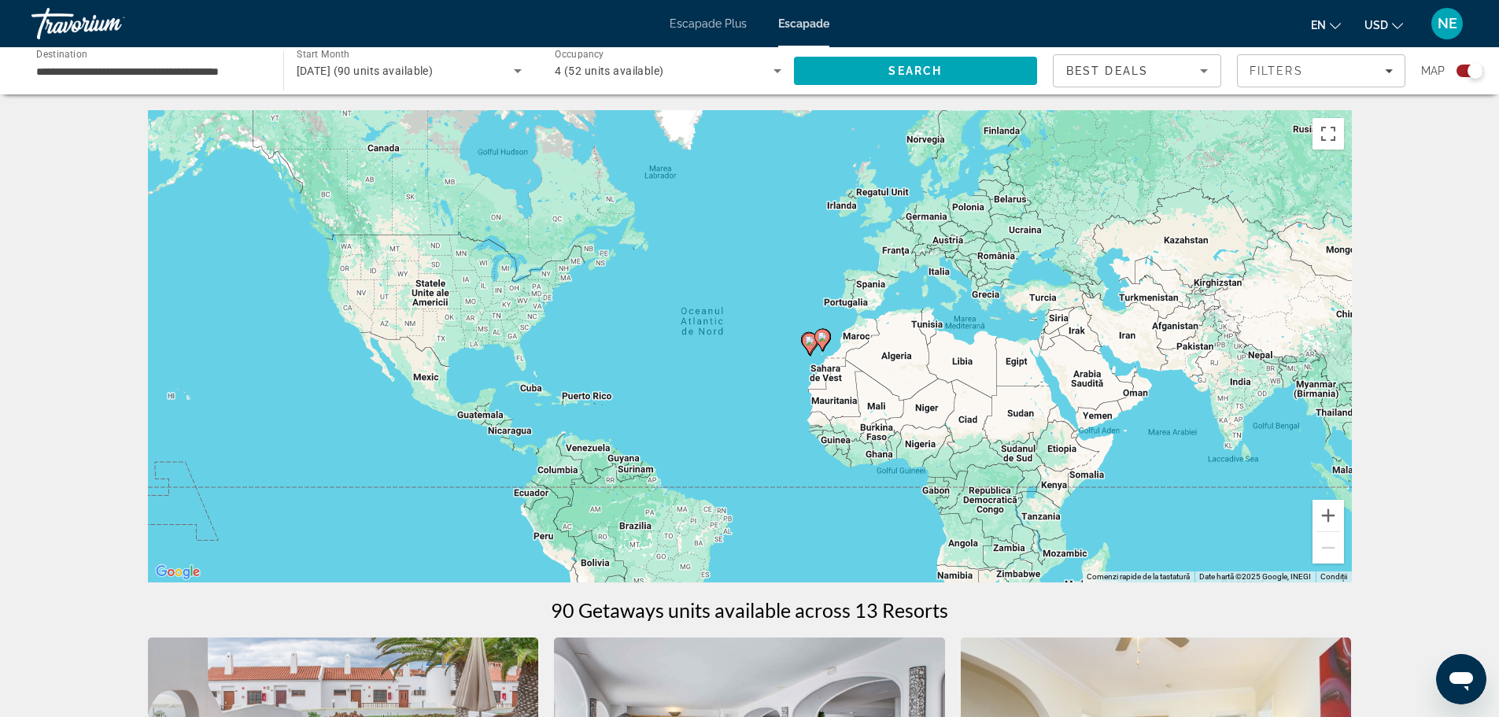
click at [812, 353] on gmp-advanced-marker "Conținut principal" at bounding box center [810, 344] width 16 height 24
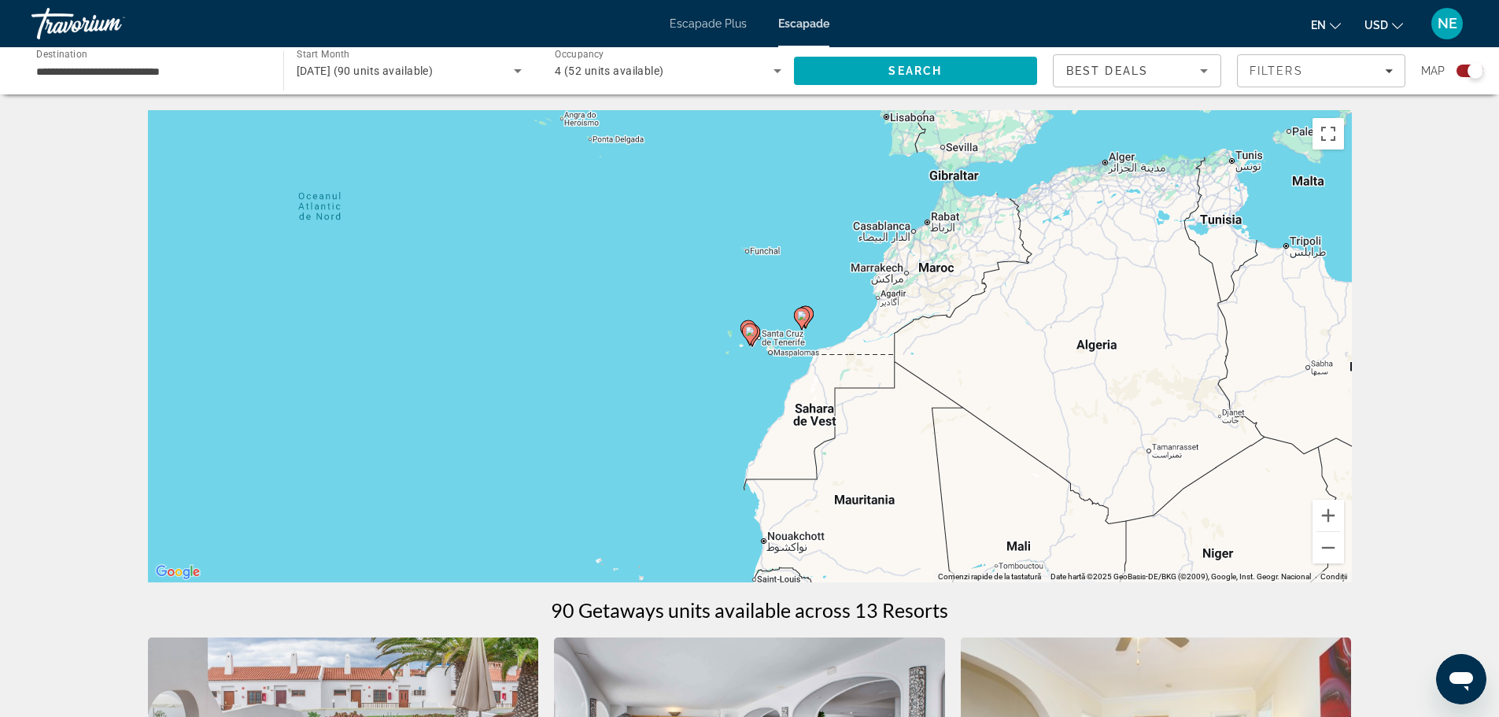
click at [814, 311] on div "Ca să activezi tragerea cu ajutorul tastaturii, apasă Alt + Enter. După activar…" at bounding box center [750, 346] width 1204 height 472
click at [802, 320] on icon "Conținut principal" at bounding box center [801, 319] width 14 height 20
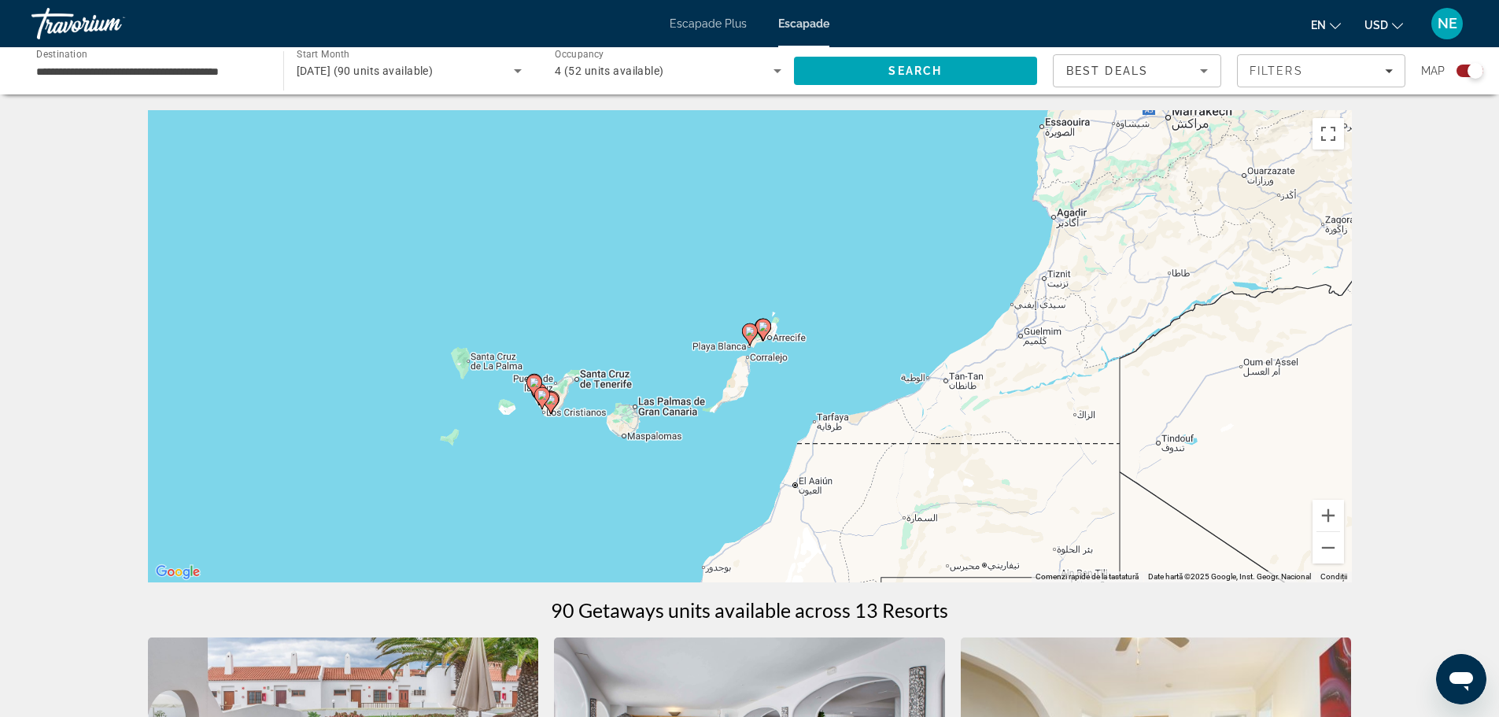
click at [750, 340] on icon "Conținut principal" at bounding box center [749, 334] width 14 height 20
type input "**********"
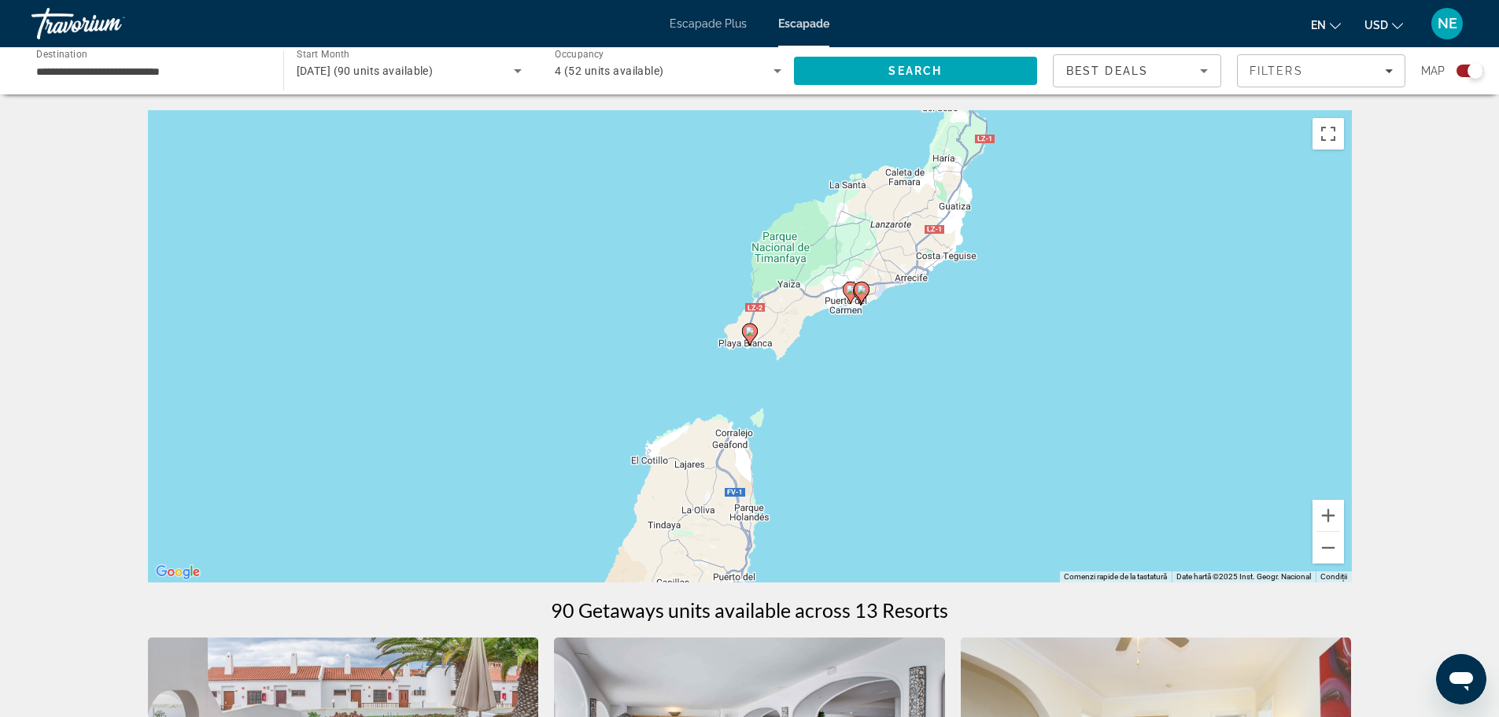
click at [750, 340] on icon "Conținut principal" at bounding box center [749, 334] width 14 height 20
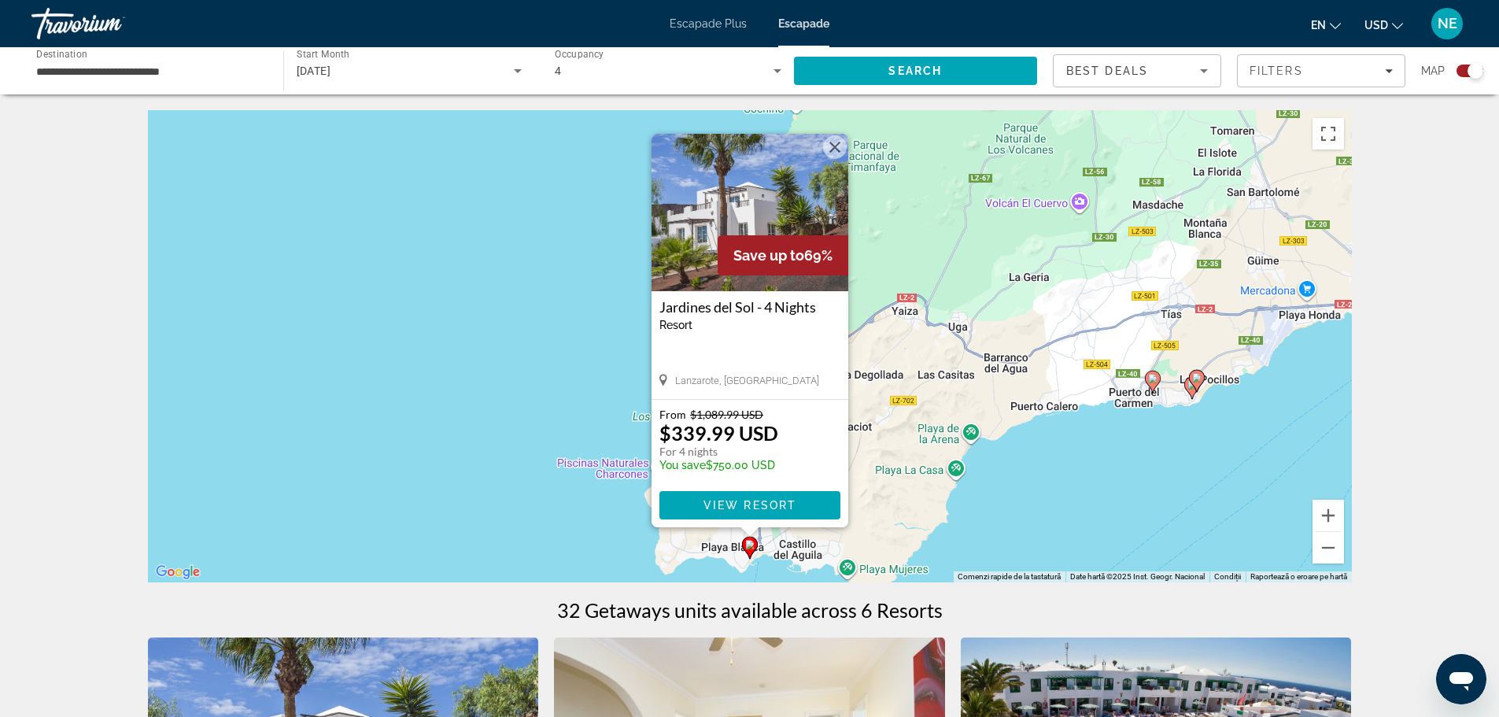
click at [695, 250] on img "Conținut principal" at bounding box center [750, 212] width 197 height 157
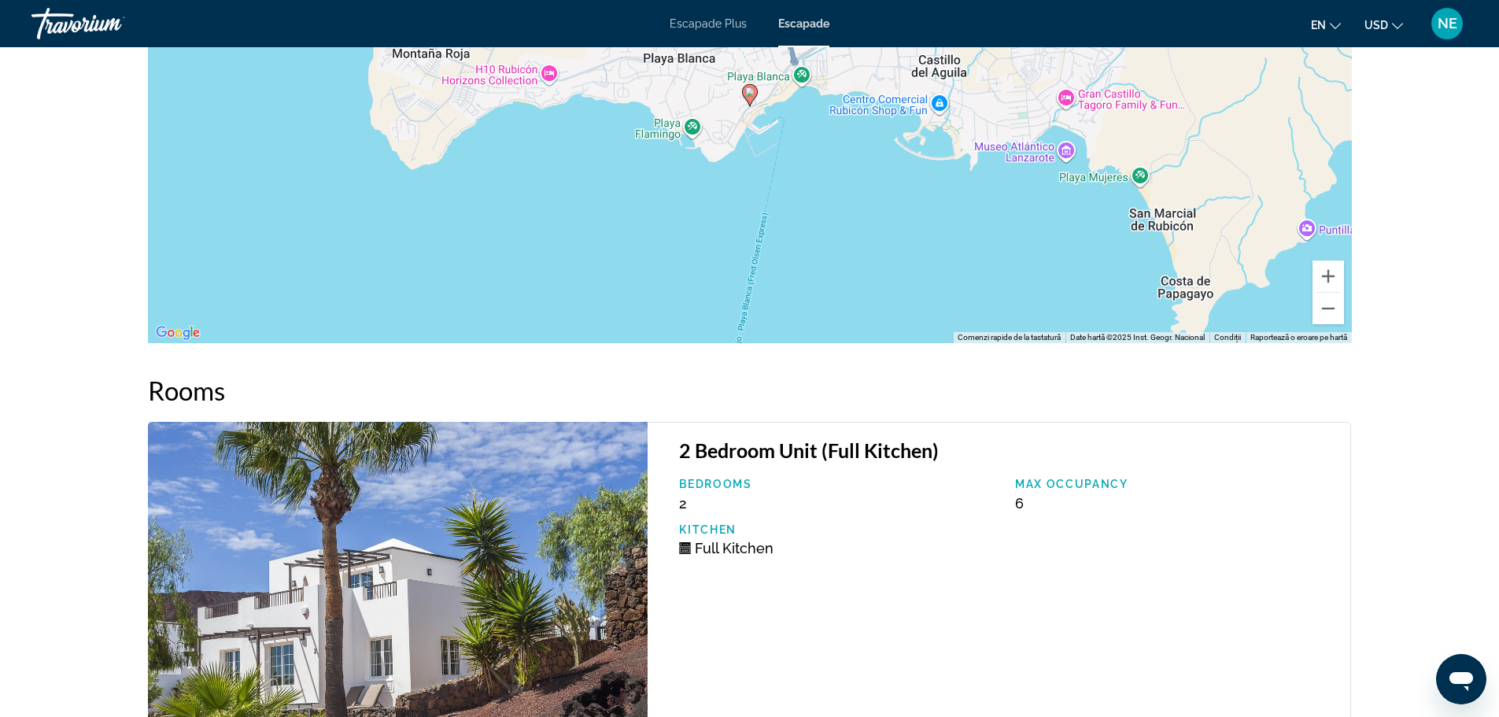
scroll to position [2072, 0]
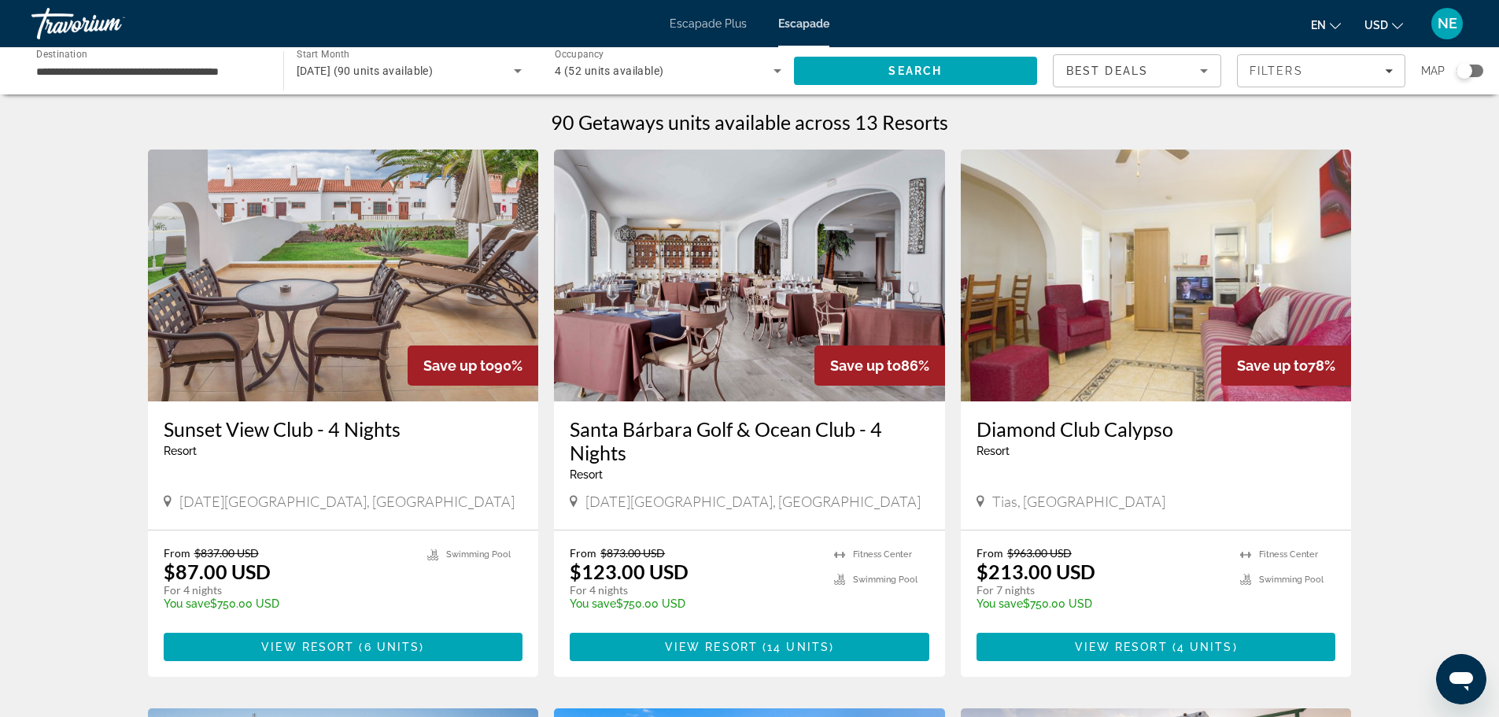
scroll to position [1, 0]
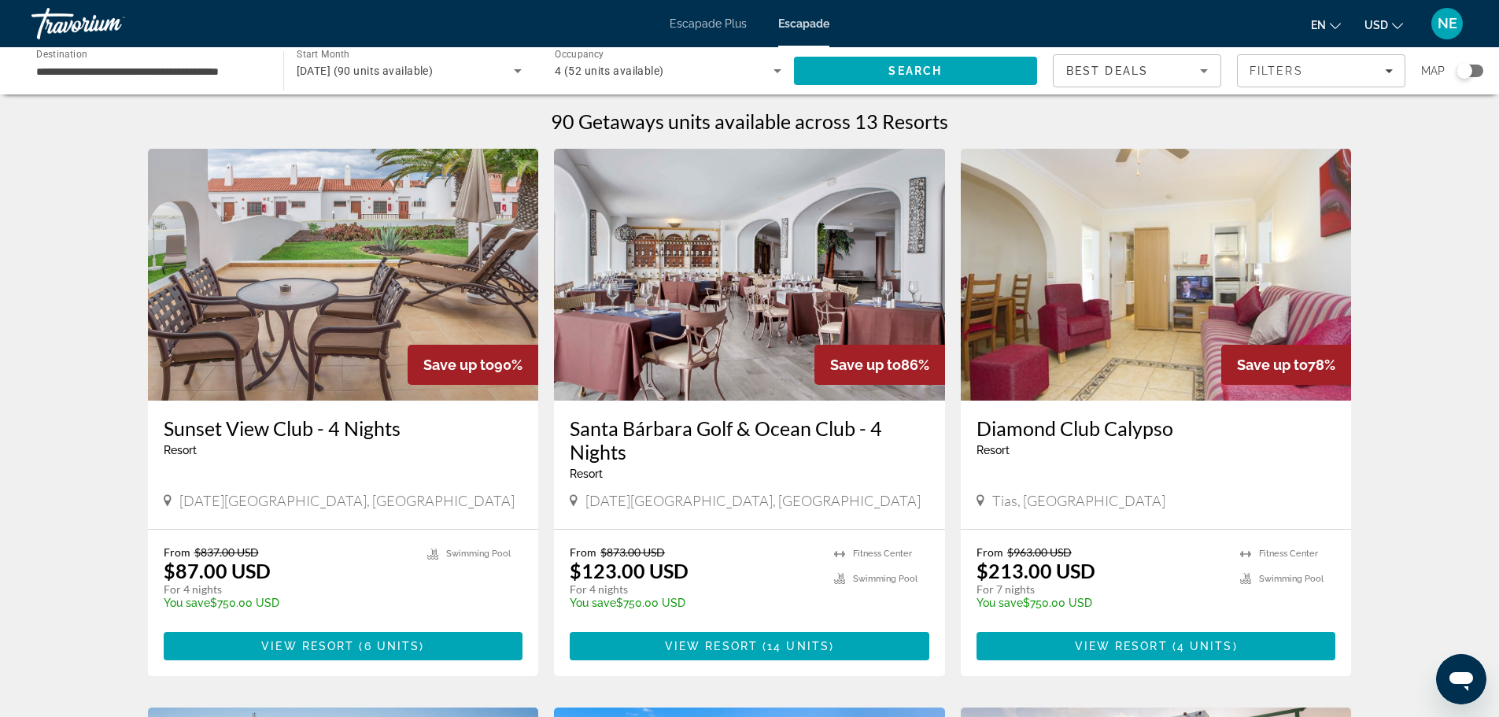
click at [1478, 69] on div "Search widget" at bounding box center [1470, 71] width 27 height 13
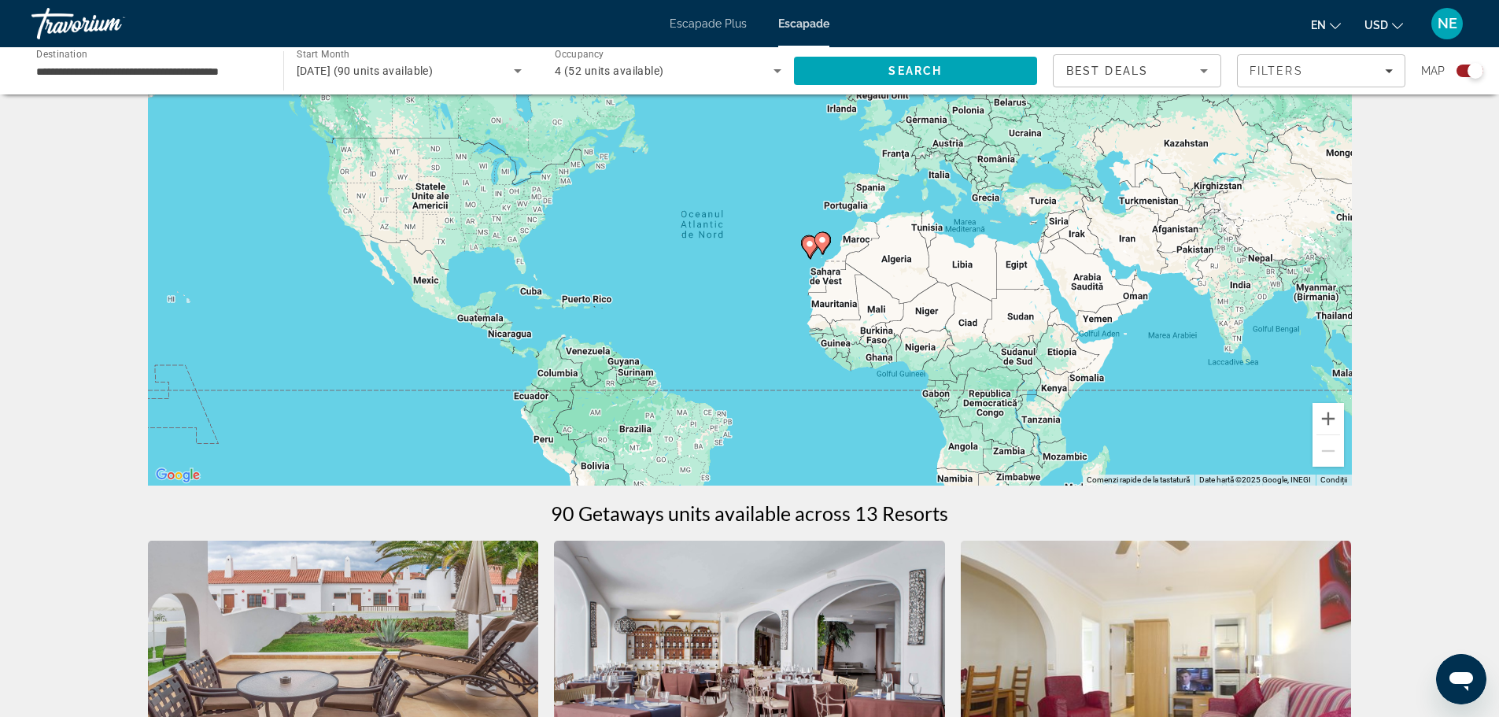
scroll to position [0, 0]
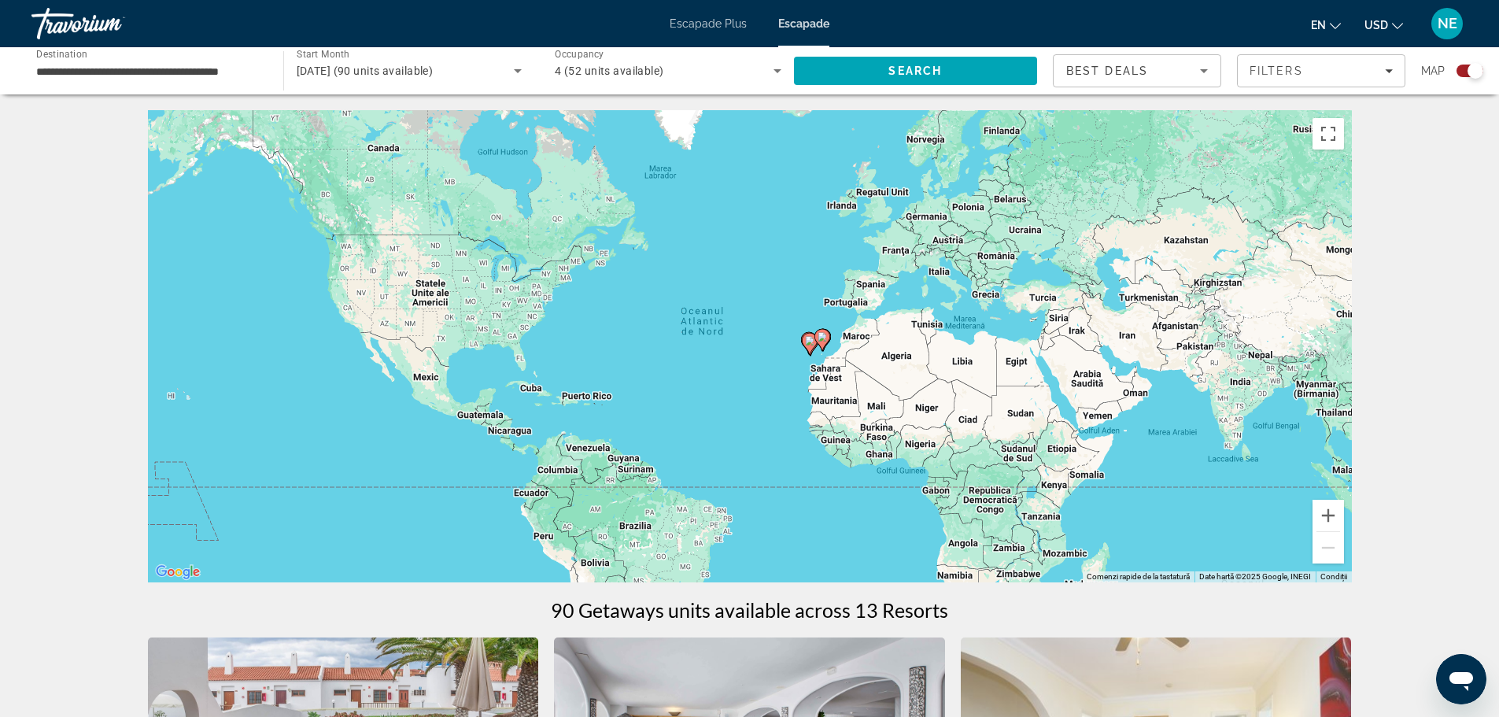
click at [814, 342] on image "Conținut principal" at bounding box center [809, 340] width 9 height 9
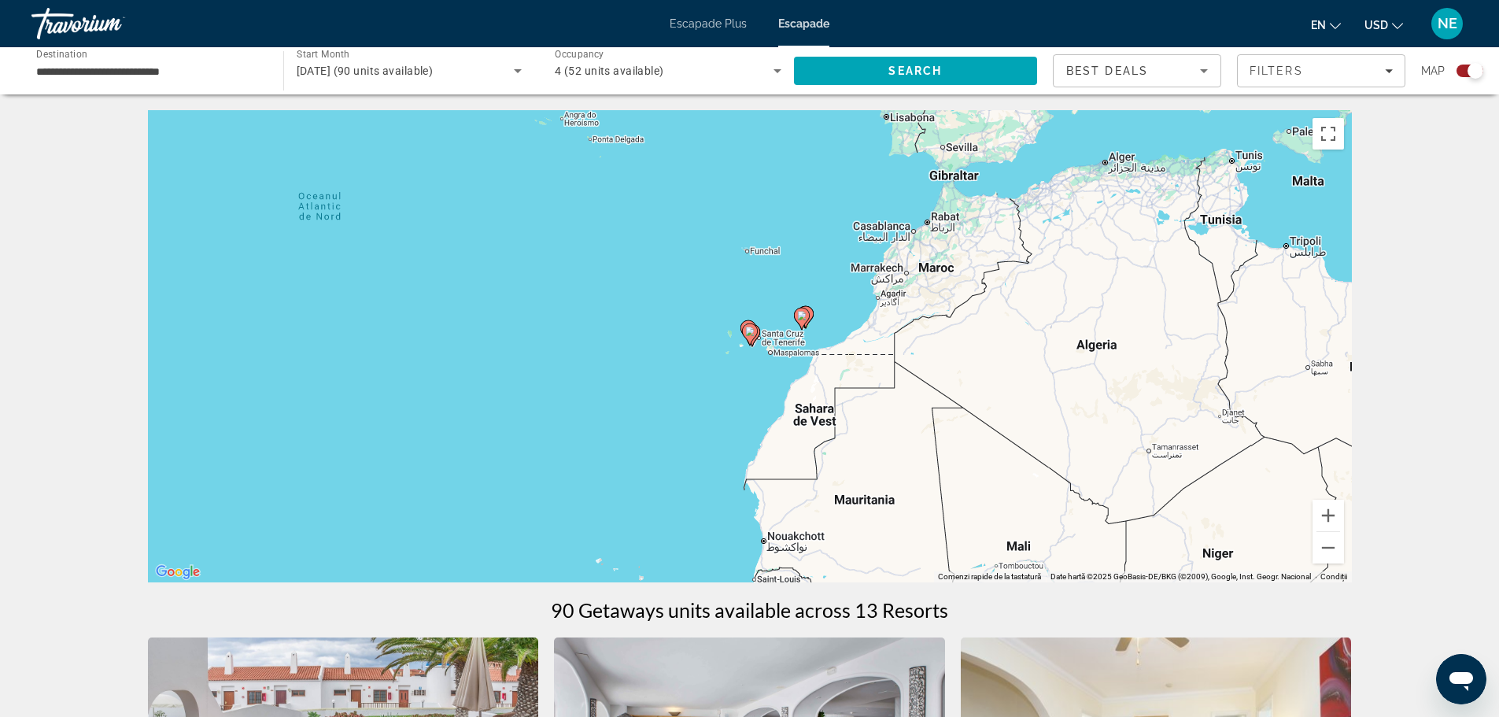
click at [751, 334] on image "Conținut principal" at bounding box center [749, 331] width 9 height 9
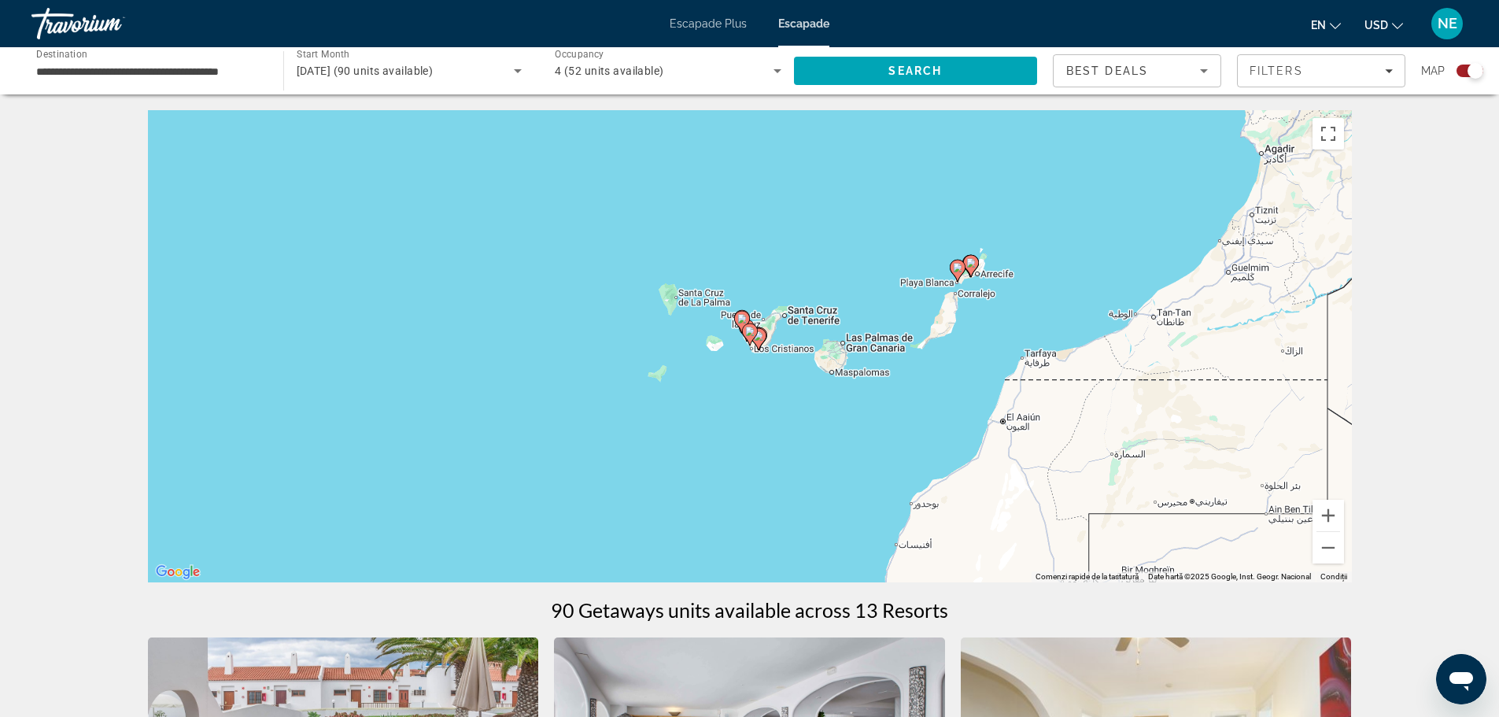
click at [751, 334] on image "Conținut principal" at bounding box center [749, 331] width 9 height 9
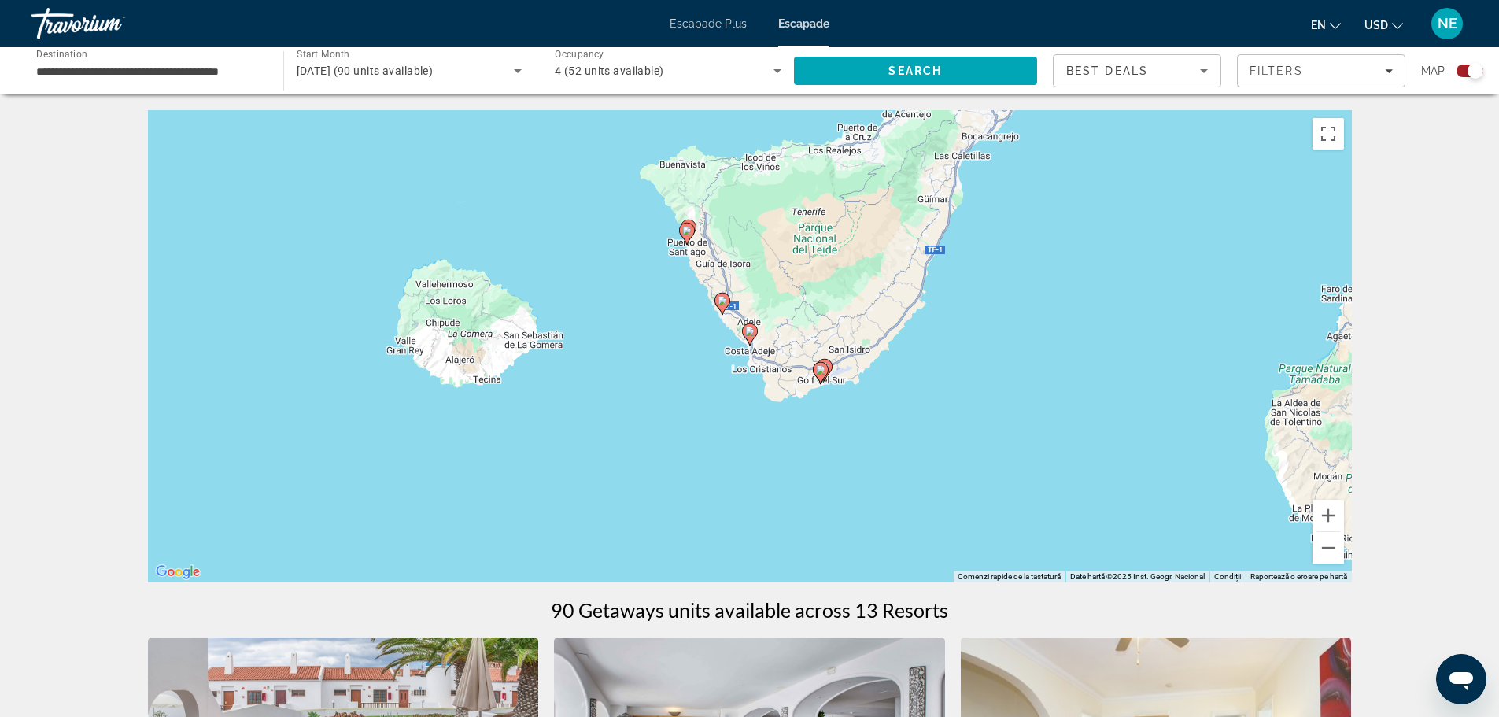
click at [751, 334] on image "Conținut principal" at bounding box center [749, 331] width 9 height 9
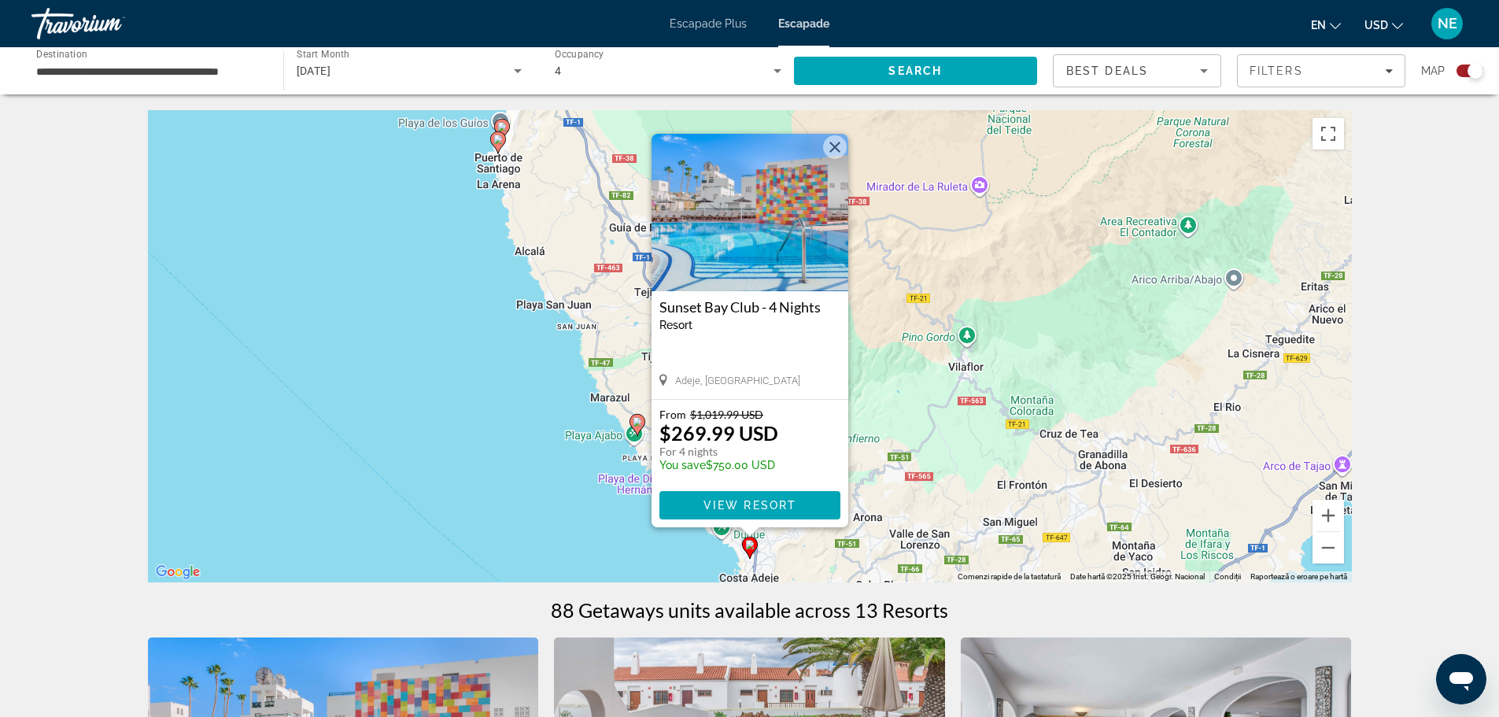
click at [638, 423] on image "Conținut principal" at bounding box center [637, 421] width 9 height 9
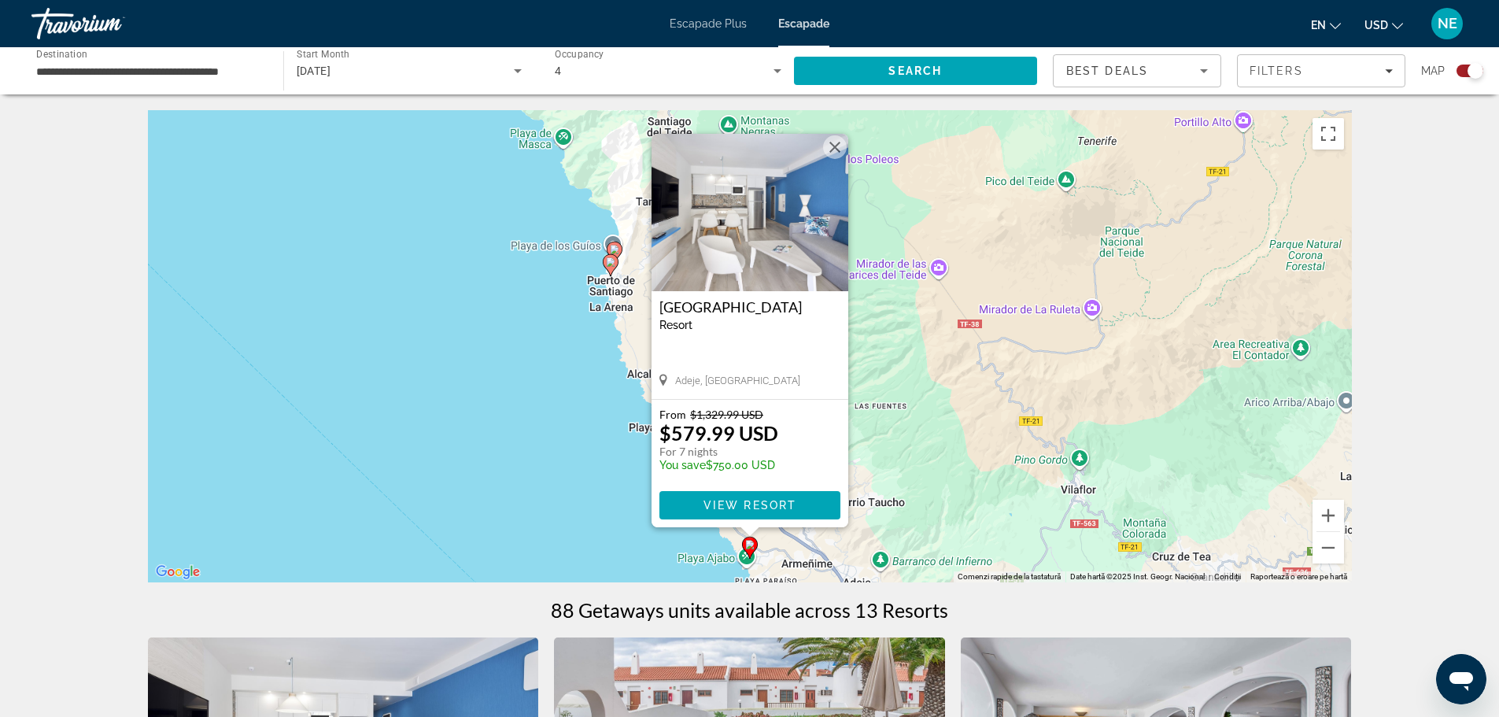
click at [614, 245] on icon "Conținut principal" at bounding box center [614, 252] width 14 height 20
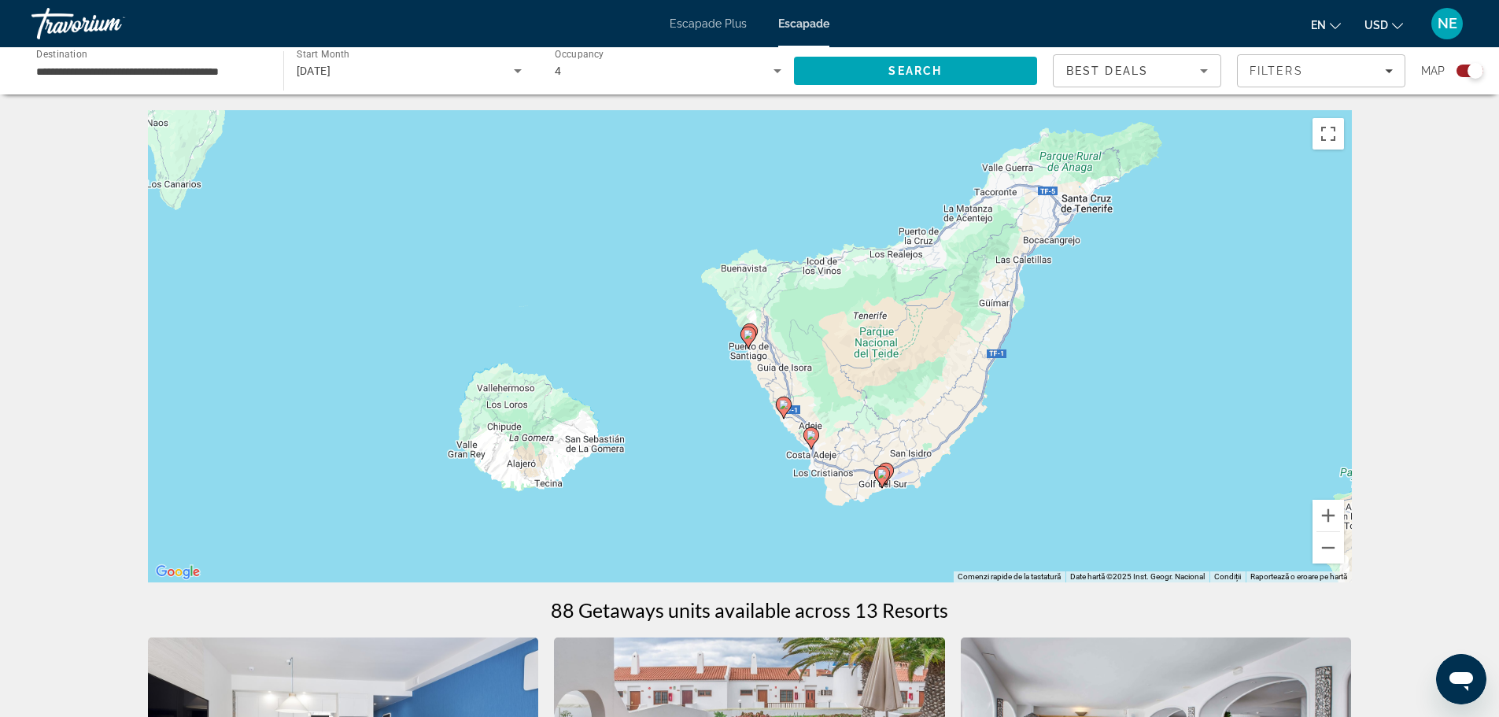
click at [754, 329] on icon "Conținut principal" at bounding box center [749, 338] width 16 height 22
click at [754, 329] on image "Conținut principal" at bounding box center [749, 331] width 9 height 9
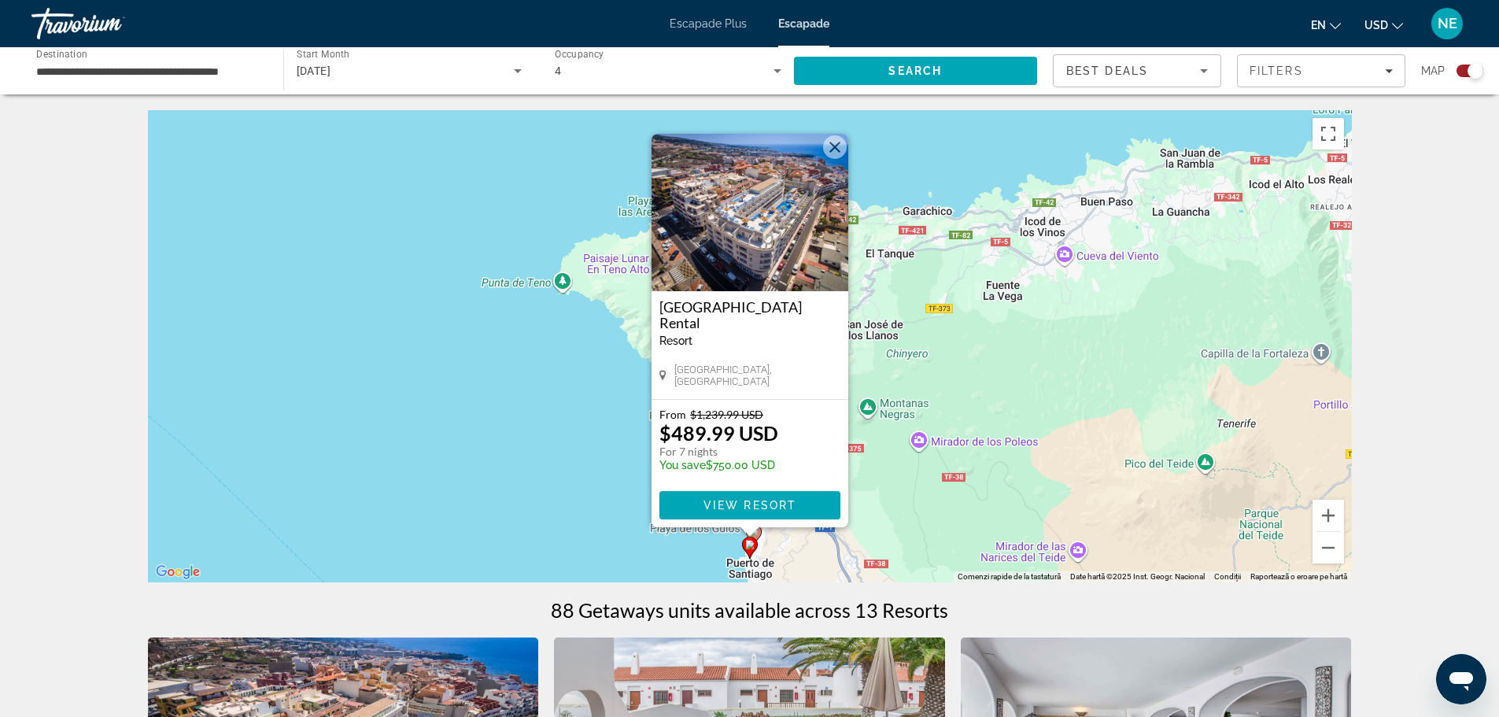
click at [596, 571] on div "Ca să activezi tragerea cu ajutorul tastaturii, apasă Alt + Enter. După activar…" at bounding box center [750, 346] width 1204 height 472
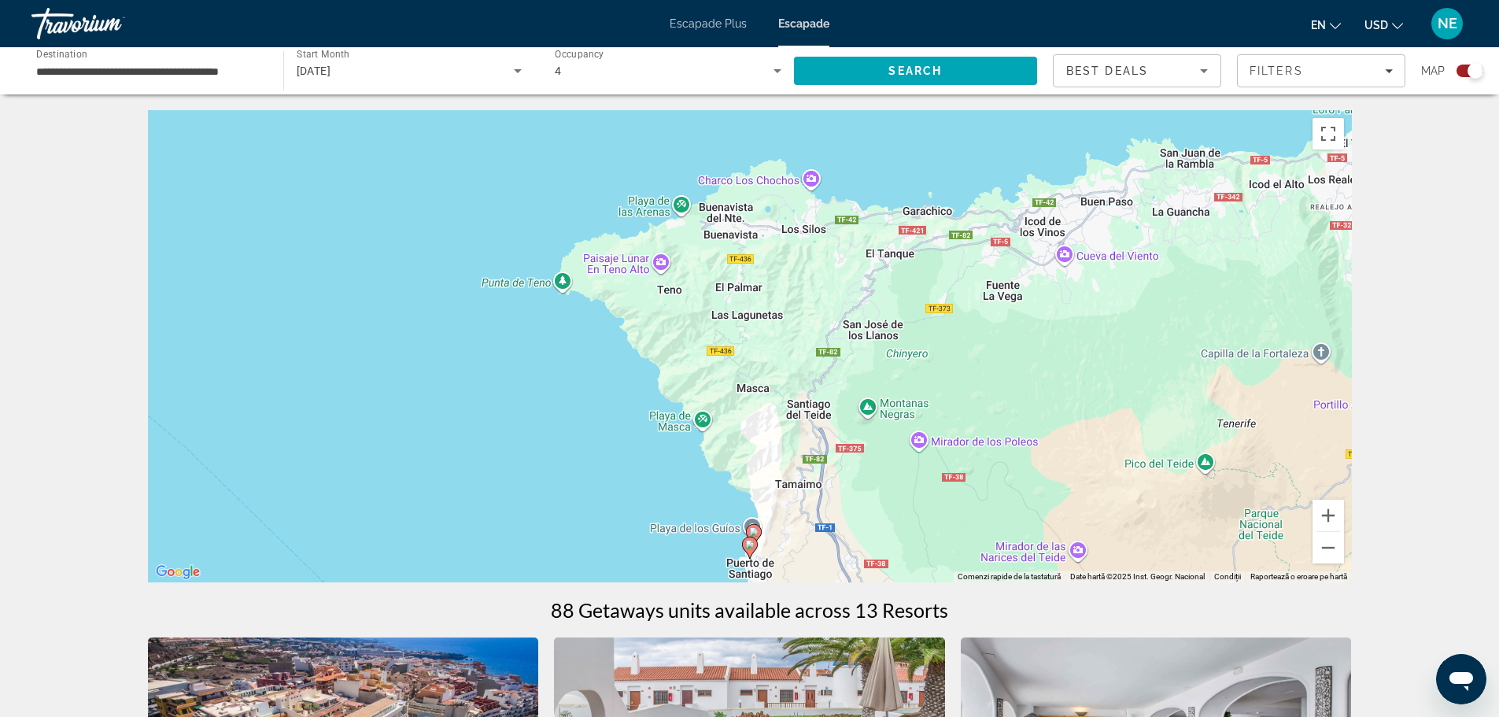
click at [752, 523] on gmp-advanced-marker "Conținut principal" at bounding box center [754, 535] width 16 height 24
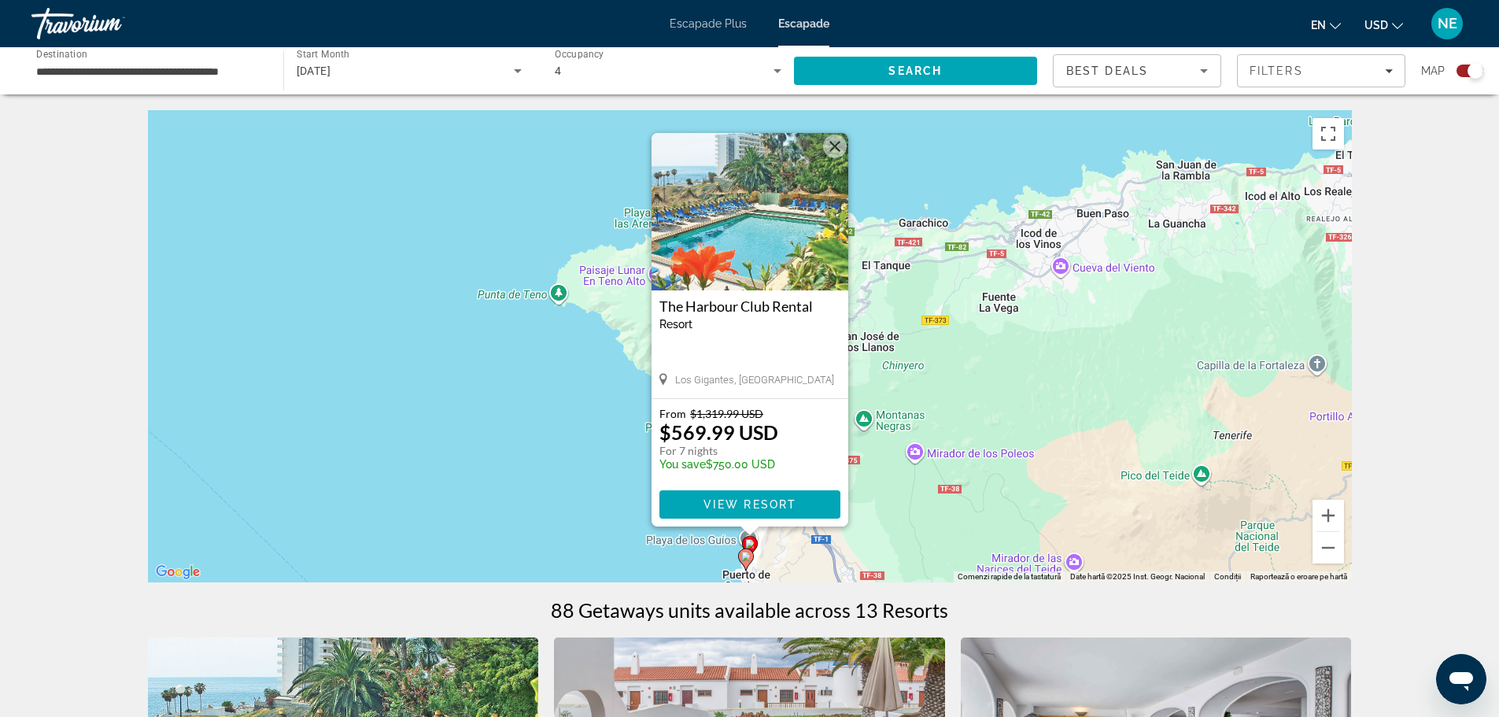
scroll to position [186, 0]
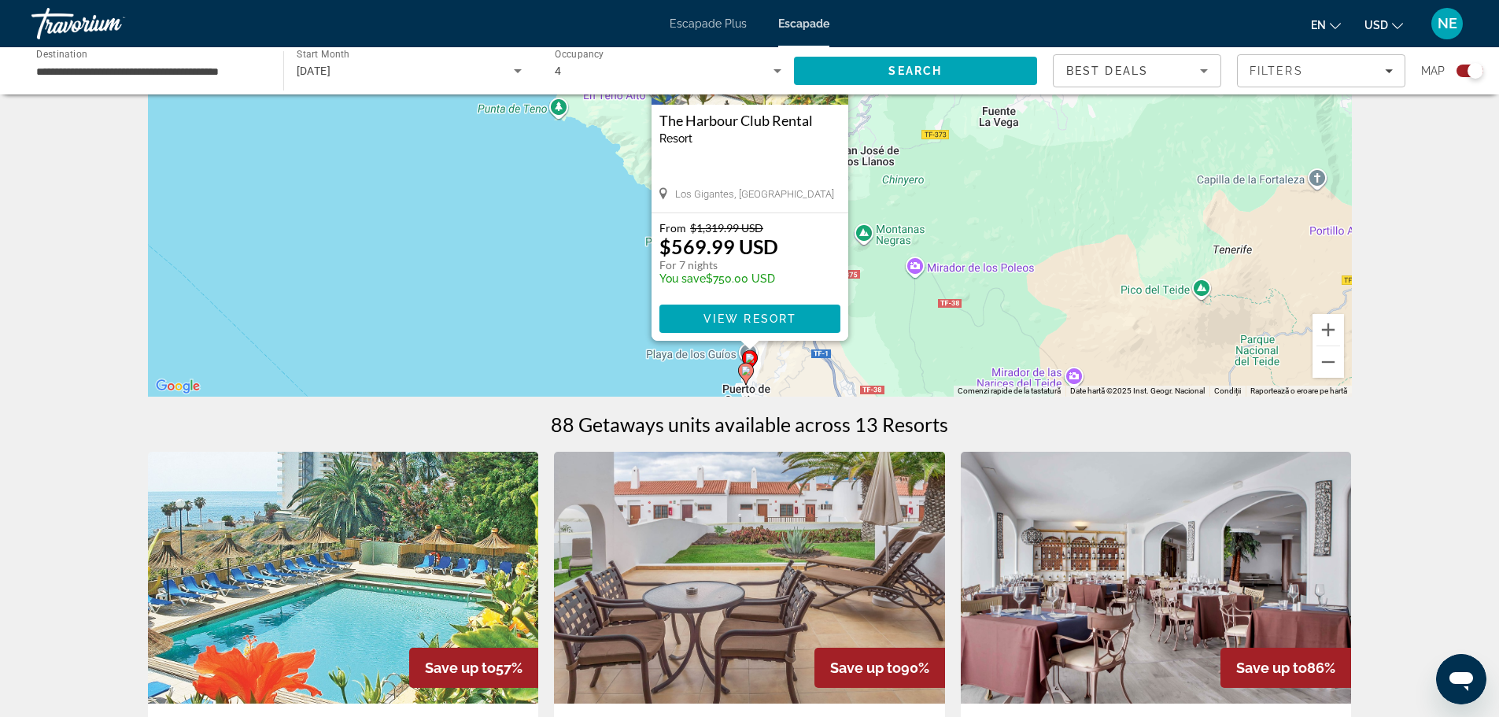
click at [749, 369] on image "Conținut principal" at bounding box center [745, 370] width 9 height 9
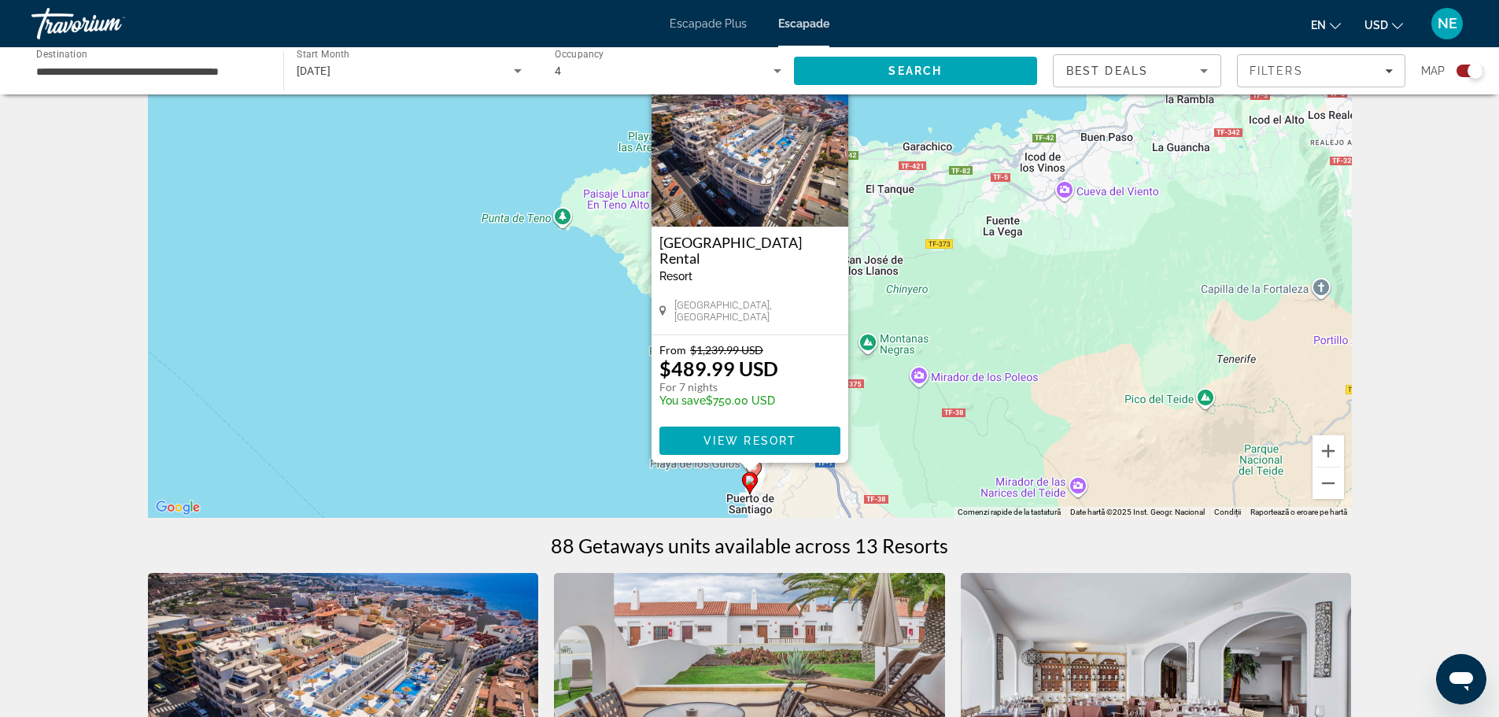
scroll to position [0, 0]
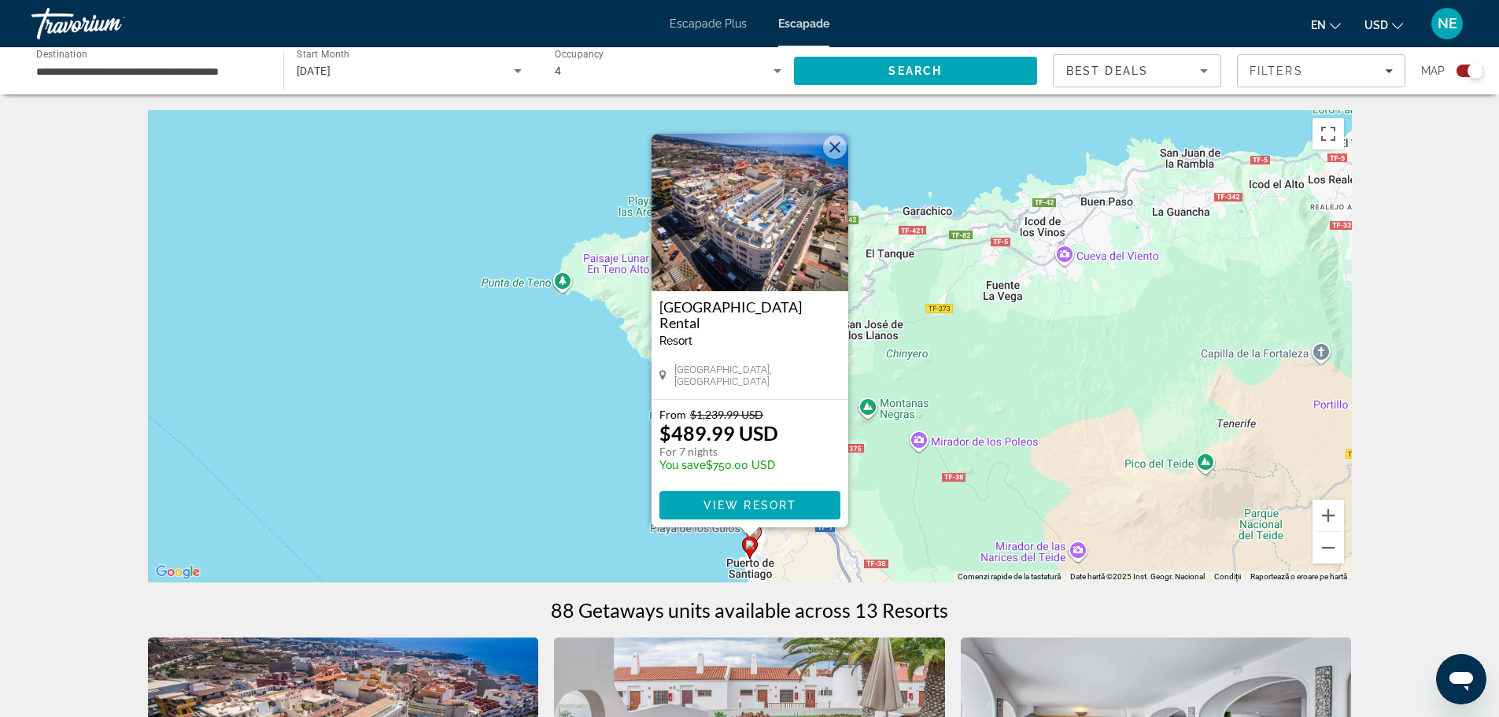
click at [843, 139] on button "Închide" at bounding box center [835, 147] width 24 height 24
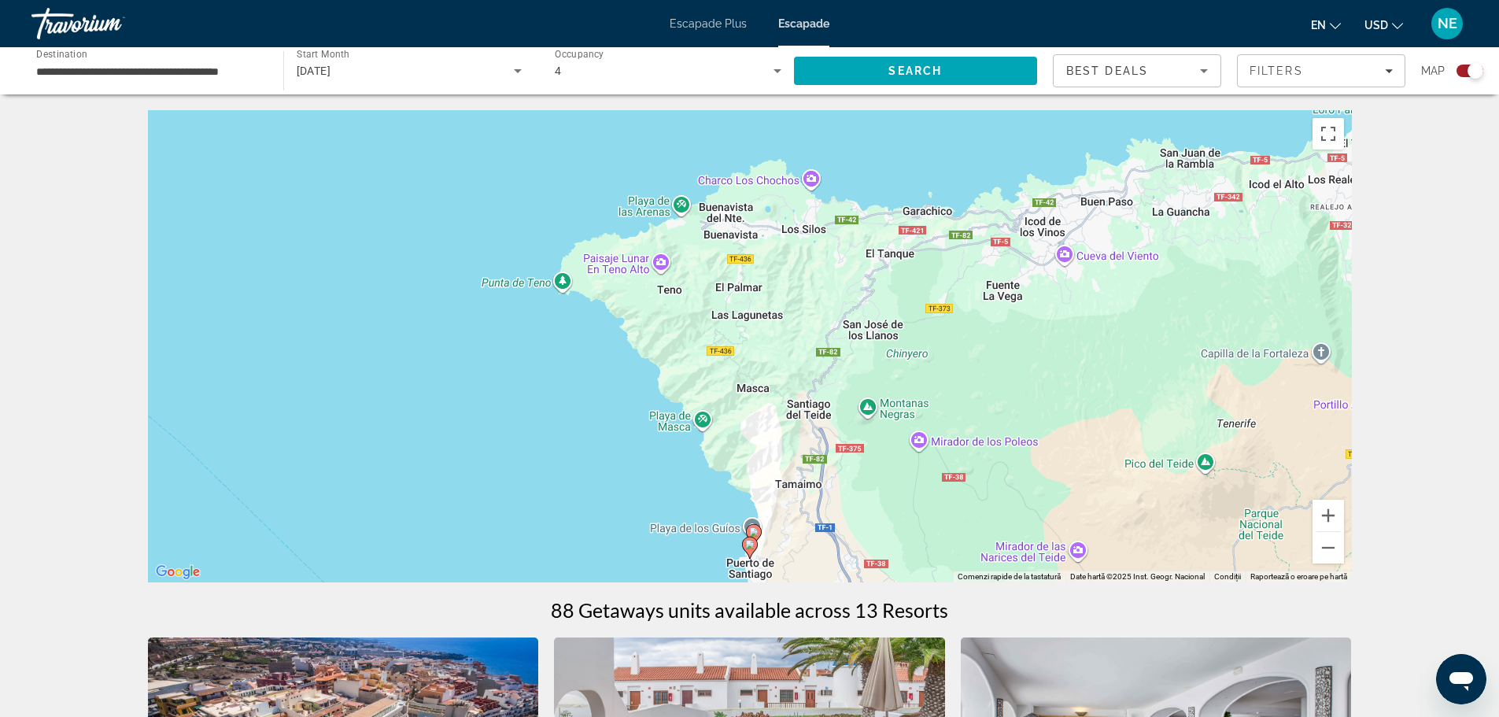
click at [1020, 276] on div "Ca să activezi tragerea cu ajutorul tastaturii, apasă Alt + Enter. După activar…" at bounding box center [750, 346] width 1204 height 472
click at [1325, 550] on button "Micșorează" at bounding box center [1328, 547] width 31 height 31
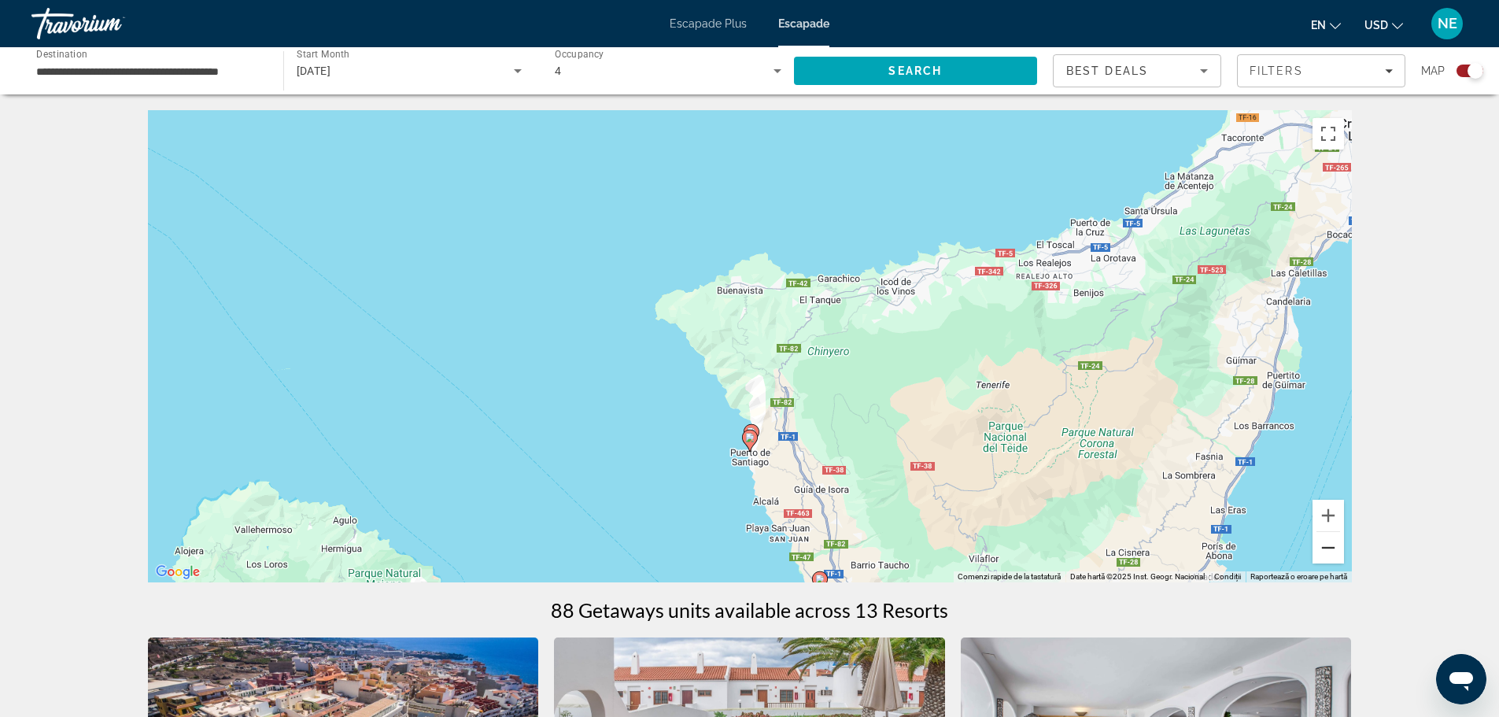
click at [1325, 550] on button "Micșorează" at bounding box center [1328, 547] width 31 height 31
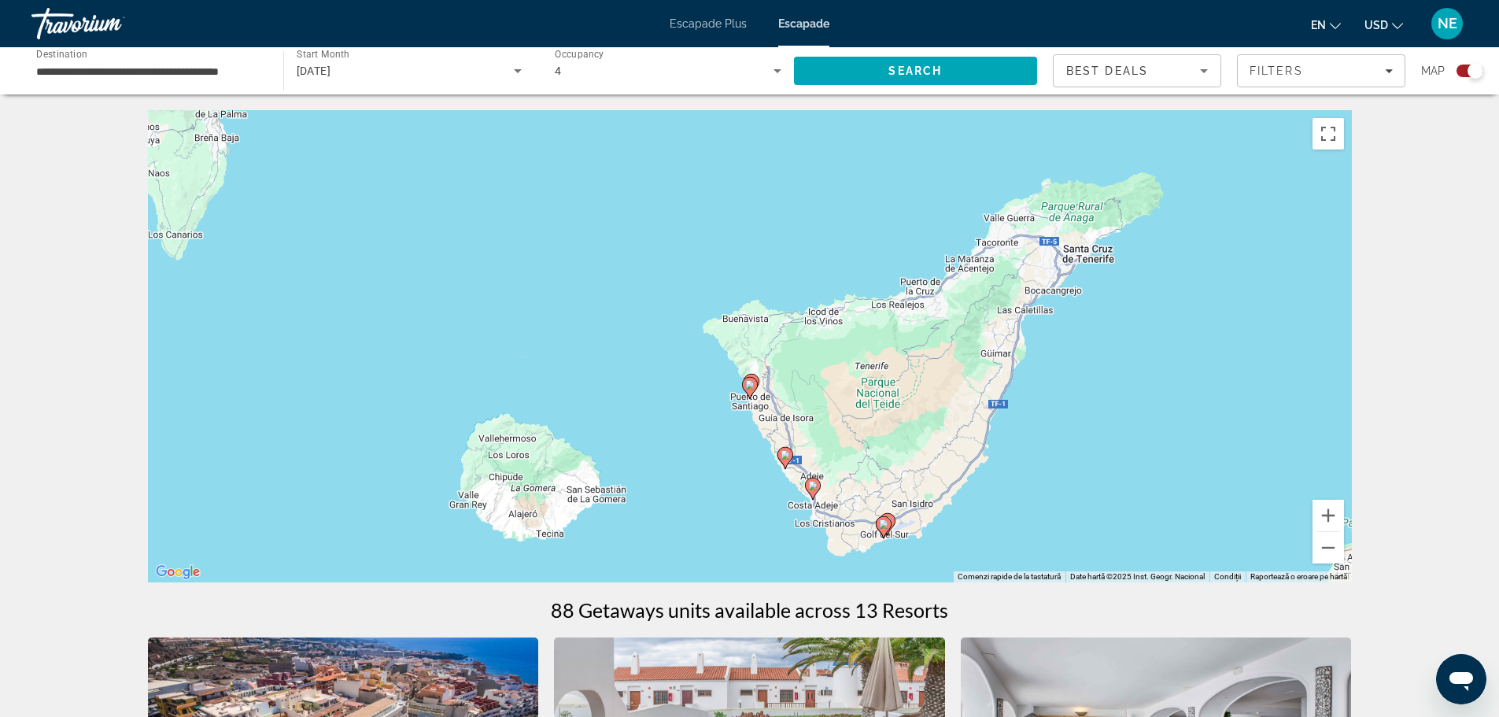
click at [885, 530] on icon "Conținut principal" at bounding box center [883, 527] width 14 height 20
type input "**********"
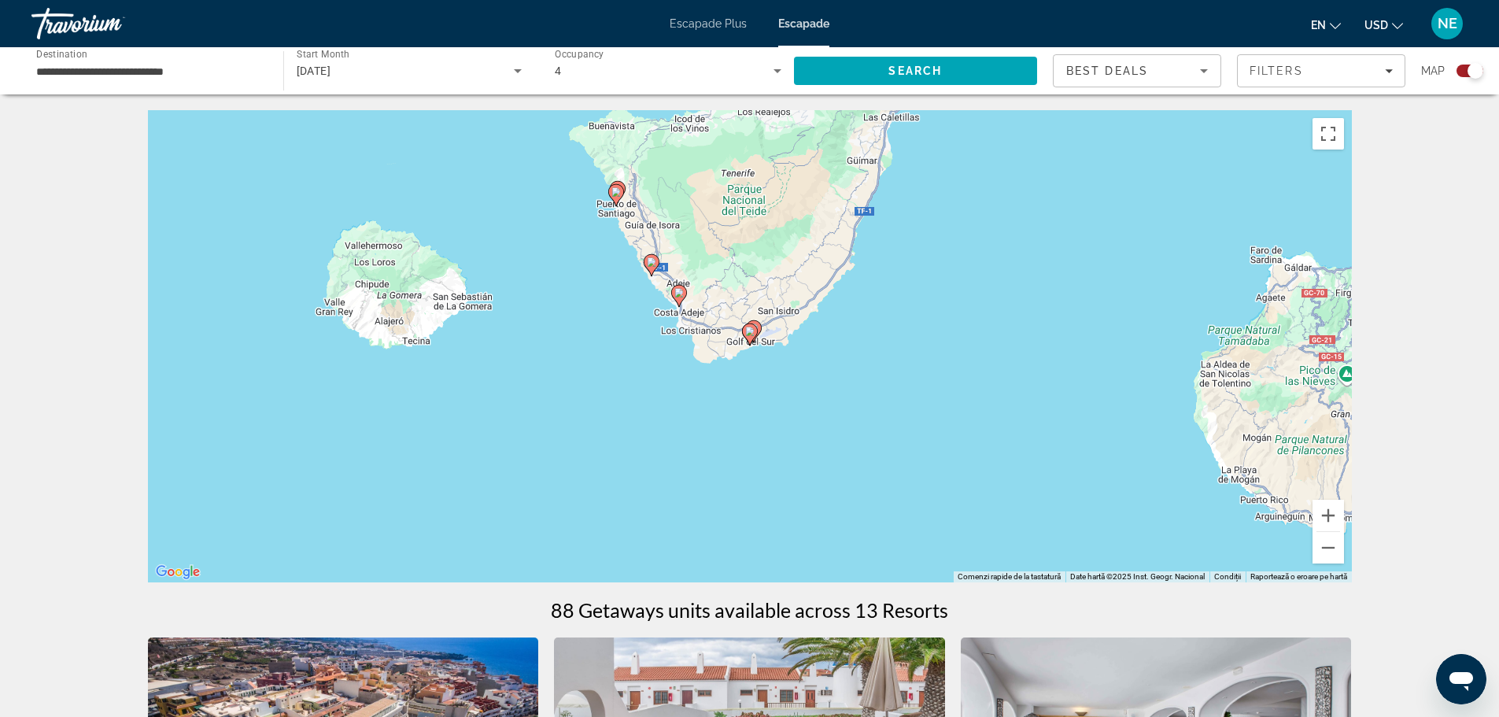
click at [750, 331] on image "Conținut principal" at bounding box center [749, 331] width 9 height 9
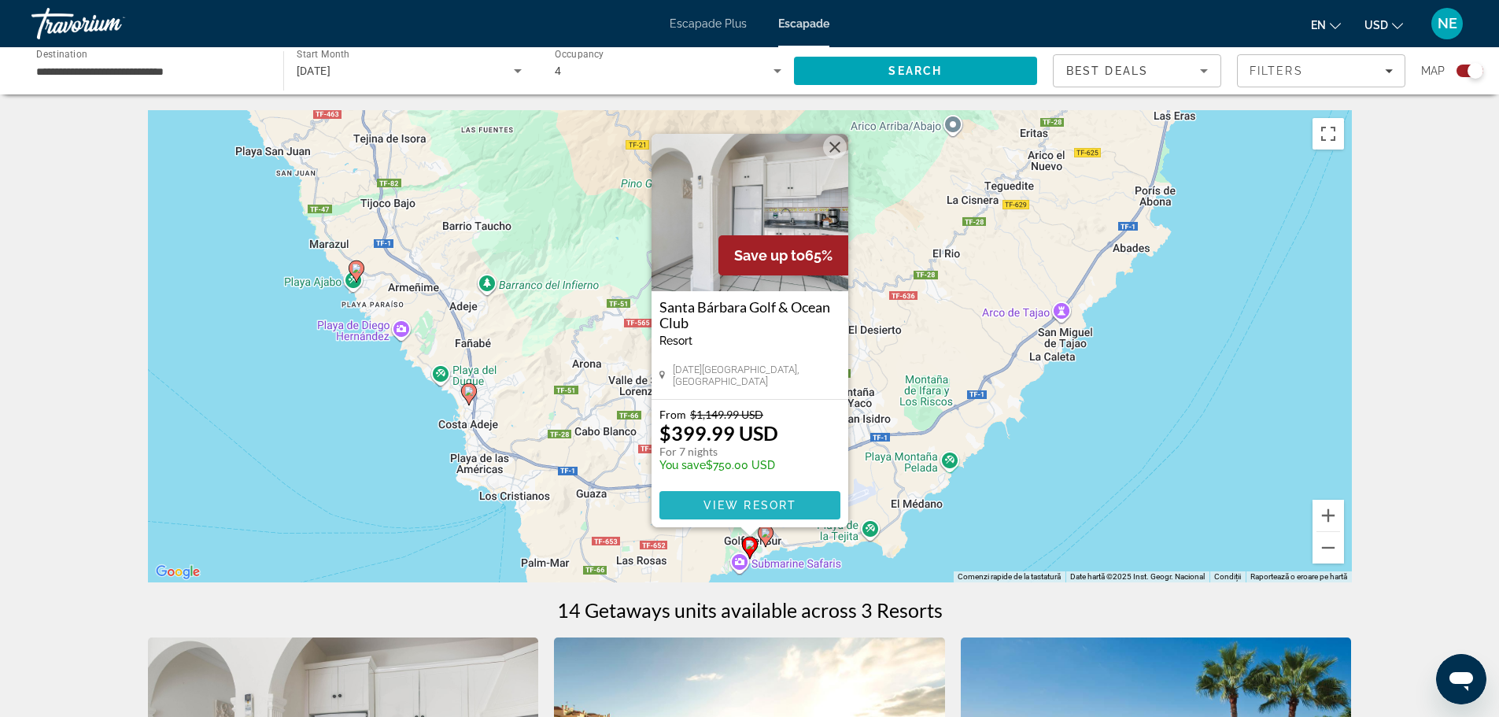
click at [740, 504] on span "View Resort" at bounding box center [749, 505] width 93 height 13
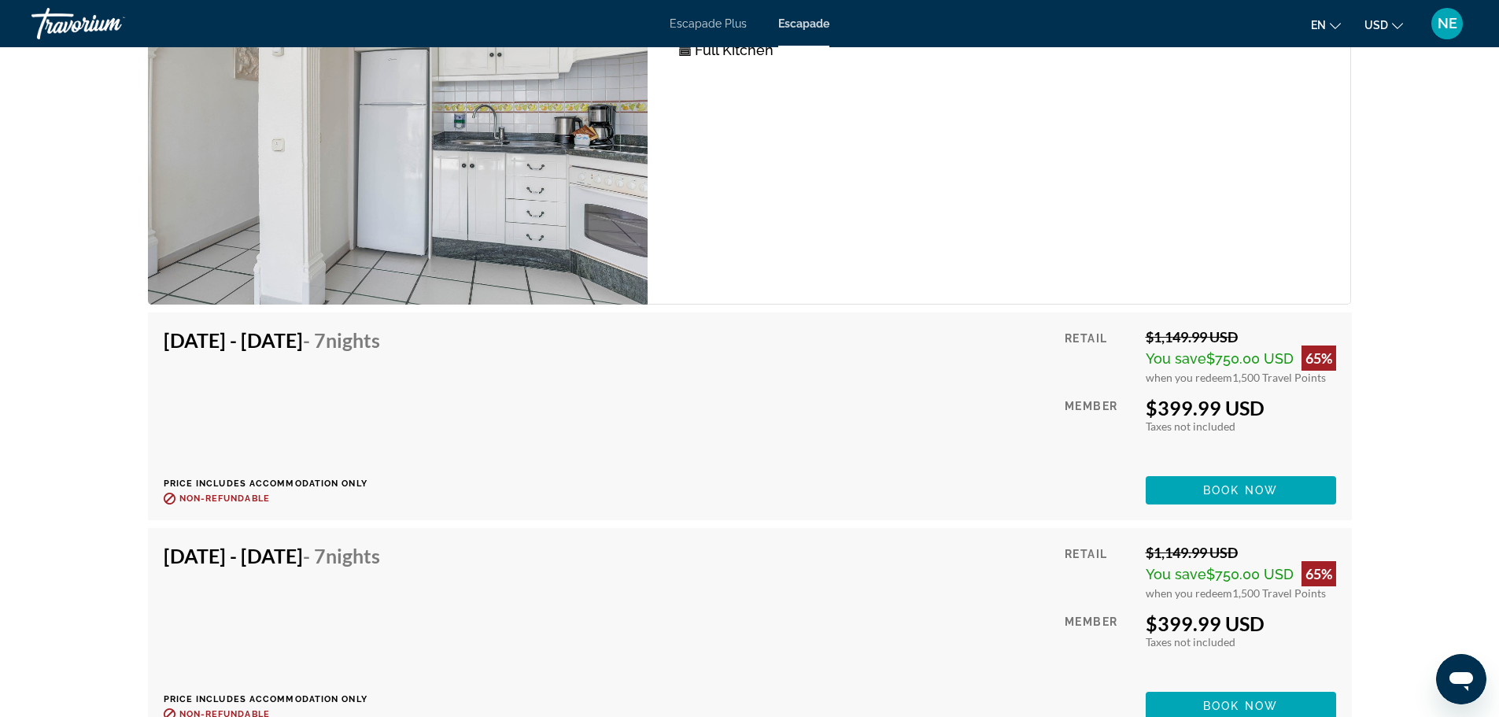
scroll to position [3164, 0]
click at [1229, 482] on span "Conținut principal" at bounding box center [1241, 491] width 190 height 38
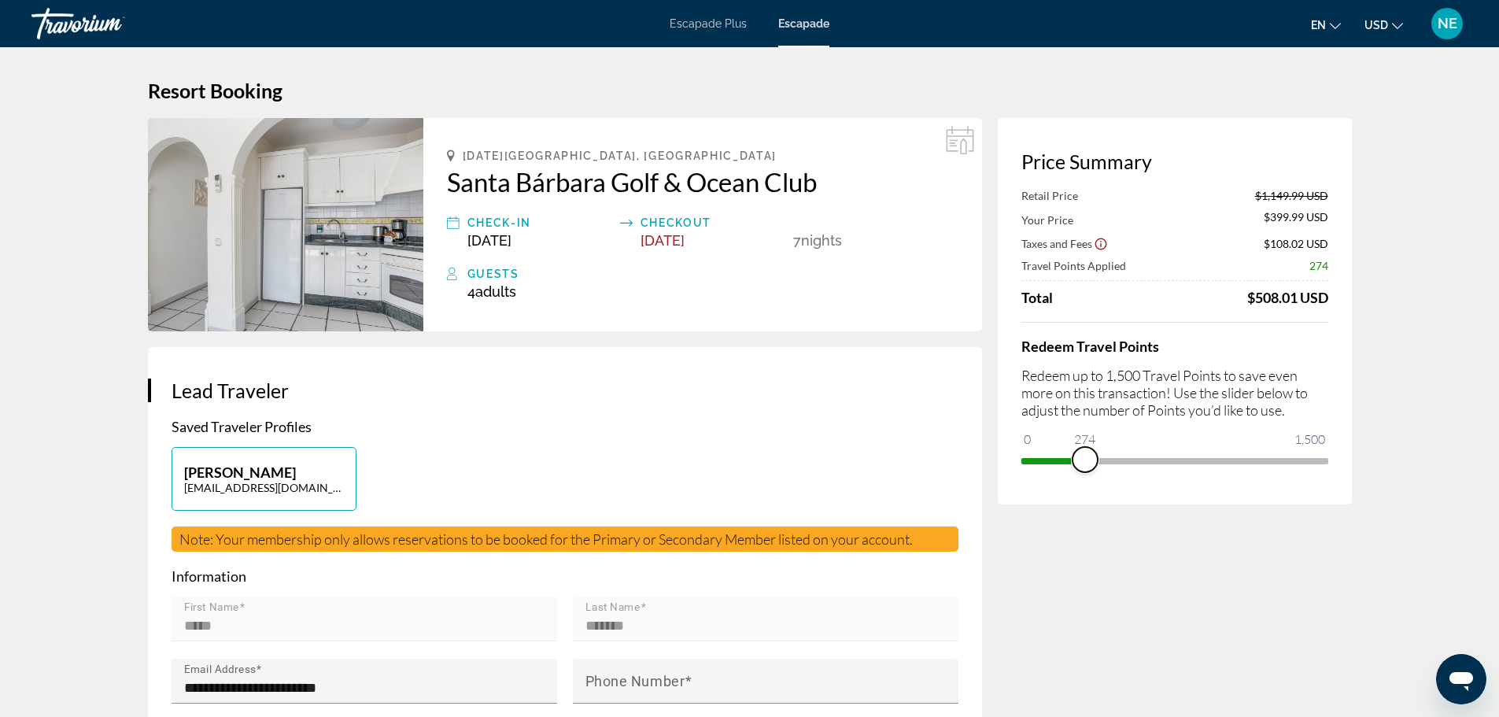
drag, startPoint x: 1314, startPoint y: 465, endPoint x: 1085, endPoint y: 479, distance: 228.7
click at [1085, 479] on div "Price Summary Retail Price $1,149.99 USD Your Price $399.99 USD Taxes and Fees …" at bounding box center [1175, 311] width 354 height 386
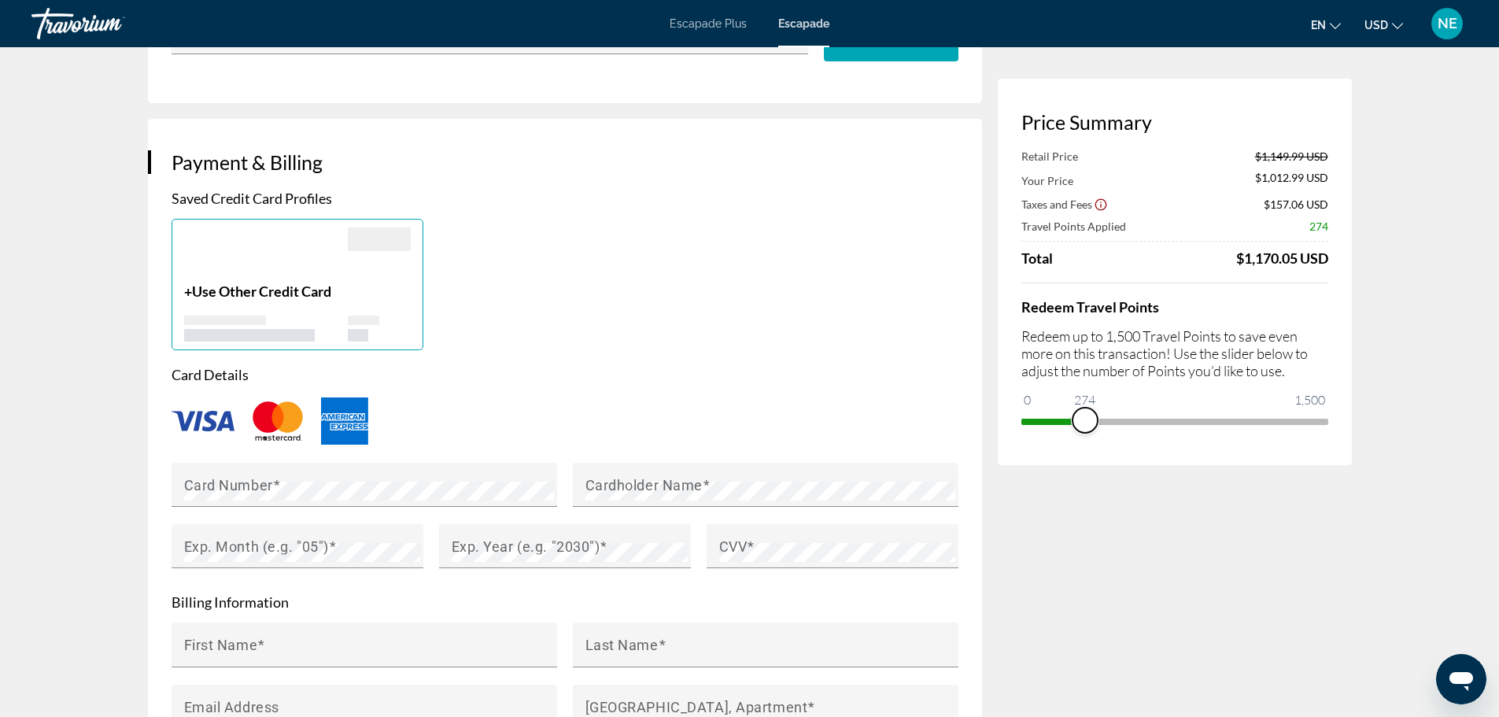
scroll to position [1014, 0]
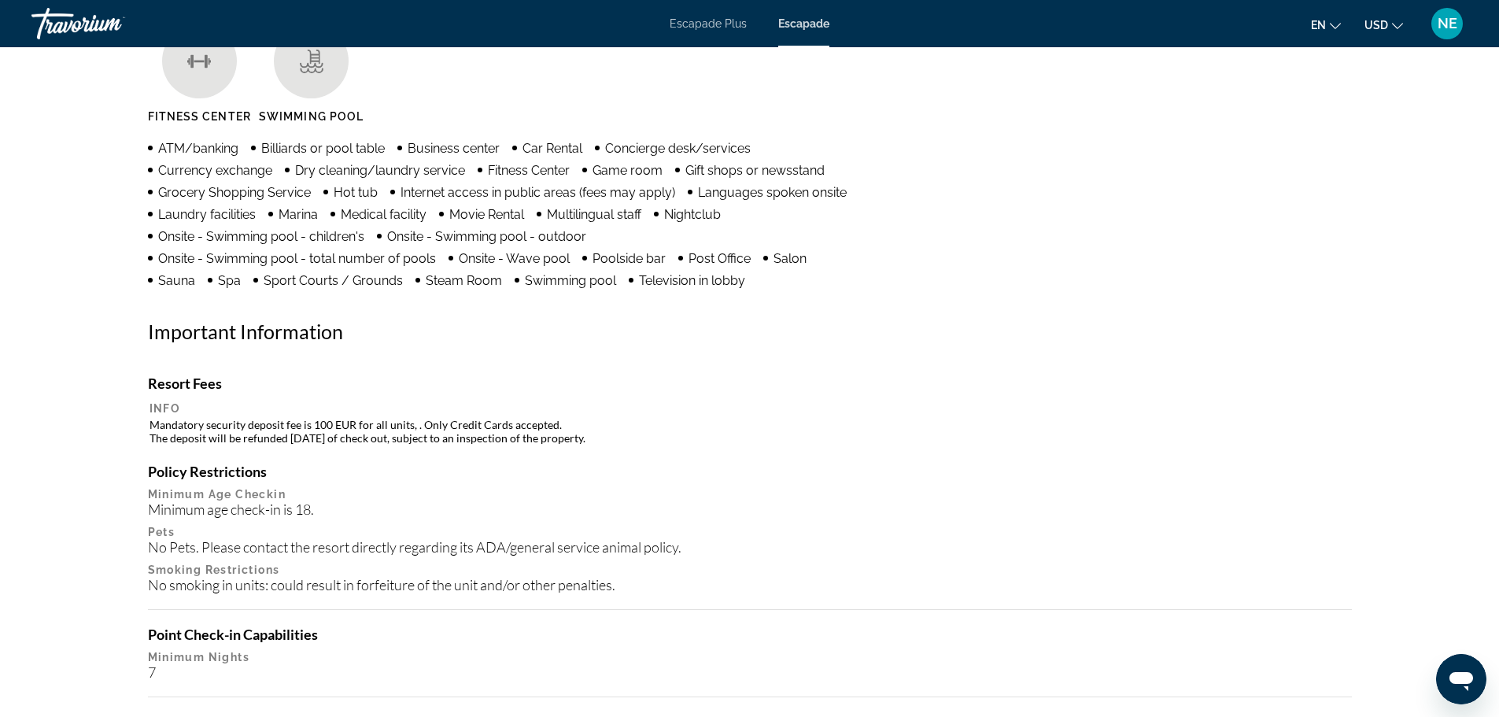
scroll to position [1327, 0]
